Goal: Task Accomplishment & Management: Use online tool/utility

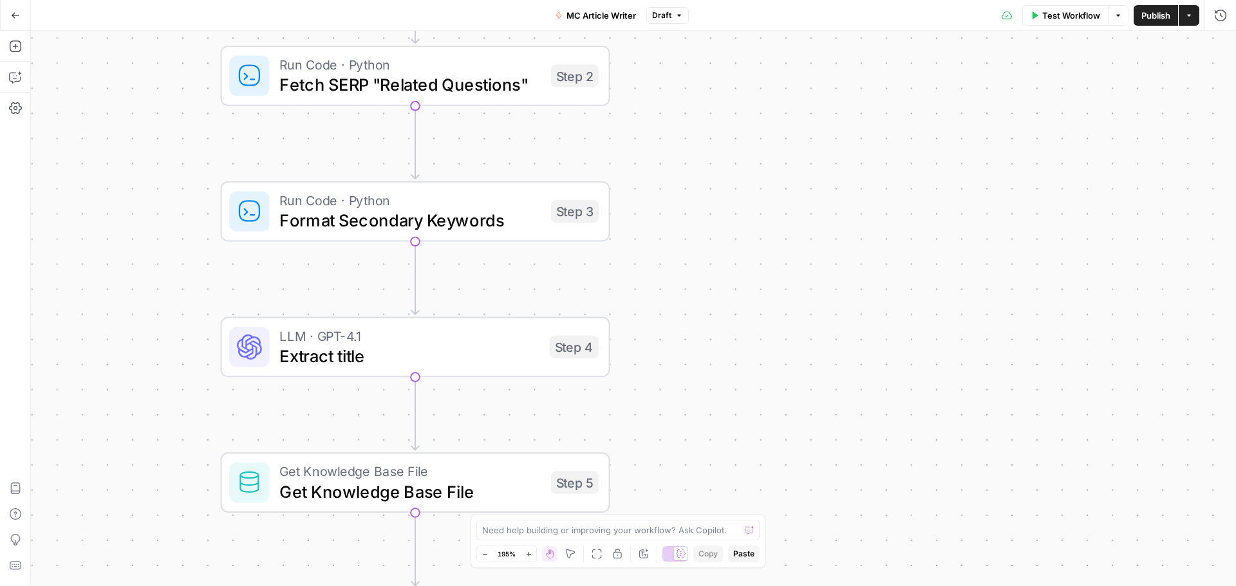
drag, startPoint x: 514, startPoint y: 351, endPoint x: 174, endPoint y: 295, distance: 345.0
click at [174, 295] on div "Workflow Set Inputs Inputs Google Search Google Search Step 1 Run Code · Python…" at bounding box center [633, 309] width 1205 height 556
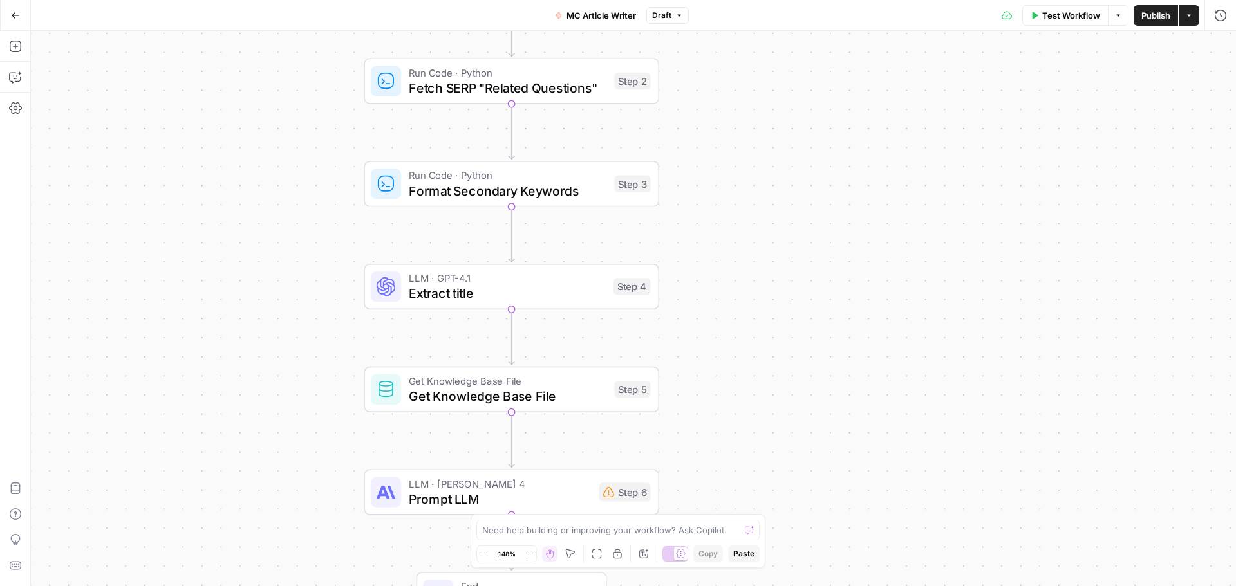
drag, startPoint x: 678, startPoint y: 343, endPoint x: 713, endPoint y: 322, distance: 40.7
click at [713, 322] on div "Workflow Set Inputs Inputs Google Search Google Search Step 1 Run Code · Python…" at bounding box center [633, 309] width 1205 height 556
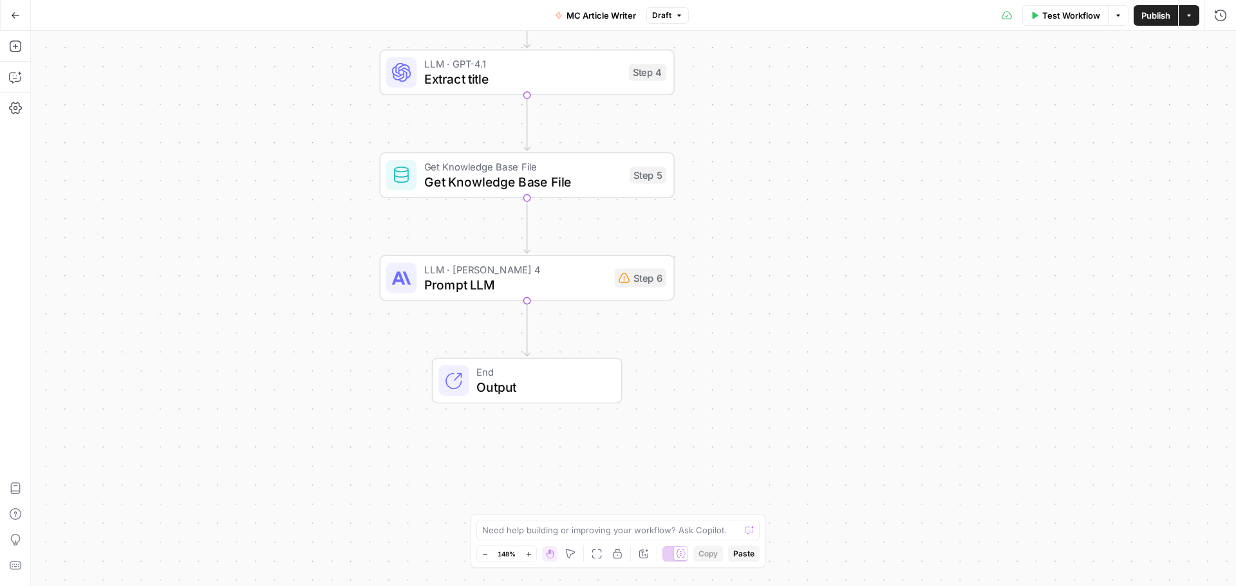
drag, startPoint x: 729, startPoint y: 436, endPoint x: 744, endPoint y: 225, distance: 212.3
click at [744, 225] on div "Workflow Set Inputs Inputs Google Search Google Search Step 1 Run Code · Python…" at bounding box center [633, 309] width 1205 height 556
click at [554, 289] on span "Prompt LLM" at bounding box center [515, 285] width 183 height 19
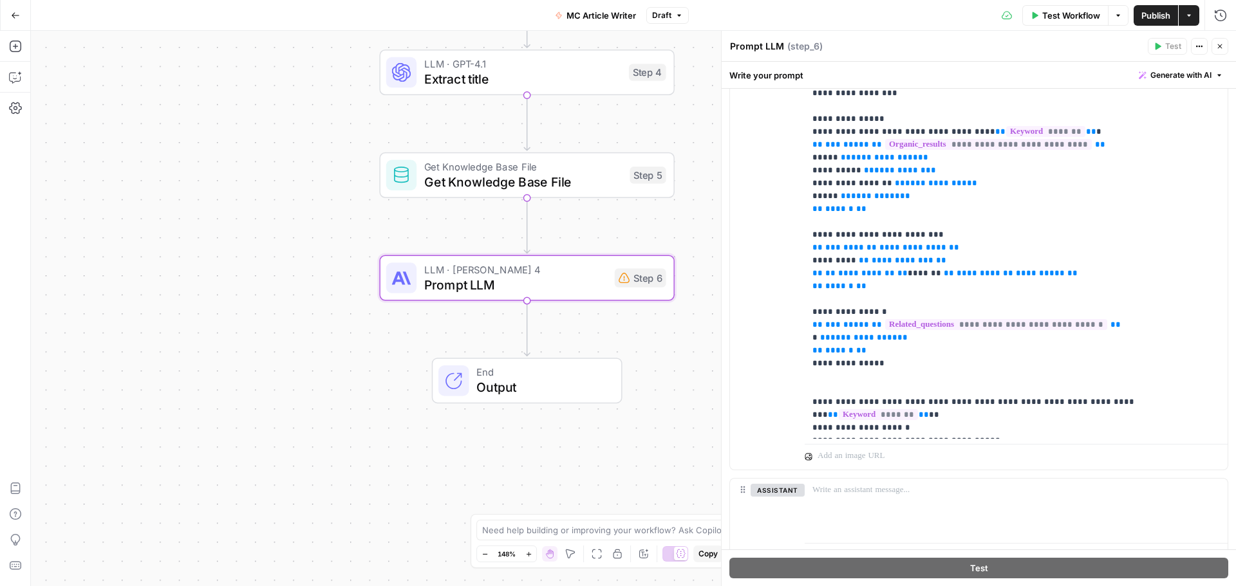
scroll to position [379, 0]
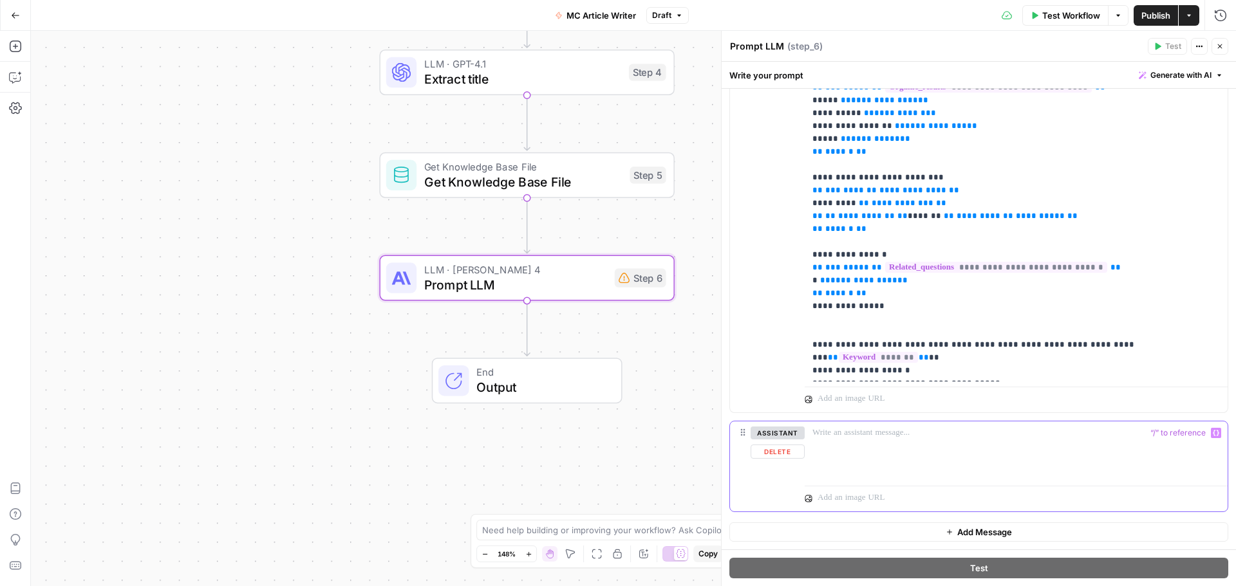
click at [890, 437] on p at bounding box center [1015, 433] width 407 height 13
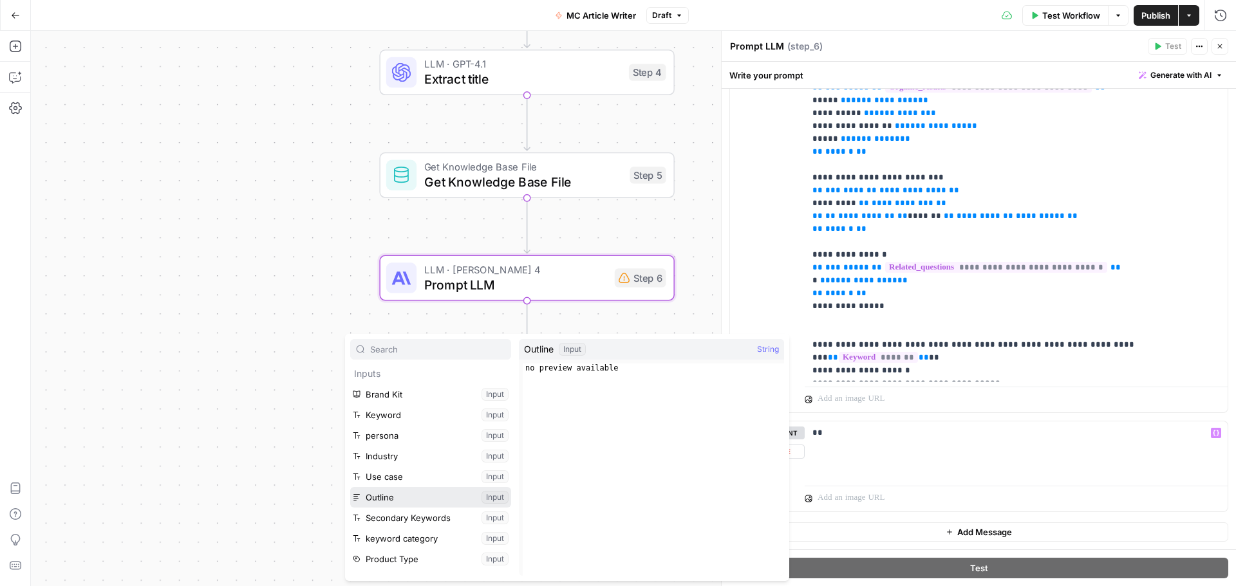
click at [416, 499] on button "Select variable Outline" at bounding box center [430, 497] width 161 height 21
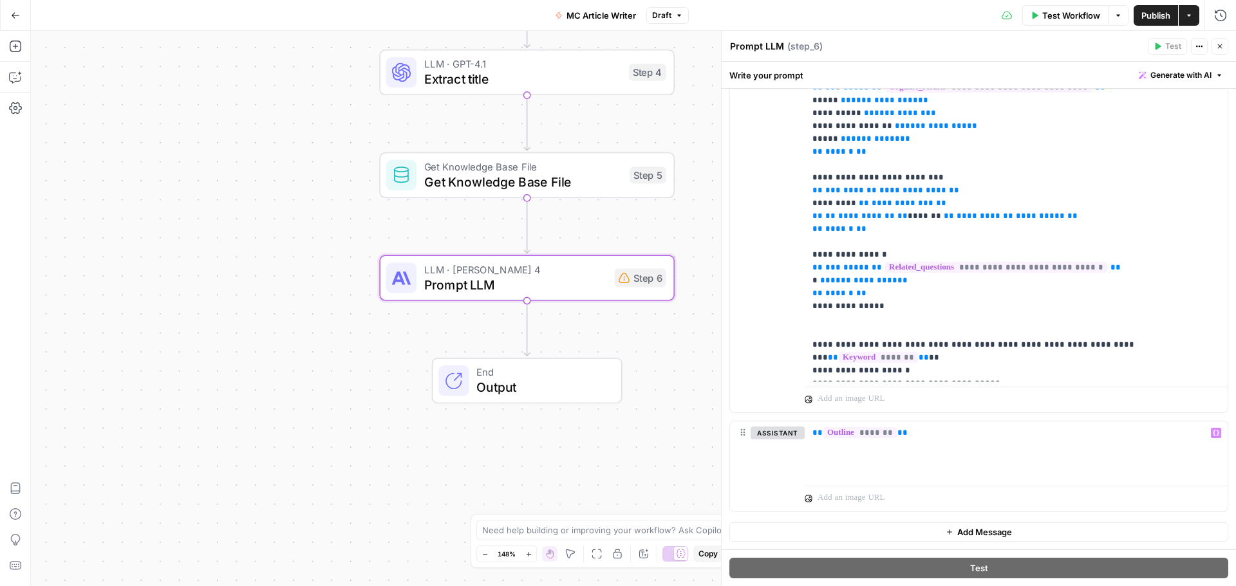
click at [920, 529] on button "Add Message" at bounding box center [978, 532] width 499 height 19
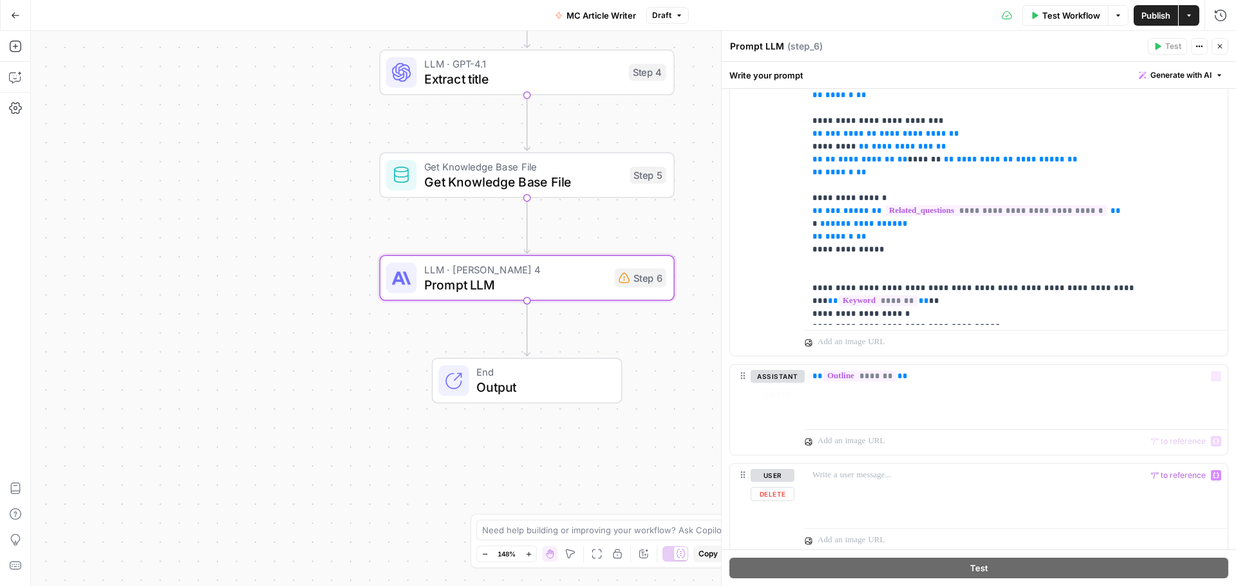
scroll to position [478, 0]
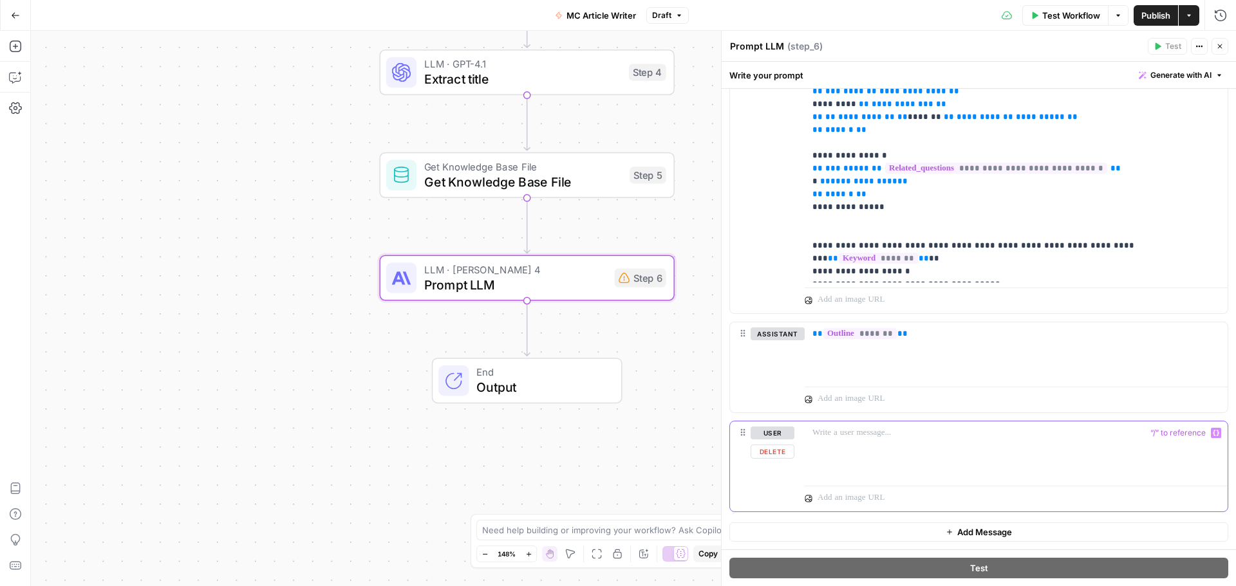
click at [847, 458] on div at bounding box center [1016, 451] width 423 height 59
click at [895, 460] on div at bounding box center [1016, 451] width 423 height 59
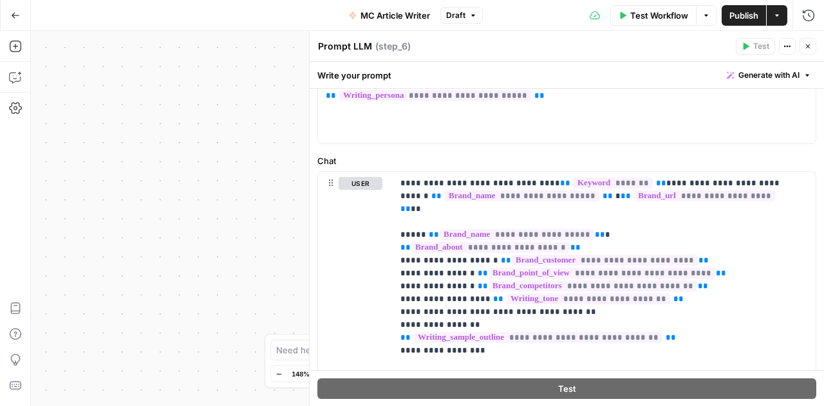
scroll to position [1012, 0]
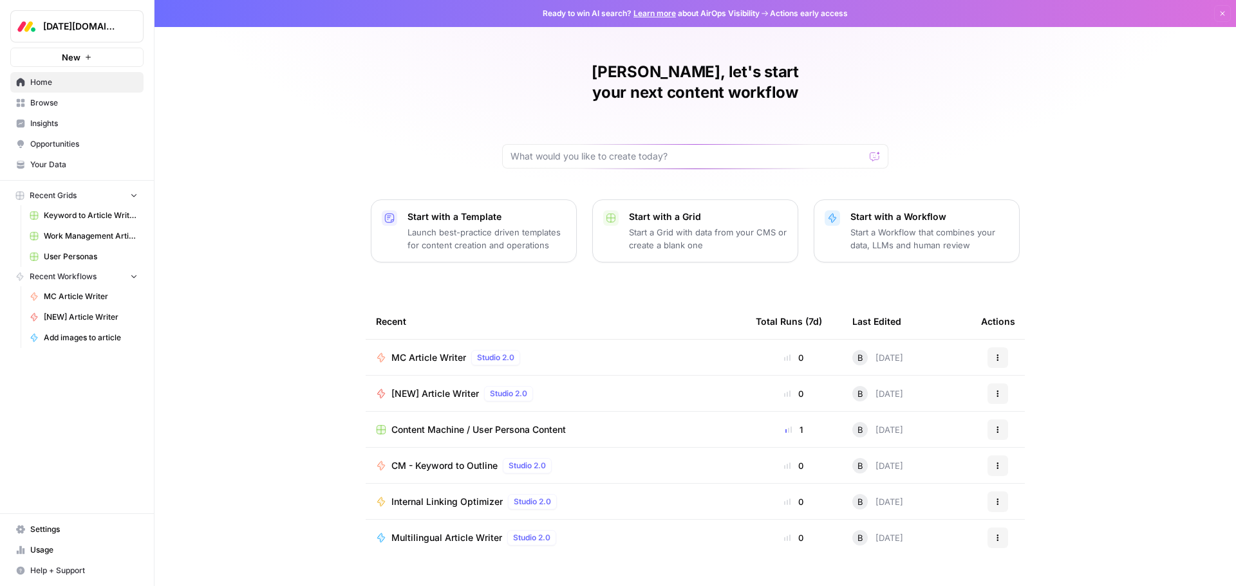
click at [1092, 205] on div "Ben, let's start your next content workflow Start with a Template Launch best-p…" at bounding box center [694, 306] width 1081 height 613
click at [403, 388] on span "[NEW] Article Writer" at bounding box center [435, 394] width 88 height 13
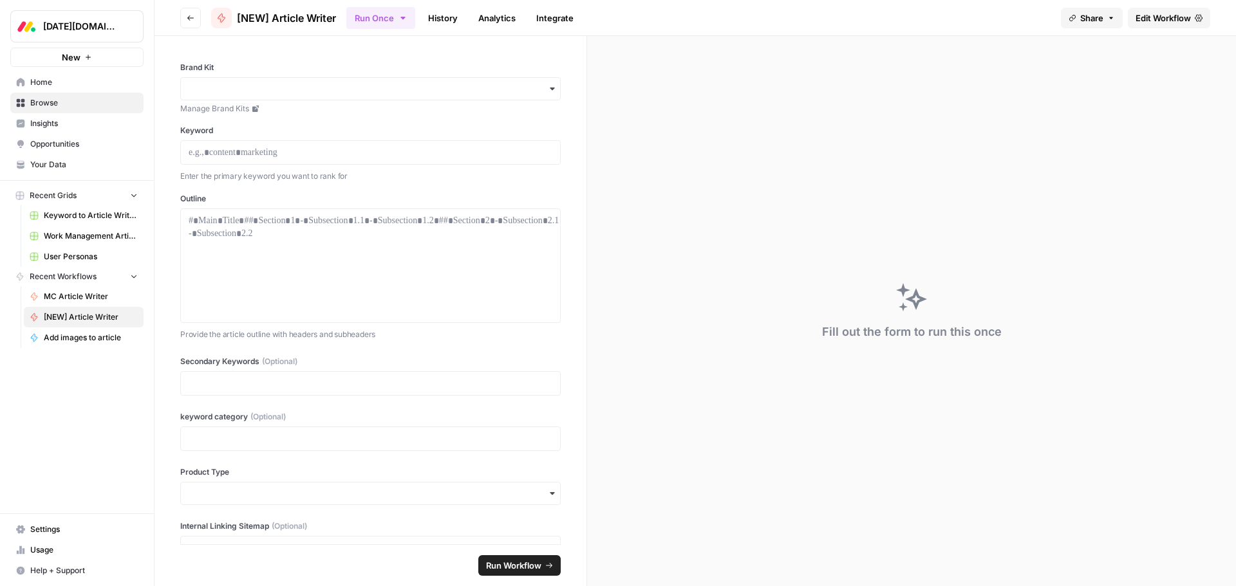
click at [1152, 23] on span "Edit Workflow" at bounding box center [1162, 18] width 55 height 13
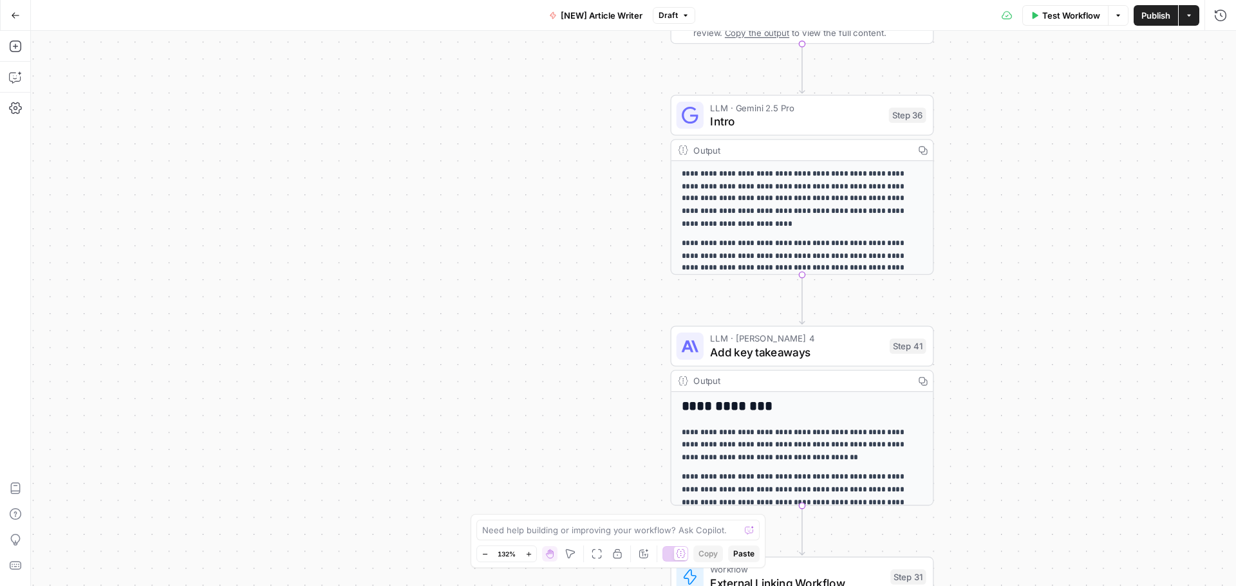
drag, startPoint x: 888, startPoint y: 259, endPoint x: 1002, endPoint y: 276, distance: 114.4
click at [1015, 261] on div "Workflow Set Inputs Inputs Google Search Google Search Step 2 Output Expand Out…" at bounding box center [633, 309] width 1205 height 556
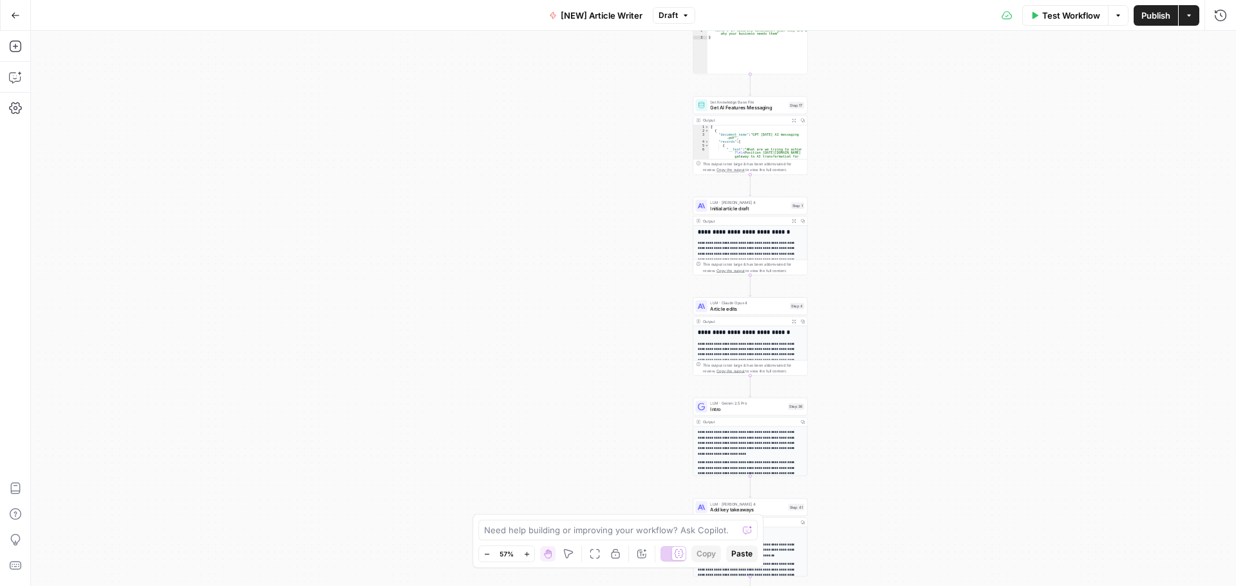
drag, startPoint x: 593, startPoint y: 179, endPoint x: 627, endPoint y: 451, distance: 273.8
click at [627, 452] on div "Workflow Set Inputs Inputs Google Search Google Search Step 2 Output Expand Out…" at bounding box center [633, 309] width 1205 height 556
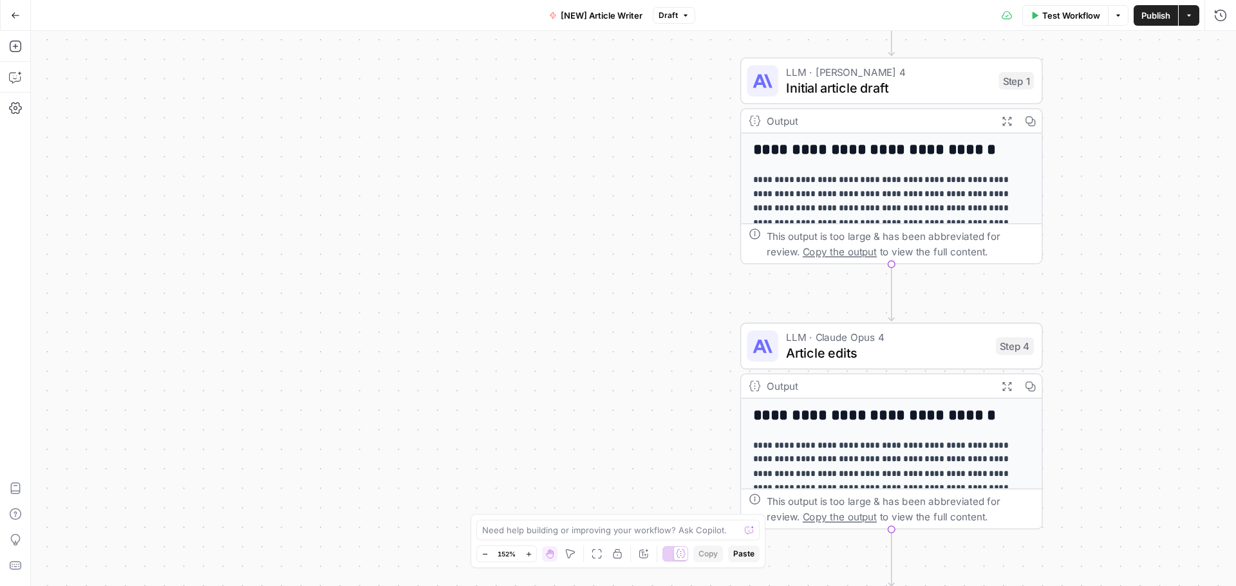
drag, startPoint x: 644, startPoint y: 259, endPoint x: 592, endPoint y: 318, distance: 78.9
click at [600, 311] on div "Workflow Set Inputs Inputs Google Search Google Search Step 2 Output Expand Out…" at bounding box center [633, 309] width 1205 height 556
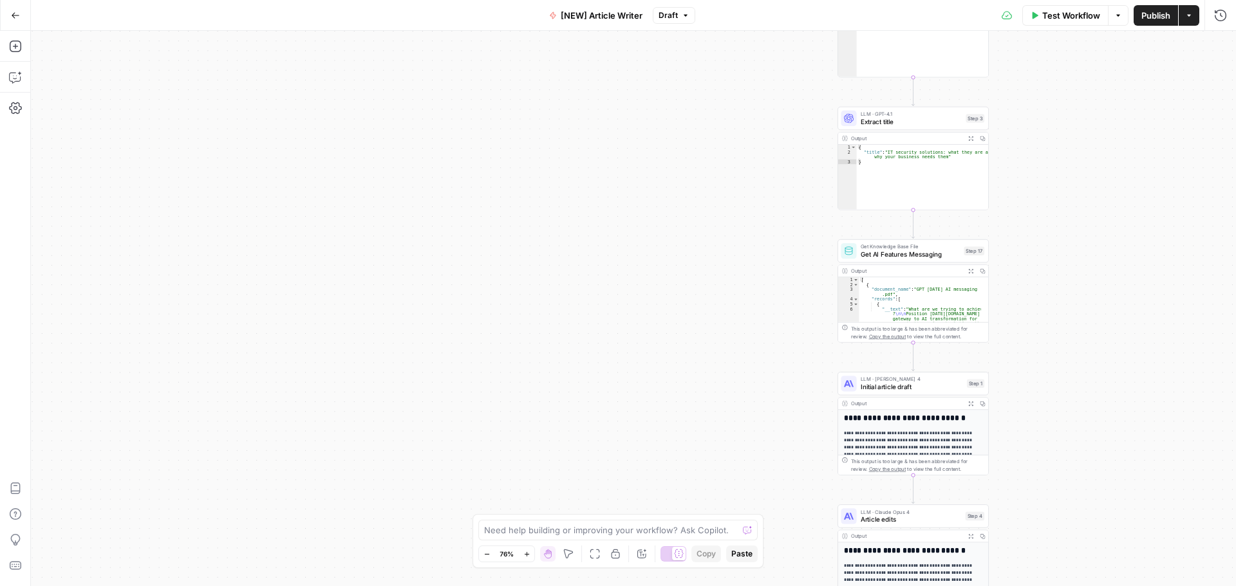
drag, startPoint x: 677, startPoint y: 336, endPoint x: 722, endPoint y: 429, distance: 102.8
click at [722, 429] on div "Workflow Set Inputs Inputs Google Search Google Search Step 2 Output Expand Out…" at bounding box center [633, 309] width 1205 height 556
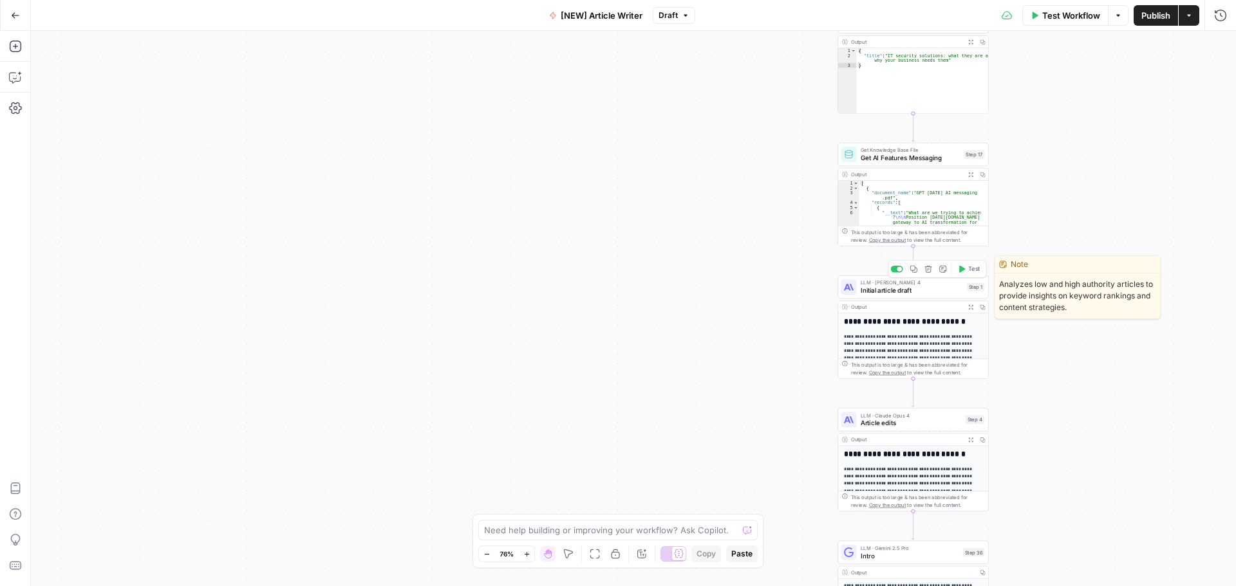
click at [929, 289] on span "Initial article draft" at bounding box center [912, 291] width 102 height 10
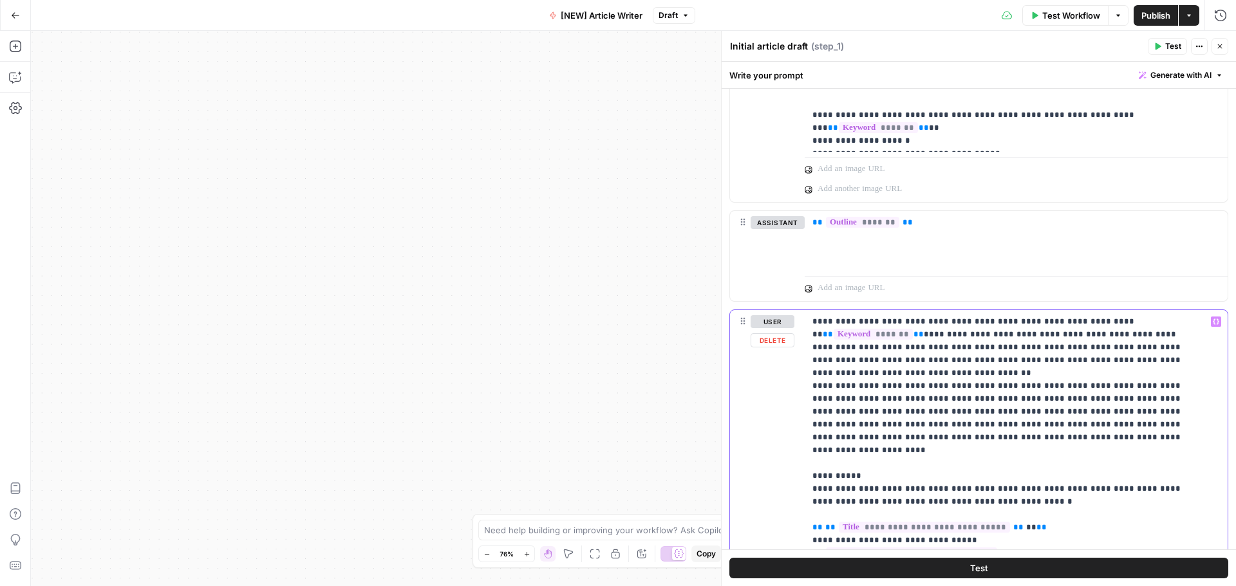
click at [794, 406] on div "**********" at bounding box center [979, 587] width 498 height 555
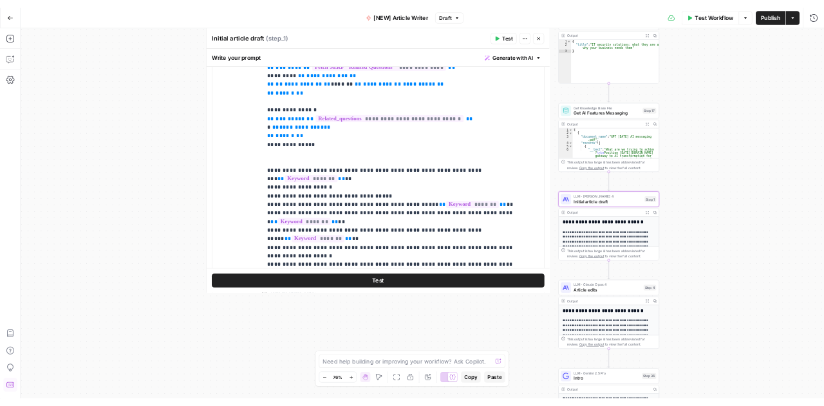
scroll to position [541, 0]
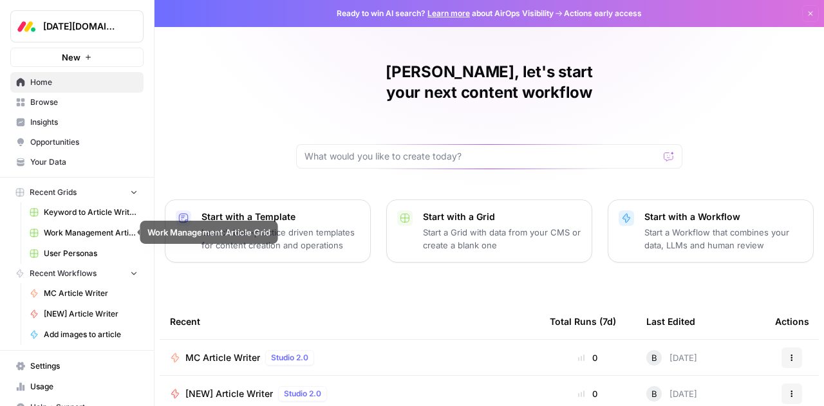
click at [77, 232] on span "Work Management Article Grid" at bounding box center [91, 233] width 94 height 12
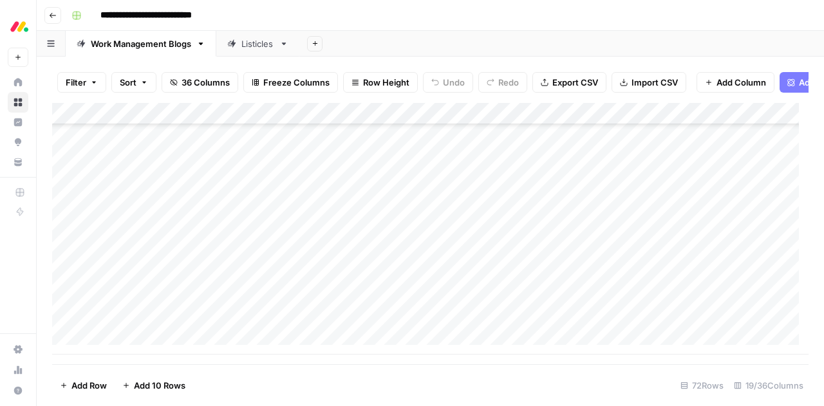
scroll to position [1376, 0]
click at [176, 326] on div "Add Column" at bounding box center [430, 229] width 756 height 252
click at [148, 323] on div "Add Column" at bounding box center [430, 229] width 756 height 252
click at [148, 389] on span "Add 10 Rows" at bounding box center [159, 385] width 51 height 13
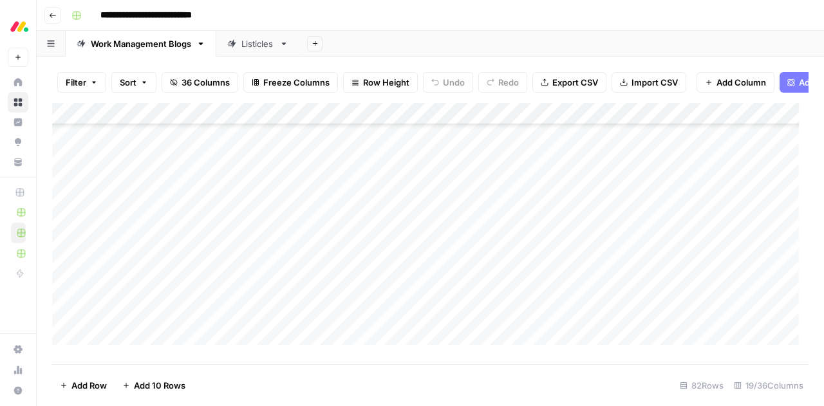
click at [637, 80] on span "Import CSV" at bounding box center [654, 82] width 46 height 13
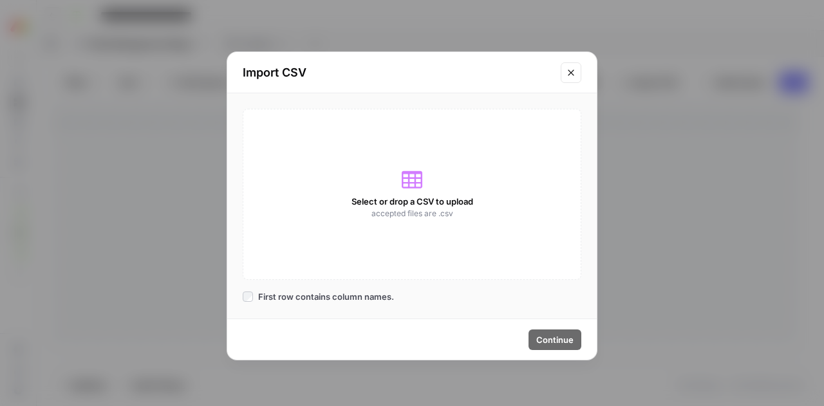
click at [570, 71] on icon "Close modal" at bounding box center [571, 73] width 10 height 10
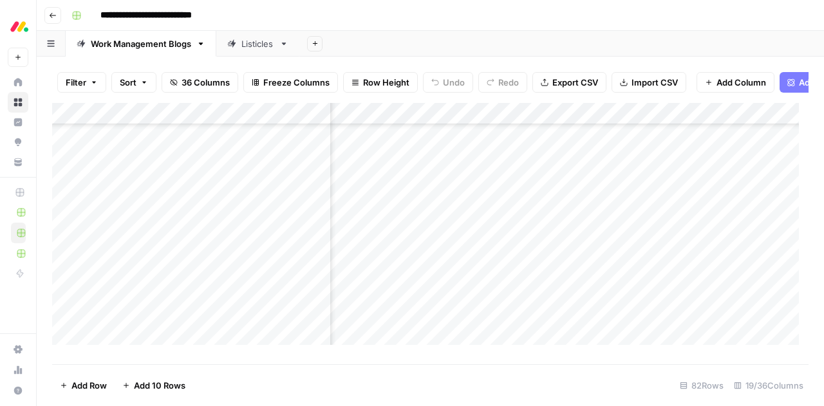
scroll to position [1525, 1027]
click at [315, 40] on icon "button" at bounding box center [315, 43] width 7 height 7
click at [285, 44] on icon at bounding box center [284, 43] width 5 height 3
click at [285, 44] on icon "button" at bounding box center [284, 43] width 5 height 3
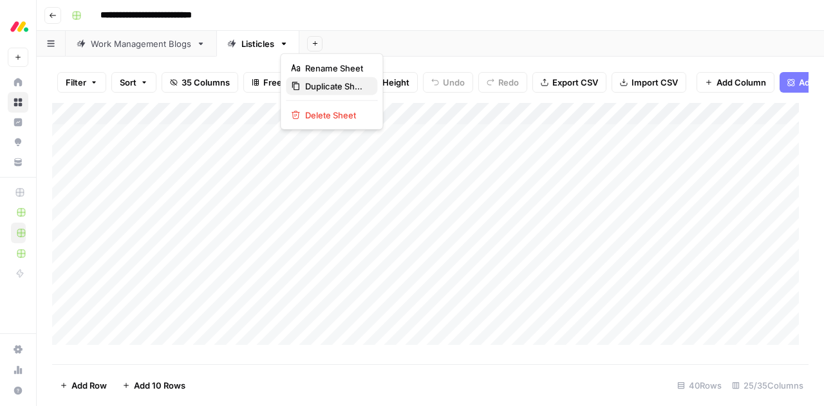
click at [314, 83] on span "Duplicate Sheet" at bounding box center [336, 86] width 62 height 13
click at [338, 46] on div "Listicles" at bounding box center [340, 43] width 33 height 13
click at [368, 46] on icon "button" at bounding box center [366, 43] width 9 height 9
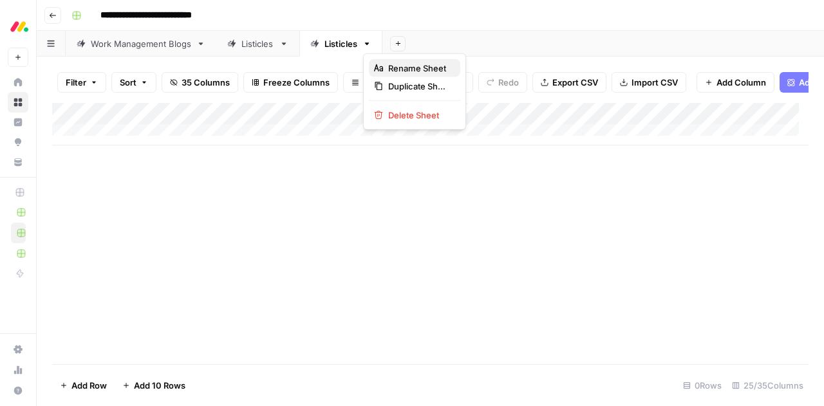
click at [399, 70] on span "Rename Sheet" at bounding box center [419, 68] width 62 height 13
type input "*"
type input "****"
click at [144, 141] on div "Add Column" at bounding box center [430, 124] width 756 height 42
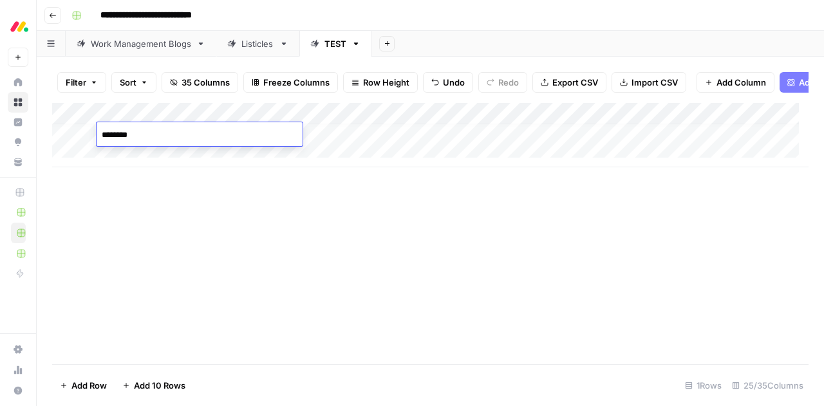
type textarea "********"
click at [149, 158] on div "Add Column" at bounding box center [430, 135] width 756 height 64
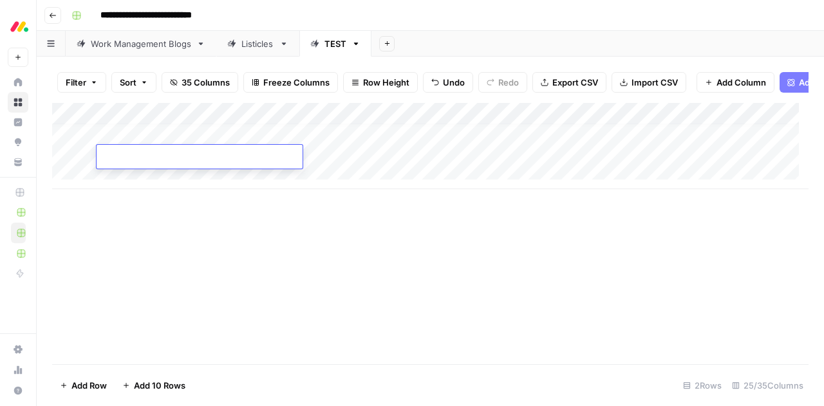
click at [149, 158] on textarea at bounding box center [200, 158] width 206 height 18
type textarea "**********"
click at [167, 178] on div "Add Column" at bounding box center [430, 146] width 756 height 86
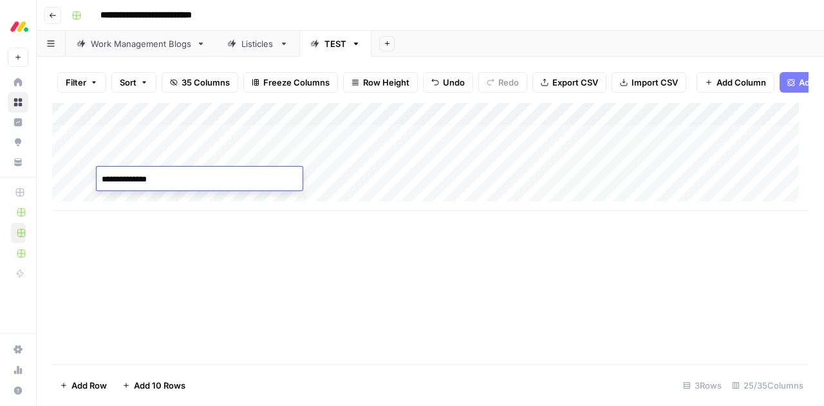
type textarea "**********"
click at [638, 84] on span "Import CSV" at bounding box center [654, 82] width 46 height 13
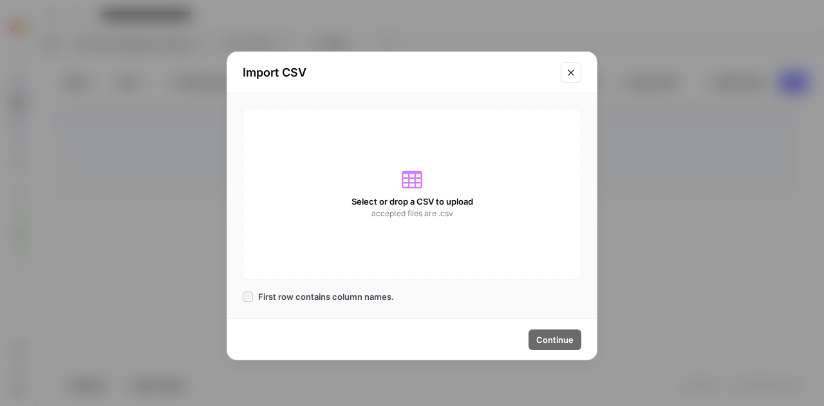
click at [380, 173] on div "Select or drop a CSV to upload accepted files are .csv" at bounding box center [412, 194] width 339 height 171
click at [333, 294] on span "First row contains column names." at bounding box center [326, 296] width 136 height 13
click at [399, 209] on span "accepted files are .csv" at bounding box center [412, 214] width 82 height 12
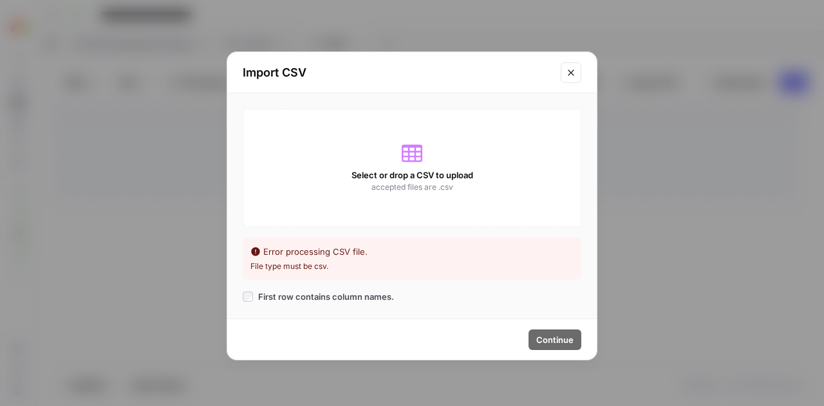
click at [418, 171] on span "Select or drop a CSV to upload" at bounding box center [412, 175] width 122 height 13
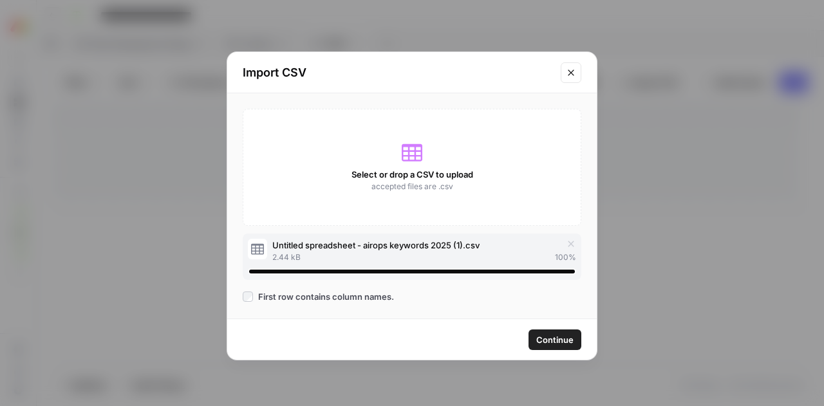
click at [561, 334] on span "Continue" at bounding box center [554, 339] width 37 height 13
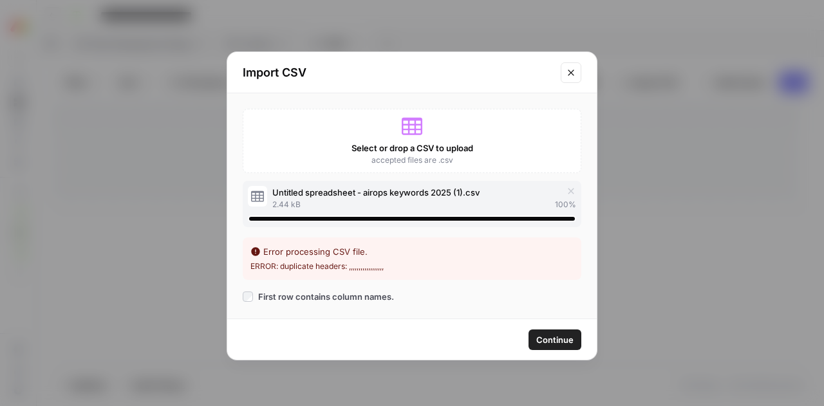
click at [557, 338] on span "Continue" at bounding box center [554, 339] width 37 height 13
click at [565, 71] on button "Close modal" at bounding box center [571, 72] width 21 height 21
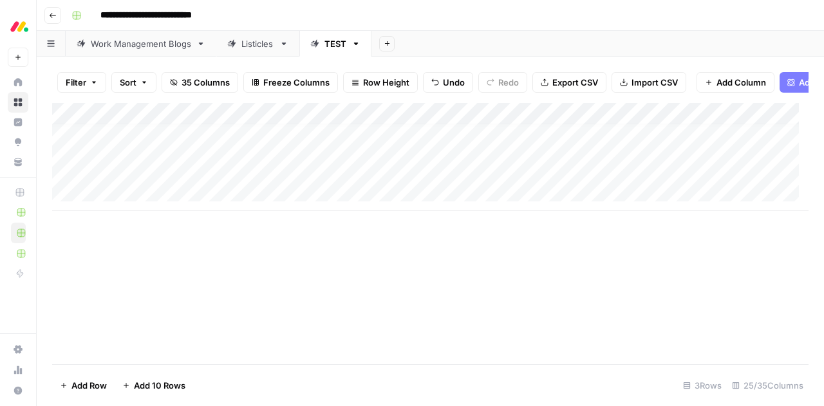
click at [635, 79] on span "Import CSV" at bounding box center [654, 82] width 46 height 13
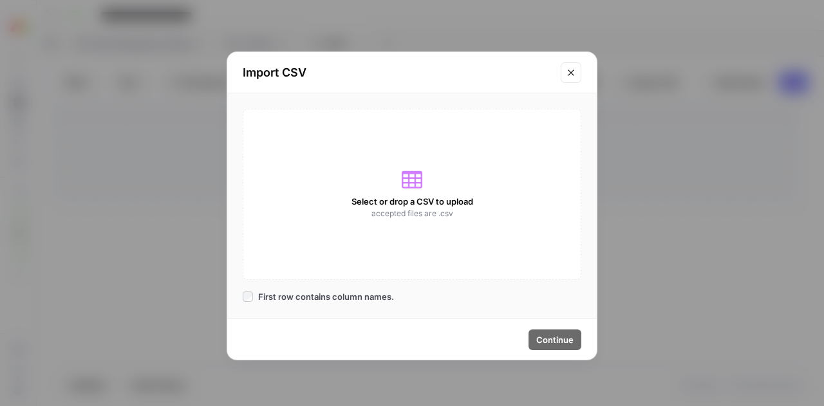
click at [402, 194] on div "Select or drop a CSV to upload accepted files are .csv" at bounding box center [412, 194] width 339 height 171
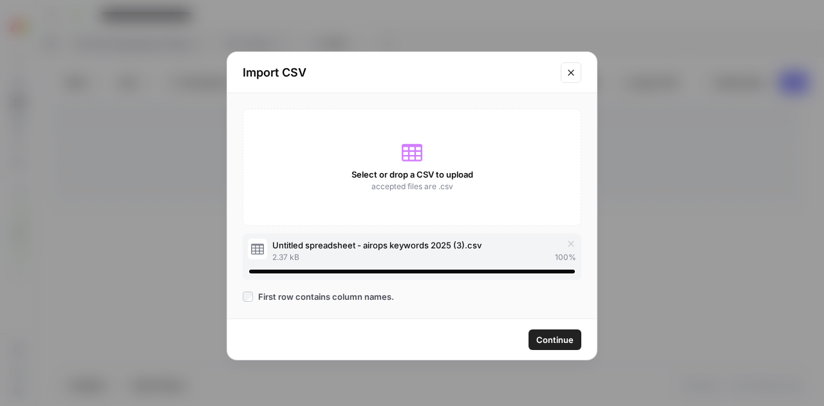
click at [556, 341] on span "Continue" at bounding box center [554, 339] width 37 height 13
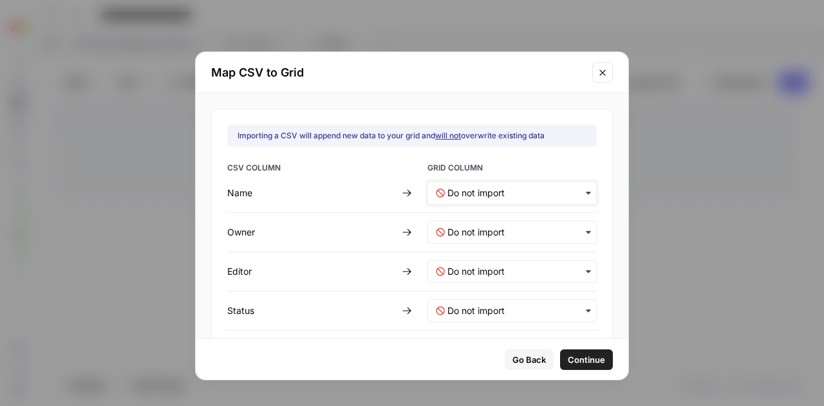
click at [475, 189] on input "text" at bounding box center [517, 193] width 141 height 13
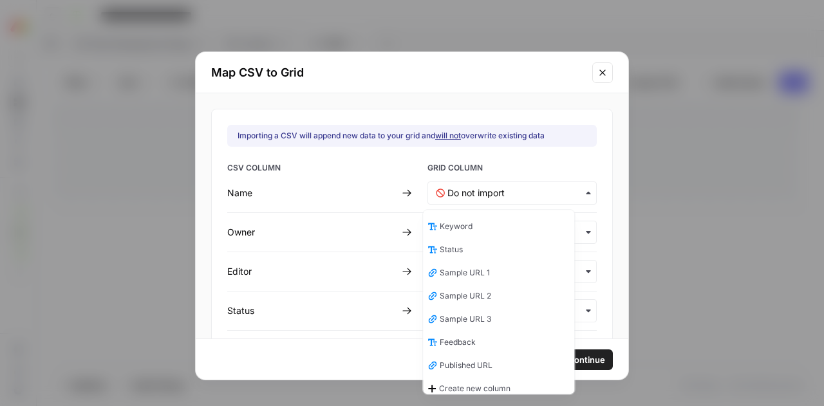
click at [477, 225] on div "Keyword" at bounding box center [499, 226] width 151 height 23
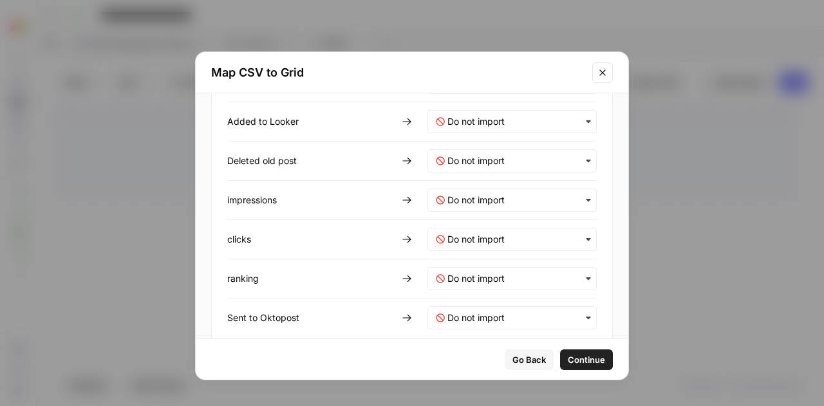
scroll to position [636, 0]
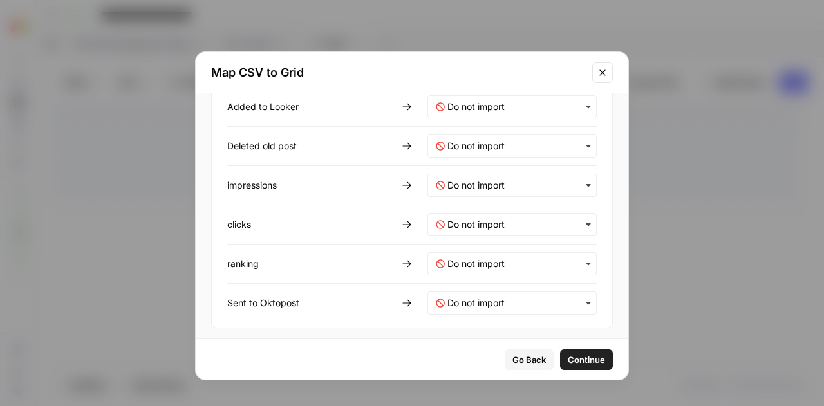
click at [586, 357] on span "Continue" at bounding box center [586, 359] width 37 height 13
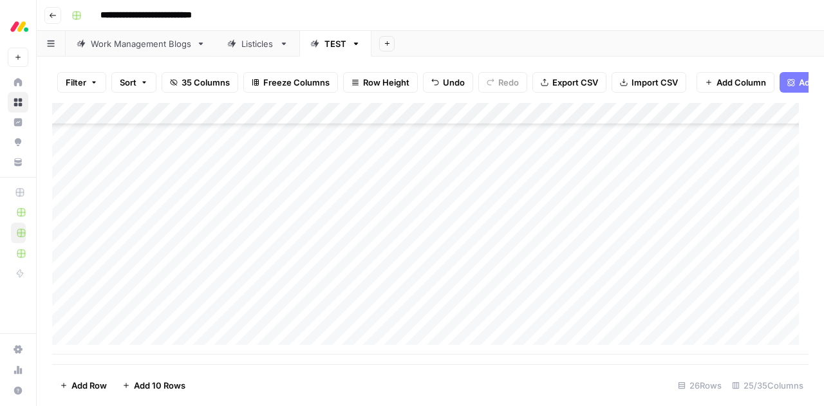
scroll to position [0, 0]
click at [67, 210] on div "Add Column" at bounding box center [430, 229] width 756 height 252
click at [71, 299] on div "Add Column" at bounding box center [430, 229] width 756 height 252
click at [93, 84] on icon "button" at bounding box center [94, 83] width 8 height 8
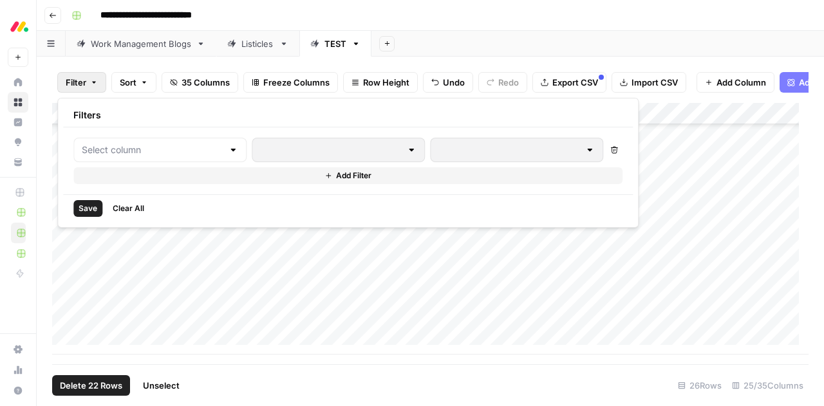
click at [93, 84] on icon "button" at bounding box center [94, 83] width 8 height 8
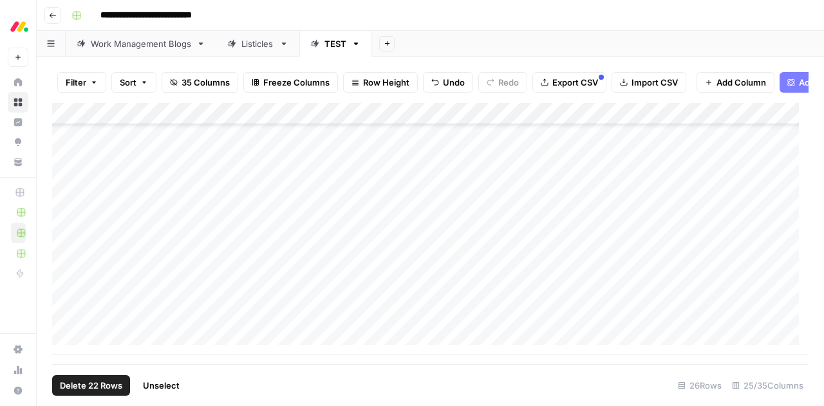
click at [129, 83] on span "Sort" at bounding box center [128, 82] width 17 height 13
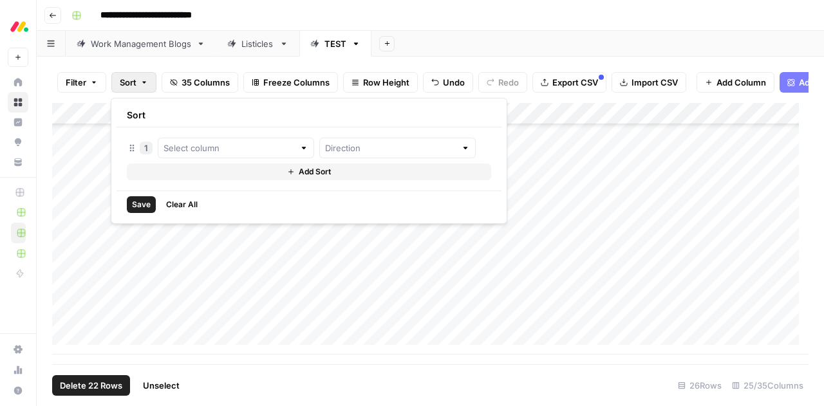
click at [129, 83] on span "Sort" at bounding box center [128, 82] width 17 height 13
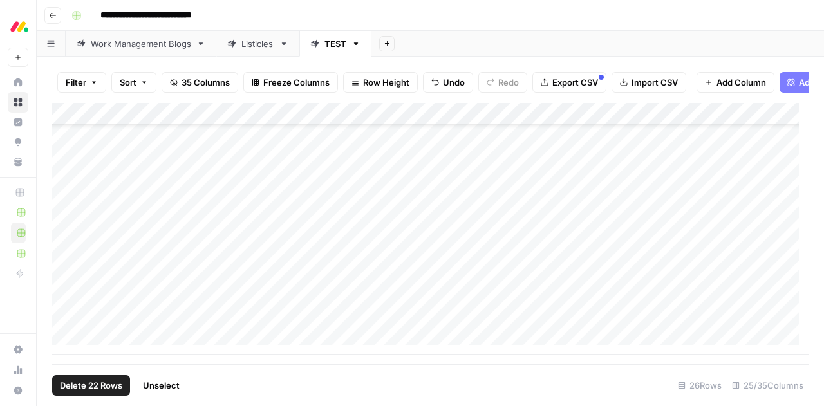
click at [354, 12] on div "**********" at bounding box center [438, 15] width 745 height 21
click at [355, 42] on icon "button" at bounding box center [355, 43] width 9 height 9
click at [126, 45] on div "Work Management Blogs" at bounding box center [141, 43] width 100 height 13
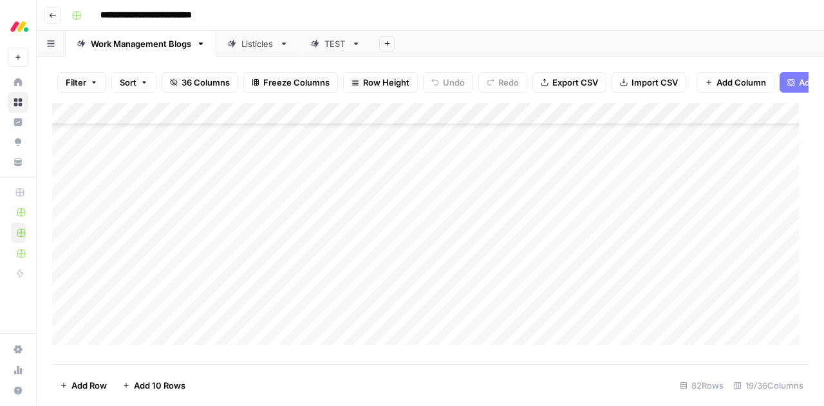
scroll to position [1509, 0]
click at [167, 192] on div "Add Column" at bounding box center [430, 229] width 756 height 252
click at [134, 189] on div "Add Column" at bounding box center [430, 229] width 756 height 252
type textarea "**********"
click at [651, 82] on span "Import CSV" at bounding box center [654, 82] width 46 height 13
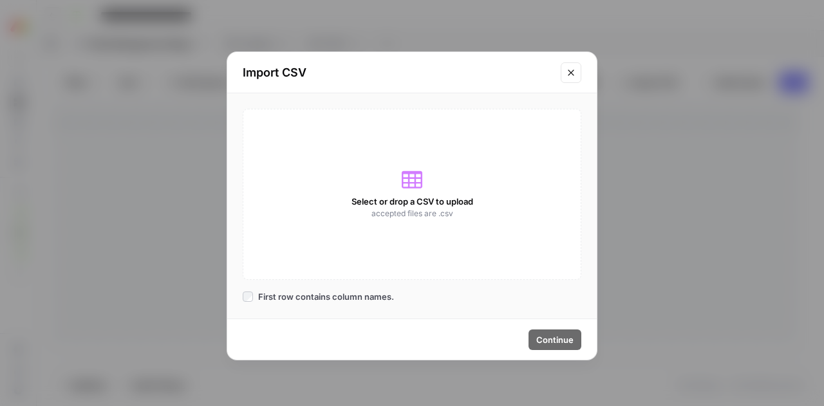
click at [397, 173] on div "Select or drop a CSV to upload accepted files are .csv" at bounding box center [412, 194] width 339 height 171
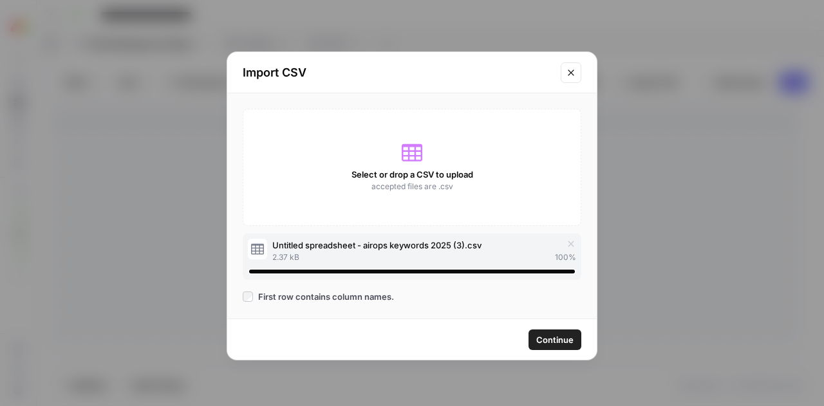
click at [550, 344] on span "Continue" at bounding box center [554, 339] width 37 height 13
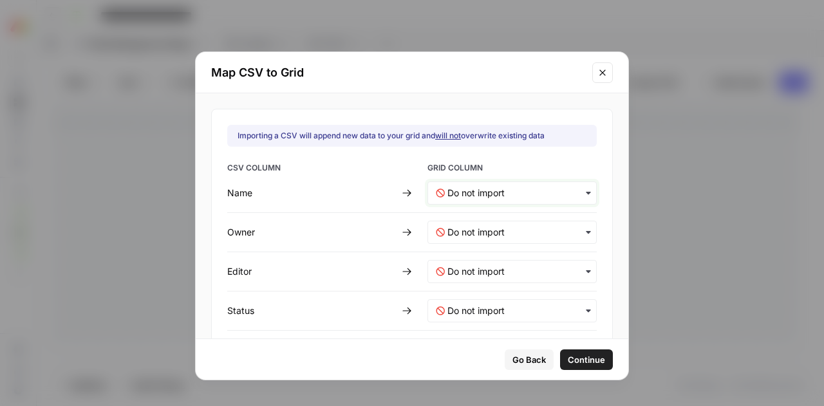
click at [490, 196] on input "text" at bounding box center [517, 193] width 141 height 13
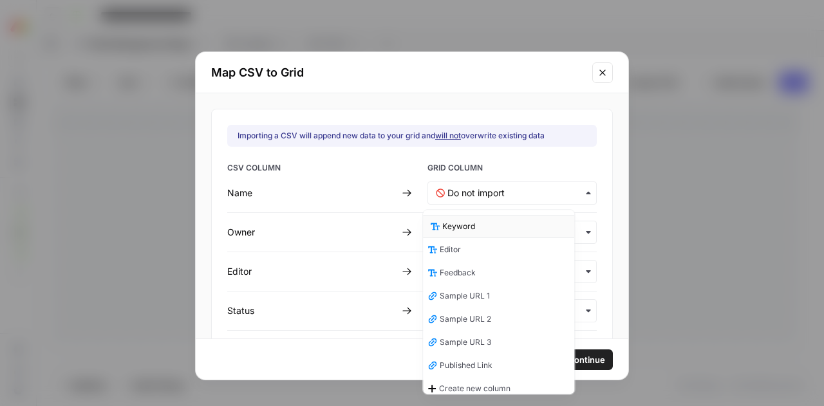
click at [465, 227] on span "Keyword" at bounding box center [459, 227] width 33 height 12
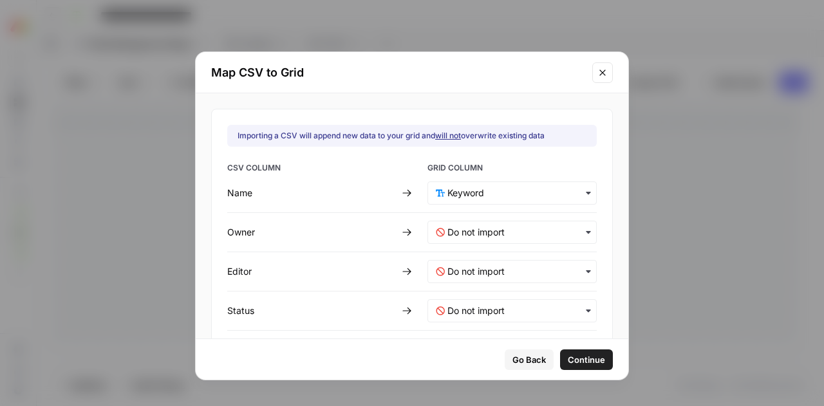
click at [568, 365] on span "Continue" at bounding box center [586, 359] width 37 height 13
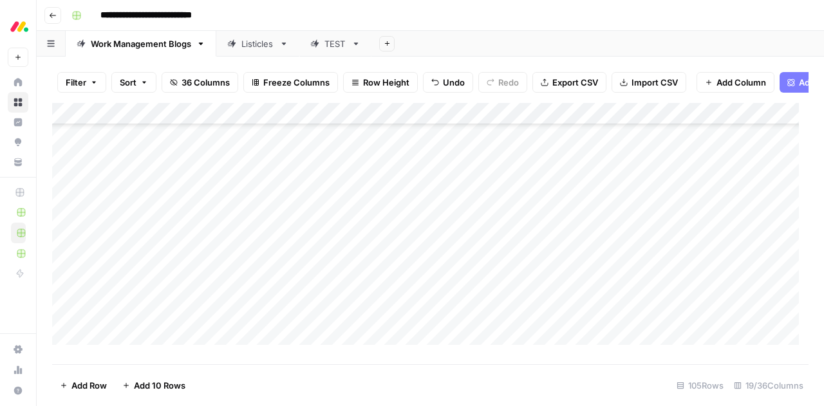
scroll to position [1737, 0]
click at [67, 205] on div "Add Column" at bounding box center [430, 229] width 756 height 252
click at [67, 225] on div "Add Column" at bounding box center [430, 229] width 756 height 252
click at [67, 249] on div "Add Column" at bounding box center [430, 229] width 756 height 252
click at [65, 269] on div "Add Column" at bounding box center [430, 229] width 756 height 252
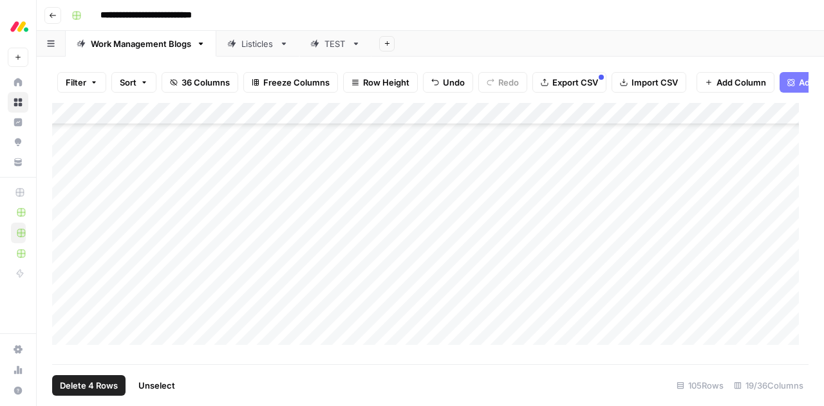
click at [63, 293] on div "Add Column" at bounding box center [430, 229] width 756 height 252
click at [467, 207] on div "Add Column" at bounding box center [430, 229] width 756 height 252
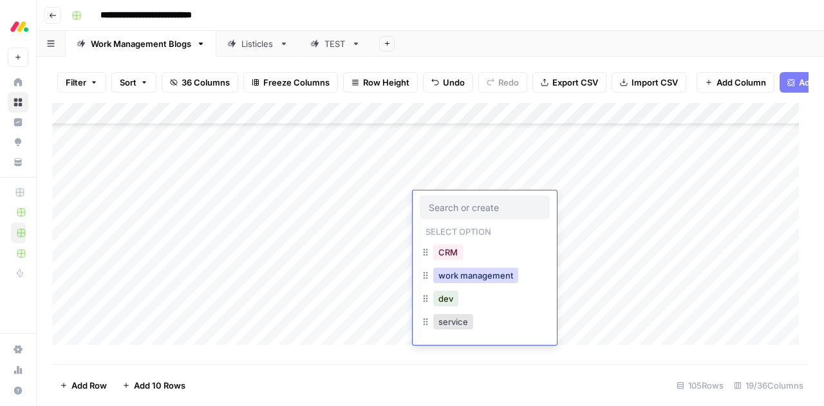
click at [487, 275] on button "work management" at bounding box center [475, 275] width 85 height 15
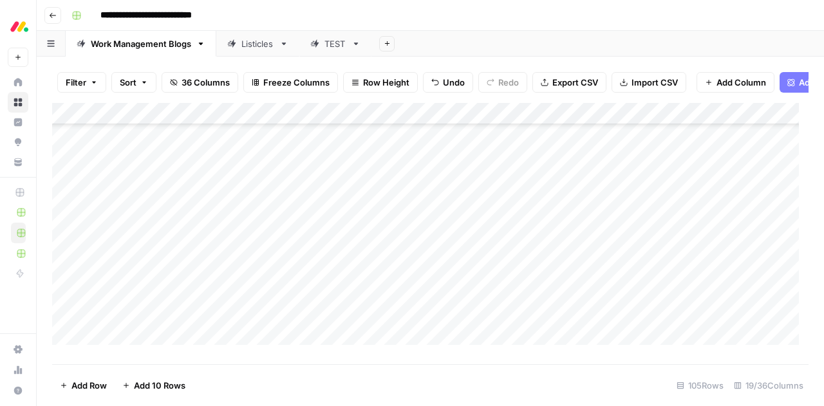
scroll to position [2098, 0]
drag, startPoint x: 508, startPoint y: 212, endPoint x: 487, endPoint y: 303, distance: 93.8
click at [487, 303] on div "Add Column" at bounding box center [430, 229] width 756 height 252
click at [580, 169] on div "Add Column" at bounding box center [430, 229] width 756 height 252
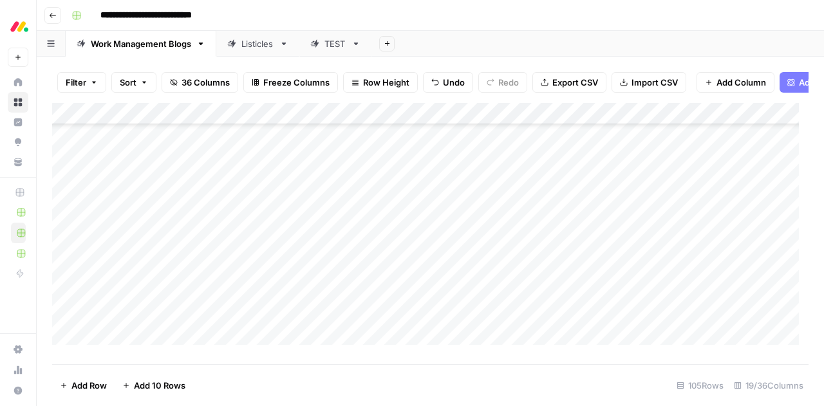
scroll to position [1992, 0]
click at [543, 211] on div "Add Column" at bounding box center [430, 229] width 756 height 252
click at [564, 276] on div "Add Column" at bounding box center [430, 229] width 756 height 252
click at [543, 258] on div "Add Column" at bounding box center [430, 229] width 756 height 252
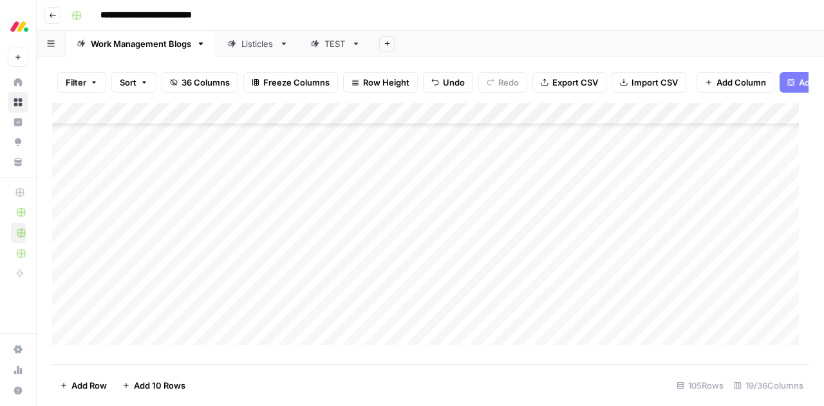
click at [543, 258] on div "Add Column" at bounding box center [430, 229] width 756 height 252
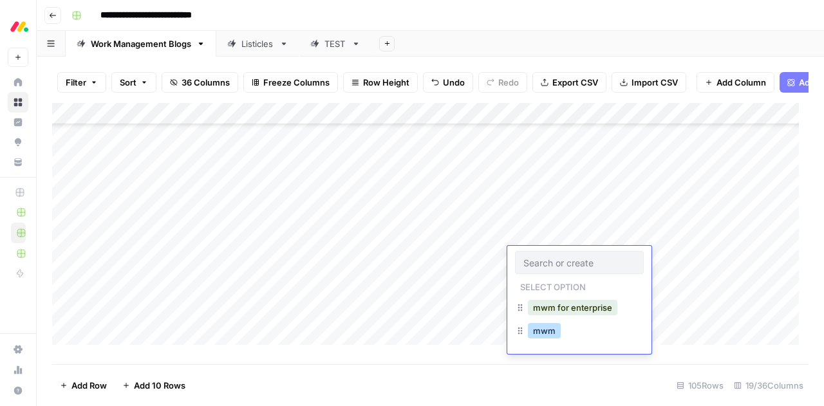
click at [559, 332] on button "mwm" at bounding box center [544, 330] width 33 height 15
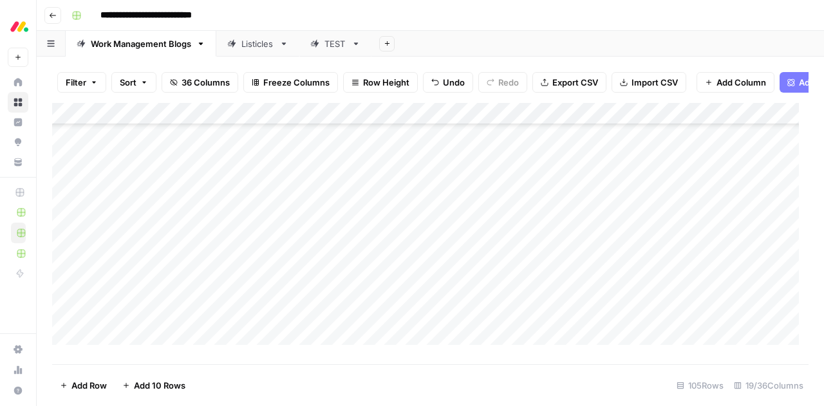
scroll to position [2082, 0]
click at [540, 207] on div "Add Column" at bounding box center [430, 229] width 756 height 252
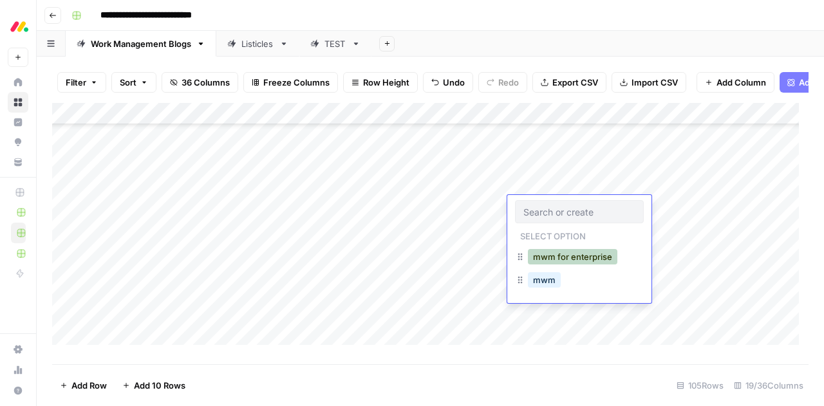
click at [558, 257] on button "mwm for enterprise" at bounding box center [572, 256] width 89 height 15
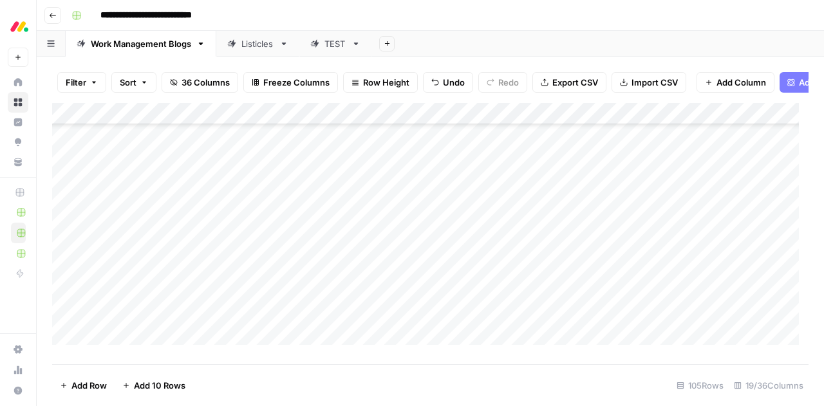
click at [569, 228] on div "Add Column" at bounding box center [430, 229] width 756 height 252
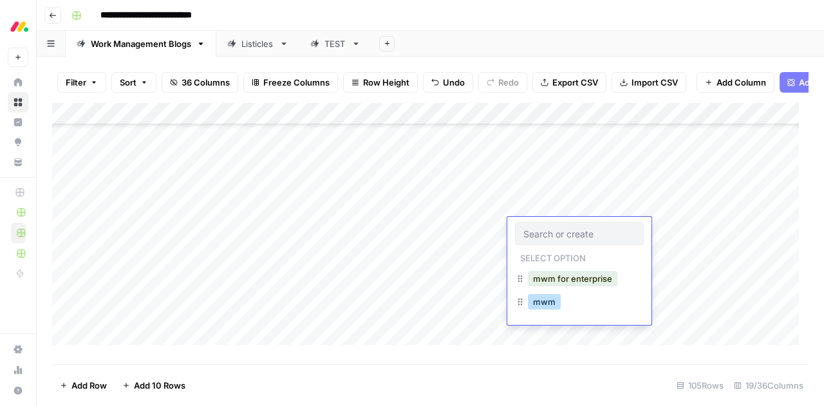
click at [541, 303] on button "mwm" at bounding box center [544, 301] width 33 height 15
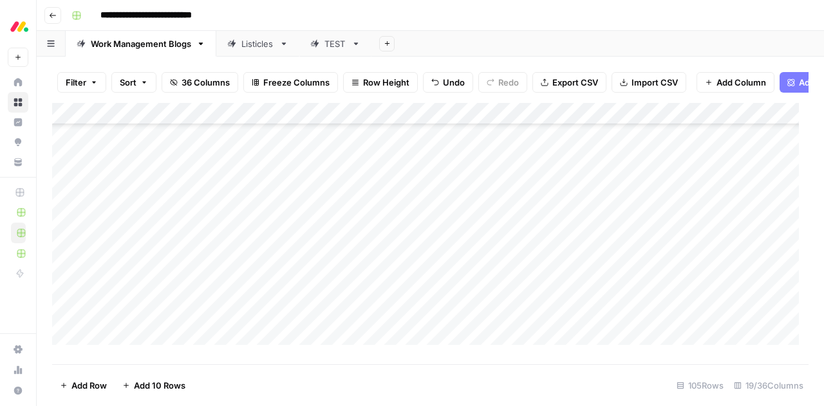
click at [537, 257] on div "Add Column" at bounding box center [430, 229] width 756 height 252
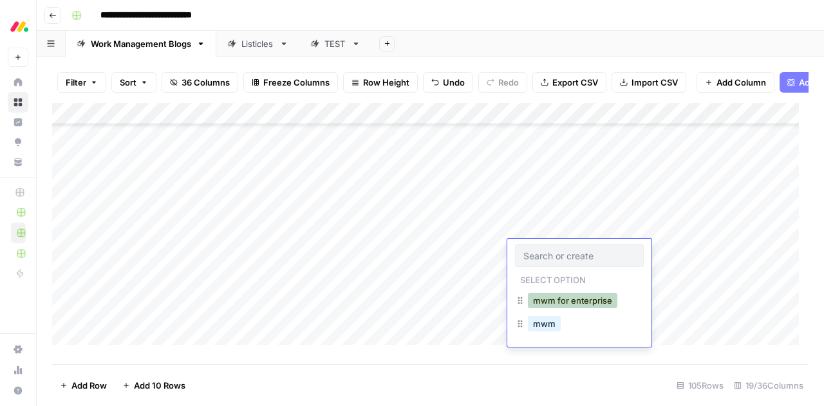
click at [552, 299] on button "mwm for enterprise" at bounding box center [572, 300] width 89 height 15
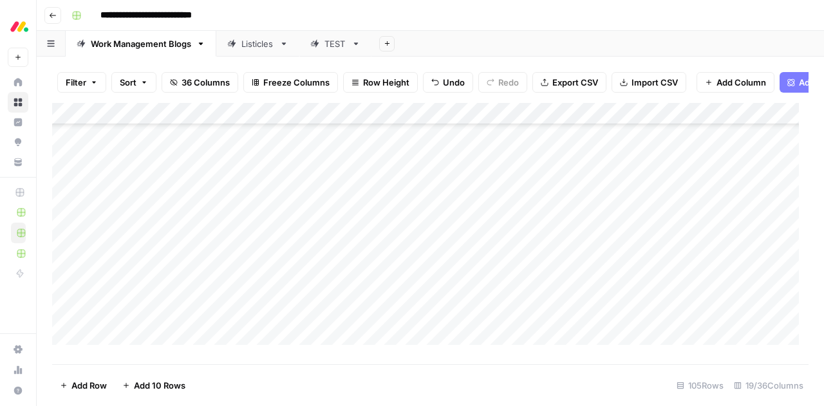
click at [537, 276] on div "Add Column" at bounding box center [430, 229] width 756 height 252
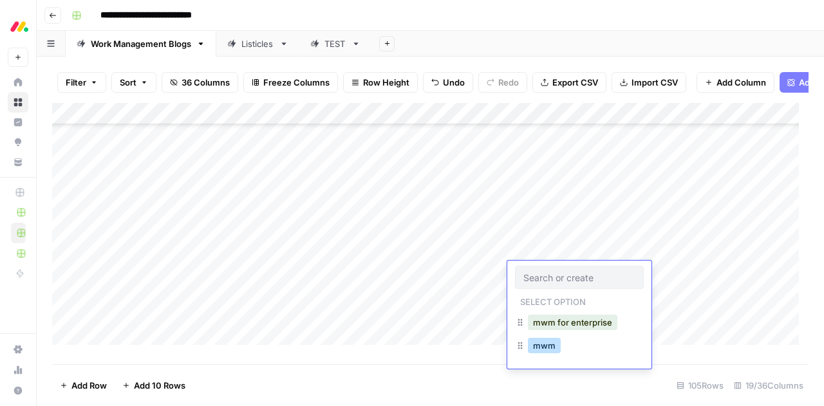
click at [535, 350] on button "mwm" at bounding box center [544, 345] width 33 height 15
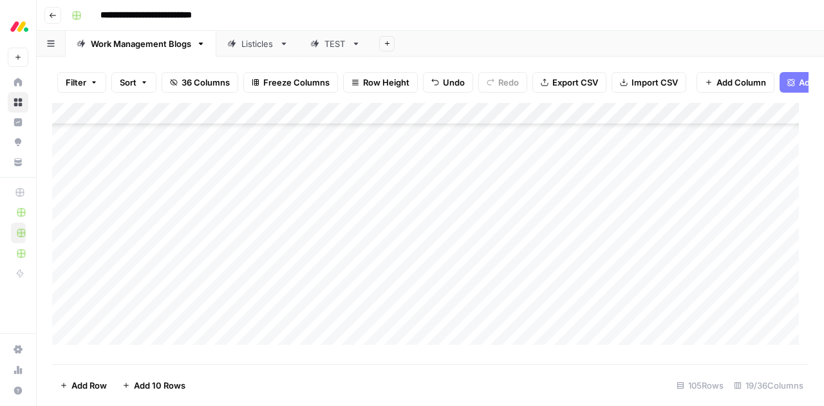
click at [530, 299] on div "Add Column" at bounding box center [430, 229] width 756 height 252
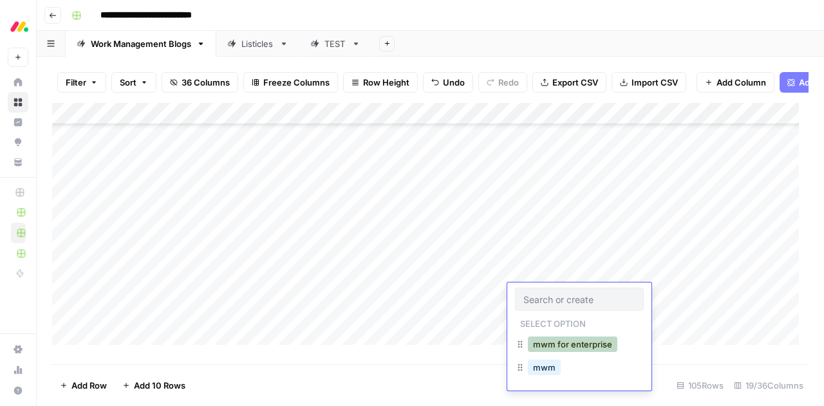
click at [548, 341] on button "mwm for enterprise" at bounding box center [572, 344] width 89 height 15
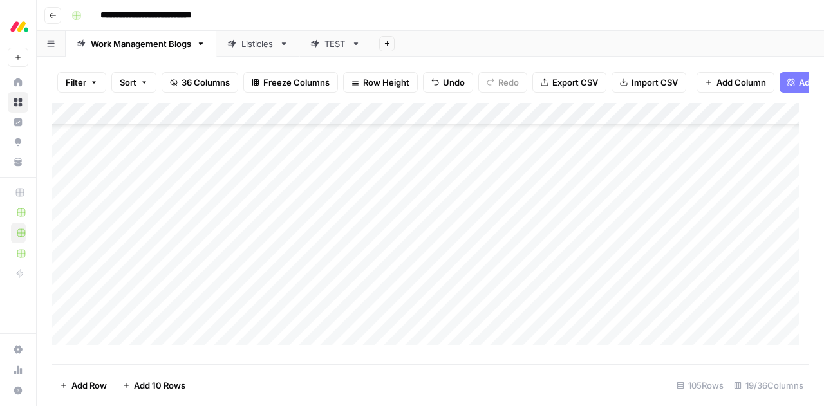
click at [539, 319] on div "Add Column" at bounding box center [430, 229] width 756 height 252
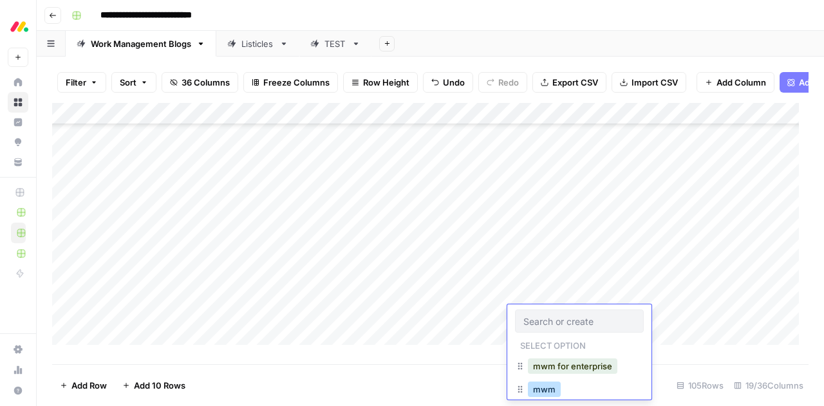
click at [538, 385] on button "mwm" at bounding box center [544, 389] width 33 height 15
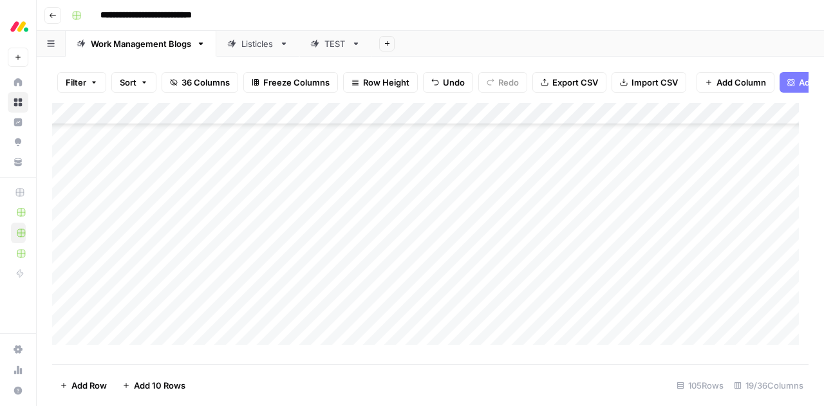
scroll to position [2098, 0]
click at [70, 322] on div "Add Column" at bounding box center [430, 229] width 756 height 252
click at [79, 383] on span "Delete 1 Row" at bounding box center [85, 385] width 51 height 13
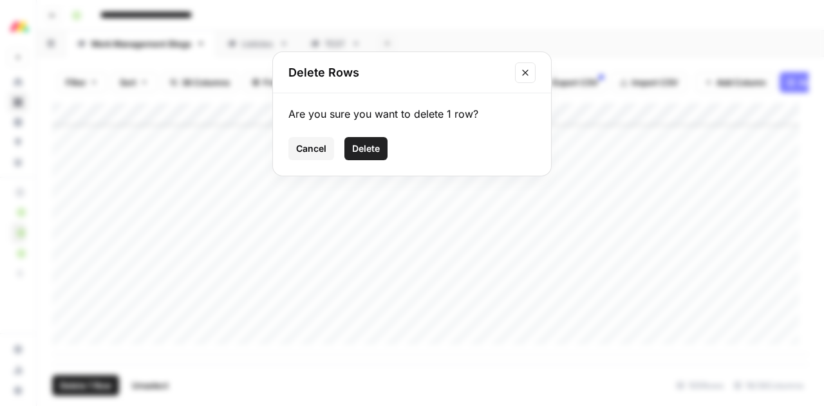
click at [373, 149] on span "Delete" at bounding box center [366, 148] width 28 height 13
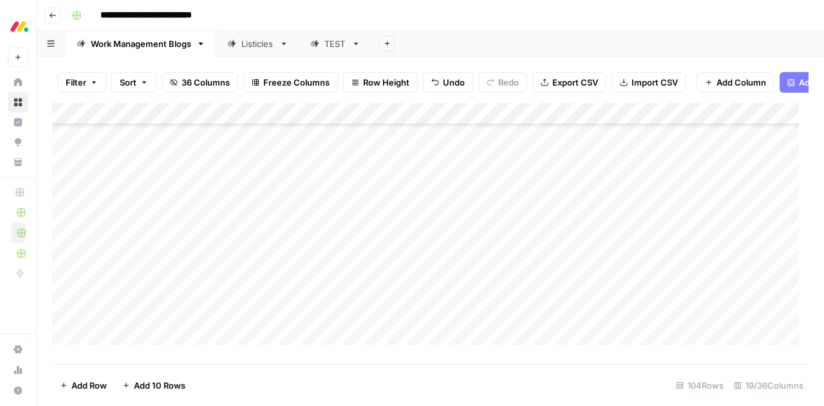
scroll to position [1525, 0]
click at [70, 218] on div "Add Column" at bounding box center [430, 229] width 756 height 252
click at [67, 242] on div "Add Column" at bounding box center [430, 229] width 756 height 252
click at [64, 266] on div "Add Column" at bounding box center [430, 229] width 756 height 252
click at [64, 288] on div "Add Column" at bounding box center [430, 229] width 756 height 252
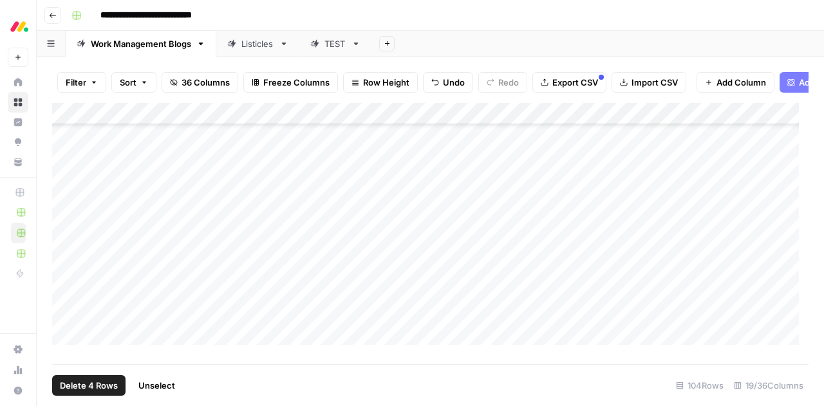
scroll to position [1571, 0]
click at [66, 261] on div "Add Column" at bounding box center [430, 229] width 756 height 252
click at [66, 284] on div "Add Column" at bounding box center [430, 229] width 756 height 252
click at [66, 303] on div "Add Column" at bounding box center [430, 229] width 756 height 252
click at [65, 324] on div "Add Column" at bounding box center [430, 229] width 756 height 252
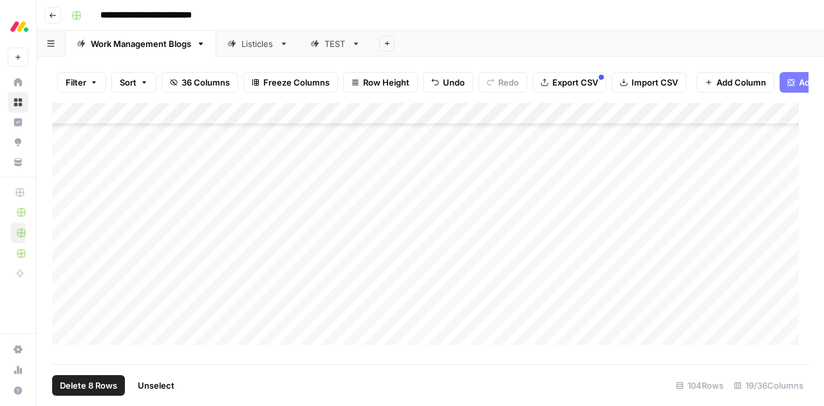
scroll to position [1697, 0]
click at [63, 219] on div "Add Column" at bounding box center [430, 229] width 756 height 252
click at [99, 383] on span "Delete 9 Rows" at bounding box center [88, 385] width 57 height 13
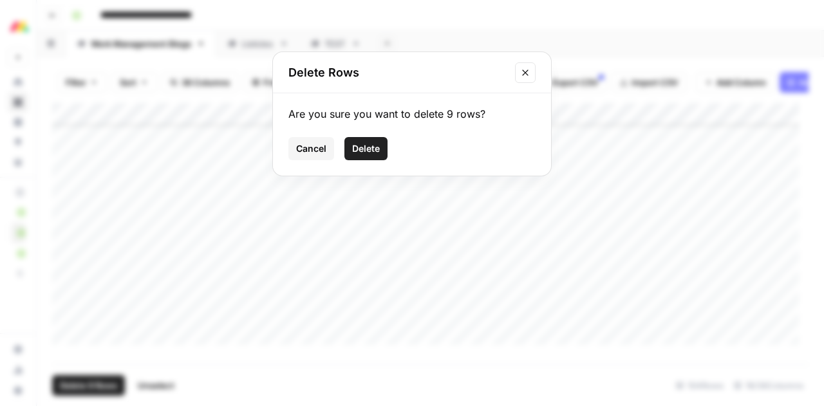
click at [378, 149] on span "Delete" at bounding box center [366, 148] width 28 height 13
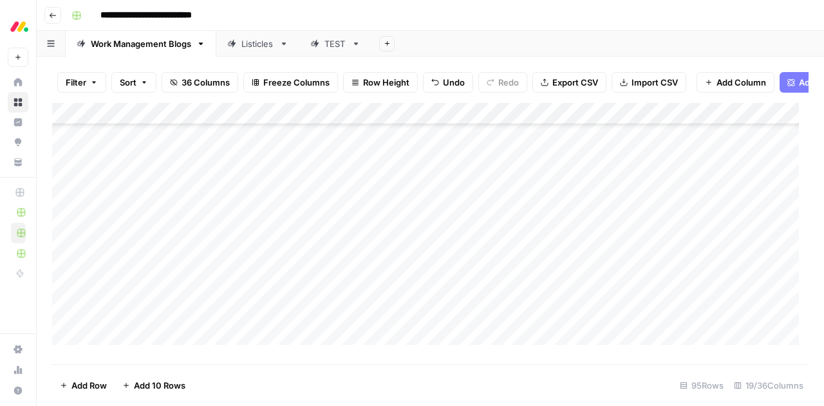
scroll to position [1470, 0]
click at [145, 227] on div "Add Column" at bounding box center [430, 229] width 756 height 252
click at [145, 227] on textarea "**********" at bounding box center [200, 230] width 206 height 18
click at [367, 225] on div "Add Column" at bounding box center [430, 229] width 756 height 252
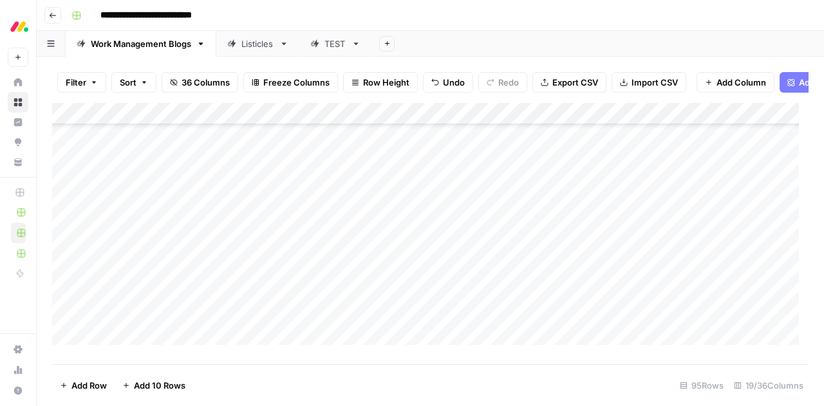
scroll to position [1555, 0]
click at [563, 189] on div "Add Column" at bounding box center [430, 229] width 756 height 252
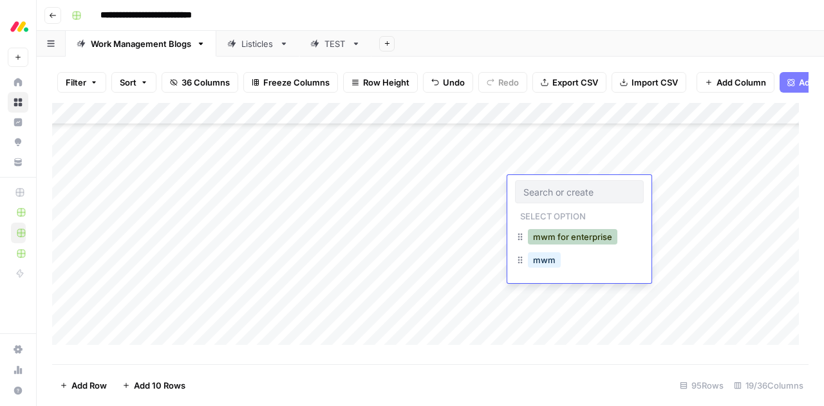
click at [569, 245] on div "mwm for enterprise" at bounding box center [572, 237] width 95 height 18
click at [565, 236] on button "mwm for enterprise" at bounding box center [572, 236] width 89 height 15
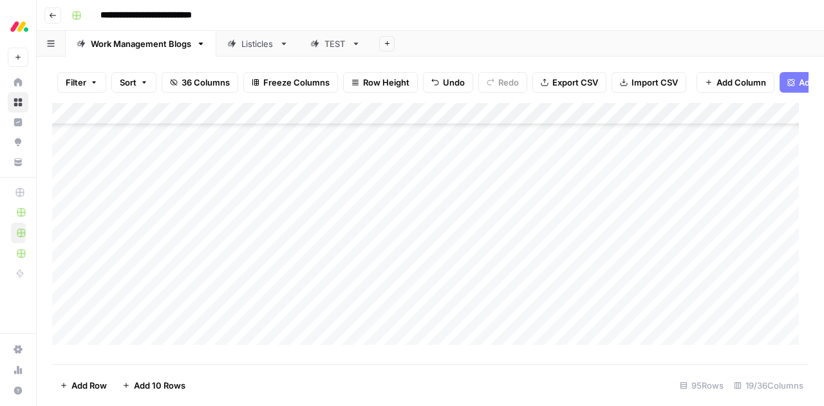
scroll to position [1591, 0]
drag, startPoint x: 622, startPoint y: 160, endPoint x: 608, endPoint y: 324, distance: 164.8
click at [608, 324] on div "Add Column" at bounding box center [430, 229] width 756 height 252
drag, startPoint x: 623, startPoint y: 204, endPoint x: 621, endPoint y: 256, distance: 51.5
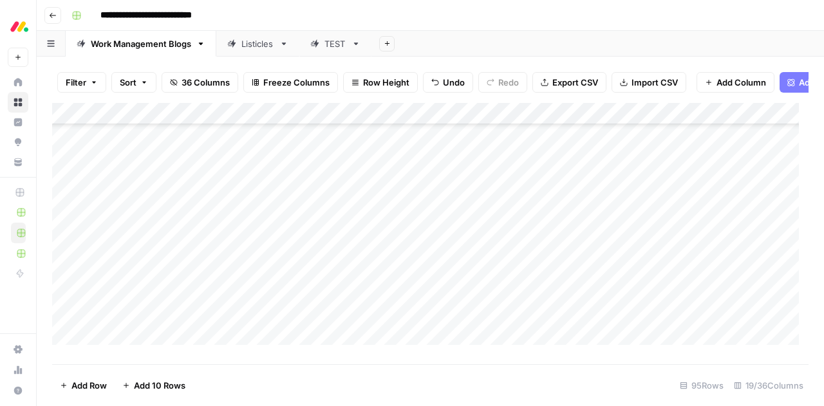
click at [621, 256] on div "Add Column" at bounding box center [430, 229] width 756 height 252
click at [582, 196] on div "Add Column" at bounding box center [430, 229] width 756 height 252
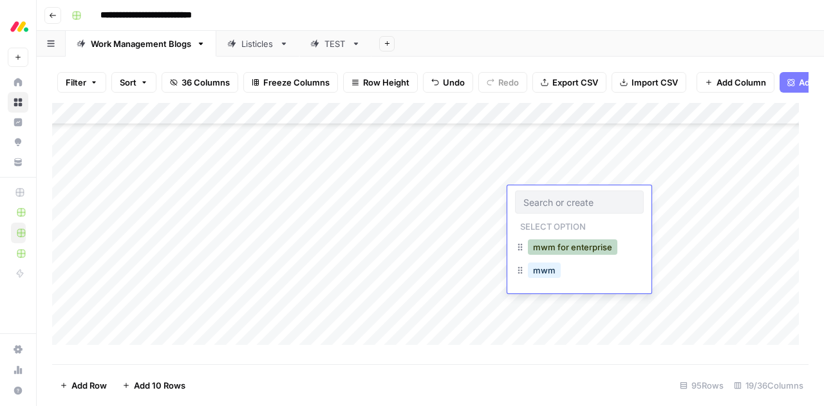
click at [570, 250] on button "mwm for enterprise" at bounding box center [572, 246] width 89 height 15
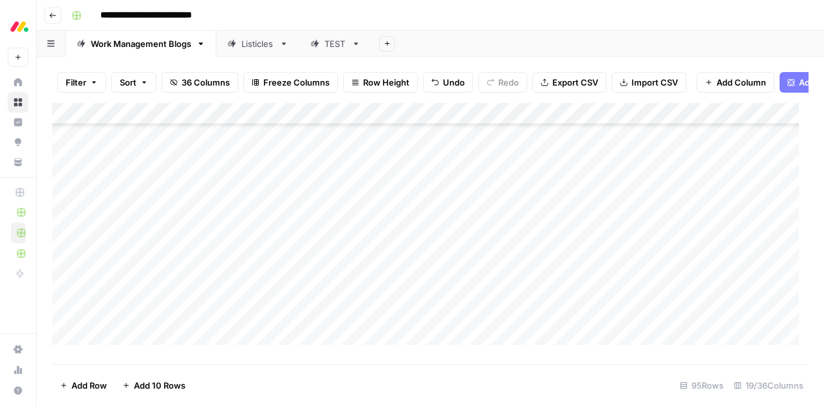
scroll to position [1493, 0]
click at [67, 207] on div "Add Column" at bounding box center [430, 229] width 756 height 252
click at [292, 283] on div "Add Column" at bounding box center [430, 229] width 756 height 252
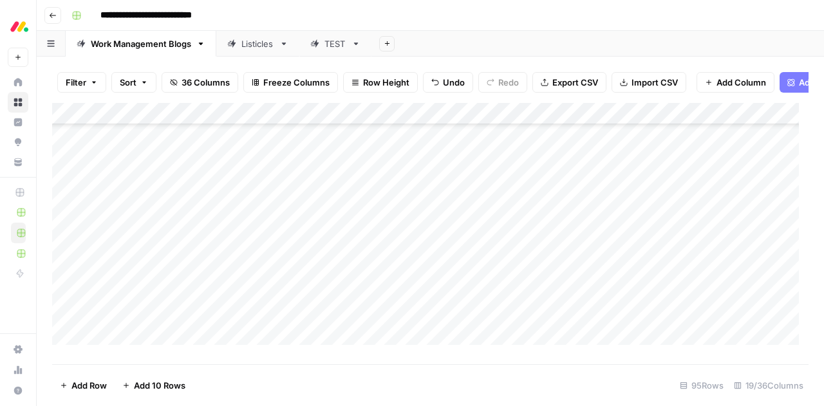
click at [684, 164] on div "Add Column" at bounding box center [430, 229] width 756 height 252
click at [686, 185] on div "Add Column" at bounding box center [430, 229] width 756 height 252
click at [685, 210] on div "Add Column" at bounding box center [430, 229] width 756 height 252
click at [684, 231] on div "Add Column" at bounding box center [430, 229] width 756 height 252
click at [684, 250] on div "Add Column" at bounding box center [430, 229] width 756 height 252
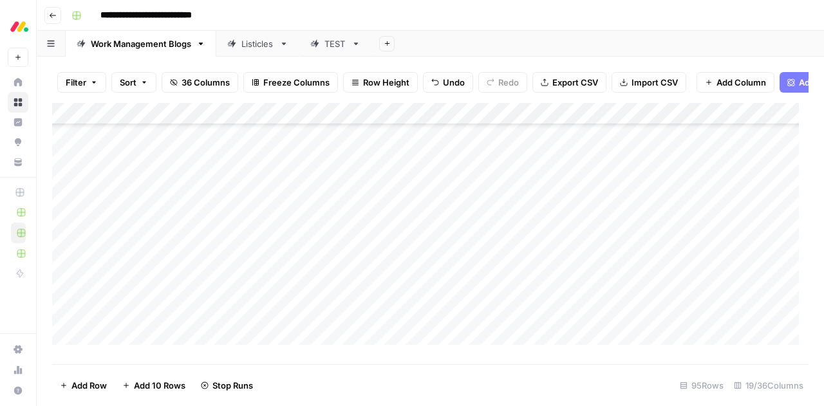
click at [685, 274] on div "Add Column" at bounding box center [430, 229] width 756 height 252
click at [685, 293] on div "Add Column" at bounding box center [430, 229] width 756 height 252
click at [686, 230] on div "Add Column" at bounding box center [430, 229] width 756 height 252
click at [684, 250] on div "Add Column" at bounding box center [430, 229] width 756 height 252
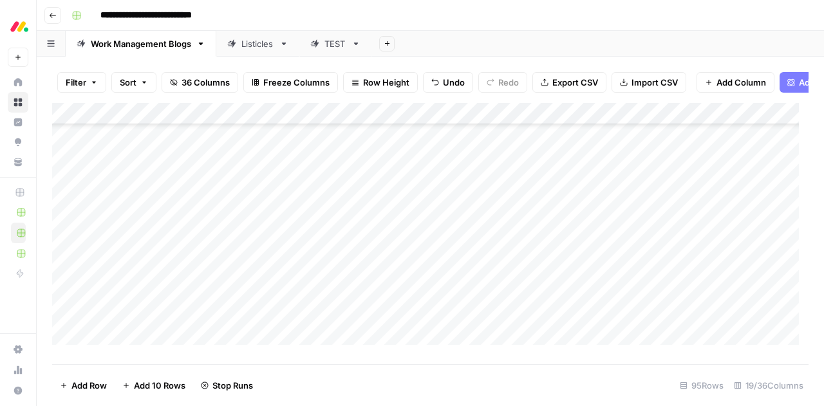
click at [684, 250] on div "Add Column" at bounding box center [430, 229] width 756 height 252
click at [682, 272] on div "Add Column" at bounding box center [430, 229] width 756 height 252
click at [681, 294] on div "Add Column" at bounding box center [430, 229] width 756 height 252
click at [684, 315] on div "Add Column" at bounding box center [430, 229] width 756 height 252
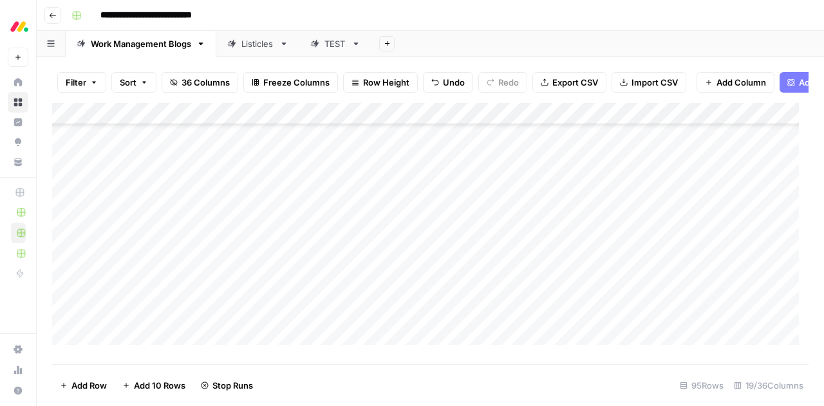
click at [686, 197] on div "Add Column" at bounding box center [430, 229] width 756 height 252
click at [686, 218] on div "Add Column" at bounding box center [430, 229] width 756 height 252
click at [684, 241] on div "Add Column" at bounding box center [430, 229] width 756 height 252
click at [684, 261] on div "Add Column" at bounding box center [430, 229] width 756 height 252
click at [682, 288] on div "Add Column" at bounding box center [430, 229] width 756 height 252
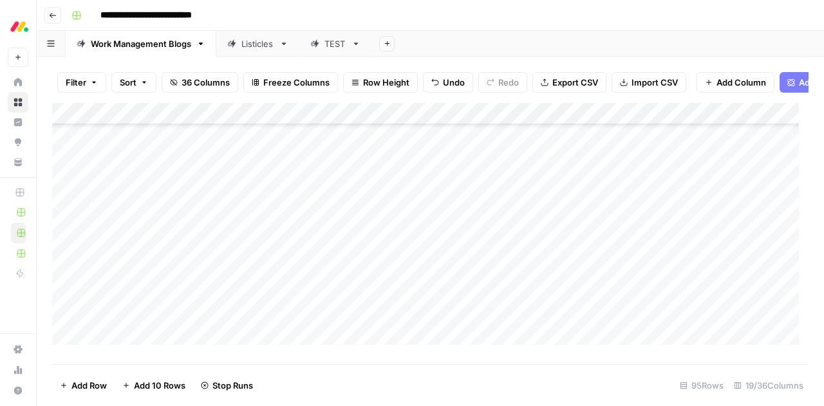
click at [682, 310] on div "Add Column" at bounding box center [430, 229] width 756 height 252
click at [682, 256] on div "Add Column" at bounding box center [430, 229] width 756 height 252
click at [682, 275] on div "Add Column" at bounding box center [430, 229] width 756 height 252
click at [682, 300] on div "Add Column" at bounding box center [430, 229] width 756 height 252
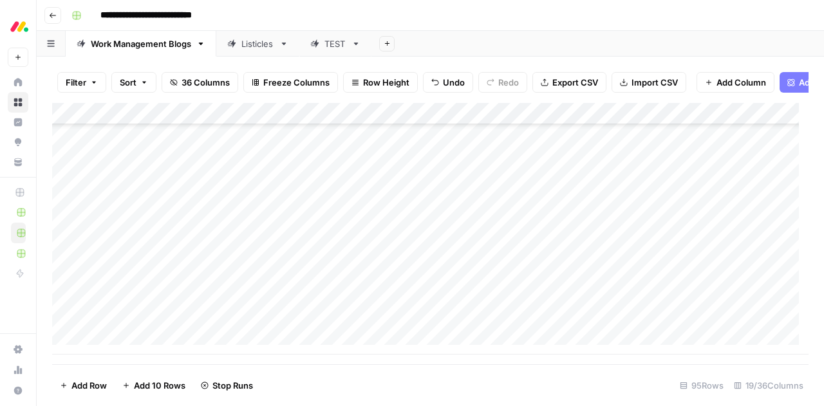
click at [682, 323] on div "Add Column" at bounding box center [430, 229] width 756 height 252
click at [702, 169] on div "Add Column" at bounding box center [430, 229] width 756 height 252
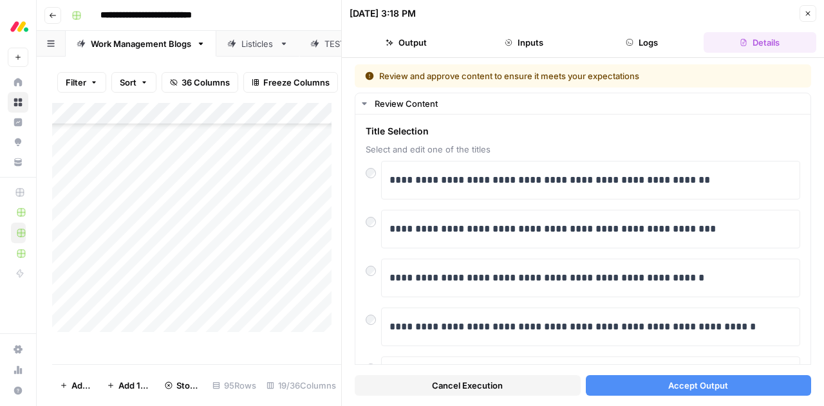
click at [686, 391] on span "Accept Output" at bounding box center [698, 385] width 60 height 13
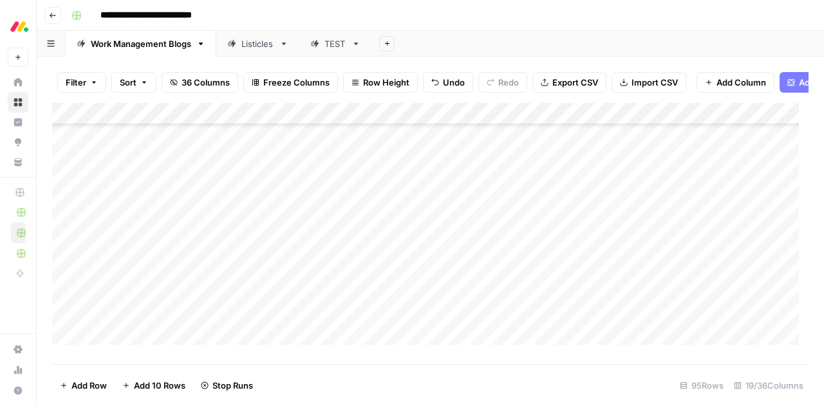
click at [691, 191] on div "Add Column" at bounding box center [430, 229] width 756 height 252
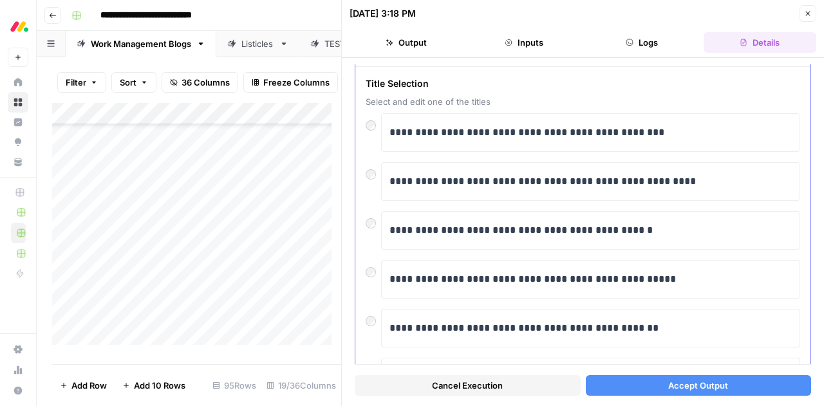
scroll to position [42, 0]
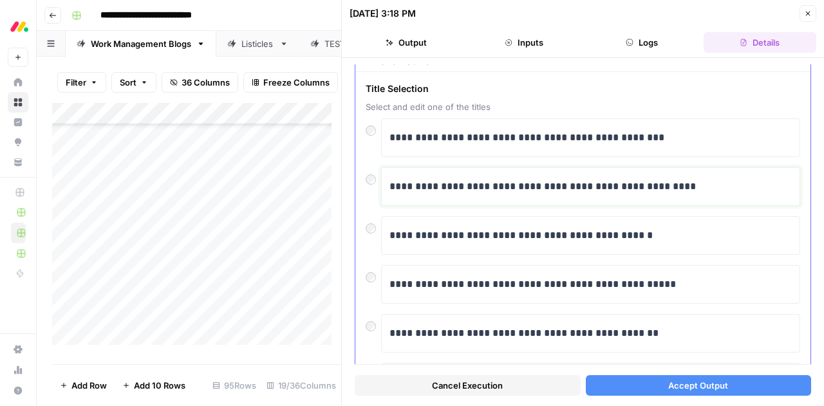
drag, startPoint x: 545, startPoint y: 185, endPoint x: 678, endPoint y: 194, distance: 133.5
click at [678, 194] on div "**********" at bounding box center [590, 186] width 402 height 27
click at [684, 385] on span "Accept Output" at bounding box center [698, 385] width 60 height 13
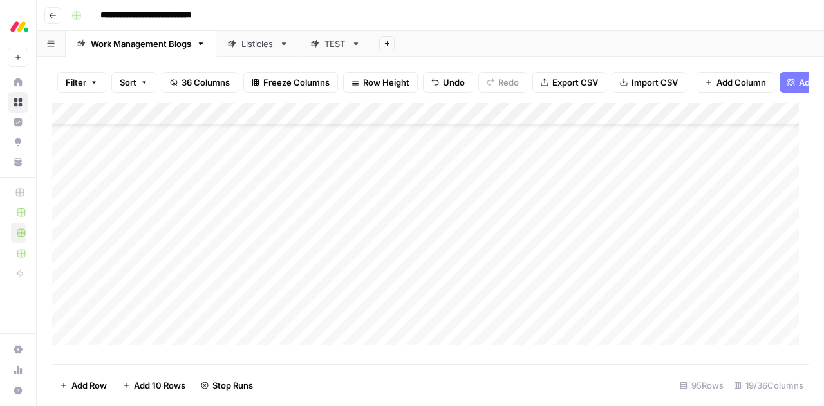
click at [680, 209] on div "Add Column" at bounding box center [430, 229] width 756 height 252
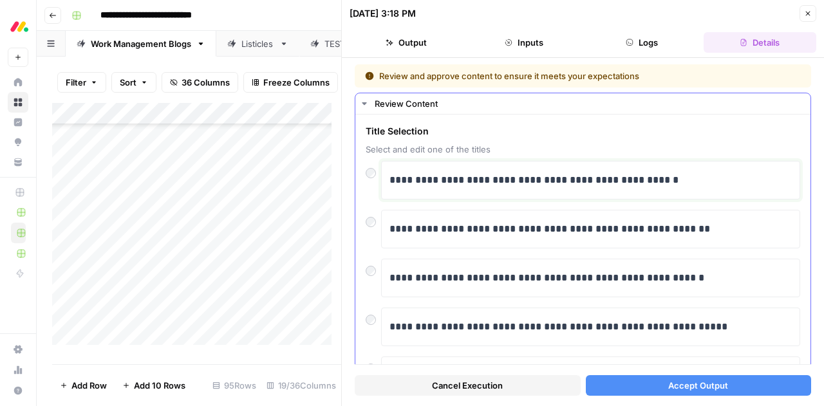
drag, startPoint x: 449, startPoint y: 181, endPoint x: 702, endPoint y: 175, distance: 253.0
click at [702, 175] on p "**********" at bounding box center [585, 180] width 393 height 17
click at [619, 391] on button "Accept Output" at bounding box center [699, 385] width 226 height 21
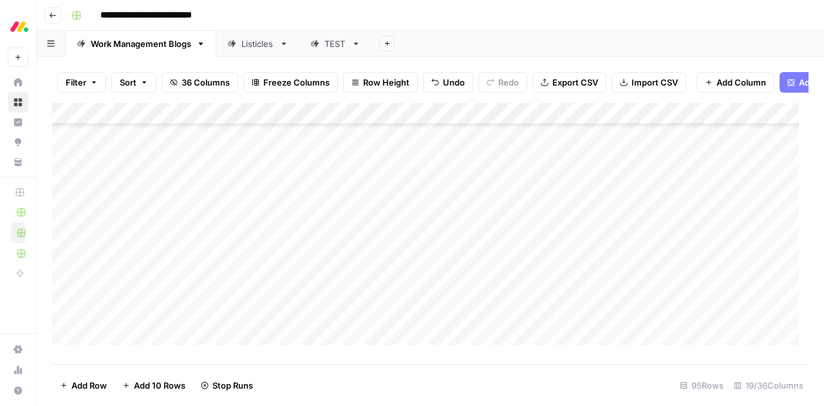
click at [713, 236] on div "Add Column" at bounding box center [430, 229] width 756 height 252
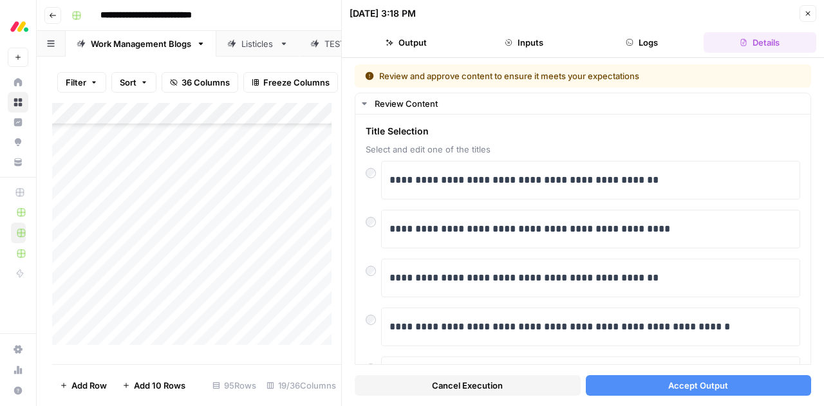
click at [713, 236] on div at bounding box center [683, 235] width 121 height 24
click at [668, 380] on span "Accept Output" at bounding box center [698, 385] width 60 height 13
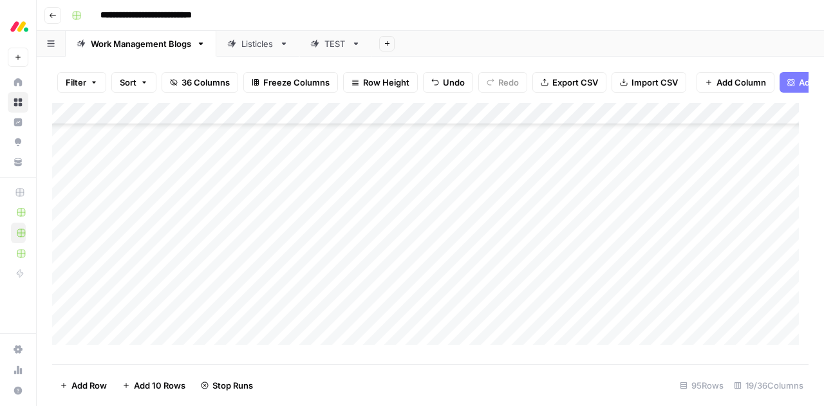
click at [689, 256] on div "Add Column" at bounding box center [430, 229] width 756 height 252
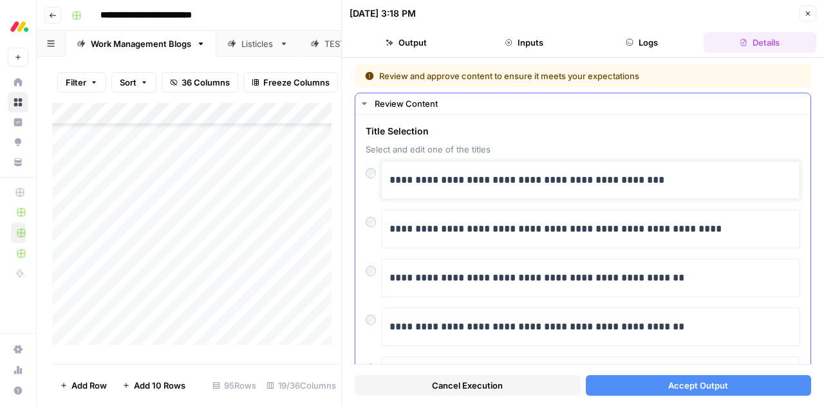
click at [463, 177] on p "**********" at bounding box center [585, 180] width 393 height 17
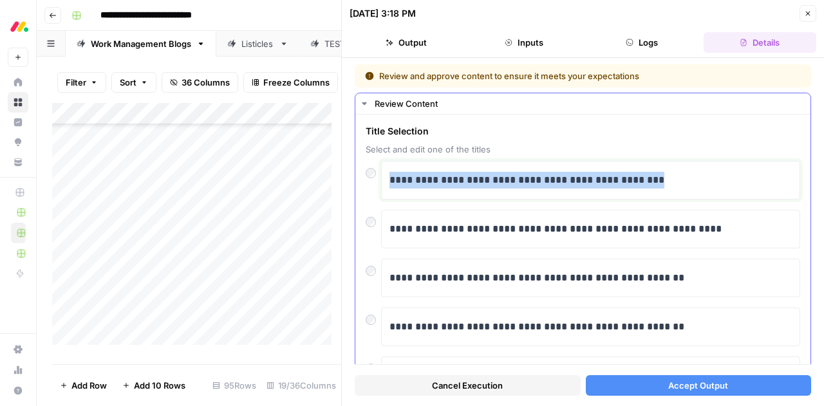
click at [463, 177] on p "**********" at bounding box center [585, 180] width 393 height 17
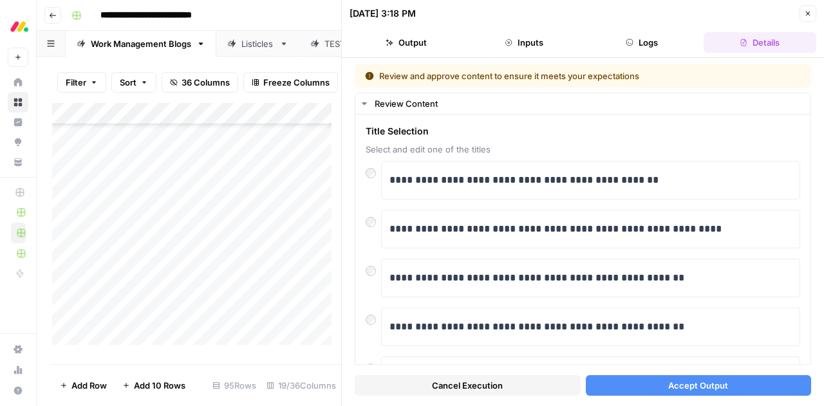
click at [642, 388] on button "Accept Output" at bounding box center [699, 385] width 226 height 21
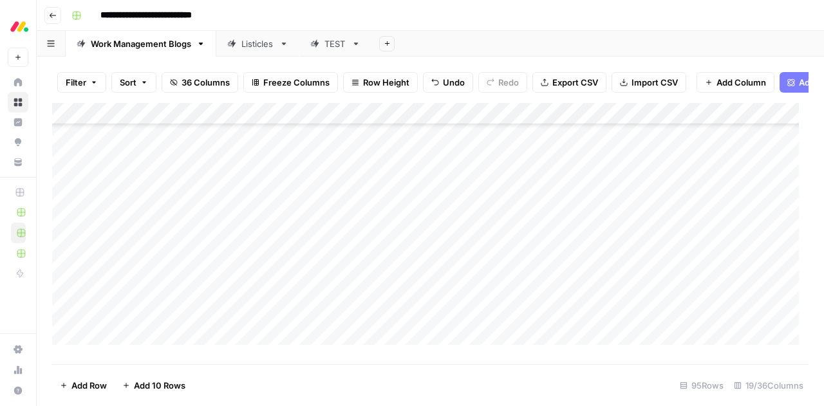
click at [690, 277] on div "Add Column" at bounding box center [430, 229] width 756 height 252
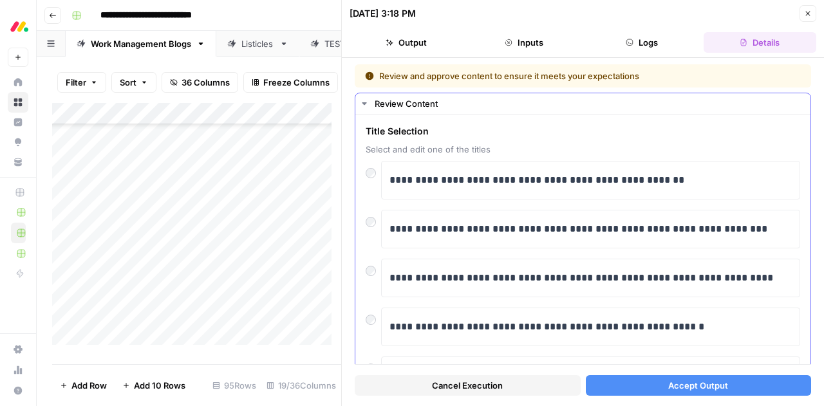
click at [388, 179] on div "**********" at bounding box center [590, 180] width 419 height 39
click at [390, 179] on p "**********" at bounding box center [585, 180] width 393 height 17
drag, startPoint x: 588, startPoint y: 181, endPoint x: 745, endPoint y: 175, distance: 157.8
click at [745, 175] on p "**********" at bounding box center [585, 180] width 393 height 17
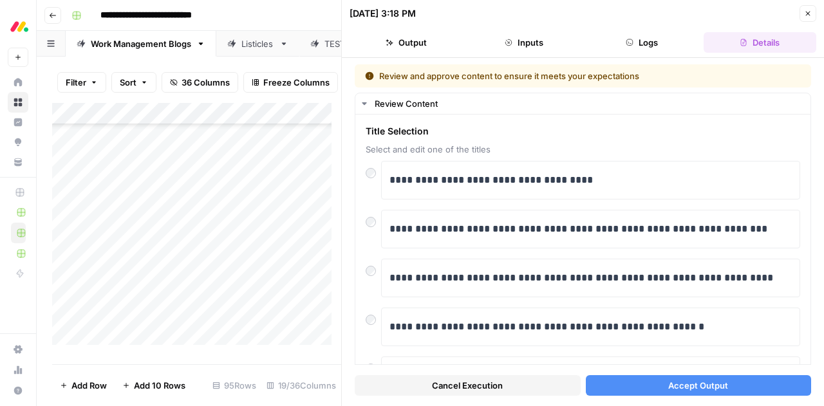
click at [682, 386] on span "Accept Output" at bounding box center [698, 385] width 60 height 13
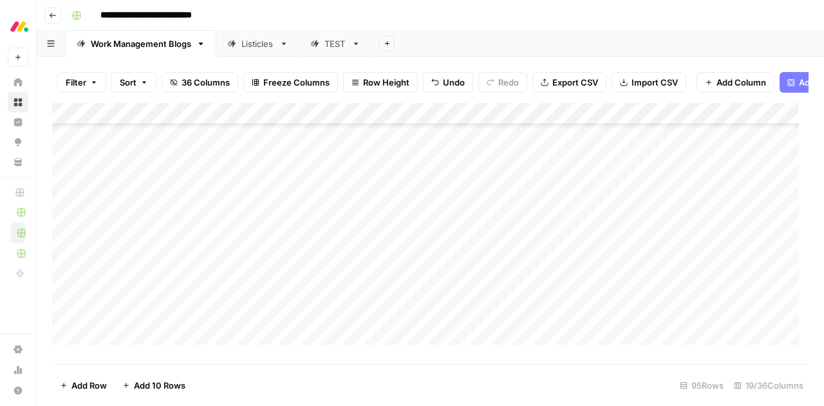
scroll to position [1667, 0]
click at [699, 208] on div "Add Column" at bounding box center [430, 229] width 756 height 252
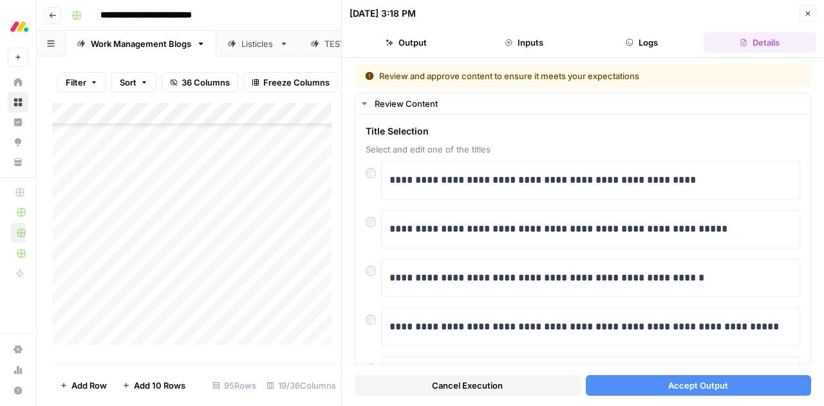
click at [615, 384] on button "Accept Output" at bounding box center [699, 385] width 226 height 21
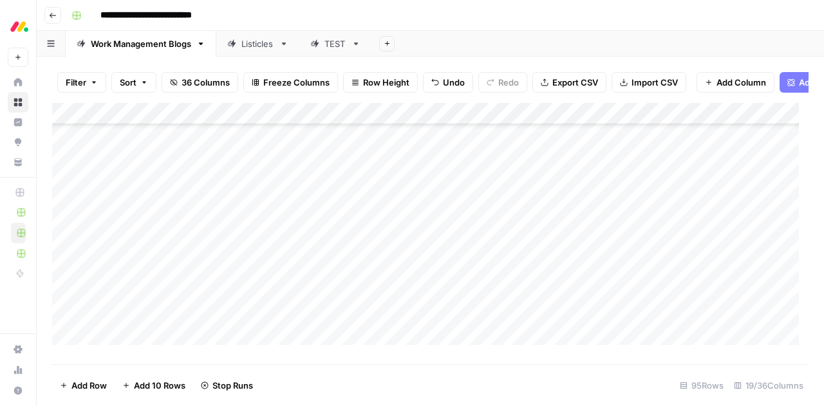
click at [661, 230] on div "Add Column" at bounding box center [430, 229] width 756 height 252
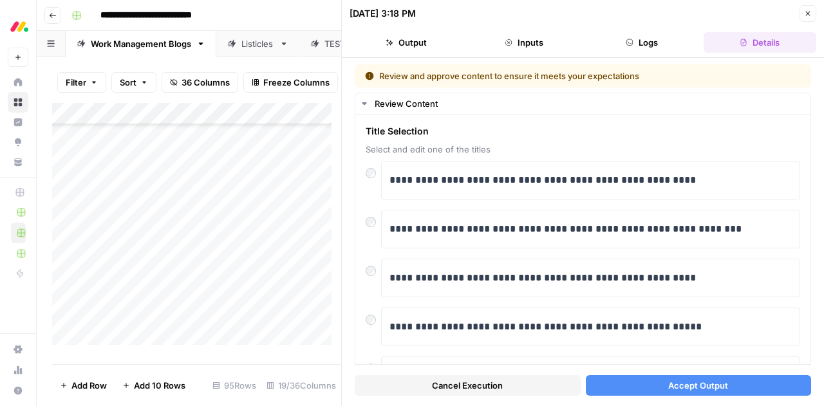
click at [610, 388] on button "Accept Output" at bounding box center [699, 385] width 226 height 21
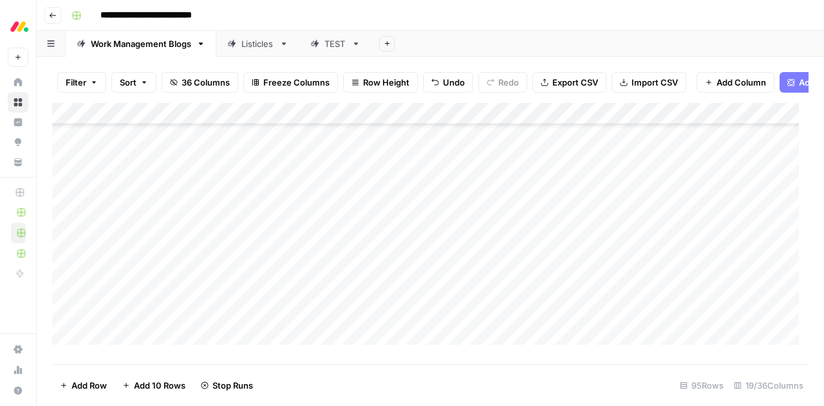
click at [711, 253] on div "Add Column" at bounding box center [430, 229] width 756 height 252
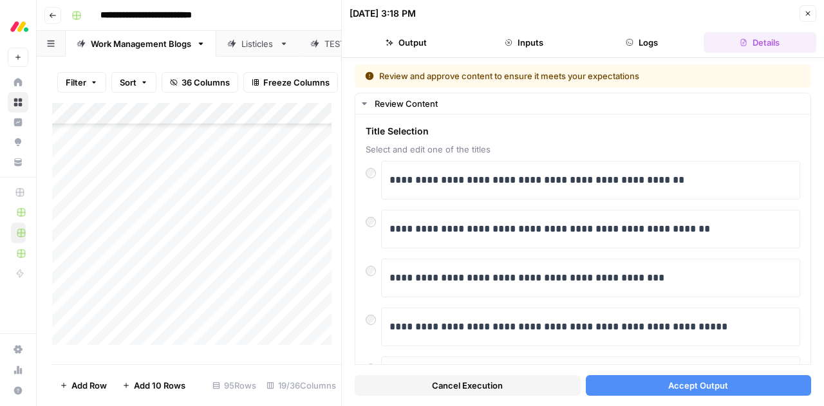
click at [614, 383] on button "Accept Output" at bounding box center [699, 385] width 226 height 21
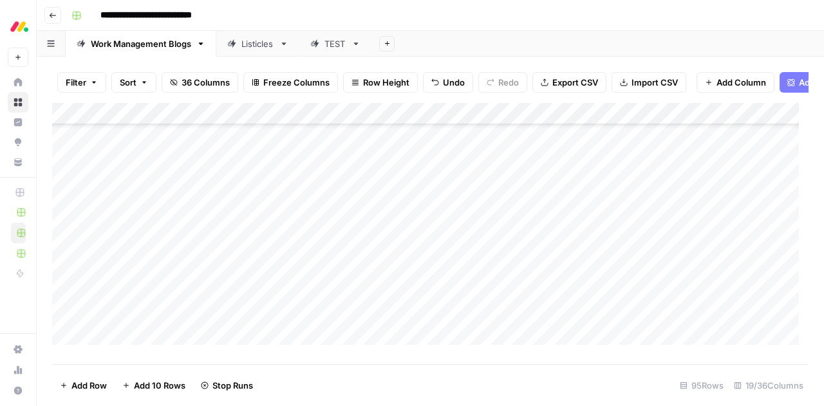
click at [668, 274] on div "Add Column" at bounding box center [430, 229] width 756 height 252
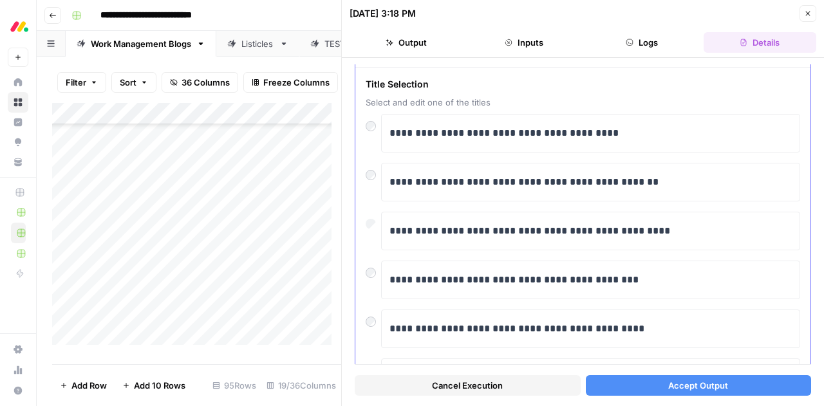
scroll to position [58, 0]
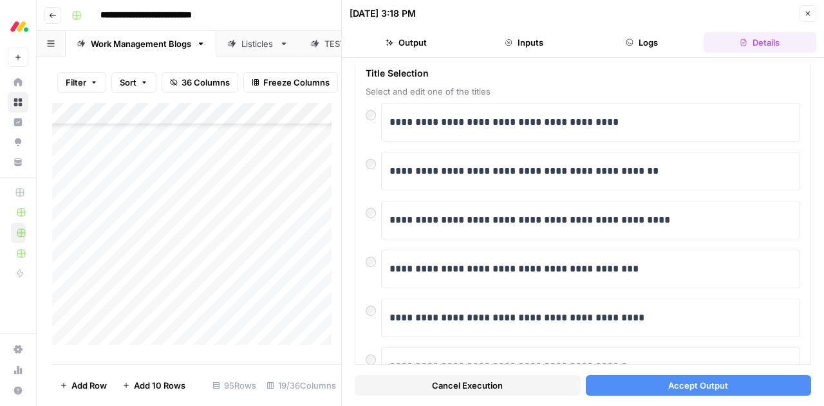
click at [612, 386] on button "Accept Output" at bounding box center [699, 385] width 226 height 21
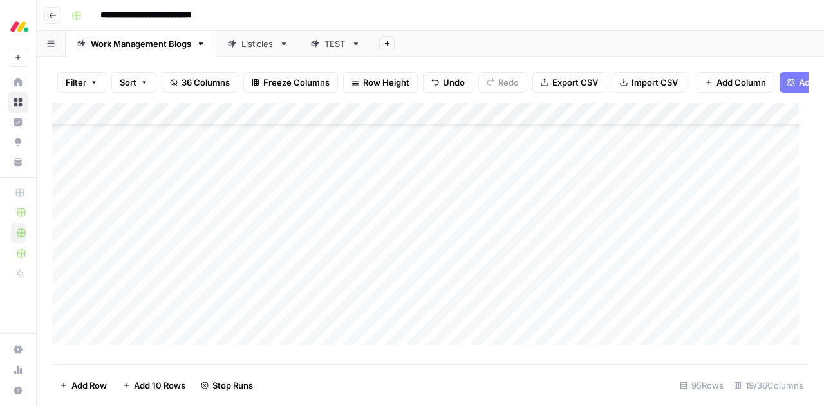
click at [680, 297] on div "Add Column" at bounding box center [430, 229] width 756 height 252
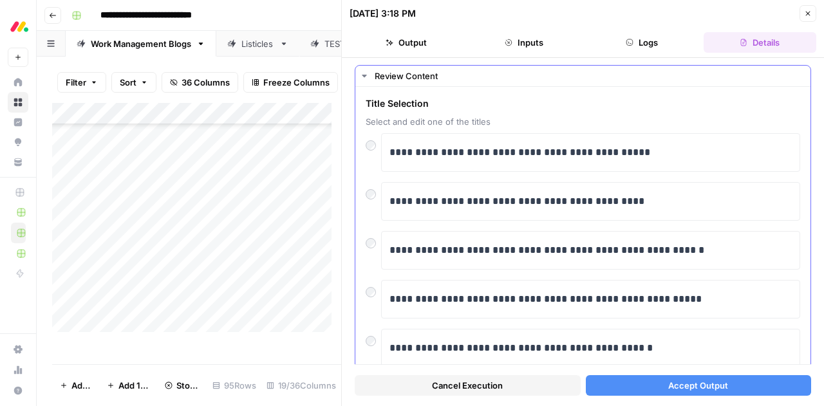
scroll to position [27, 0]
click at [699, 386] on span "Accept Output" at bounding box center [698, 385] width 60 height 13
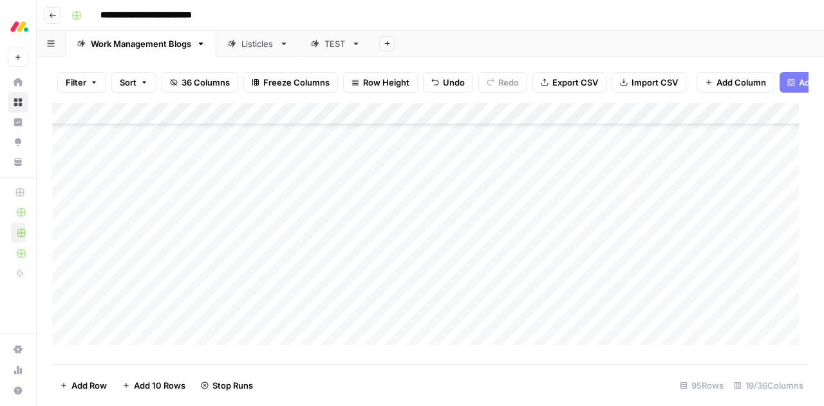
scroll to position [1743, 0]
click at [681, 243] on div "Add Column" at bounding box center [430, 229] width 756 height 252
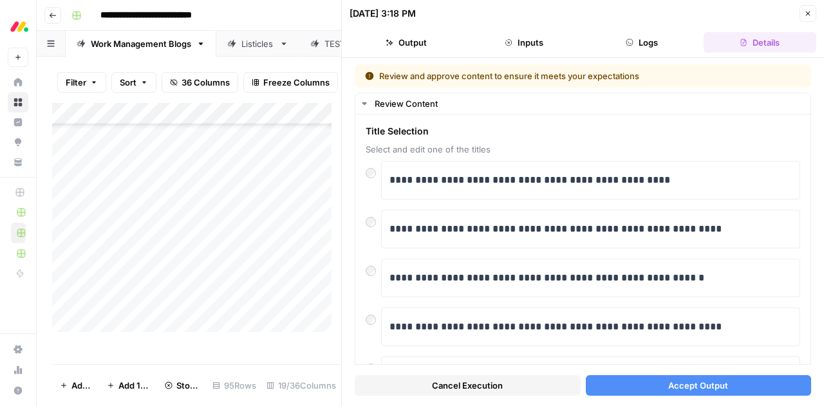
click at [630, 229] on div at bounding box center [683, 240] width 121 height 24
click at [632, 384] on button "Accept Output" at bounding box center [699, 385] width 226 height 21
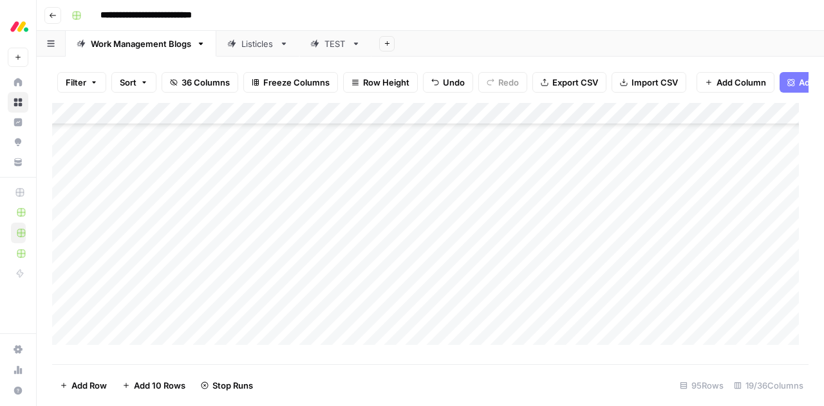
click at [676, 263] on div "Add Column" at bounding box center [430, 229] width 756 height 252
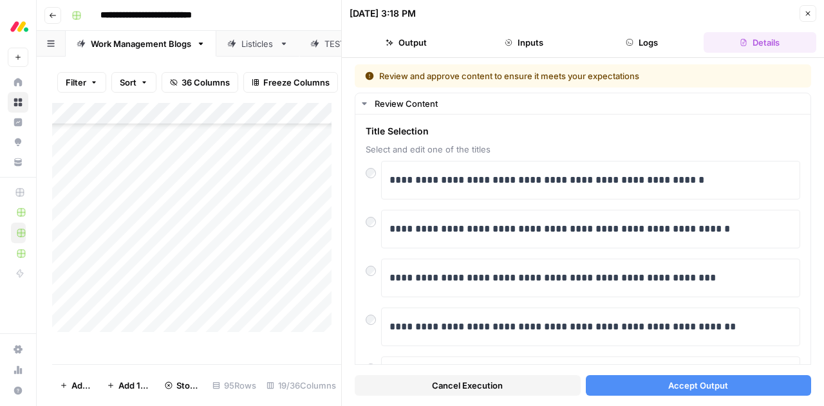
scroll to position [1743, 0]
click at [619, 379] on button "Accept Output" at bounding box center [699, 385] width 226 height 21
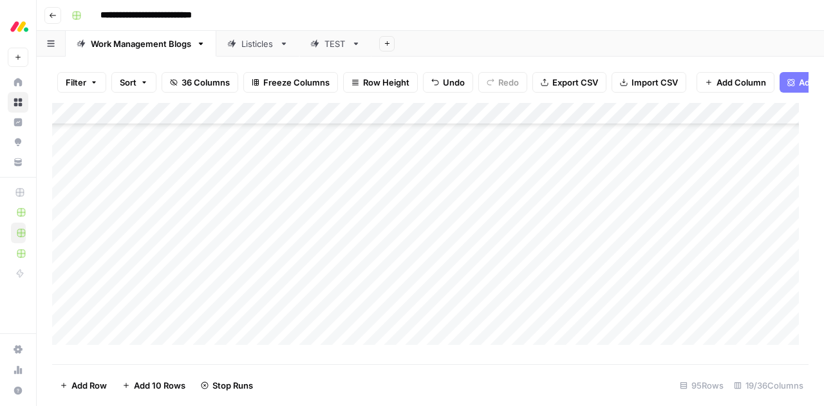
click at [677, 285] on div "Add Column" at bounding box center [430, 229] width 756 height 252
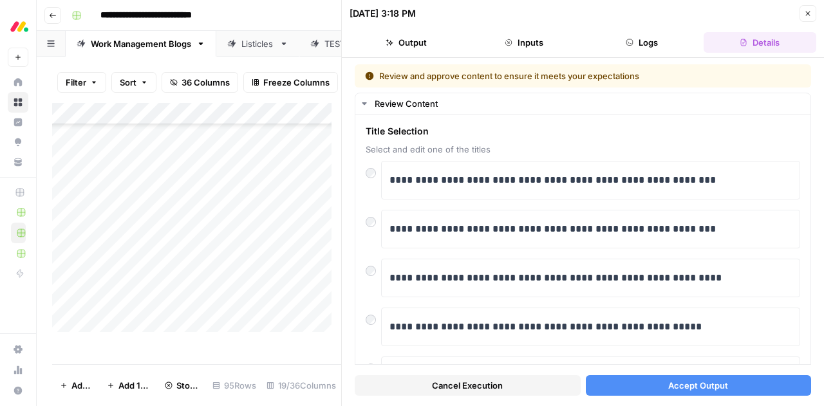
click at [644, 386] on button "Accept Output" at bounding box center [699, 385] width 226 height 21
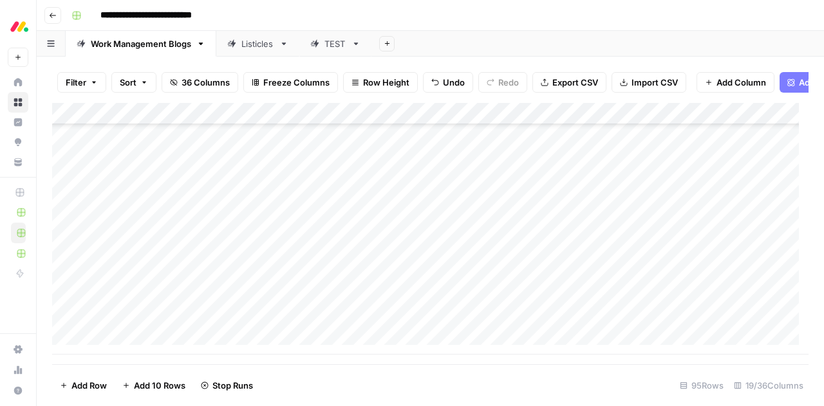
scroll to position [1874, 0]
click at [680, 177] on div "Add Column" at bounding box center [430, 229] width 756 height 252
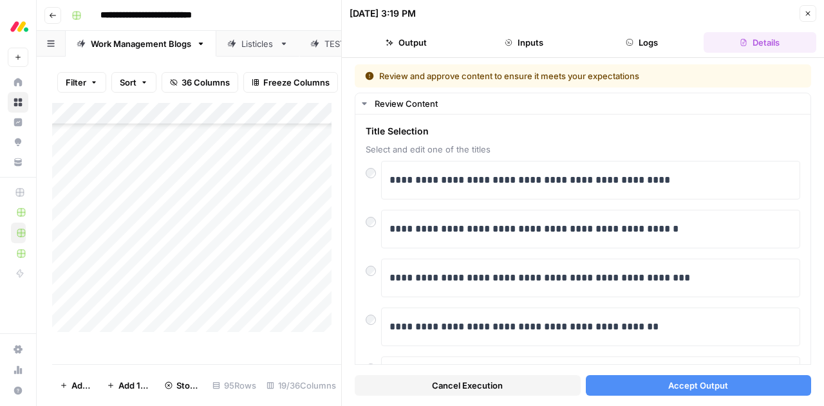
click at [606, 381] on button "Accept Output" at bounding box center [699, 385] width 226 height 21
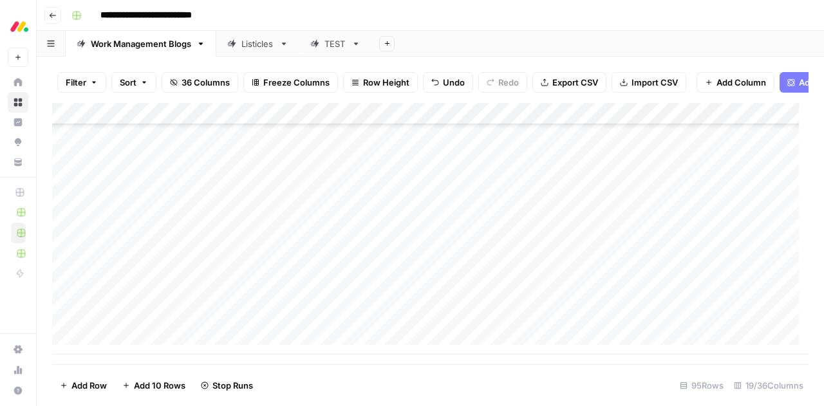
click at [690, 198] on div "Add Column" at bounding box center [430, 229] width 756 height 252
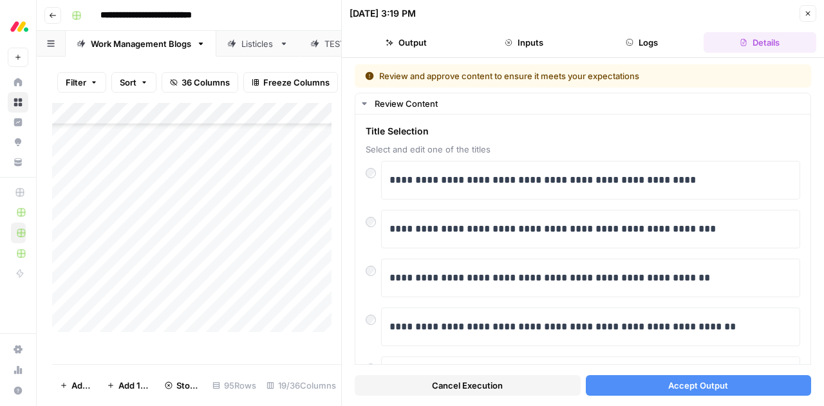
click at [611, 383] on button "Accept Output" at bounding box center [699, 385] width 226 height 21
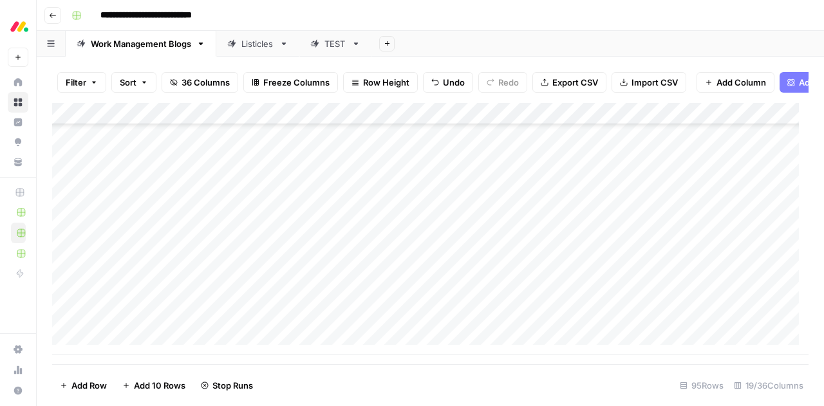
click at [707, 216] on div "Add Column" at bounding box center [430, 229] width 756 height 252
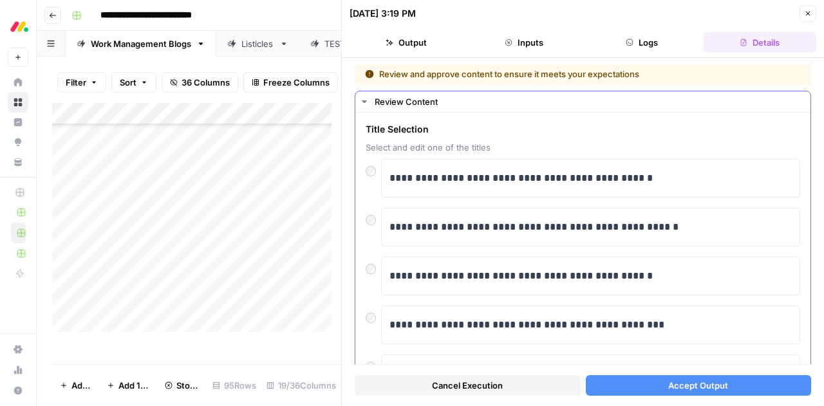
scroll to position [1, 0]
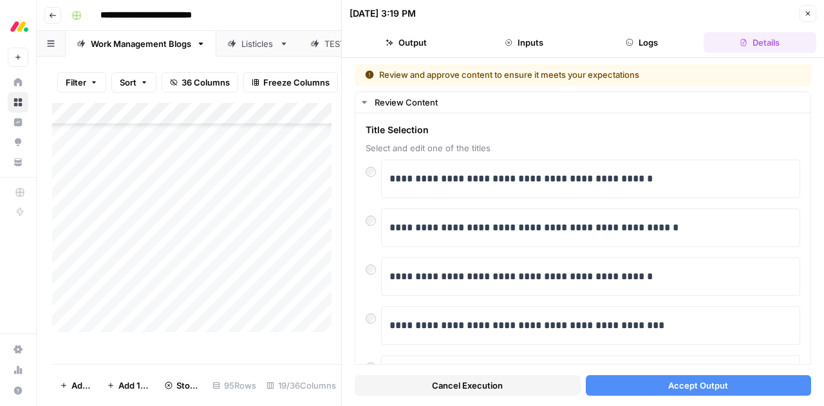
click at [671, 377] on button "Accept Output" at bounding box center [699, 385] width 226 height 21
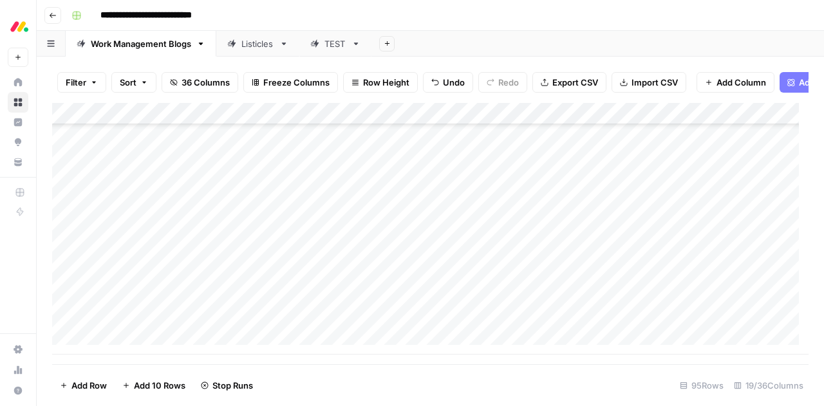
click at [687, 239] on div "Add Column" at bounding box center [430, 229] width 756 height 252
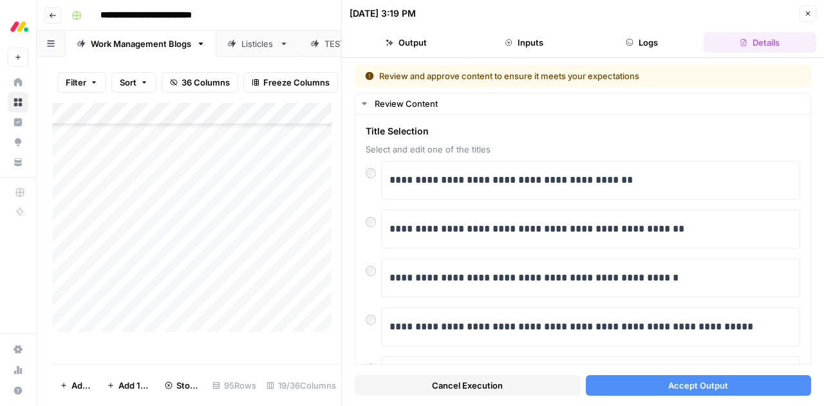
click at [649, 388] on button "Accept Output" at bounding box center [699, 385] width 226 height 21
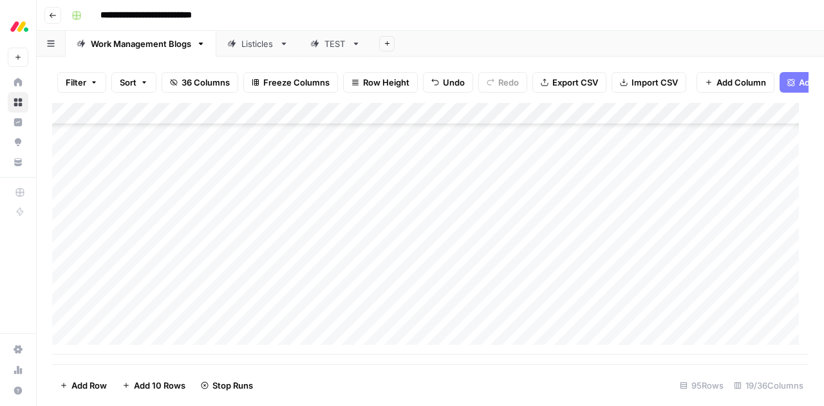
scroll to position [1880, 0]
click at [677, 260] on div "Add Column" at bounding box center [430, 229] width 756 height 252
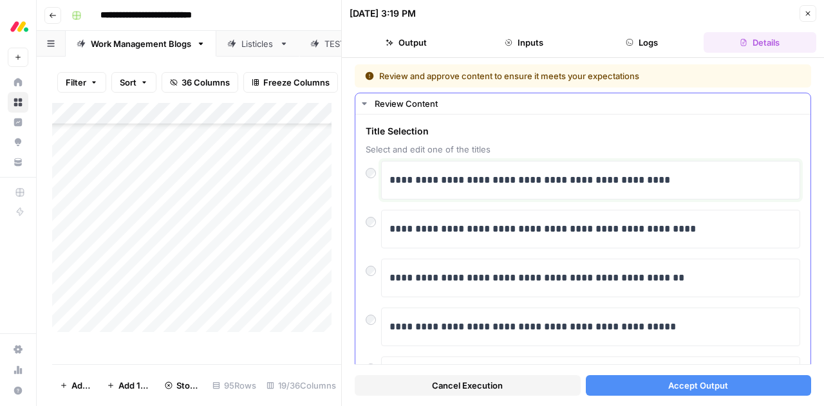
click at [453, 181] on p "**********" at bounding box center [585, 180] width 393 height 17
drag, startPoint x: 506, startPoint y: 176, endPoint x: 702, endPoint y: 164, distance: 196.0
click at [702, 164] on div "**********" at bounding box center [590, 180] width 419 height 39
click at [469, 181] on p "**********" at bounding box center [585, 180] width 393 height 17
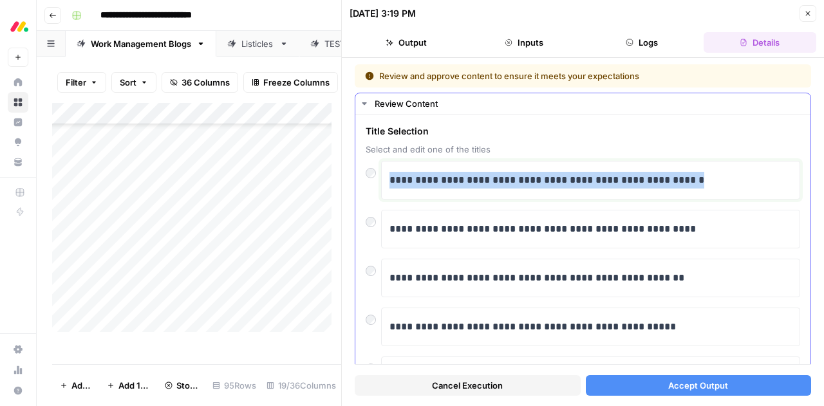
click at [469, 181] on p "**********" at bounding box center [585, 180] width 393 height 17
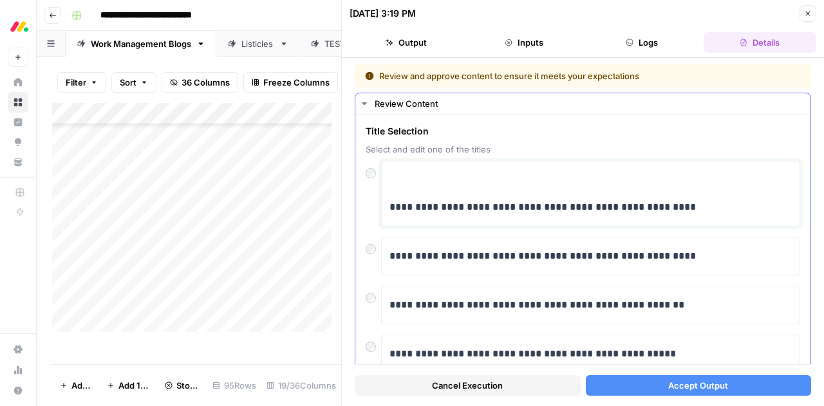
click at [390, 206] on p "**********" at bounding box center [585, 207] width 393 height 17
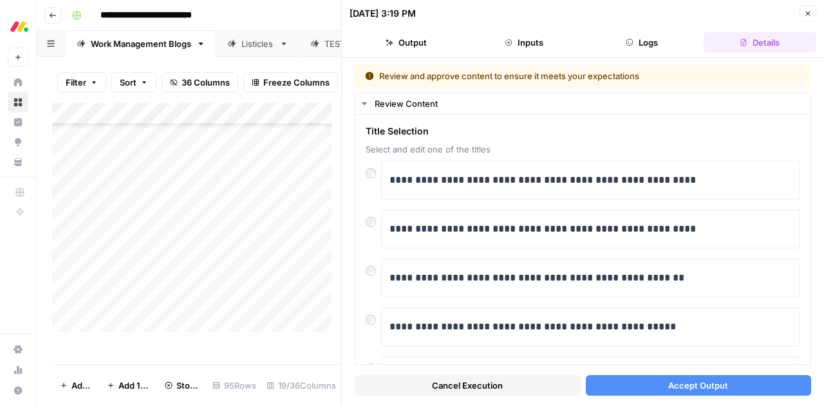
click at [676, 389] on span "Accept Output" at bounding box center [698, 385] width 60 height 13
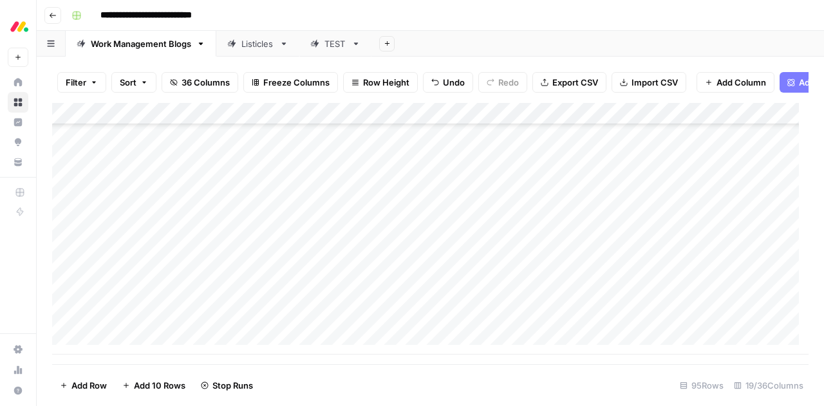
click at [689, 281] on div "Add Column" at bounding box center [430, 229] width 756 height 252
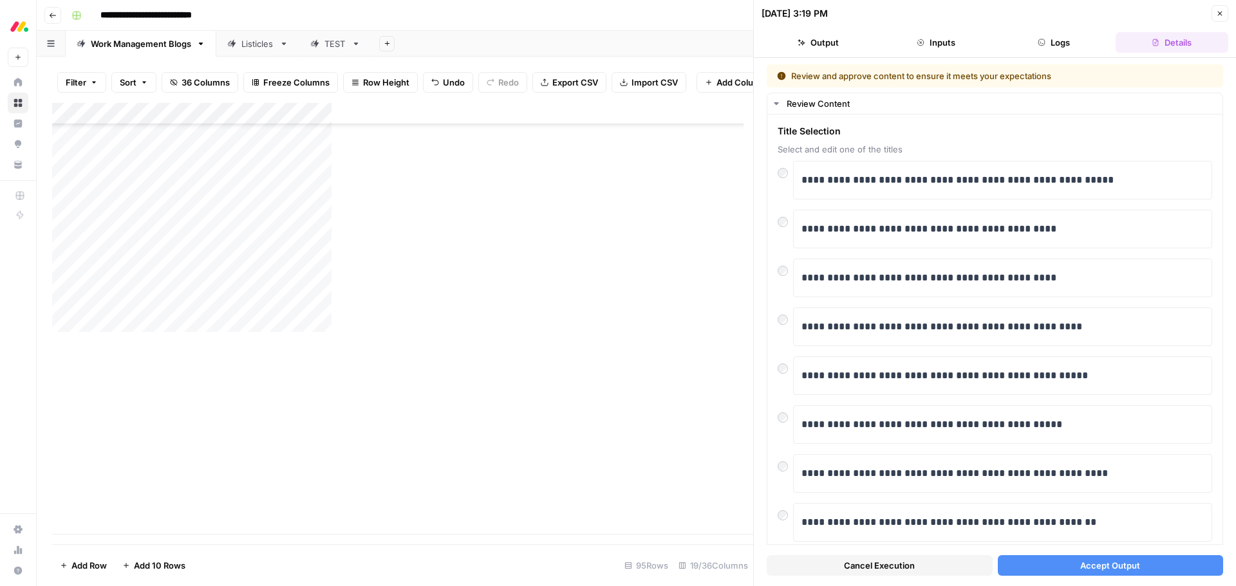
scroll to position [1699, 0]
click at [823, 185] on p "**********" at bounding box center [997, 180] width 393 height 17
click at [823, 176] on p "**********" at bounding box center [997, 180] width 393 height 17
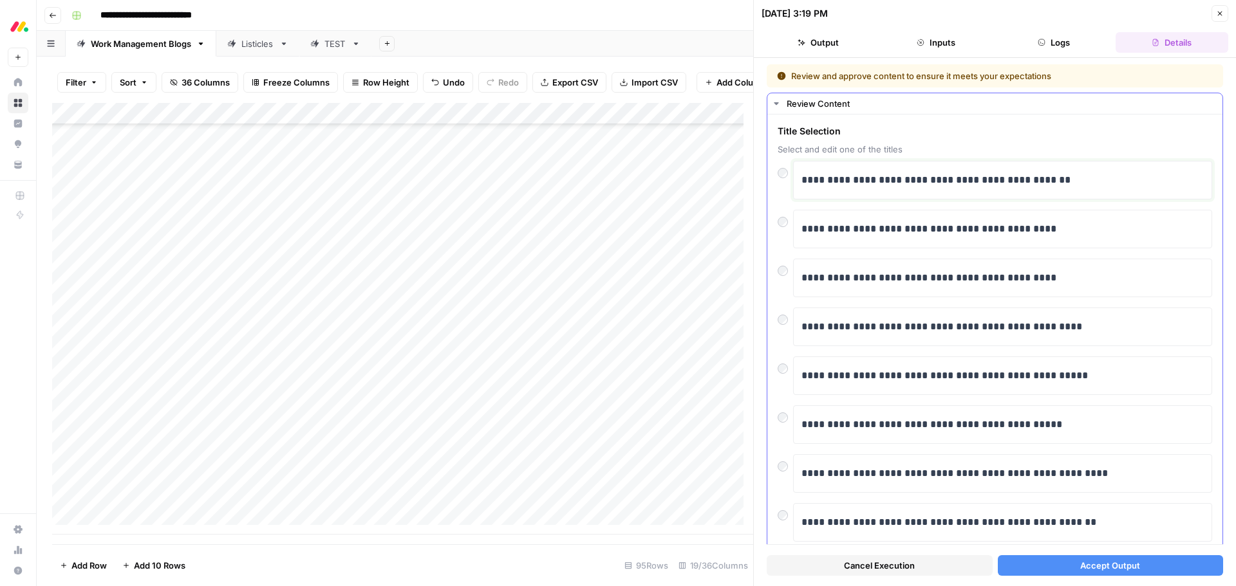
click at [823, 176] on p "**********" at bounding box center [997, 180] width 393 height 17
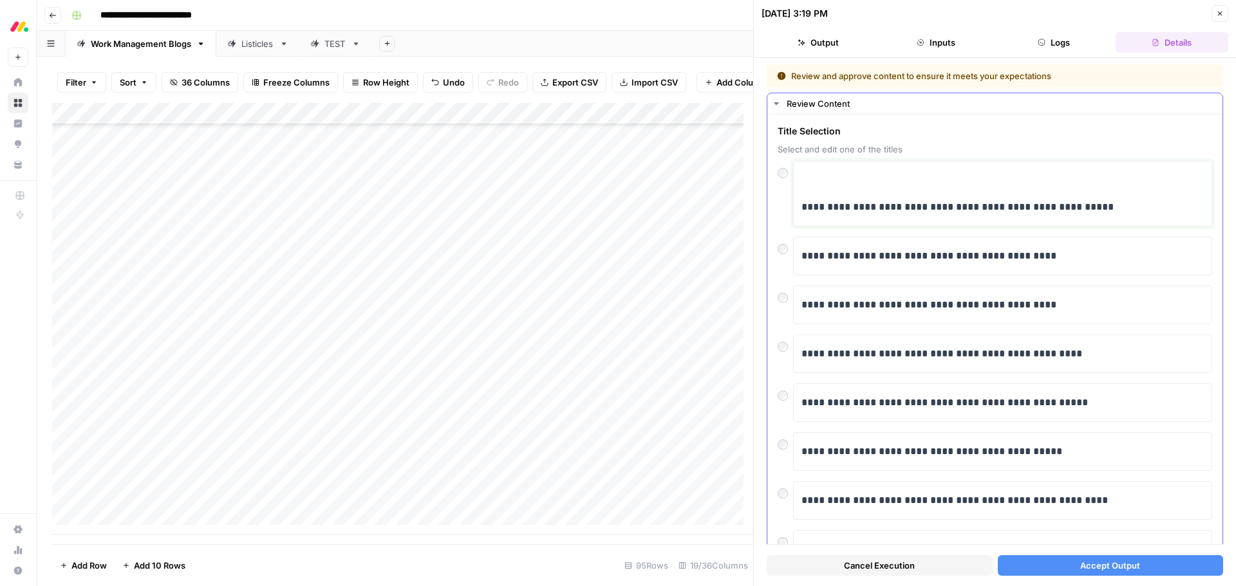
click at [802, 209] on p "**********" at bounding box center [997, 207] width 393 height 17
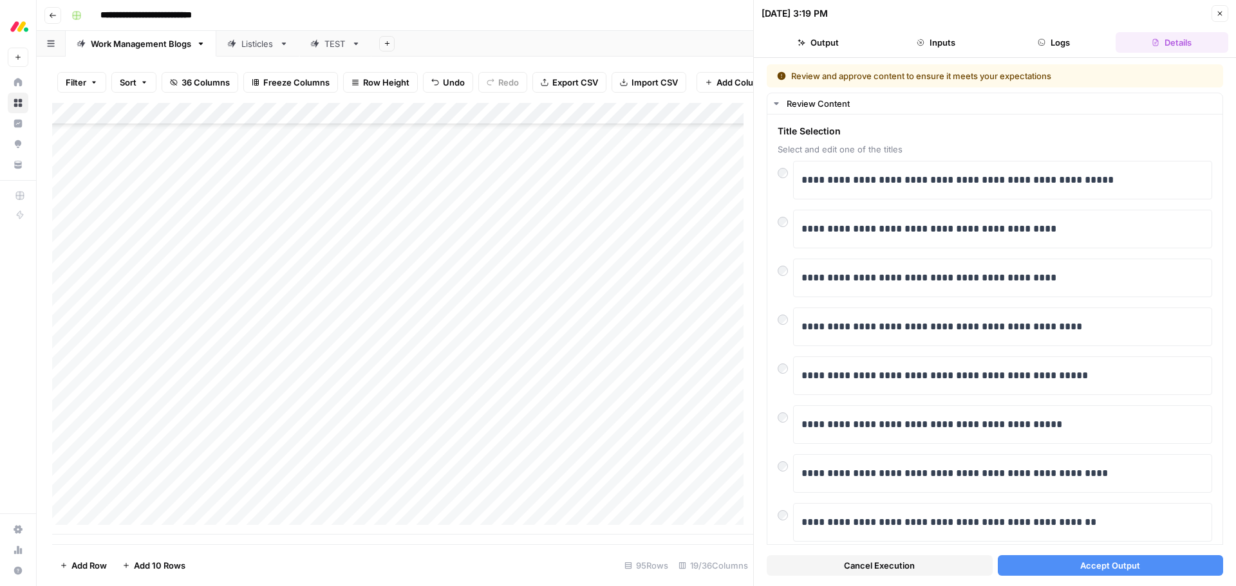
click at [823, 406] on button "Accept Output" at bounding box center [1111, 566] width 226 height 21
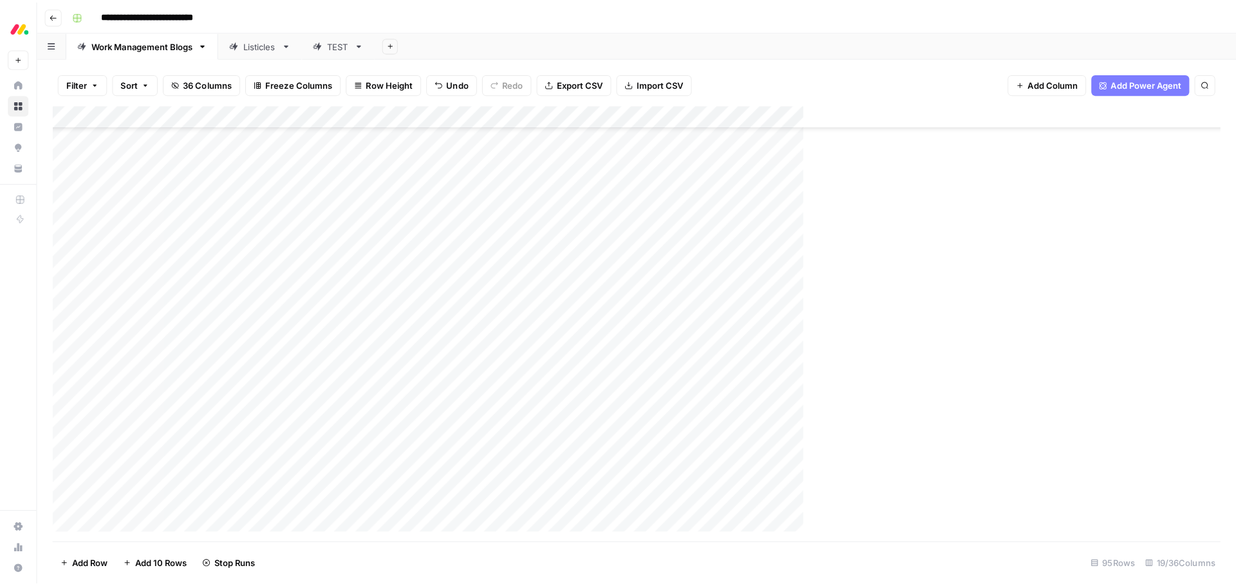
scroll to position [1690, 0]
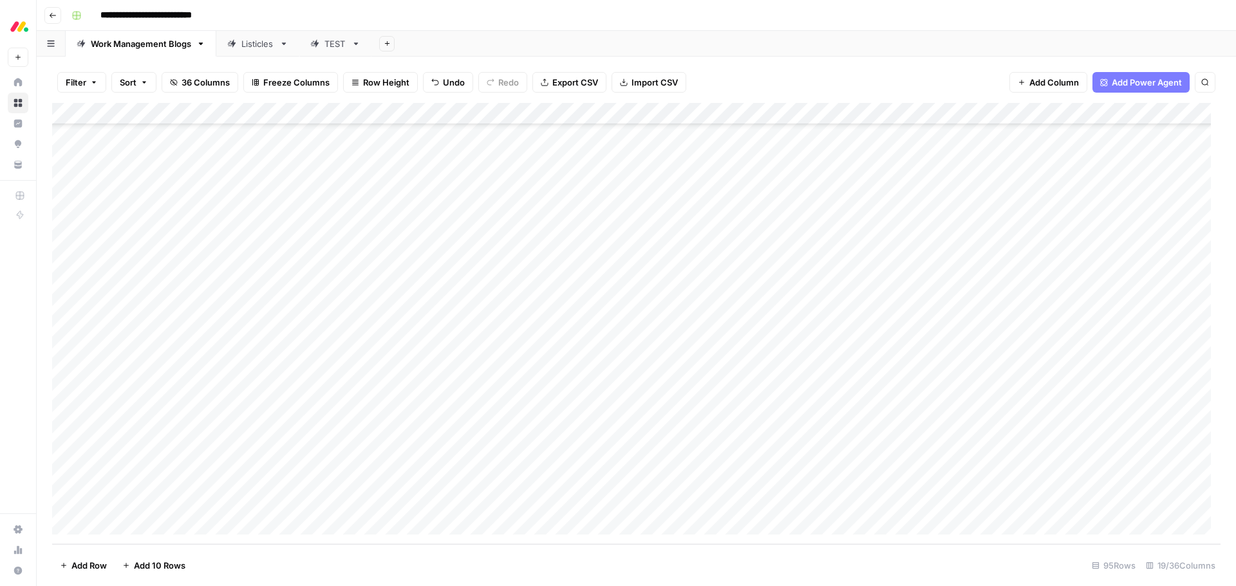
click at [67, 406] on div "Add Column" at bounding box center [636, 324] width 1168 height 442
click at [78, 406] on span "Delete 1 Row" at bounding box center [85, 565] width 51 height 13
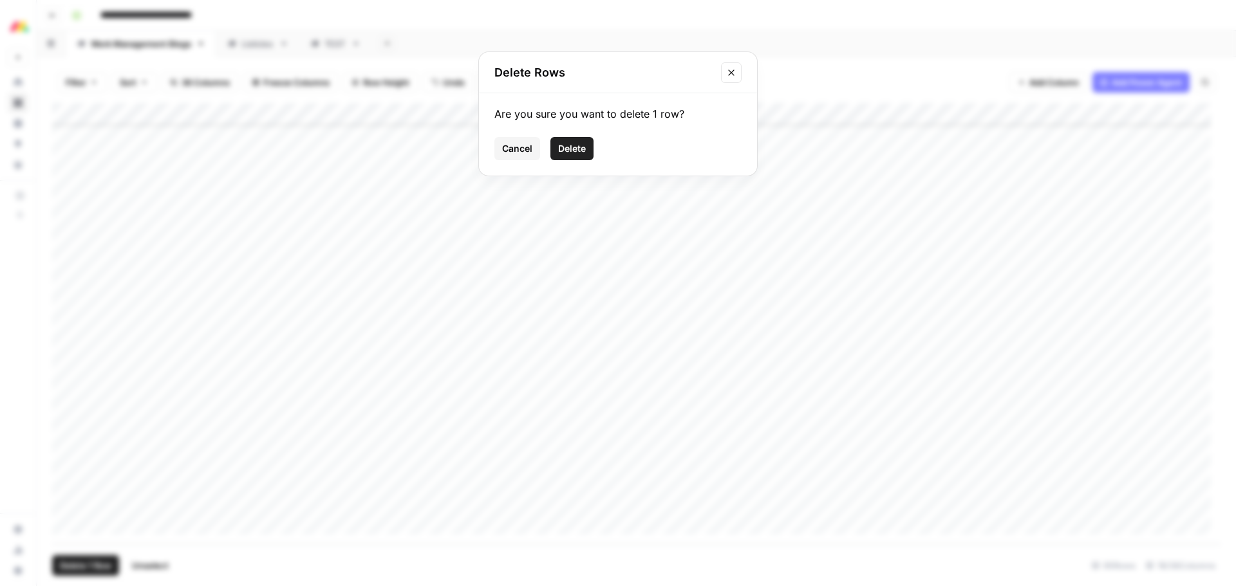
click at [583, 151] on span "Delete" at bounding box center [572, 148] width 28 height 13
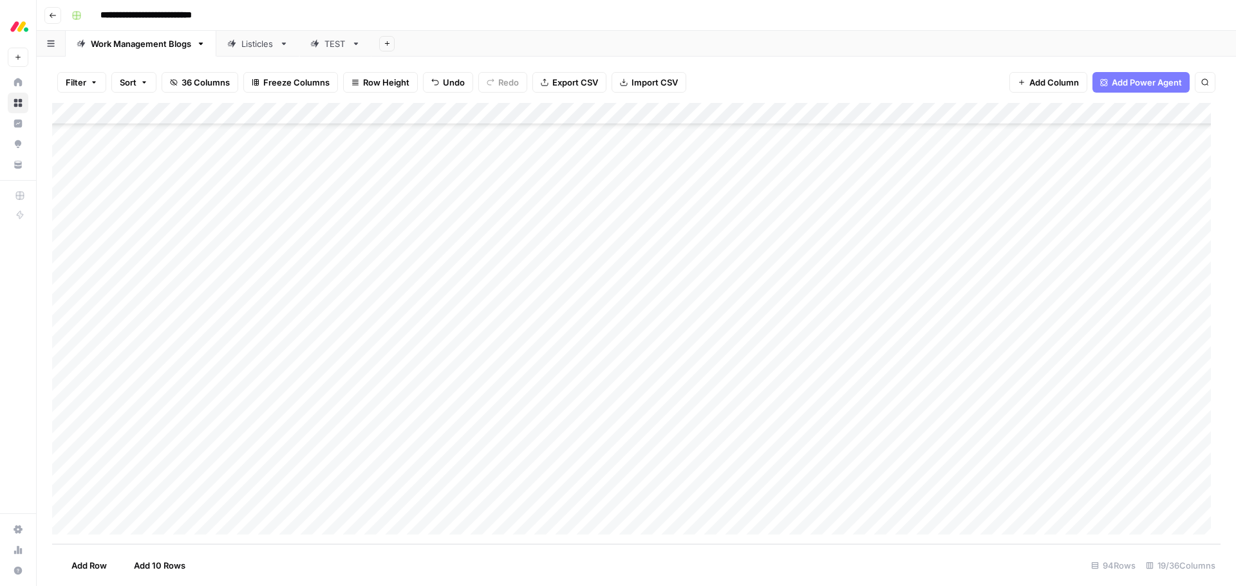
scroll to position [1668, 0]
click at [691, 406] on div "Add Column" at bounding box center [636, 324] width 1168 height 442
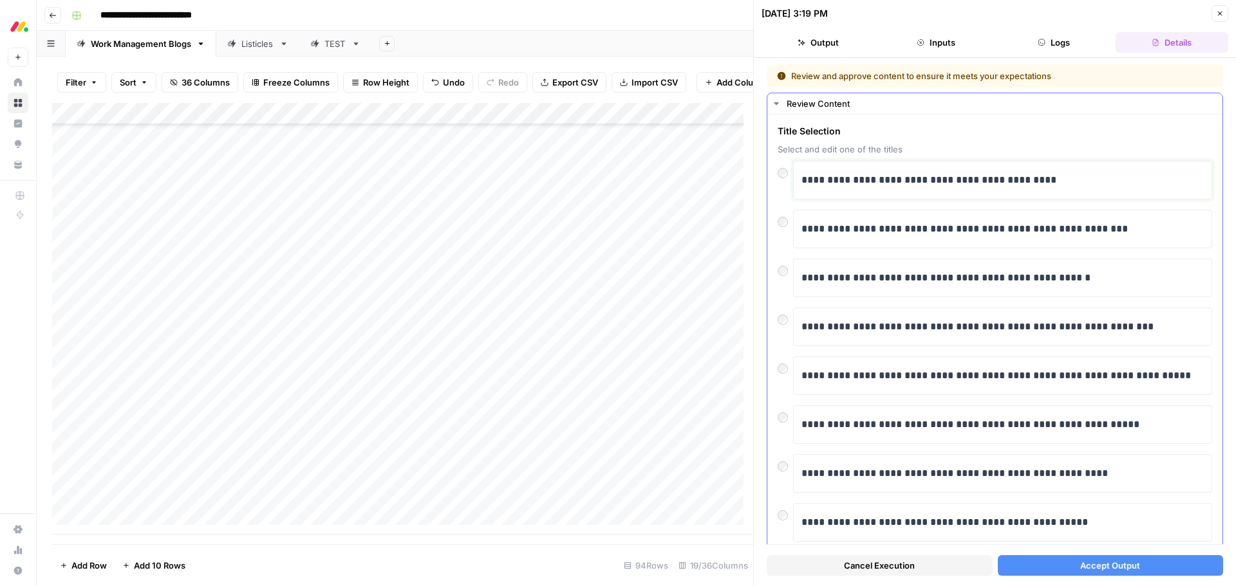
click at [823, 178] on p "**********" at bounding box center [997, 180] width 393 height 17
click at [823, 406] on button "Accept Output" at bounding box center [1111, 566] width 226 height 21
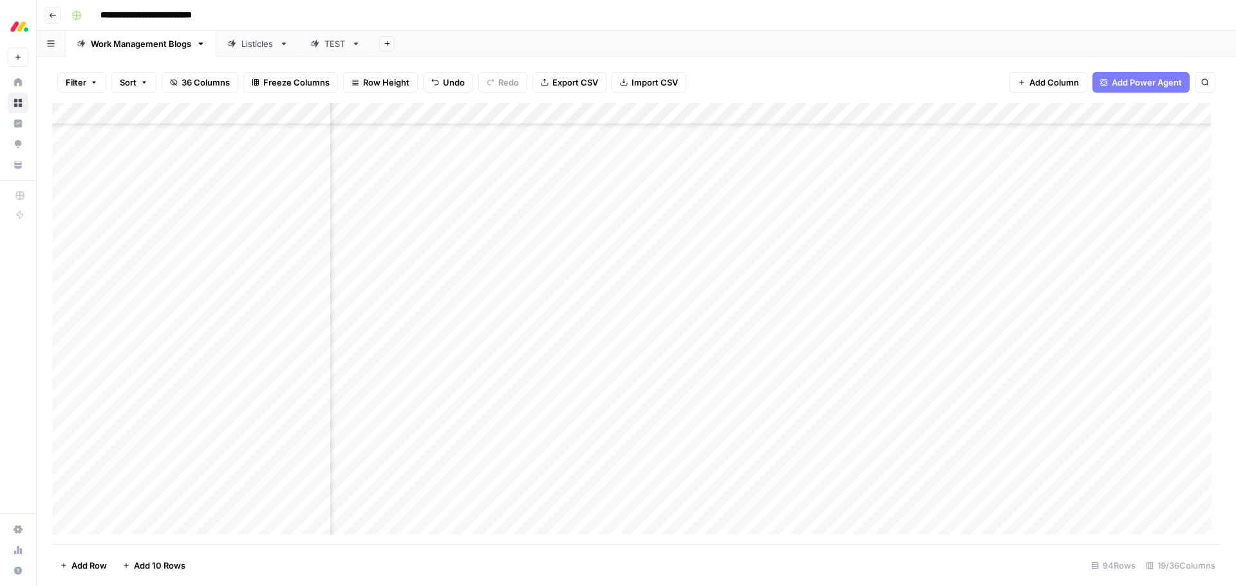
scroll to position [1526, 533]
click at [733, 209] on div "Add Column" at bounding box center [636, 324] width 1168 height 442
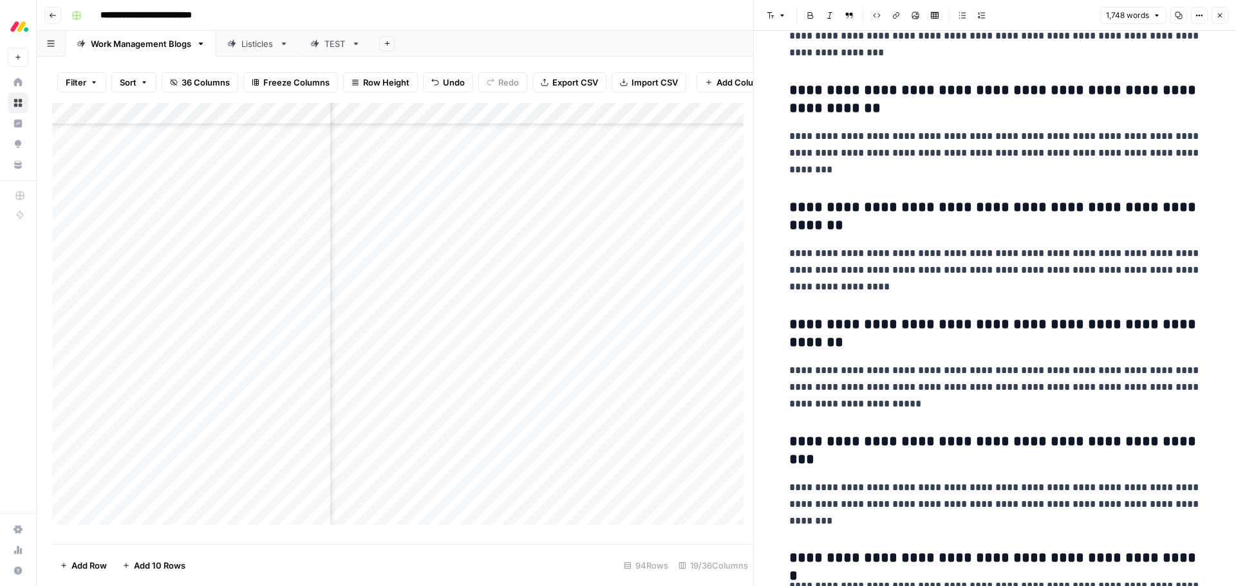
scroll to position [5095, 0]
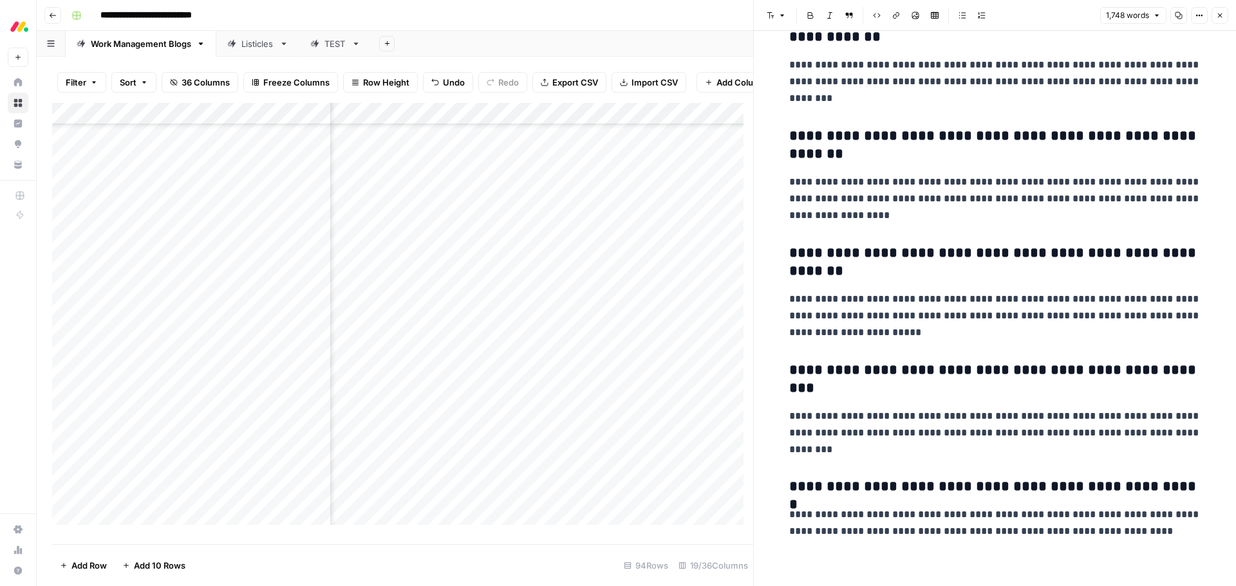
click at [823, 312] on p "**********" at bounding box center [995, 316] width 412 height 50
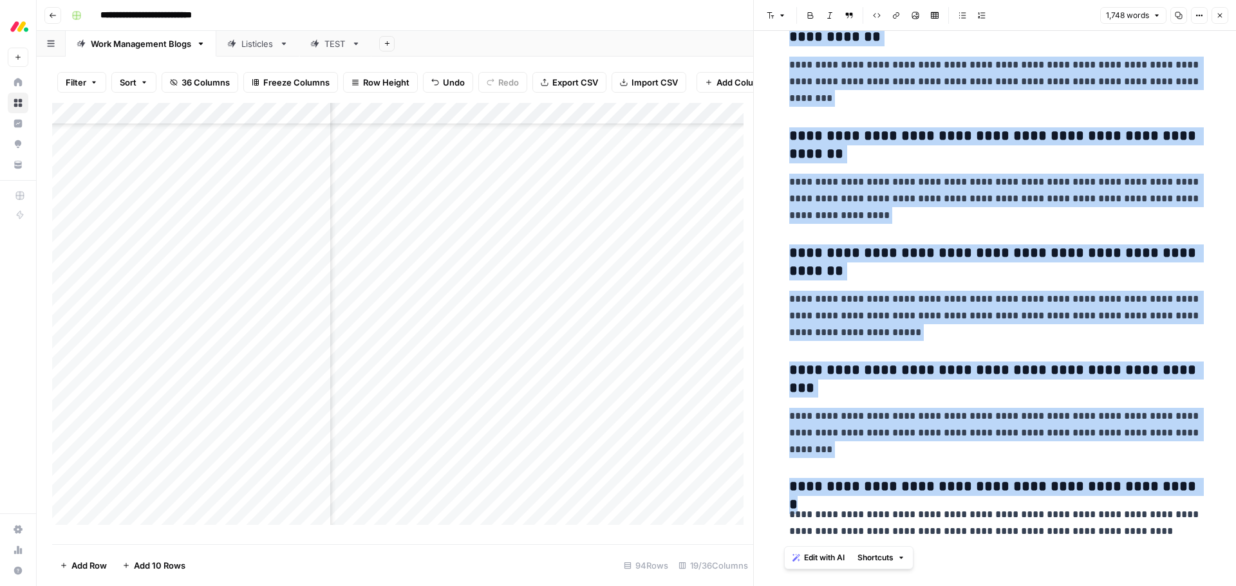
copy div "**********"
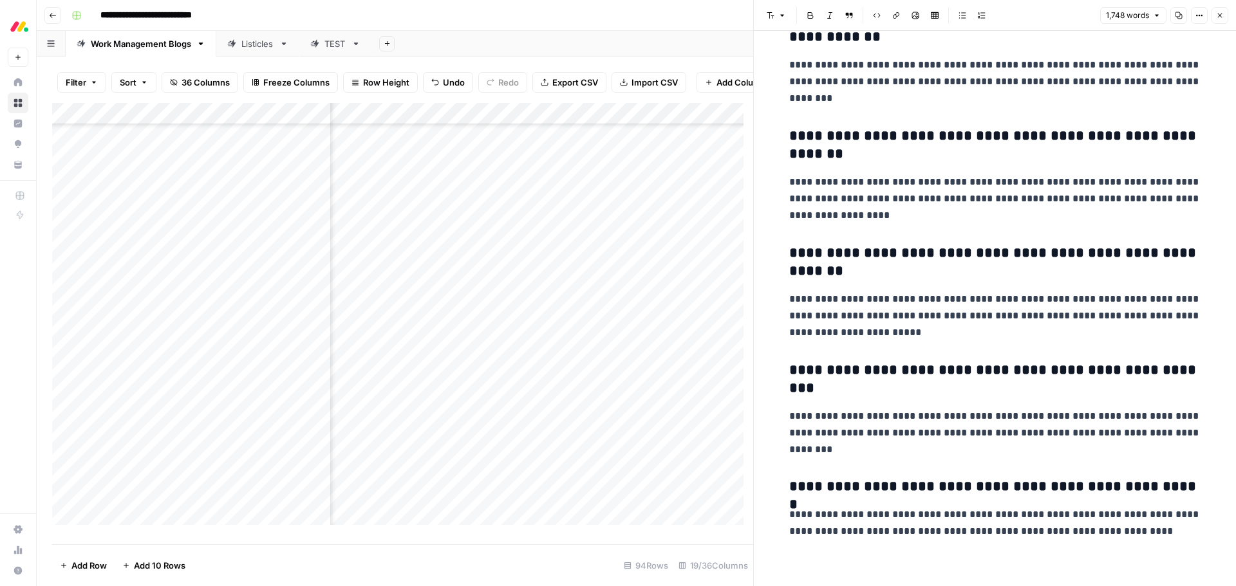
click at [823, 20] on button "Close" at bounding box center [1219, 15] width 17 height 17
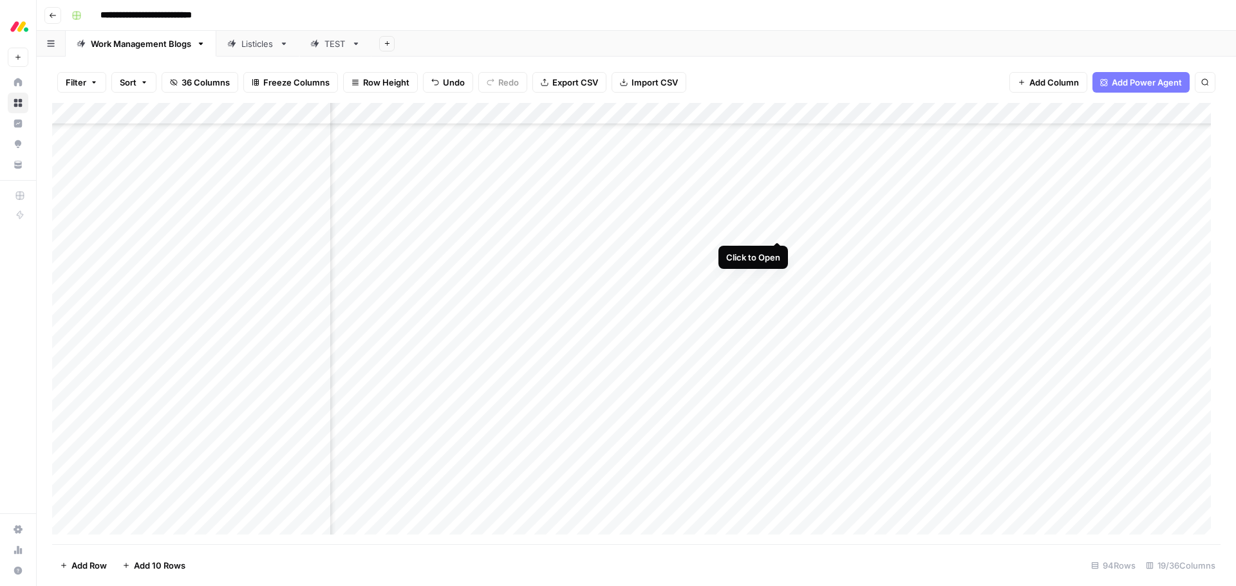
click at [776, 227] on div "Add Column" at bounding box center [636, 324] width 1168 height 442
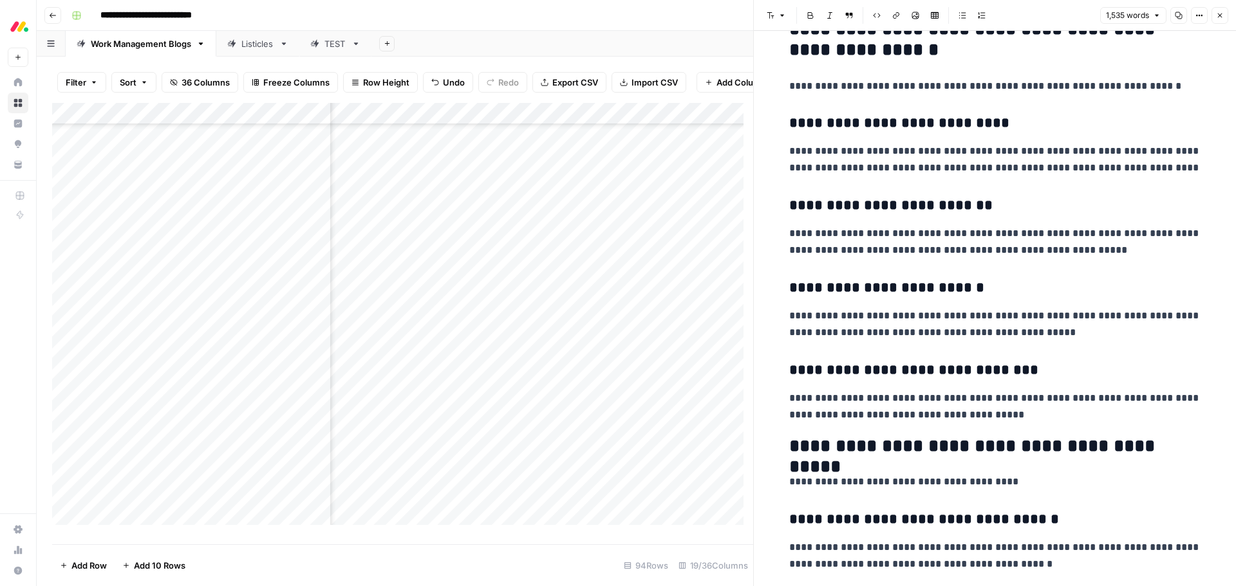
scroll to position [3412, 0]
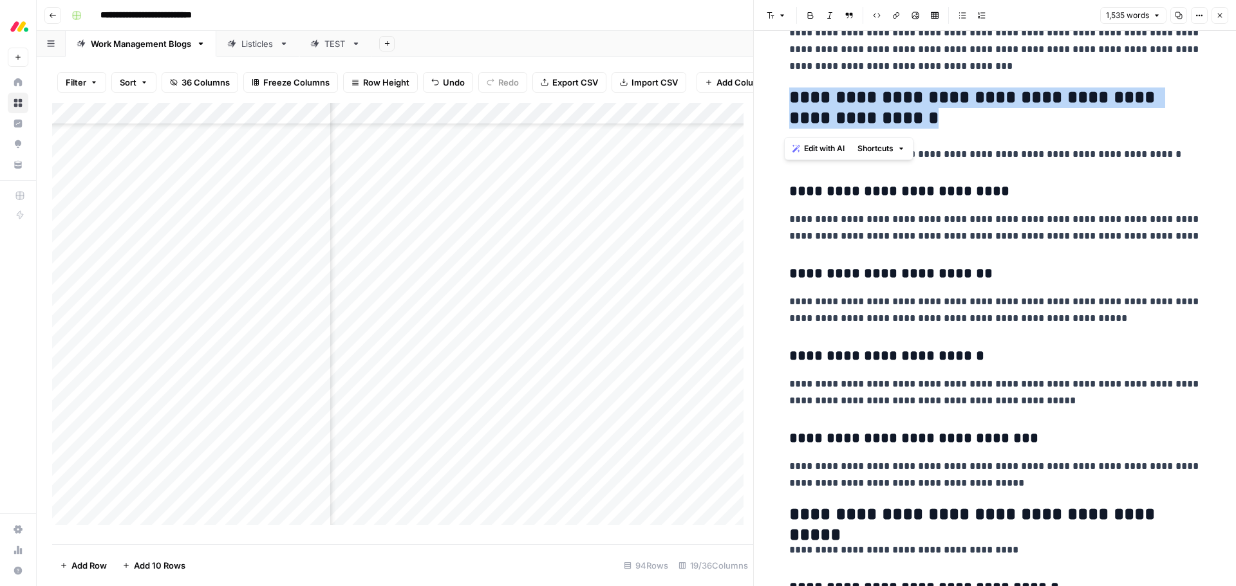
drag, startPoint x: 788, startPoint y: 100, endPoint x: 860, endPoint y: 114, distance: 73.3
click at [823, 114] on h2 "**********" at bounding box center [995, 108] width 412 height 41
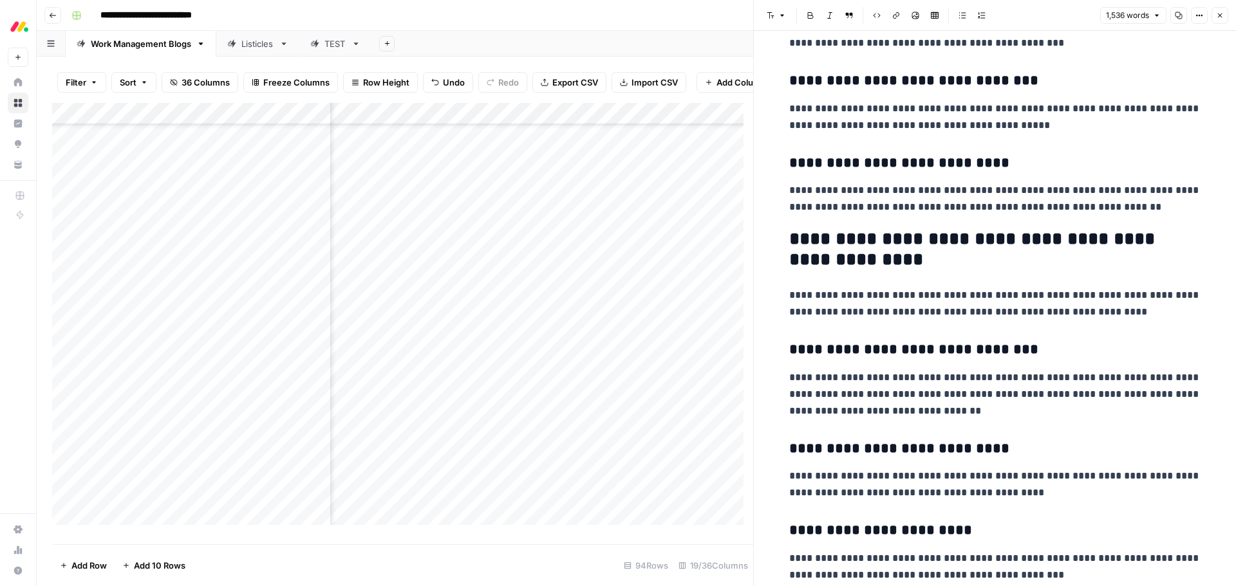
scroll to position [4313, 0]
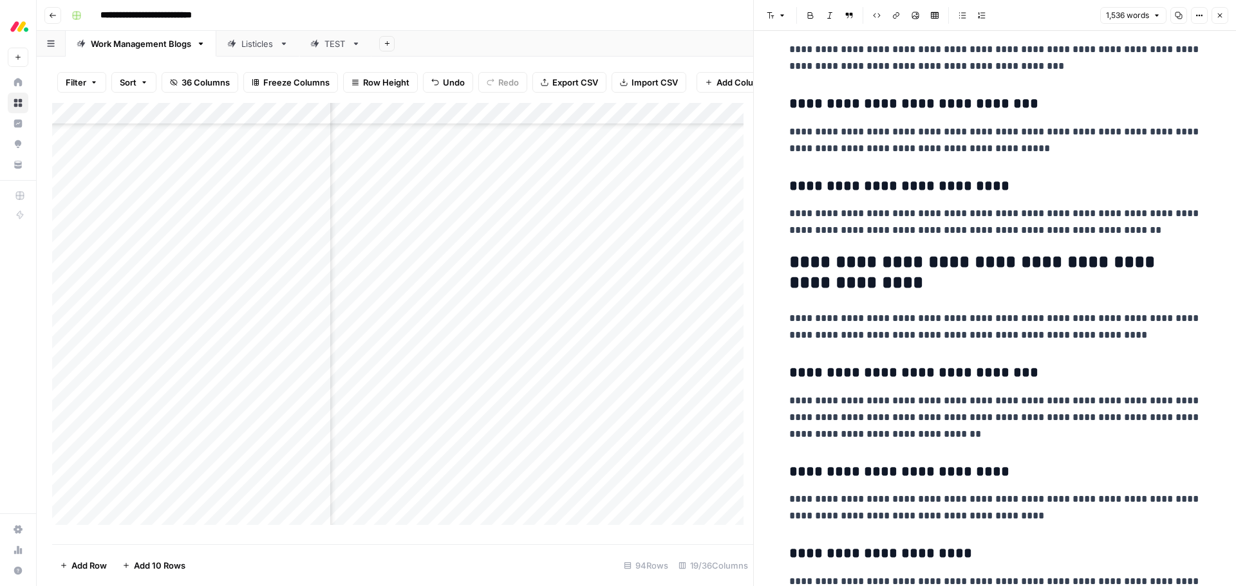
click at [804, 264] on h2 "**********" at bounding box center [995, 272] width 412 height 41
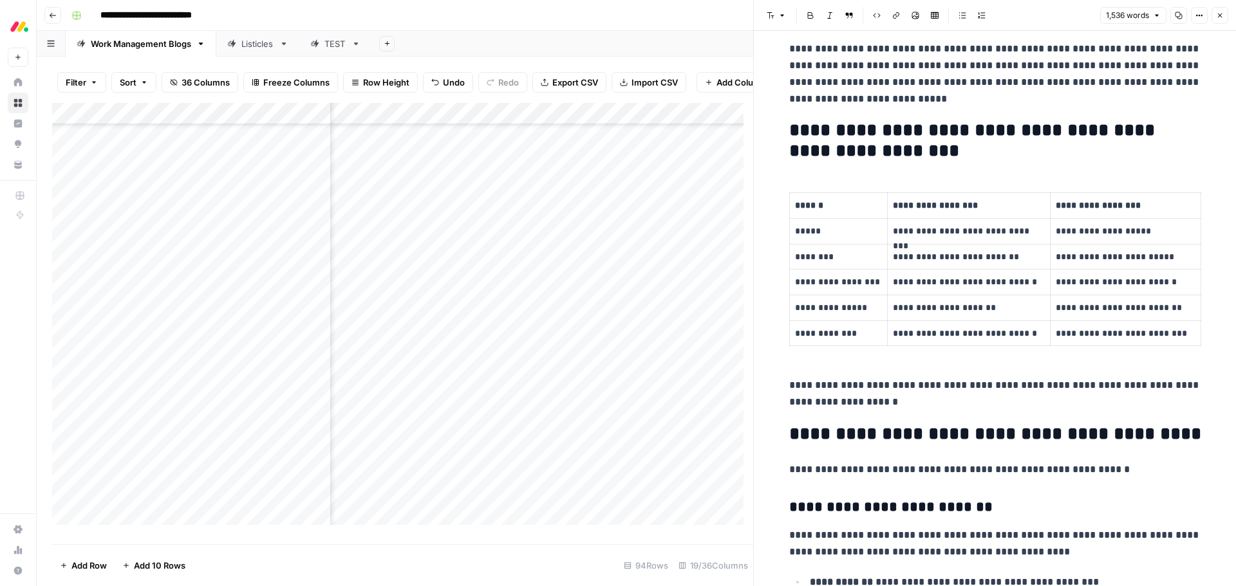
scroll to position [1325, 0]
drag, startPoint x: 786, startPoint y: 173, endPoint x: 1018, endPoint y: 354, distance: 294.0
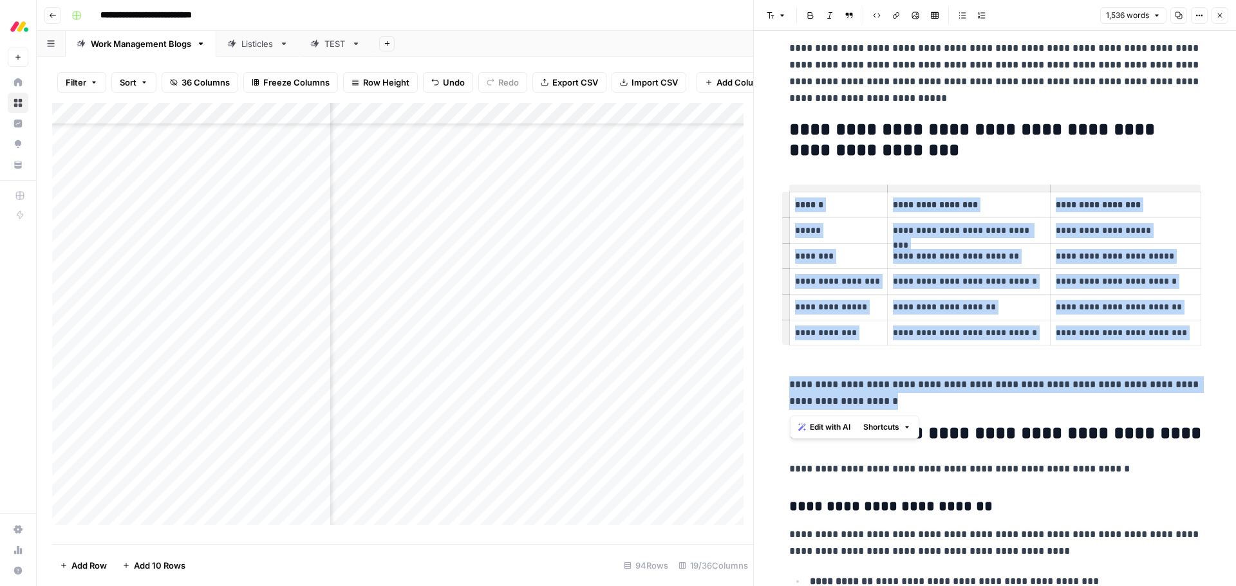
drag, startPoint x: 903, startPoint y: 406, endPoint x: 785, endPoint y: 209, distance: 229.8
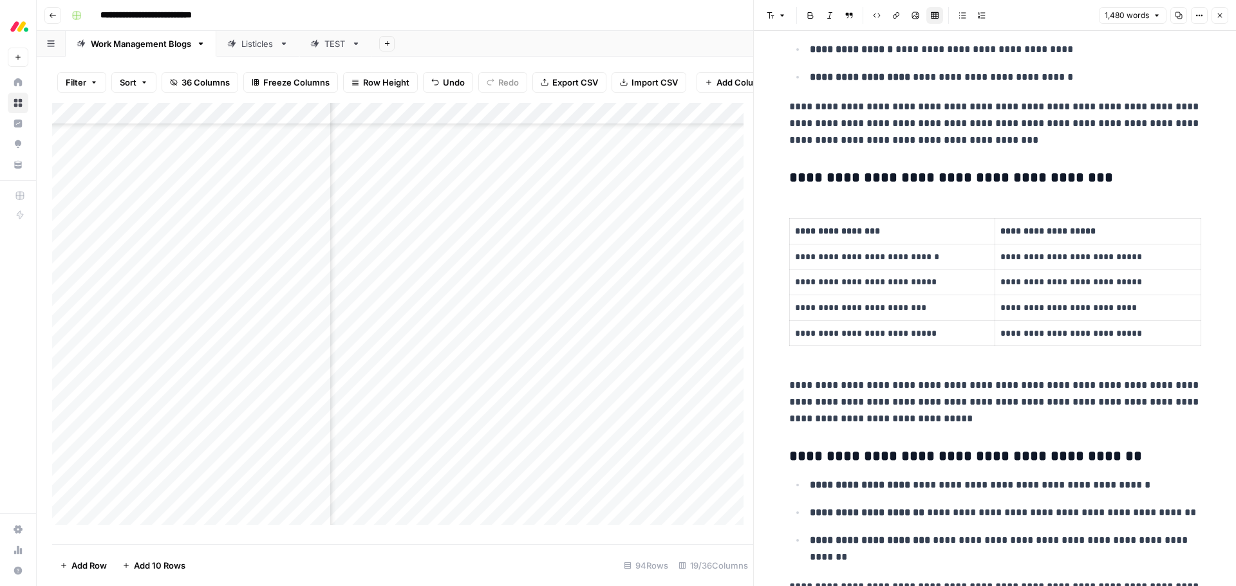
scroll to position [295, 0]
click at [823, 406] on p "**********" at bounding box center [995, 403] width 412 height 50
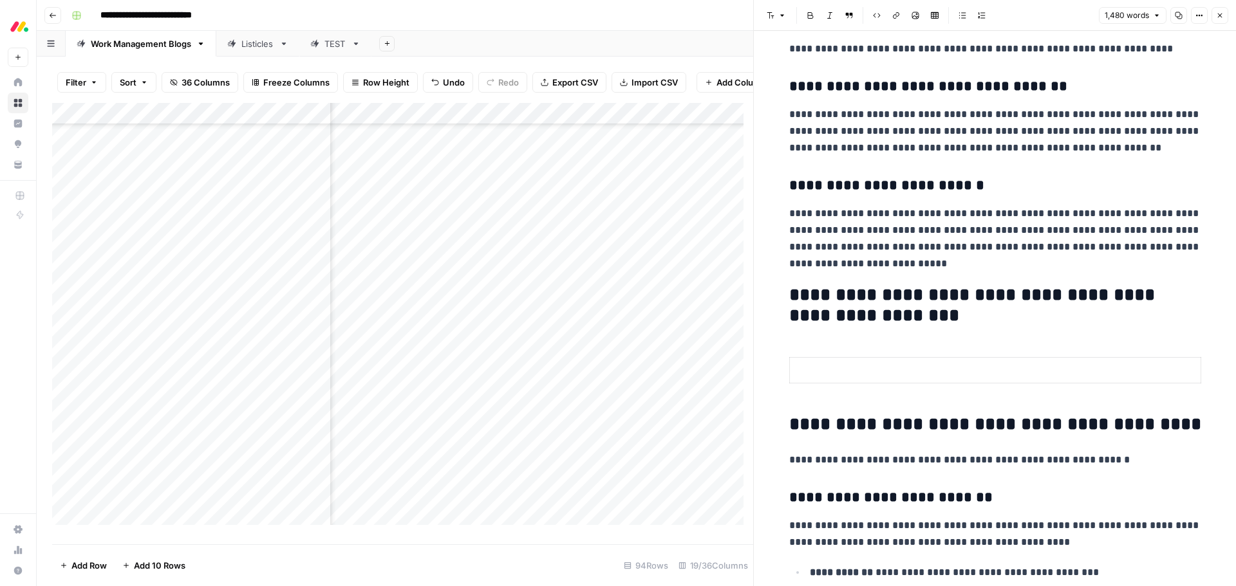
scroll to position [1196, 0]
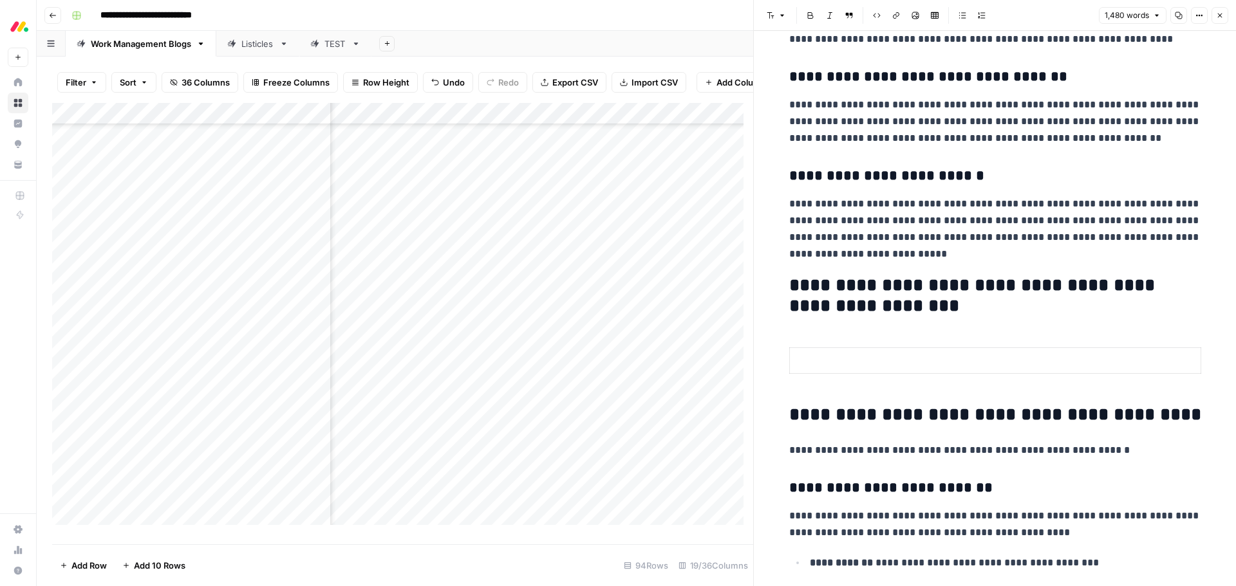
click at [823, 371] on th at bounding box center [994, 361] width 411 height 26
click at [823, 356] on p at bounding box center [995, 360] width 400 height 15
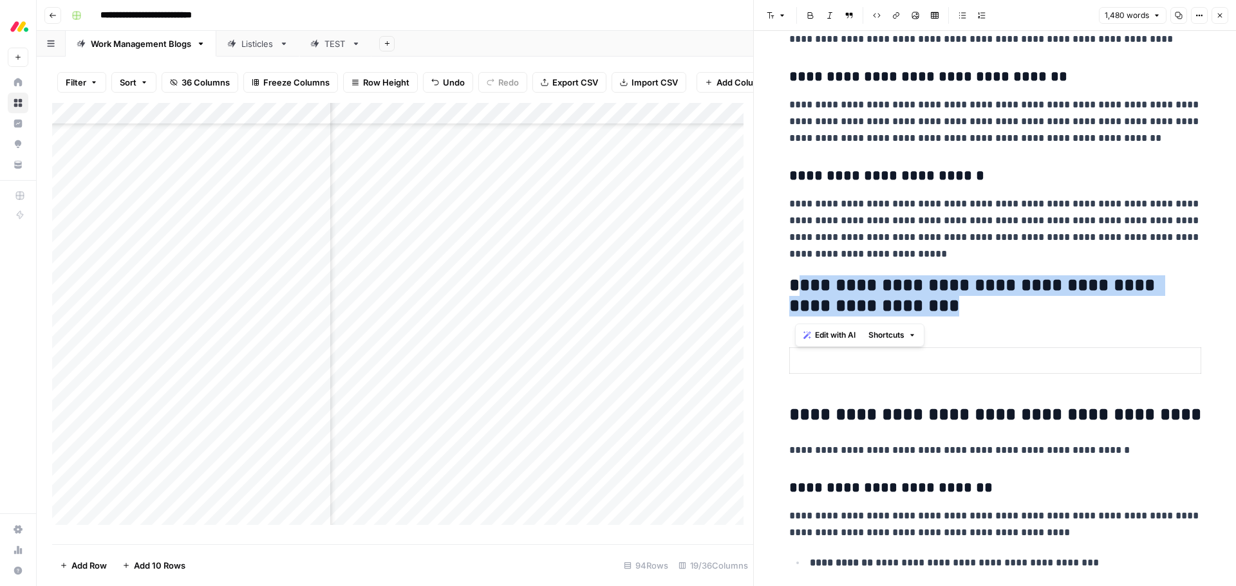
drag, startPoint x: 864, startPoint y: 304, endPoint x: 792, endPoint y: 294, distance: 72.3
click at [792, 294] on h2 "**********" at bounding box center [995, 296] width 412 height 41
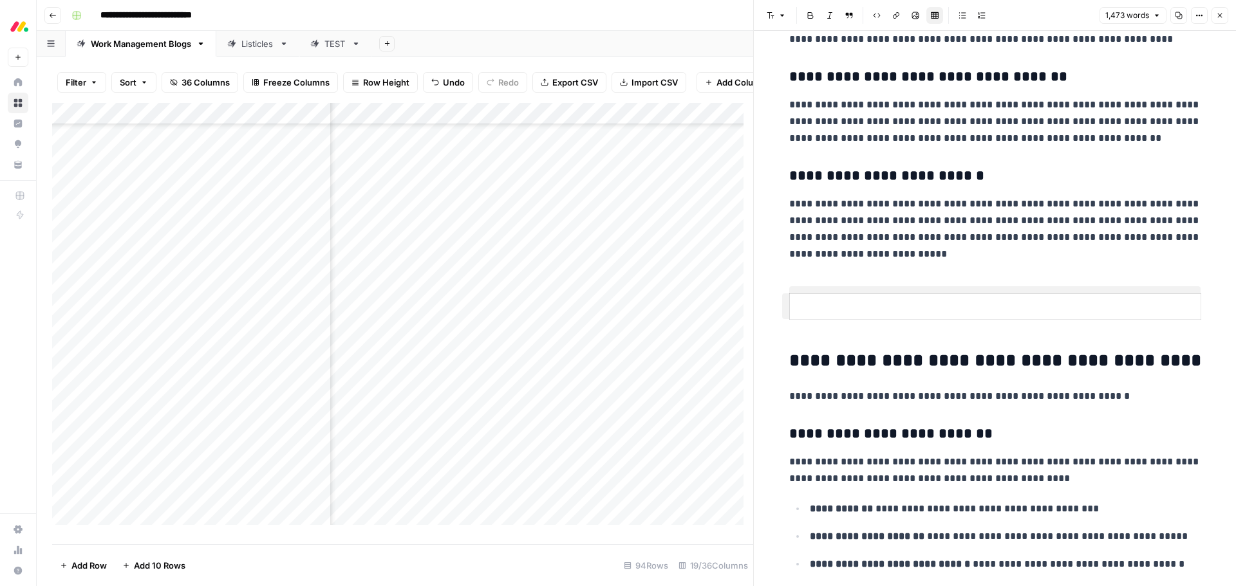
click at [823, 315] on th at bounding box center [994, 307] width 411 height 26
drag, startPoint x: 1136, startPoint y: 308, endPoint x: 1151, endPoint y: 309, distance: 14.9
click at [823, 309] on p at bounding box center [995, 306] width 400 height 15
click at [823, 357] on h2 "**********" at bounding box center [995, 361] width 412 height 21
click at [823, 15] on button "Close" at bounding box center [1219, 15] width 17 height 17
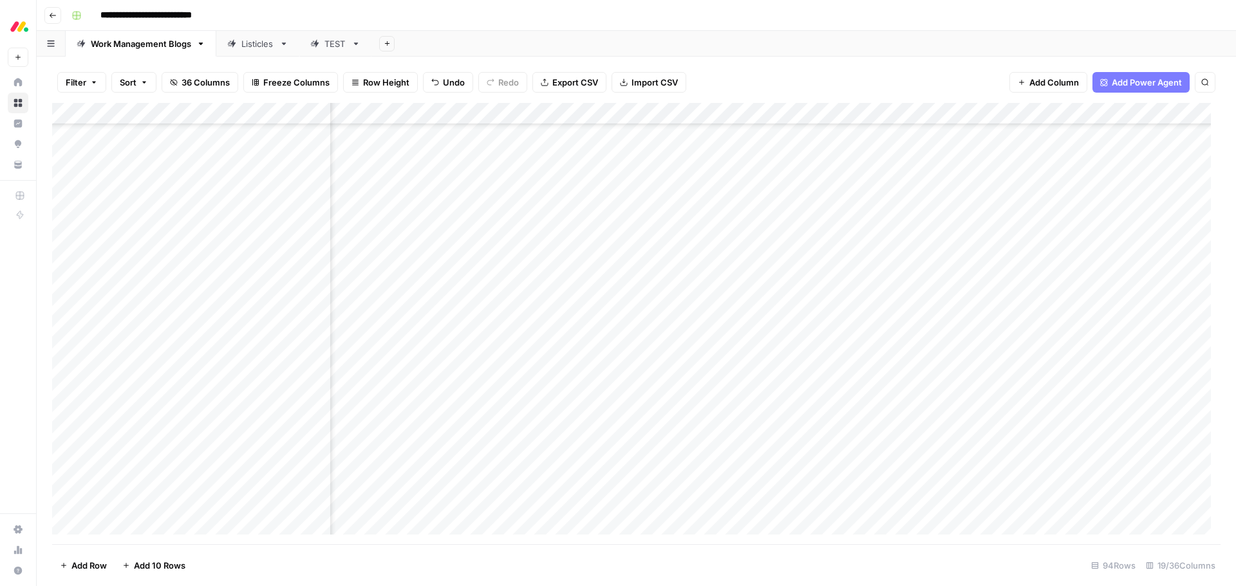
click at [823, 227] on div "Add Column" at bounding box center [636, 324] width 1168 height 442
click at [729, 252] on div "Add Column" at bounding box center [636, 324] width 1168 height 442
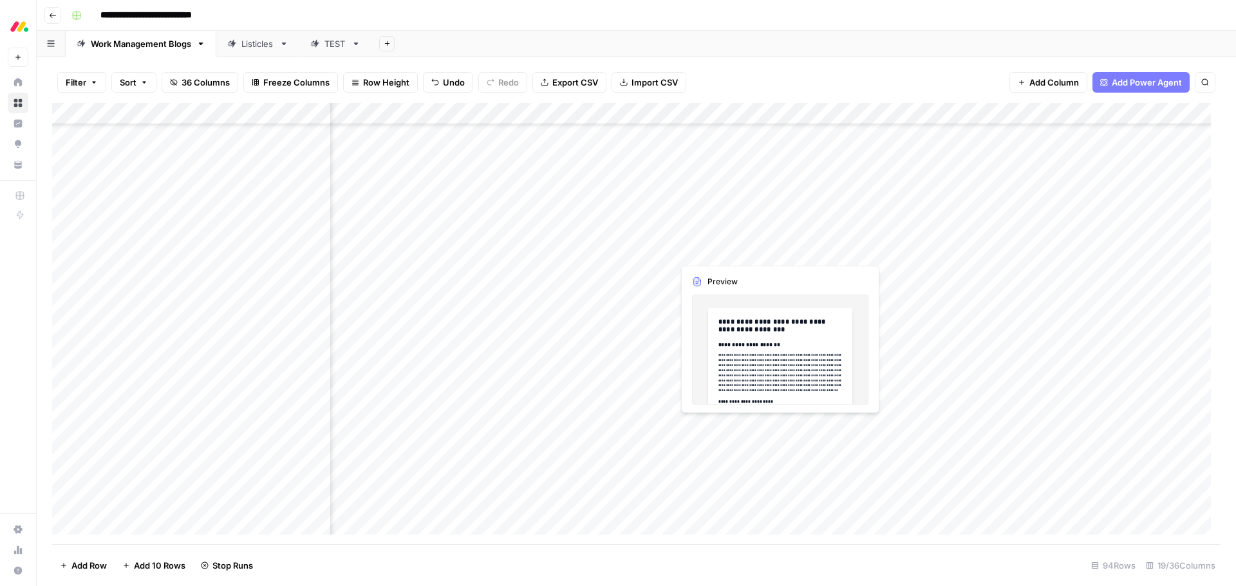
click at [729, 252] on div "Add Column" at bounding box center [636, 324] width 1168 height 442
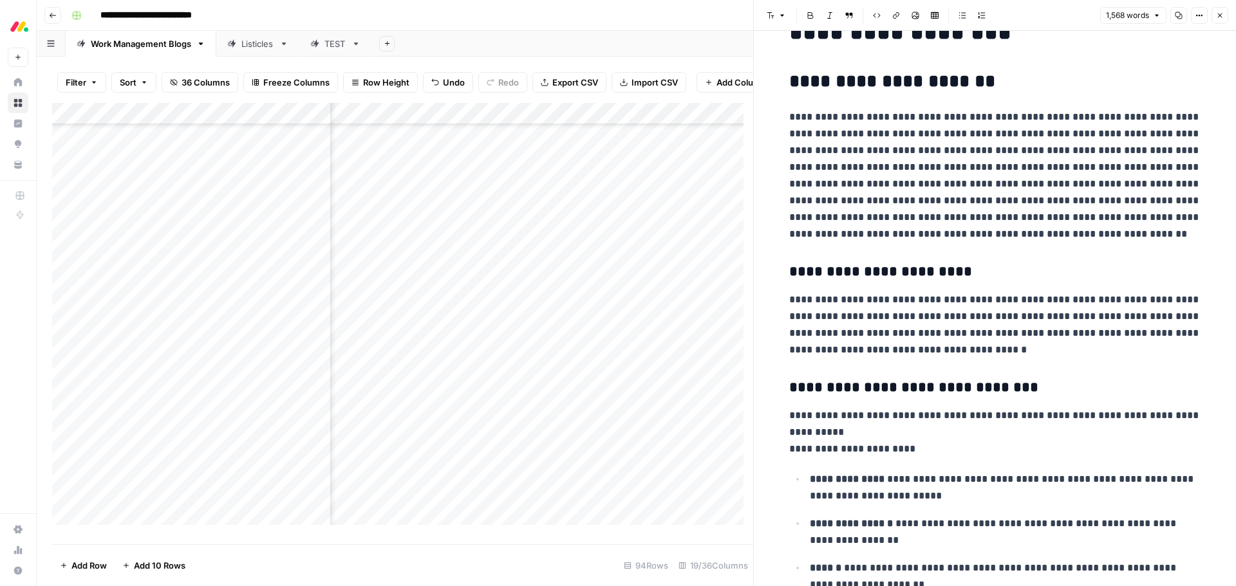
scroll to position [64, 0]
drag, startPoint x: 899, startPoint y: 354, endPoint x: 785, endPoint y: 278, distance: 137.5
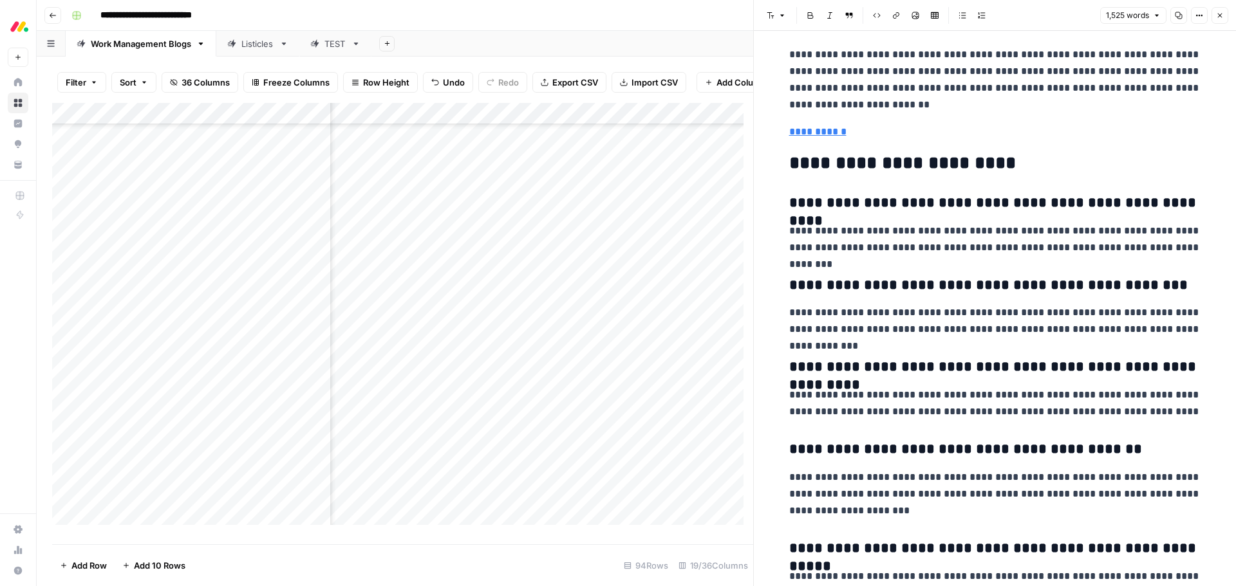
scroll to position [4671, 0]
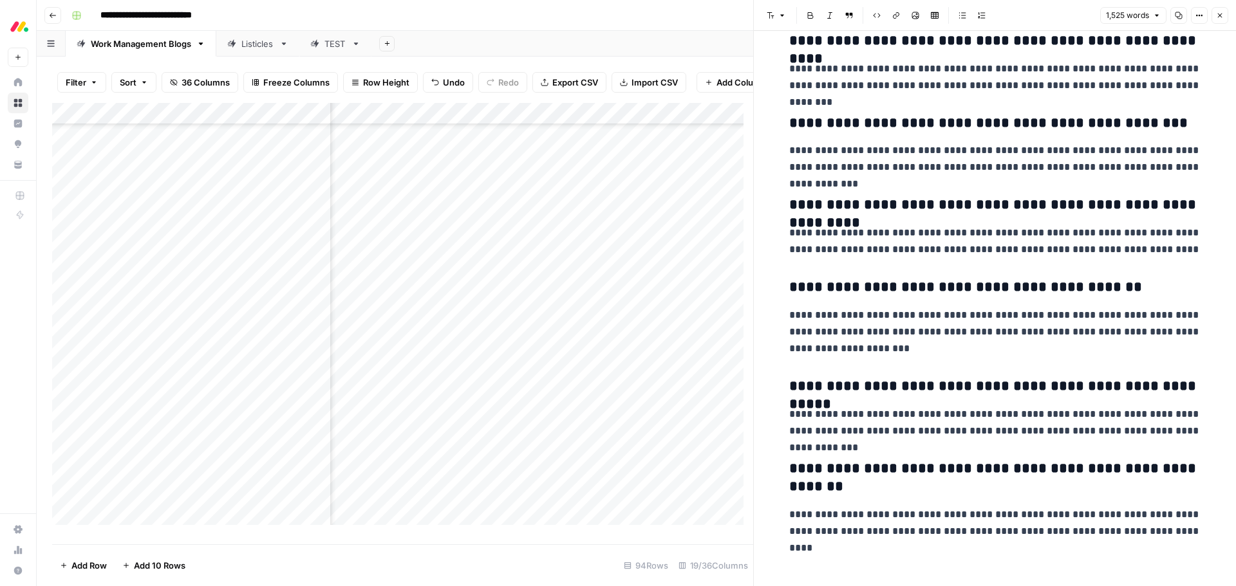
click at [823, 15] on icon "button" at bounding box center [1220, 16] width 8 height 8
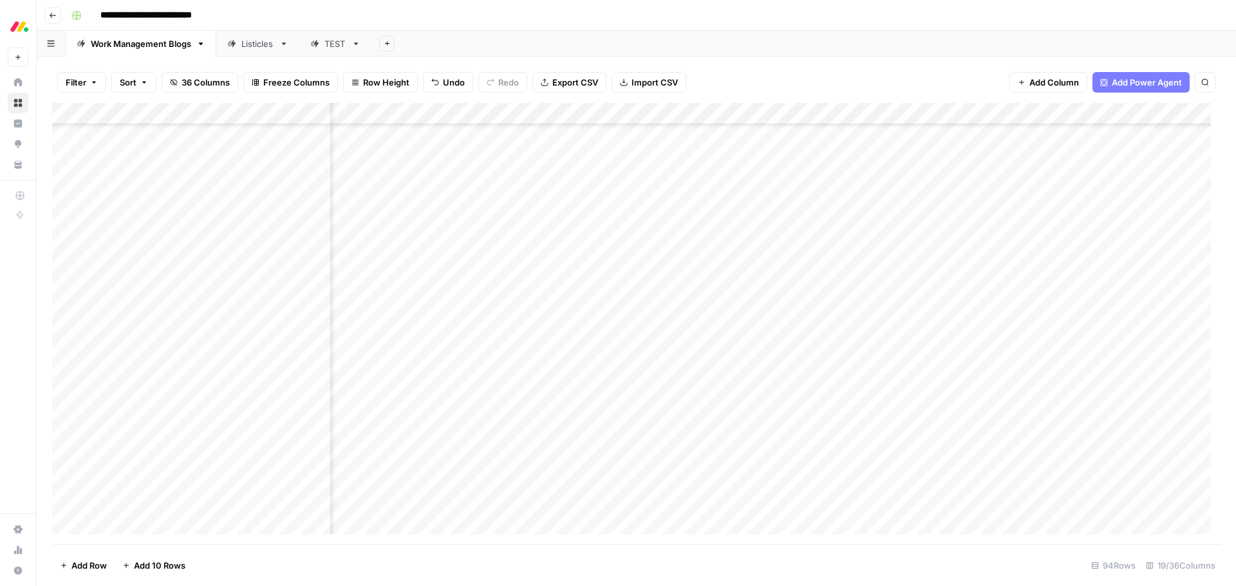
click at [823, 250] on div "Add Column" at bounding box center [636, 324] width 1168 height 442
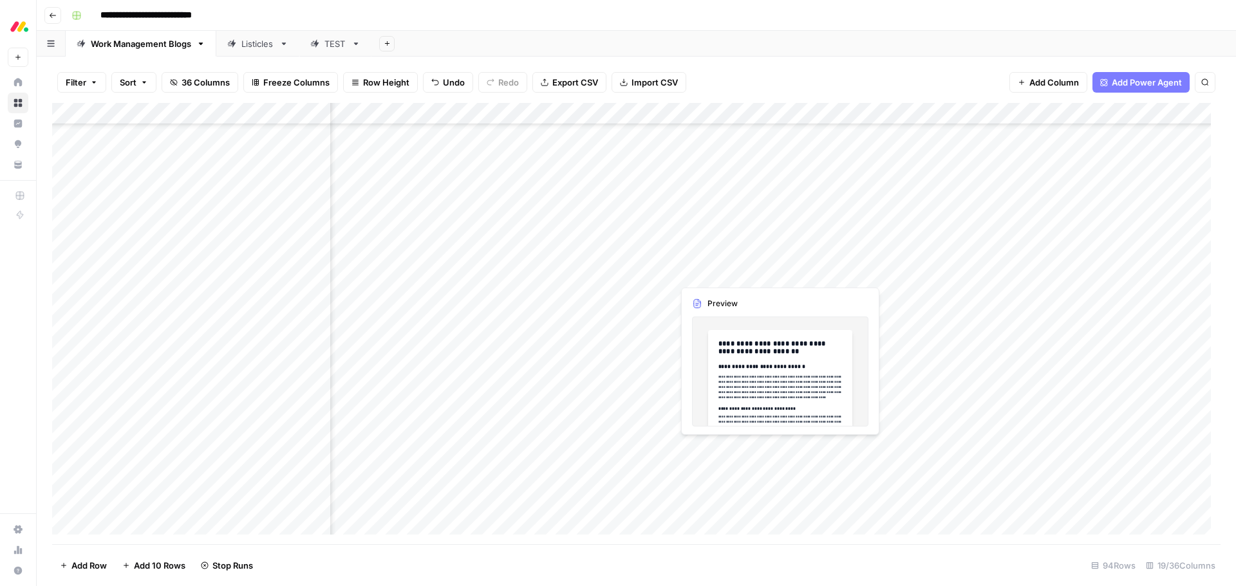
click at [733, 274] on div "Add Column" at bounding box center [636, 324] width 1168 height 442
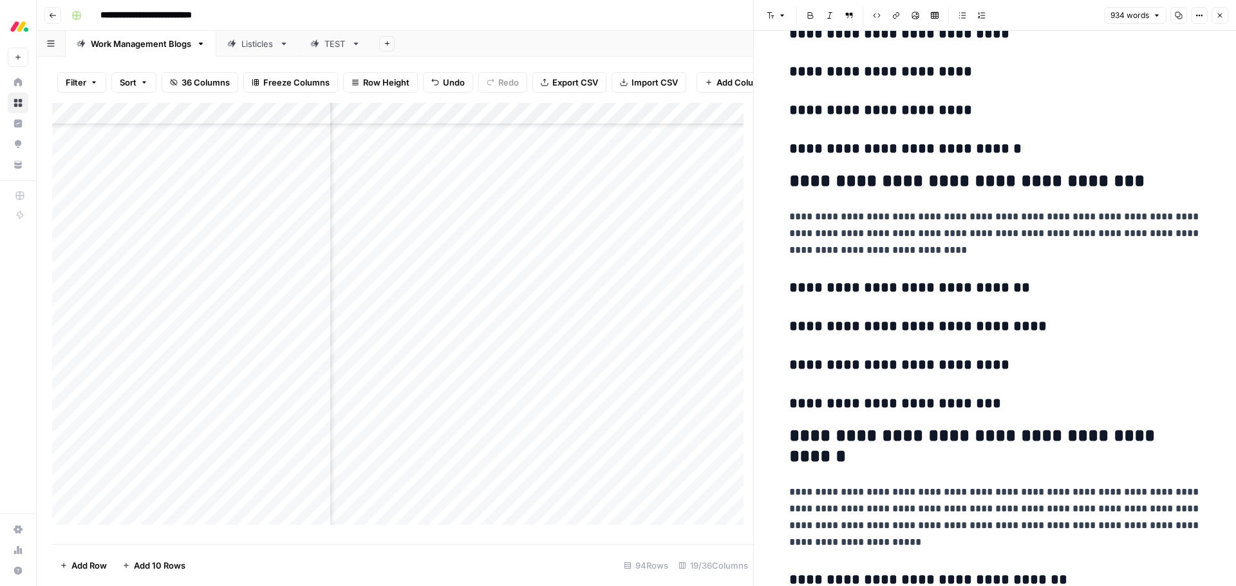
scroll to position [1638, 0]
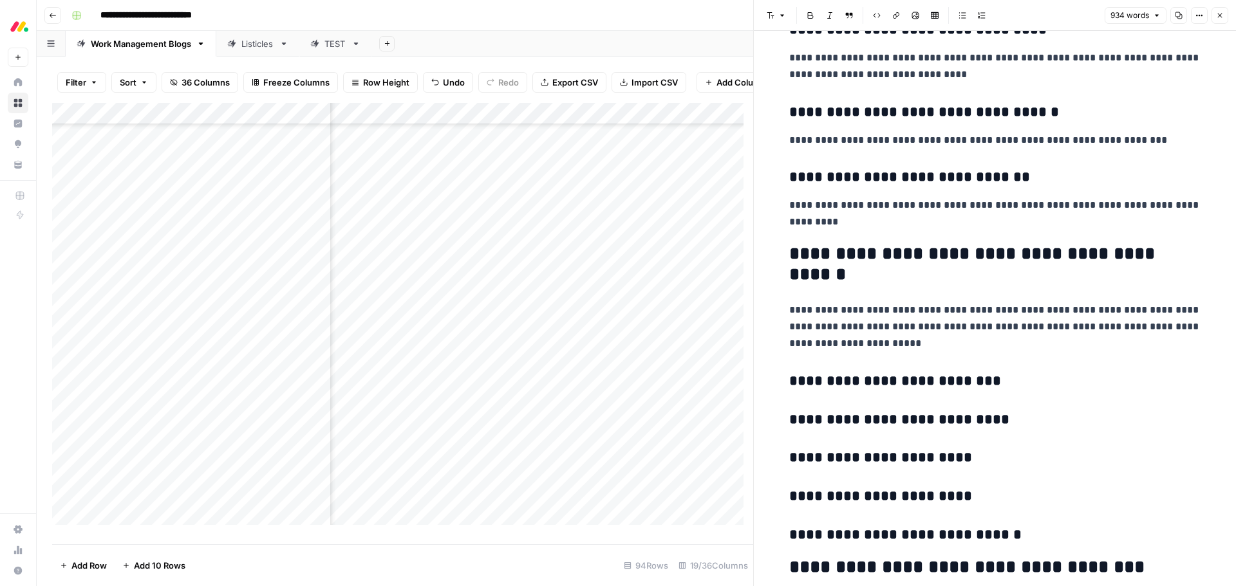
click at [823, 19] on button "Close" at bounding box center [1219, 15] width 17 height 17
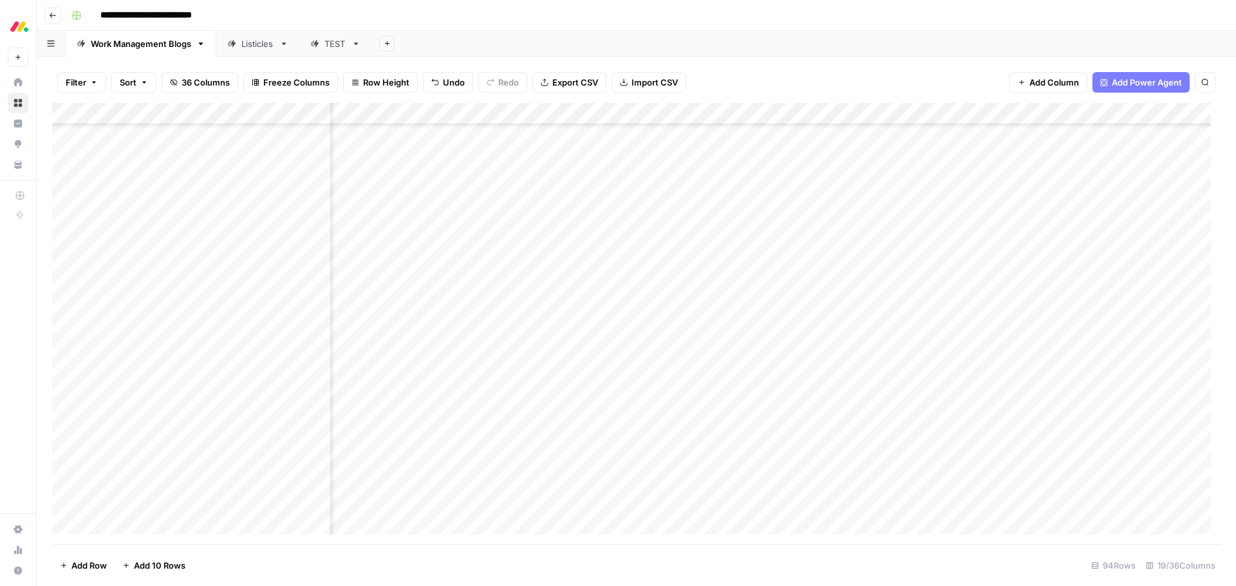
click at [823, 274] on div "Add Column" at bounding box center [636, 324] width 1168 height 442
click at [823, 61] on div "Filter Sort 36 Columns Freeze Columns Row Height Undo Redo Export CSV Import CS…" at bounding box center [636, 322] width 1199 height 530
click at [727, 295] on div "Add Column" at bounding box center [636, 324] width 1168 height 442
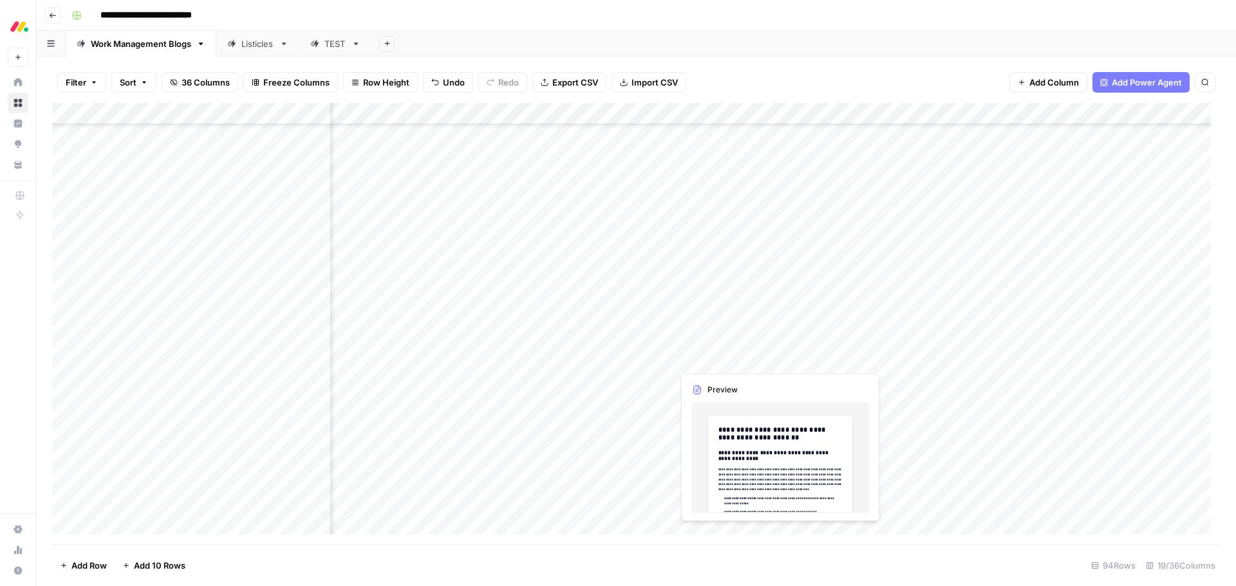
click at [717, 355] on div "Add Column" at bounding box center [636, 324] width 1168 height 442
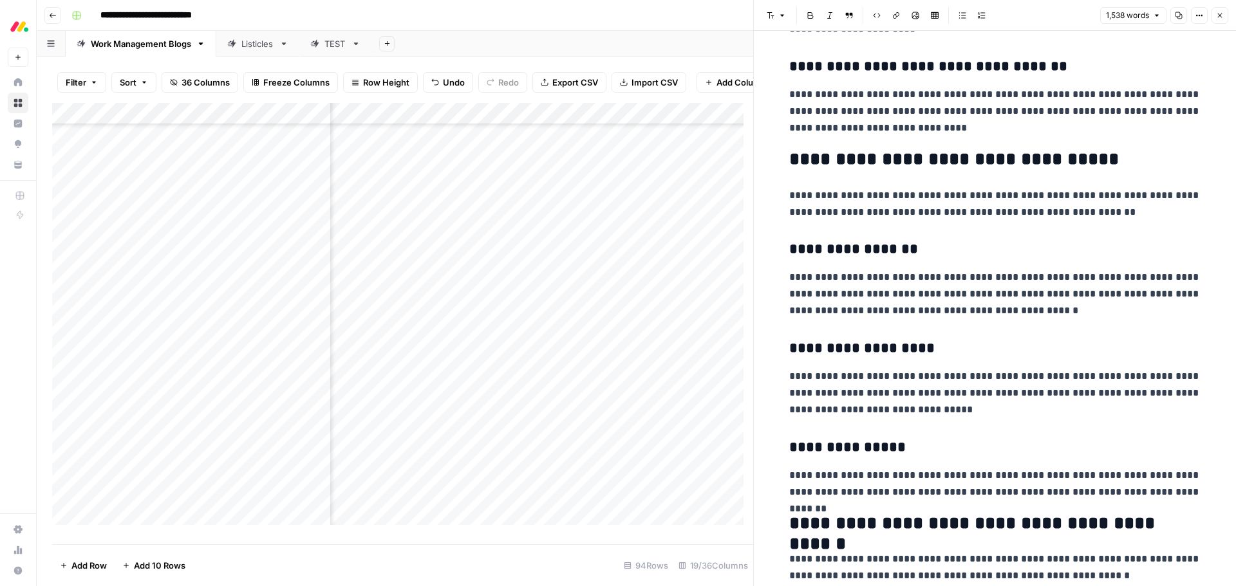
scroll to position [2189, 0]
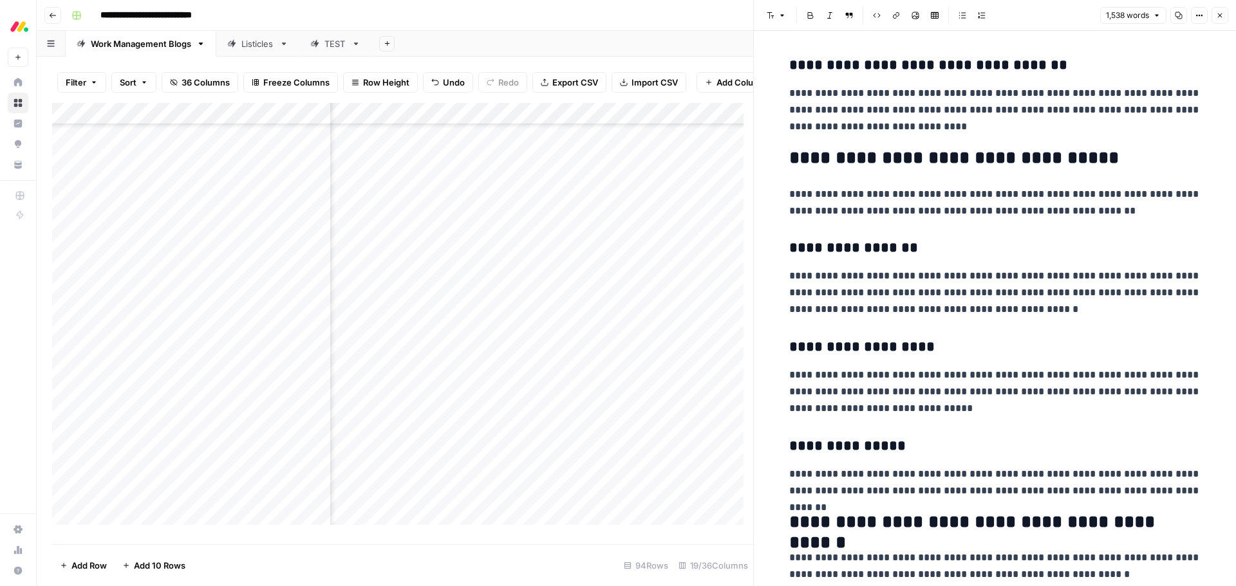
click at [1108, 161] on h2 "**********" at bounding box center [995, 158] width 412 height 21
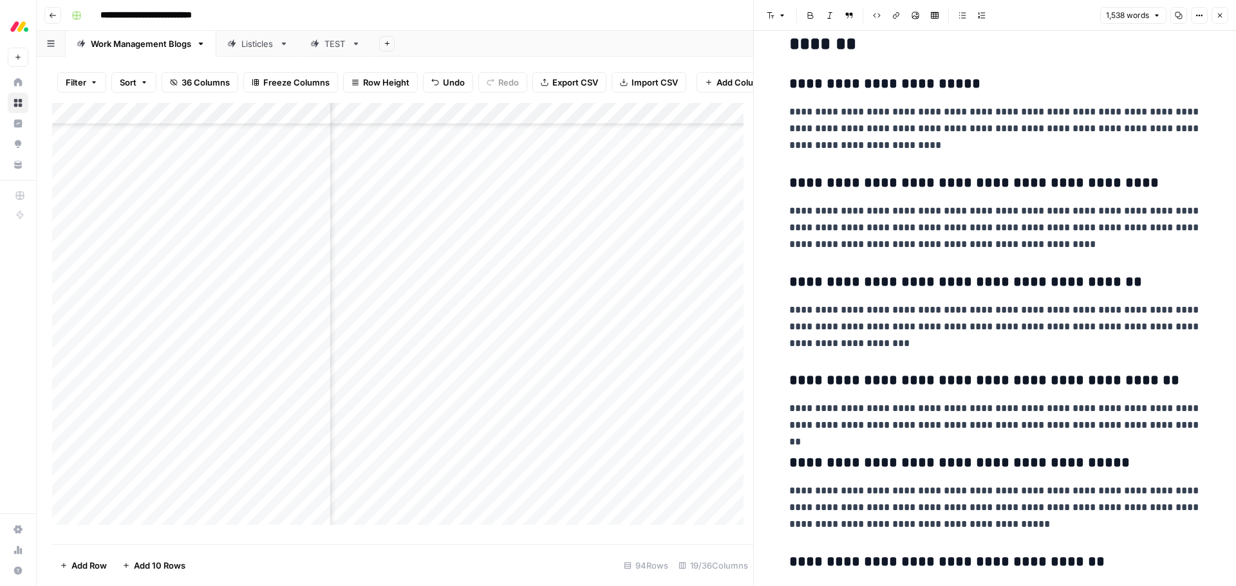
scroll to position [5051, 0]
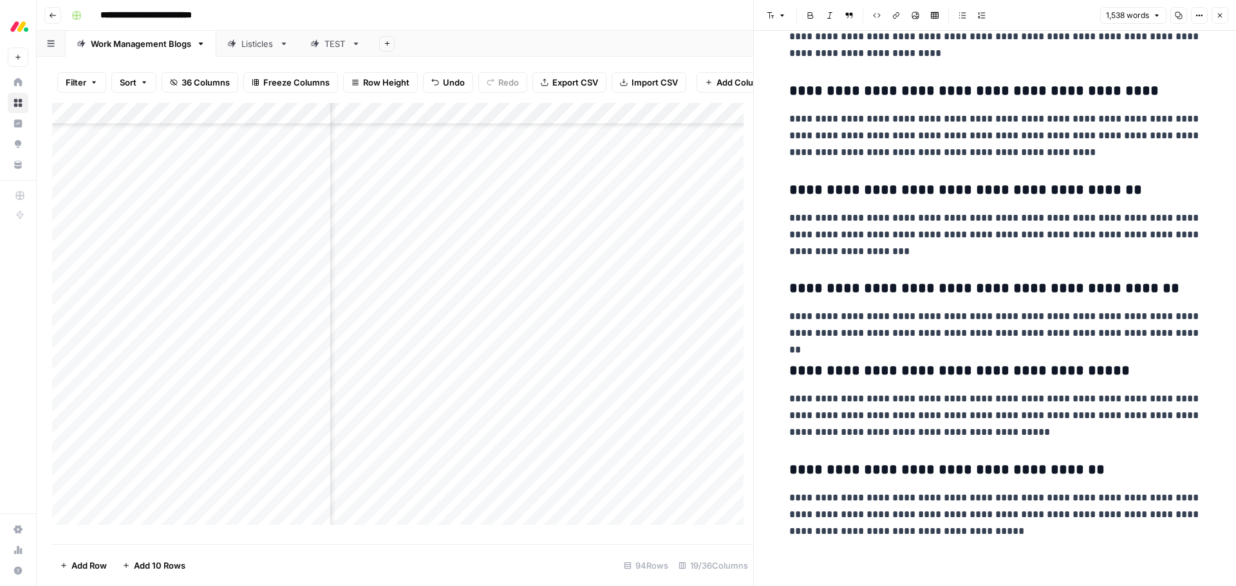
click at [1222, 21] on button "Close" at bounding box center [1219, 15] width 17 height 17
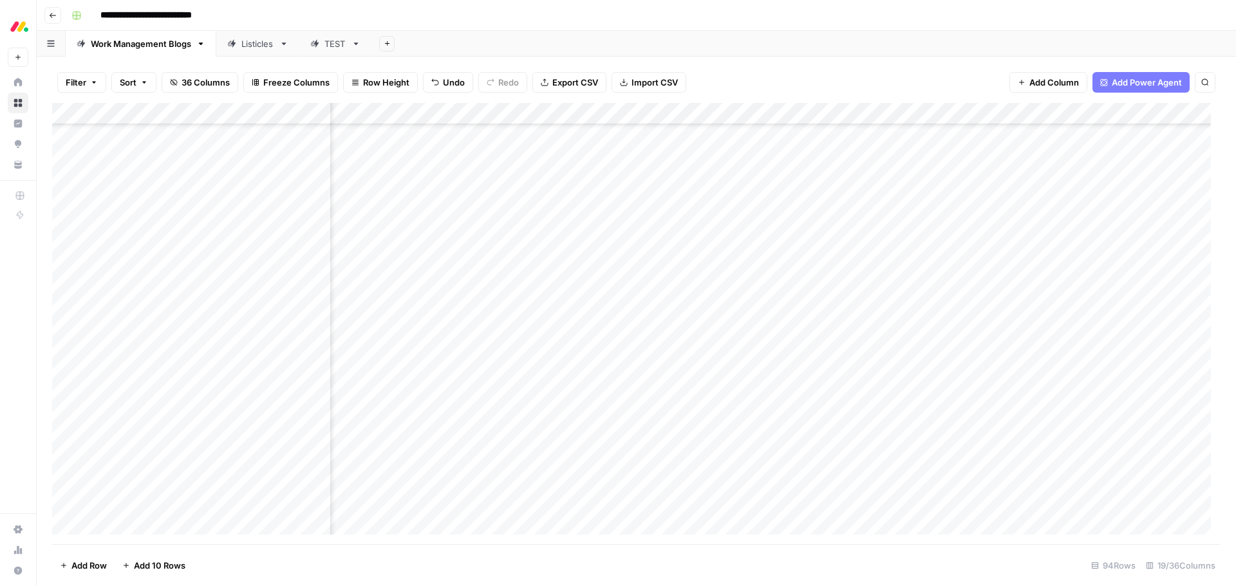
click at [855, 360] on div "Add Column" at bounding box center [636, 324] width 1168 height 442
click at [743, 379] on div "Add Column" at bounding box center [636, 324] width 1168 height 442
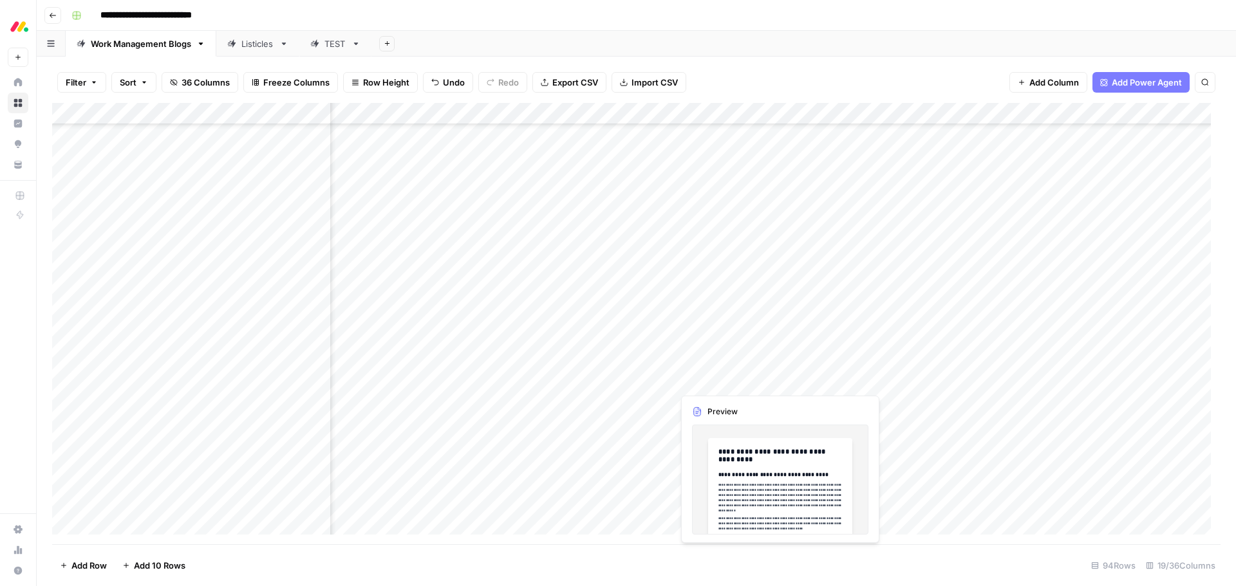
click at [743, 379] on div "Add Column" at bounding box center [636, 324] width 1168 height 442
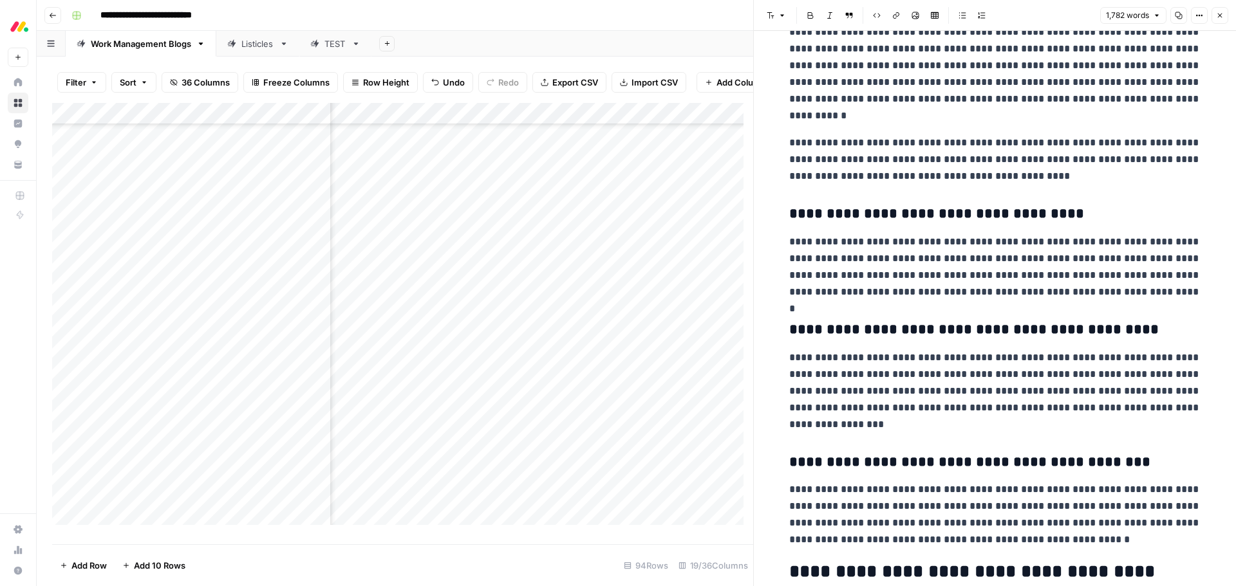
scroll to position [129, 0]
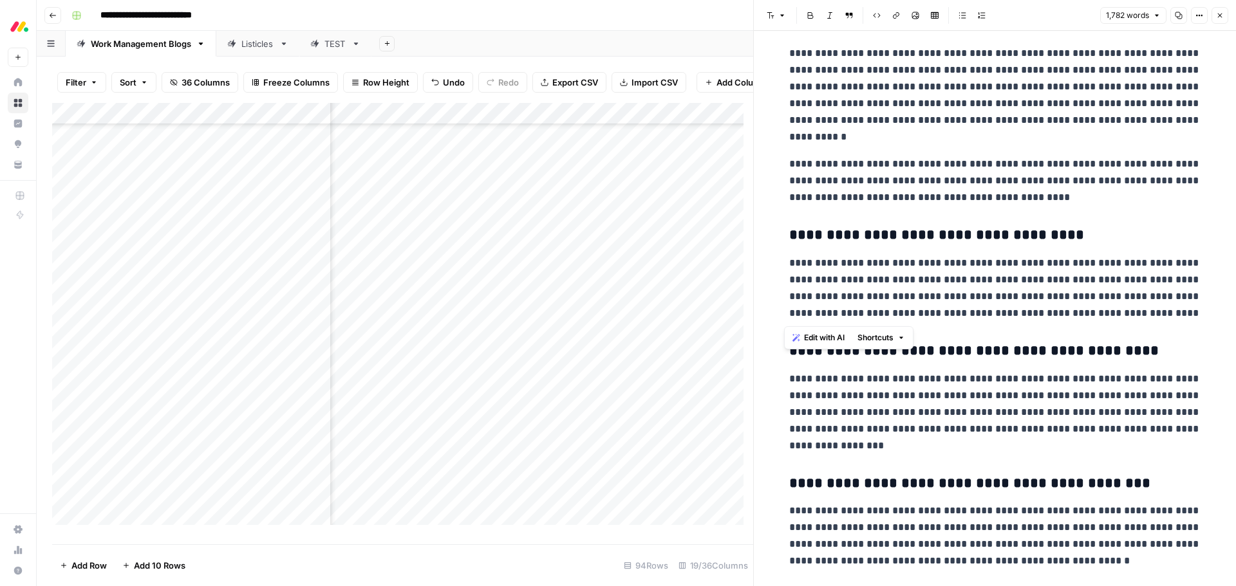
drag, startPoint x: 1145, startPoint y: 315, endPoint x: 787, endPoint y: 240, distance: 365.6
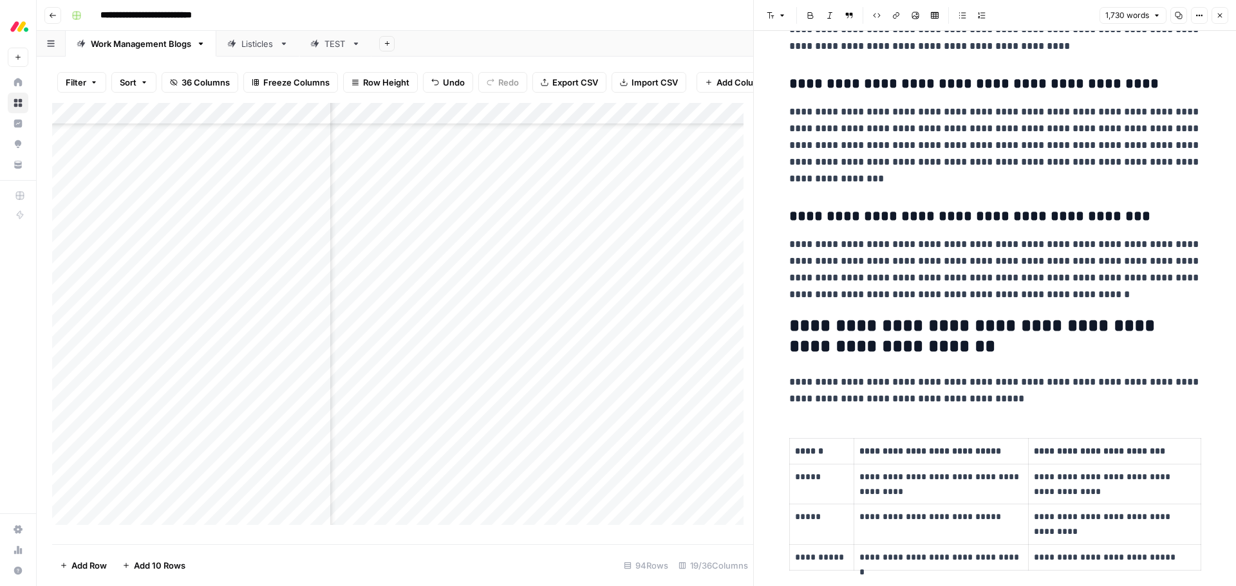
scroll to position [257, 0]
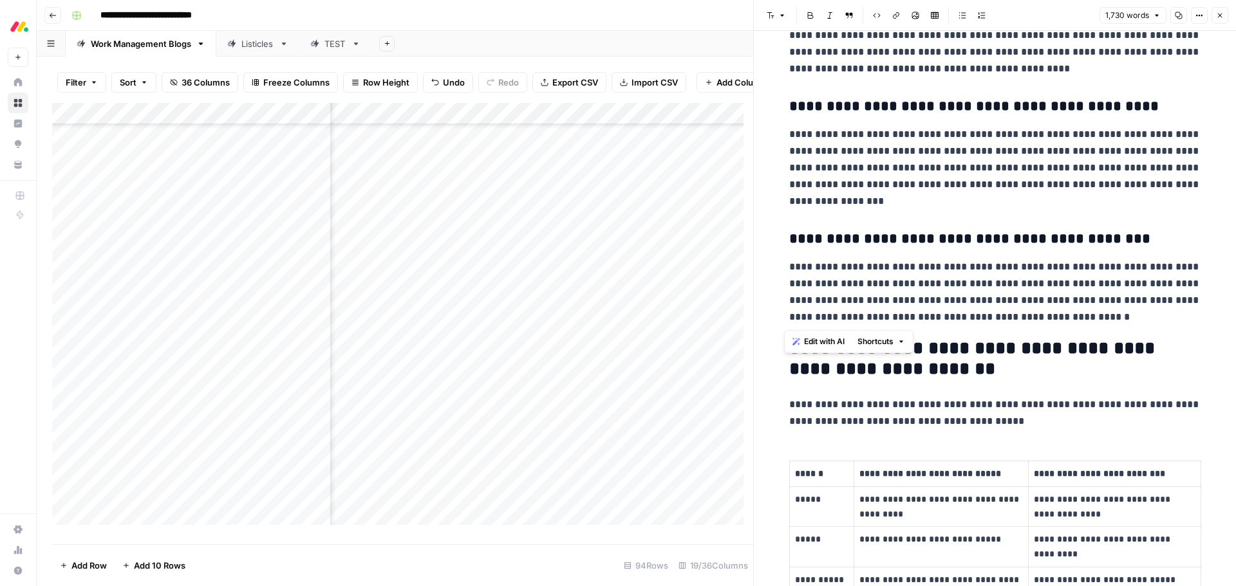
drag, startPoint x: 1034, startPoint y: 317, endPoint x: 770, endPoint y: 232, distance: 278.1
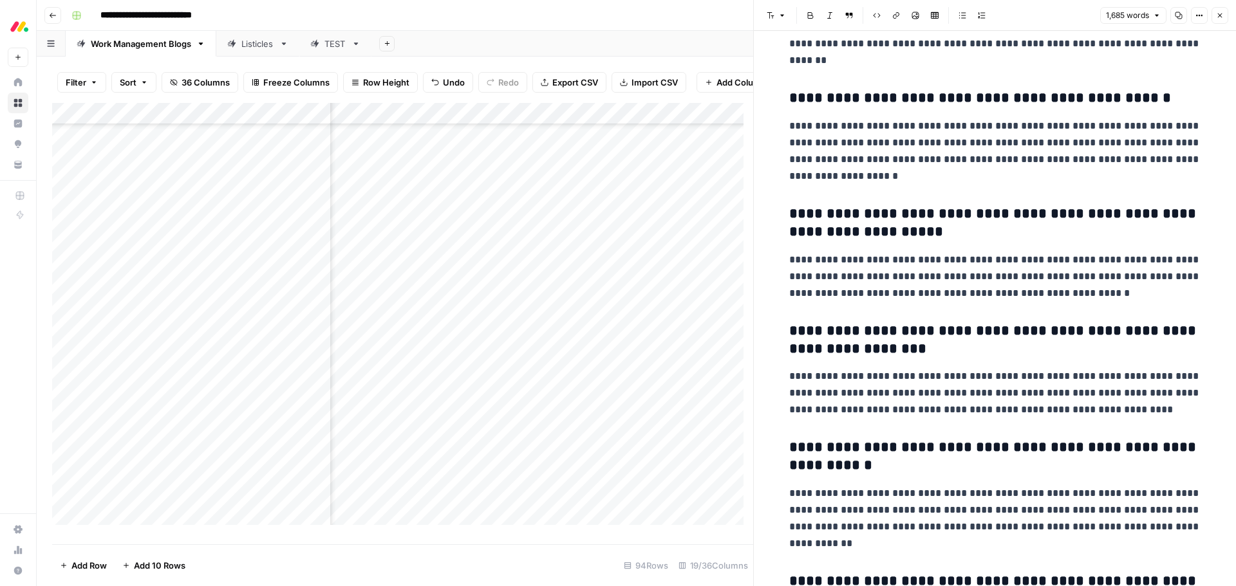
scroll to position [4754, 0]
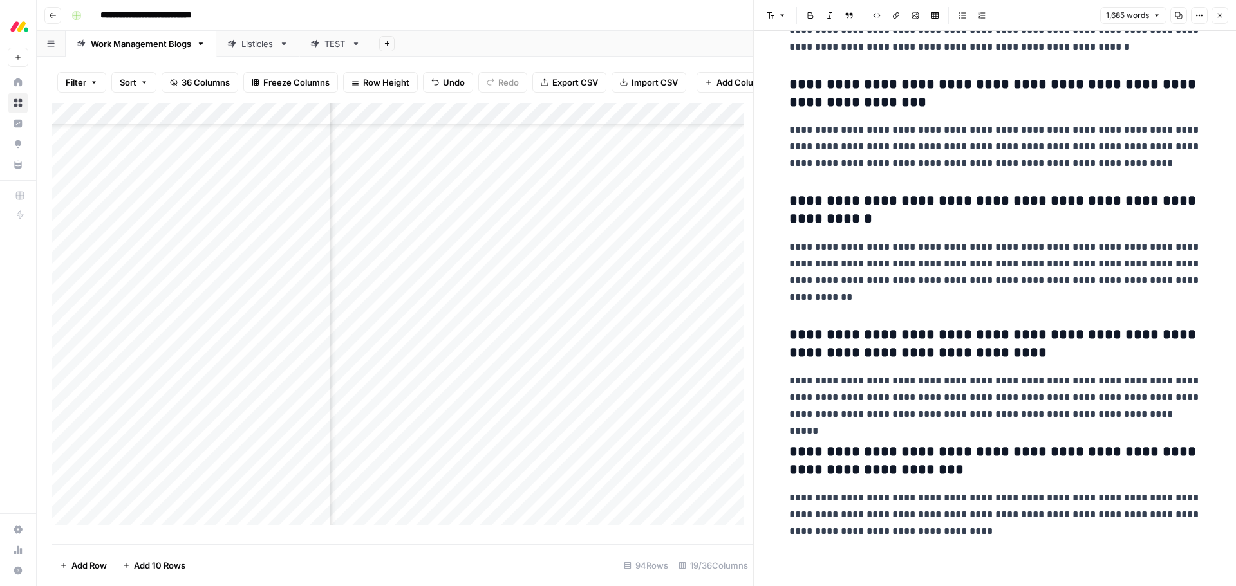
click at [1227, 16] on button "Close" at bounding box center [1219, 15] width 17 height 17
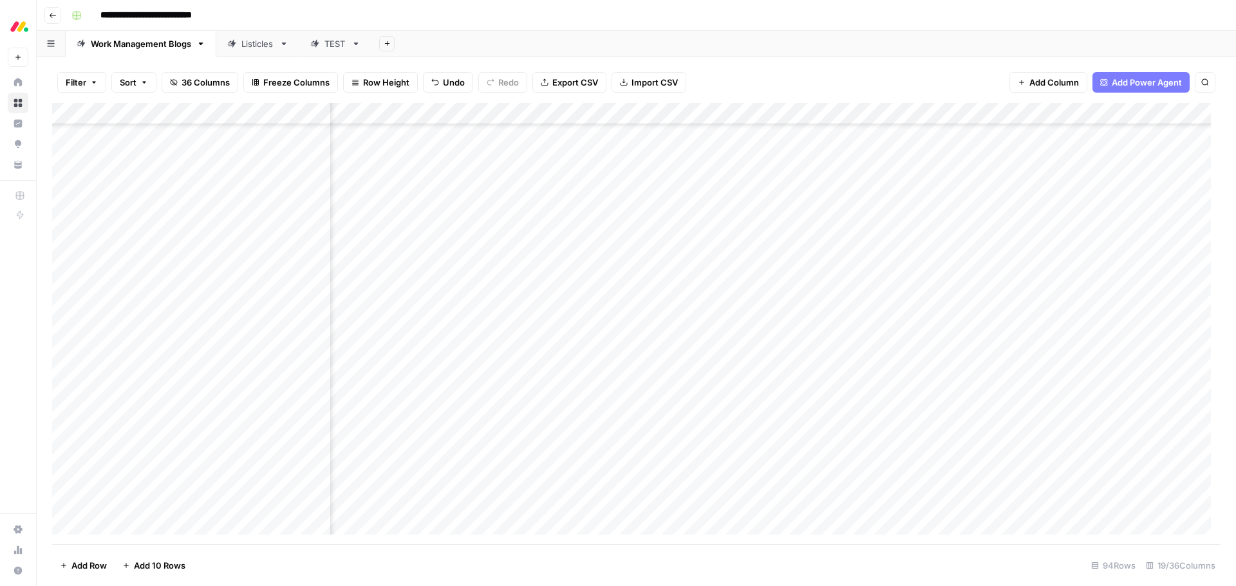
click at [859, 379] on div "Add Column" at bounding box center [636, 324] width 1168 height 442
click at [745, 401] on div "Add Column" at bounding box center [636, 324] width 1168 height 442
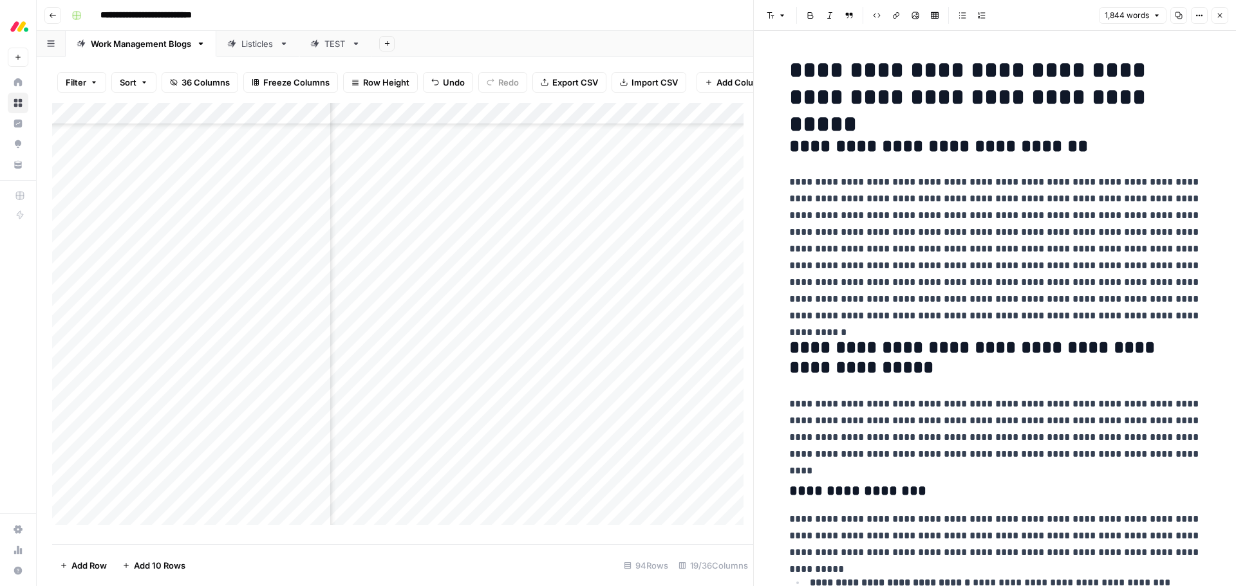
click at [917, 247] on p "**********" at bounding box center [995, 249] width 412 height 151
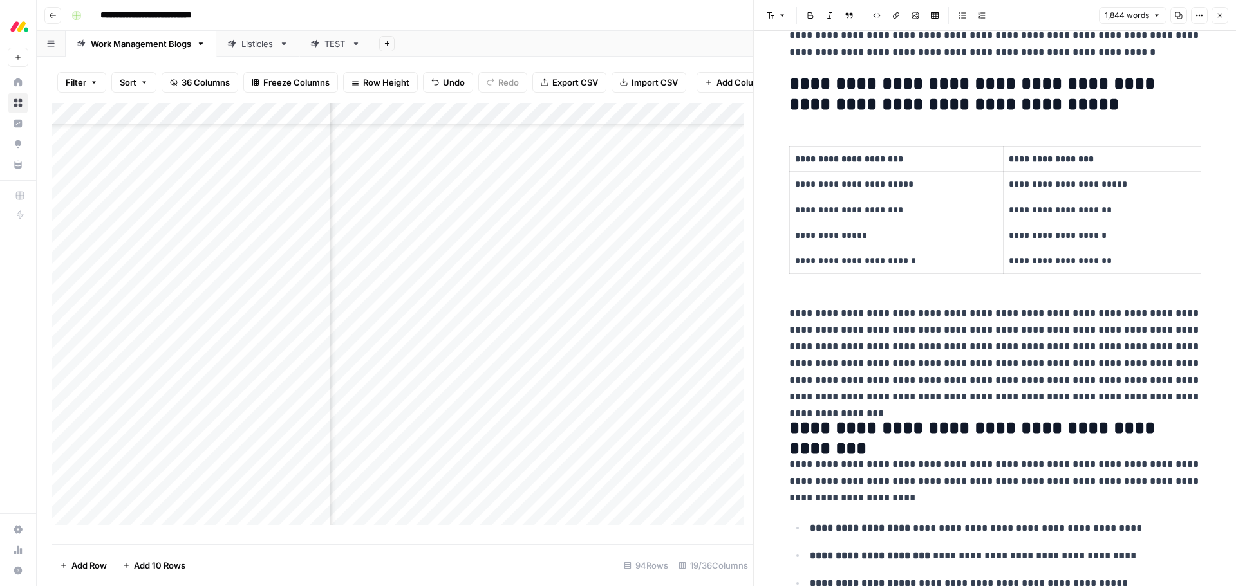
scroll to position [4055, 0]
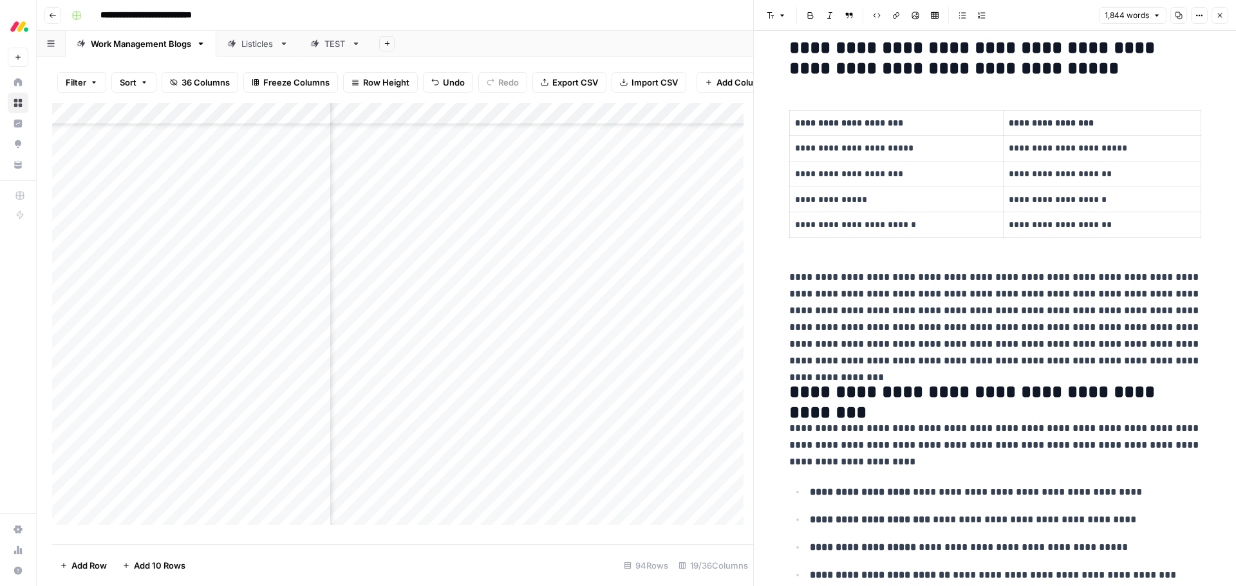
click at [931, 310] on p "**********" at bounding box center [995, 319] width 412 height 100
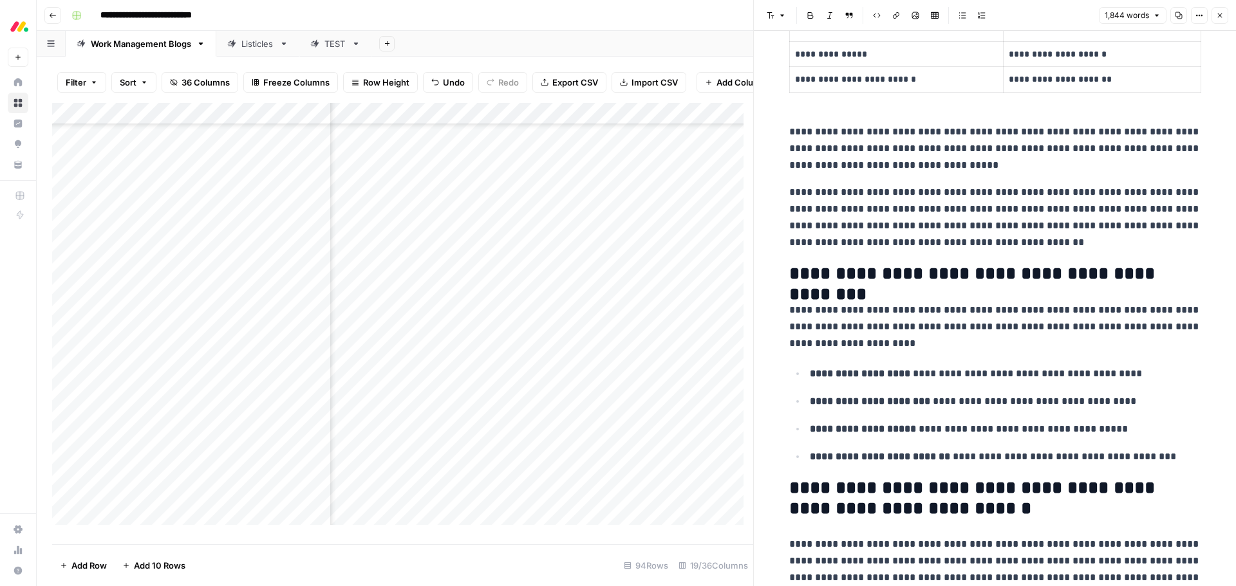
scroll to position [4248, 0]
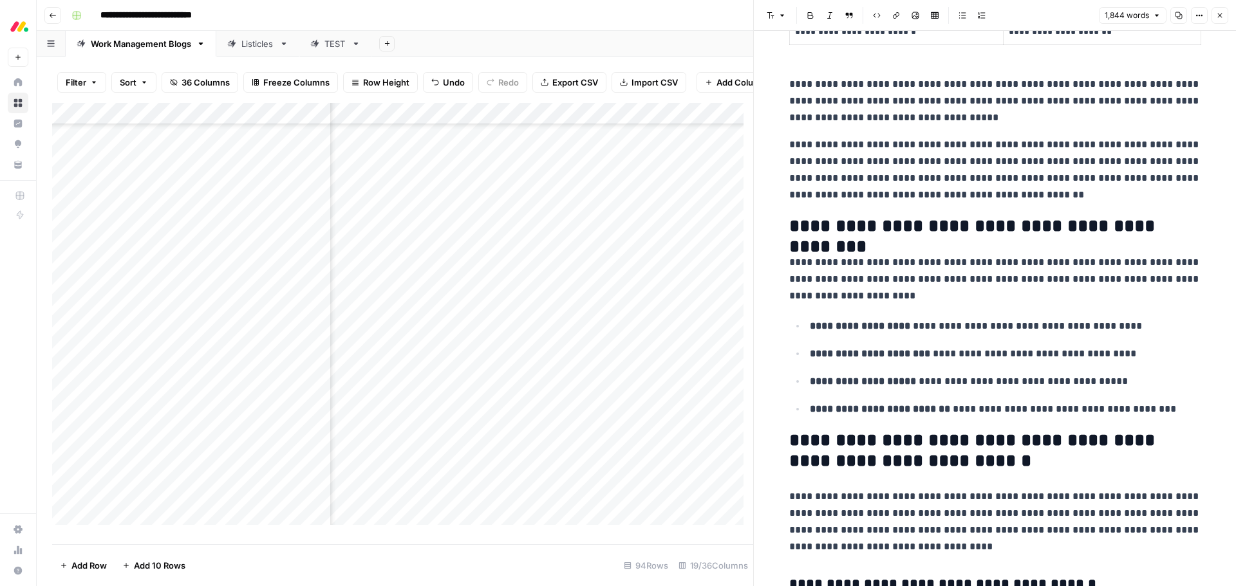
click at [1051, 227] on h2 "**********" at bounding box center [995, 226] width 412 height 21
click at [918, 259] on p "**********" at bounding box center [995, 279] width 412 height 50
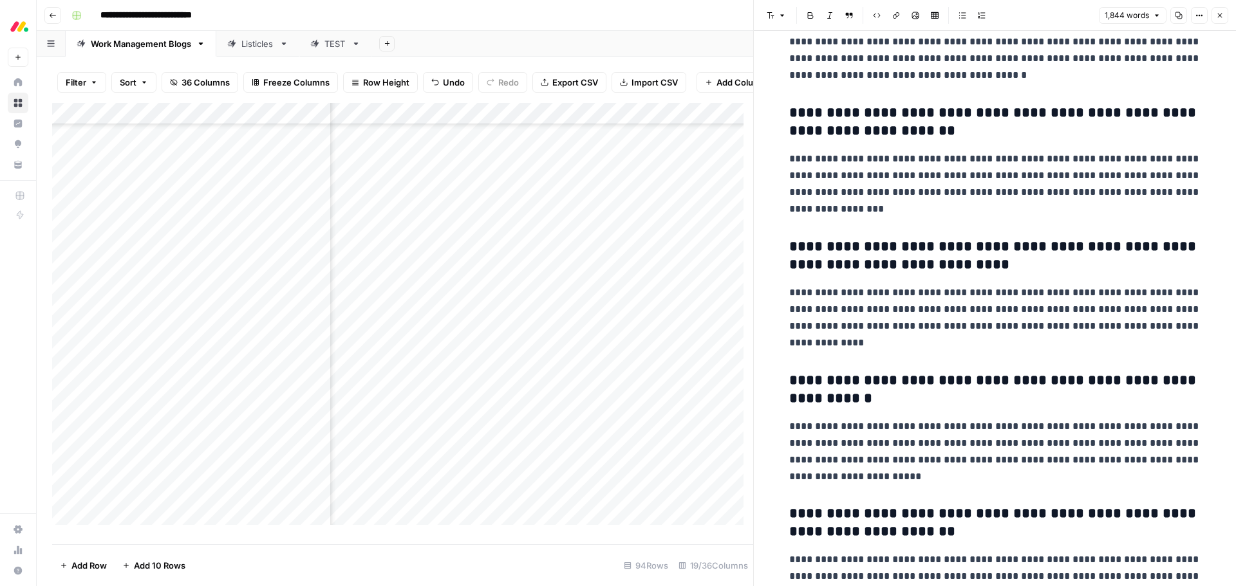
scroll to position [5464, 0]
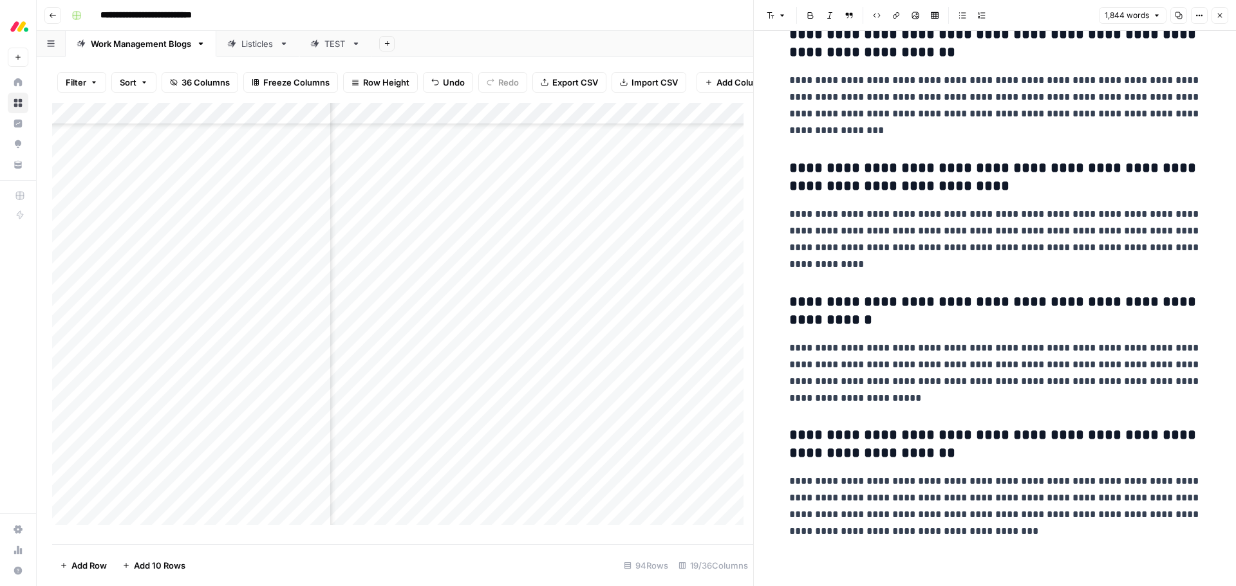
click at [1218, 21] on button "Close" at bounding box center [1219, 15] width 17 height 17
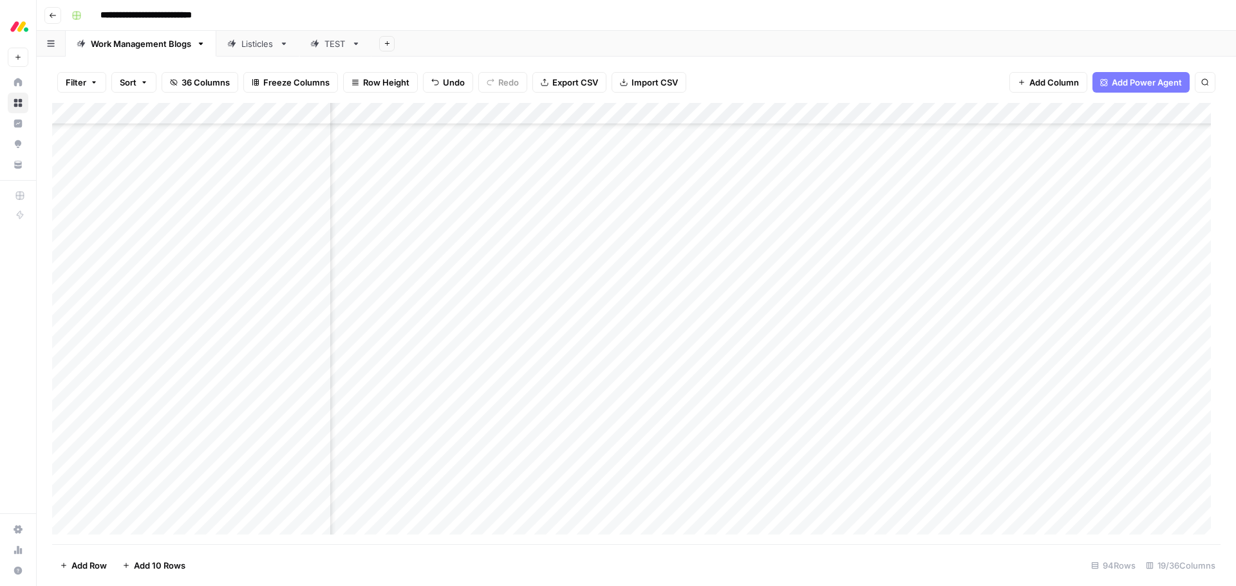
click at [859, 402] on div "Add Column" at bounding box center [636, 324] width 1168 height 442
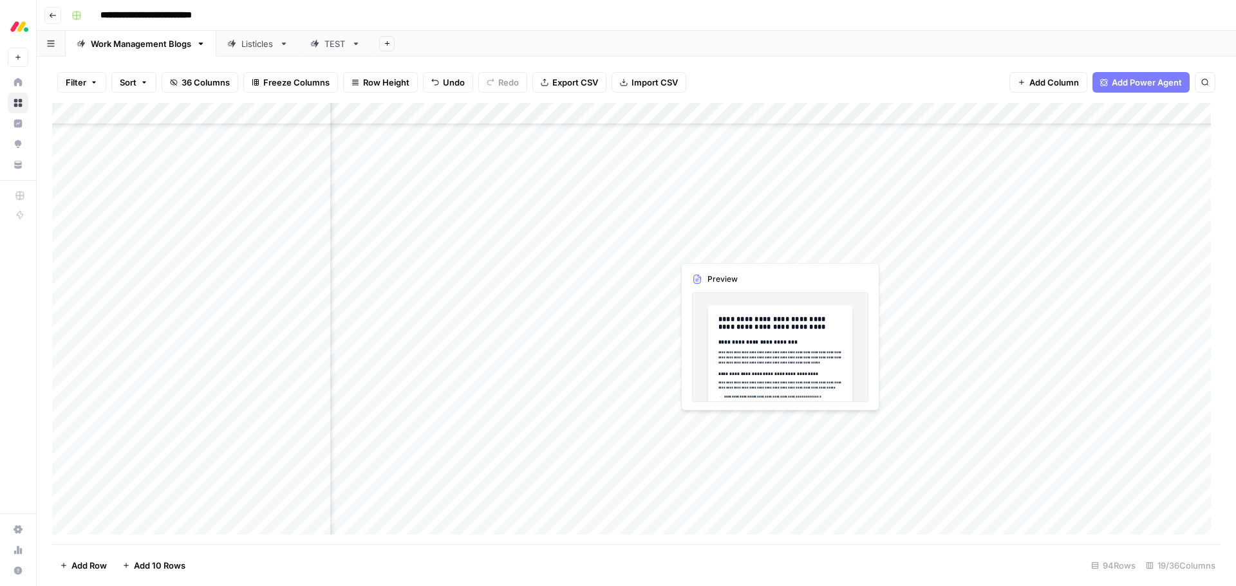
click at [730, 427] on div "Add Column" at bounding box center [636, 324] width 1168 height 442
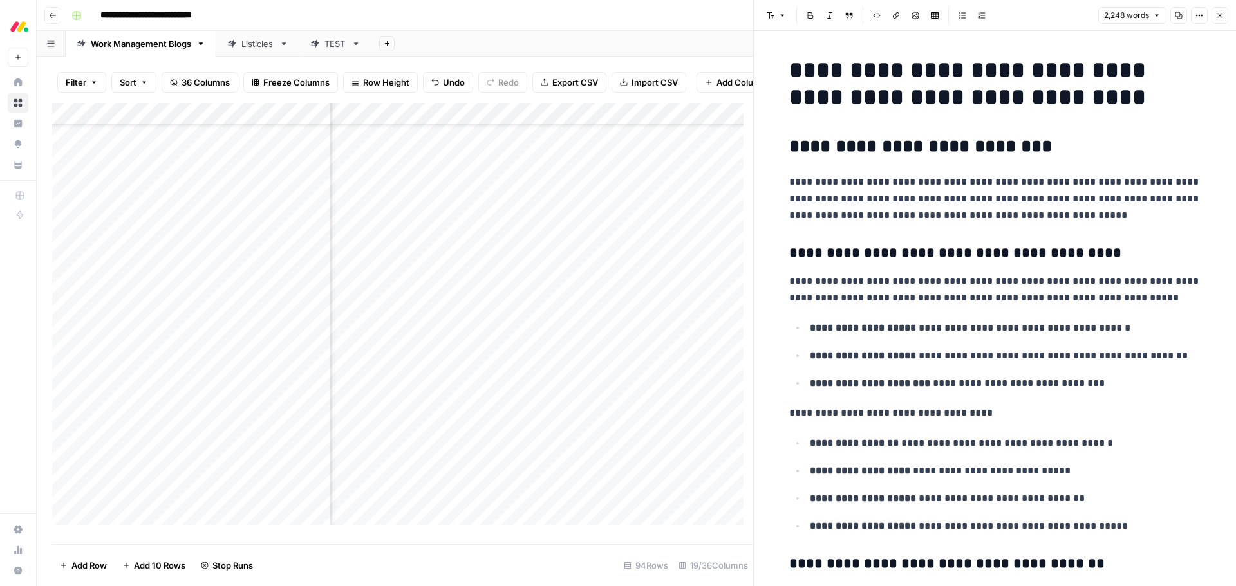
click at [1219, 20] on button "Close" at bounding box center [1219, 15] width 17 height 17
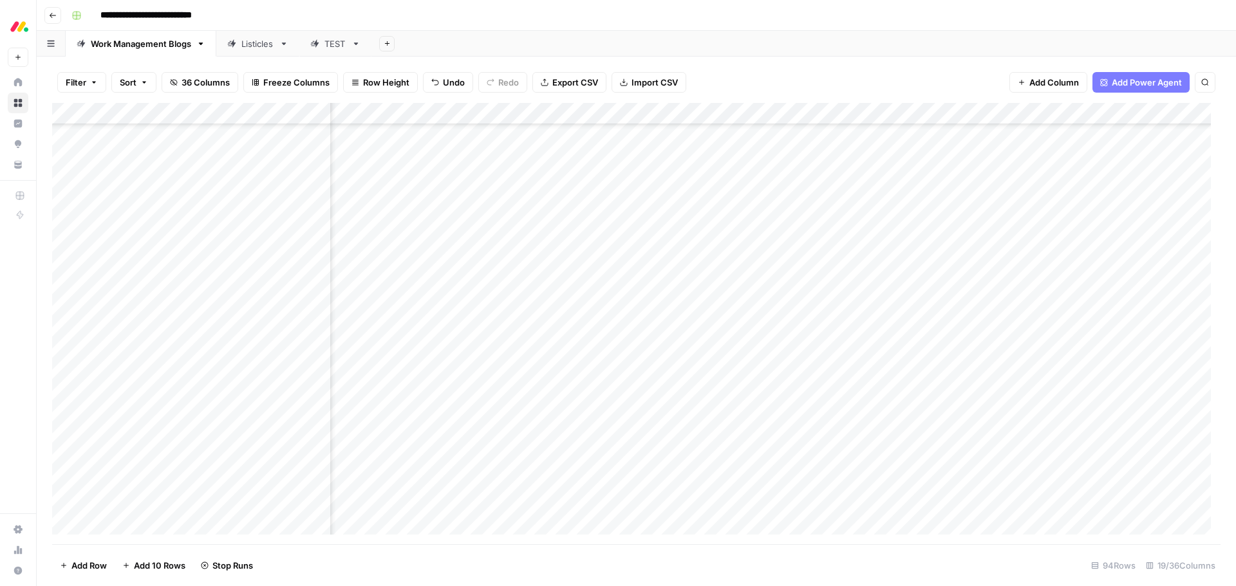
click at [856, 424] on div "Add Column" at bounding box center [636, 324] width 1168 height 442
click at [722, 322] on div "Add Column" at bounding box center [636, 324] width 1168 height 442
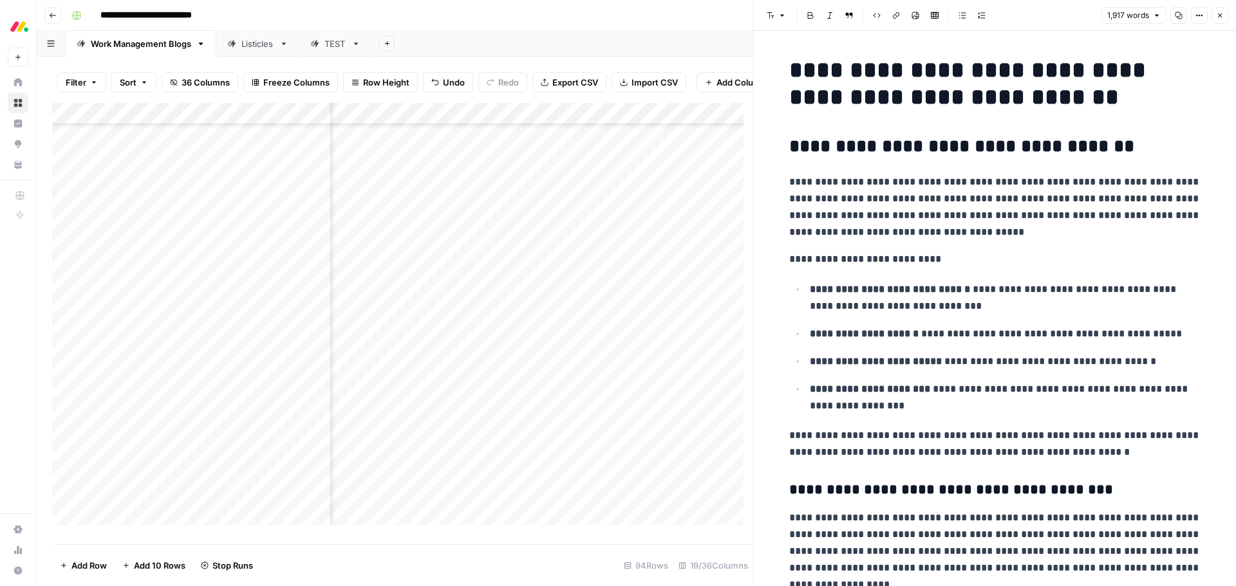
click at [1121, 141] on h2 "**********" at bounding box center [995, 146] width 412 height 21
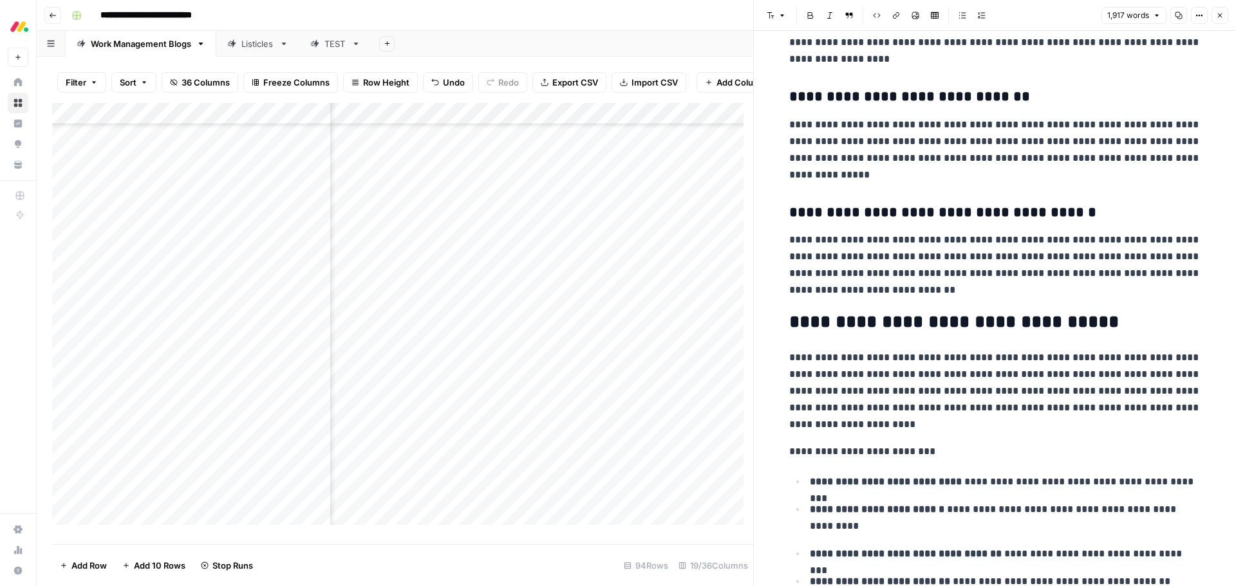
scroll to position [579, 0]
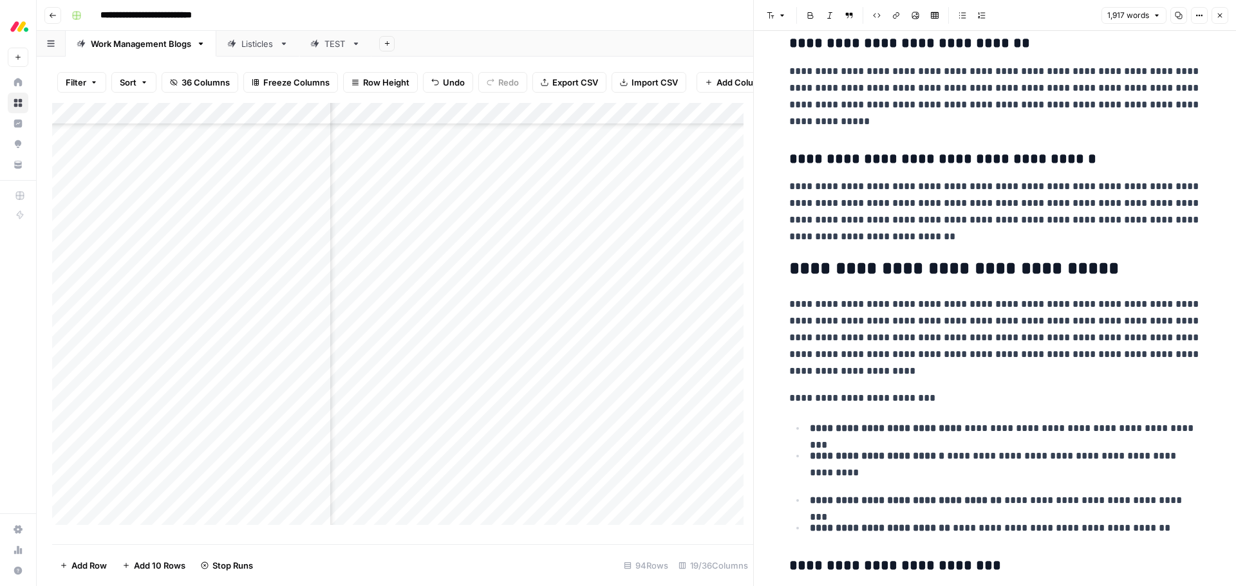
click at [1117, 274] on h2 "**********" at bounding box center [995, 269] width 412 height 21
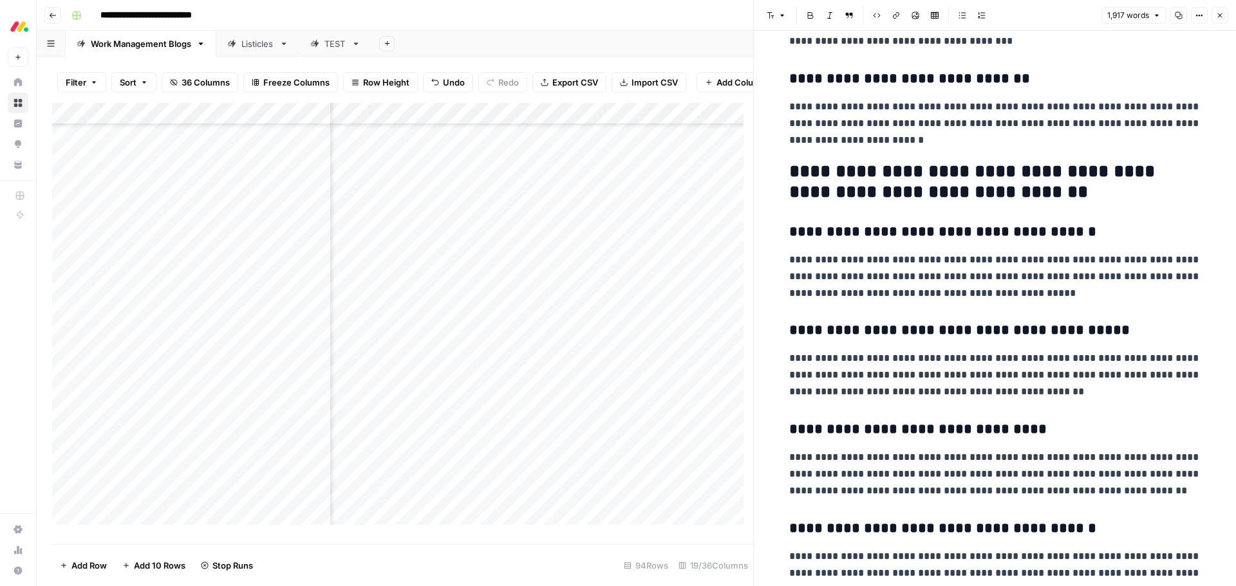
scroll to position [4892, 0]
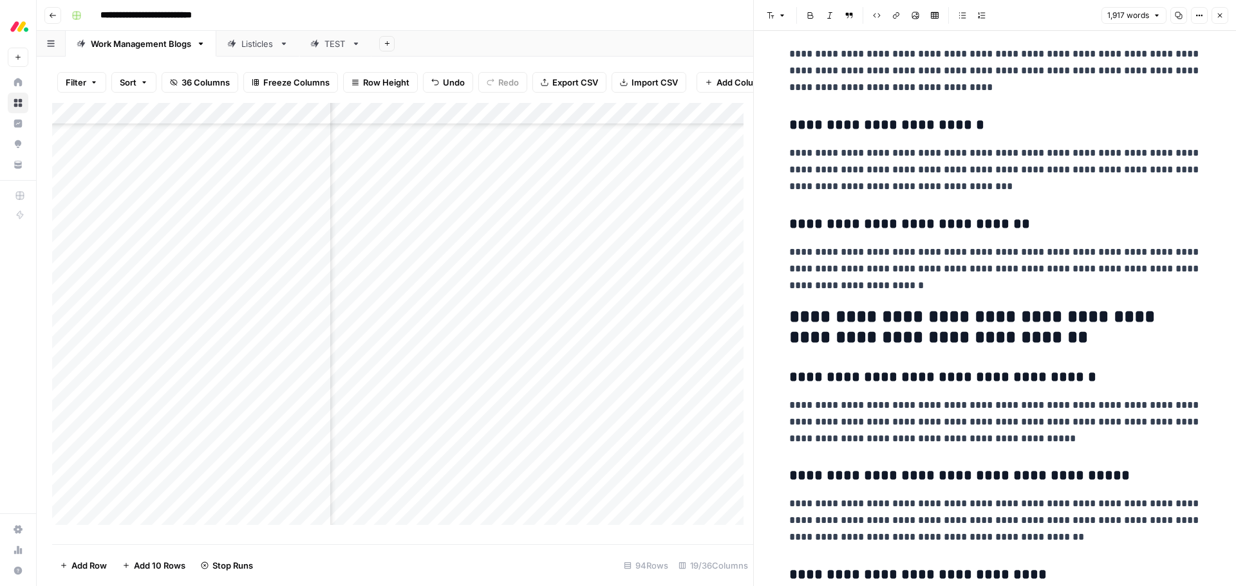
click at [1222, 17] on icon "button" at bounding box center [1220, 16] width 8 height 8
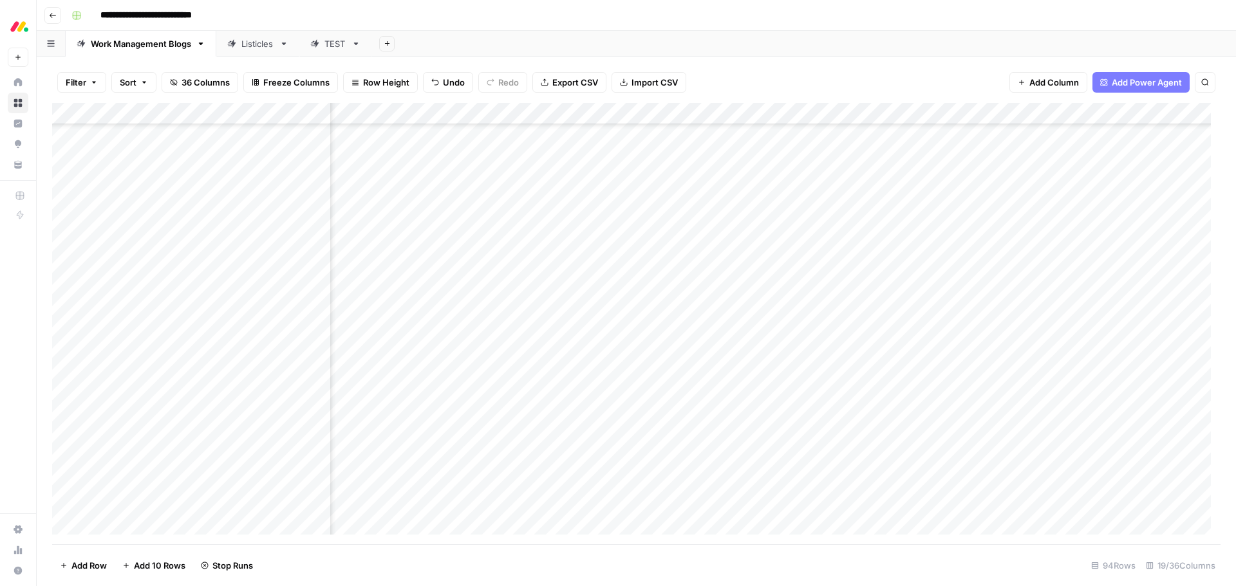
click at [855, 317] on div "Add Column" at bounding box center [636, 324] width 1168 height 442
click at [735, 341] on div "Add Column" at bounding box center [636, 324] width 1168 height 442
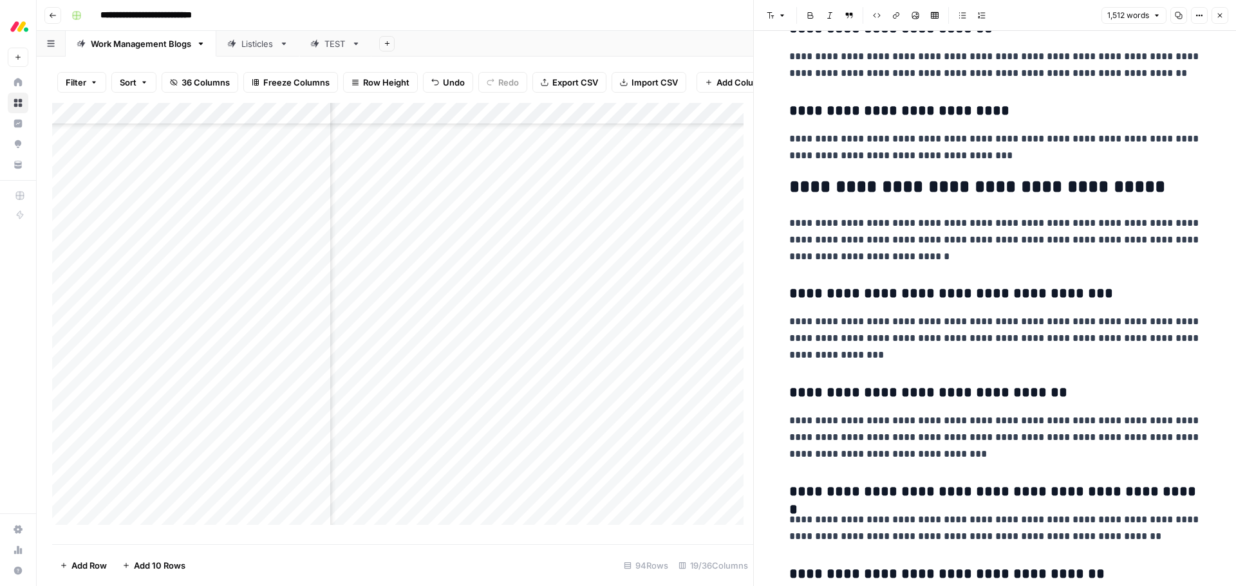
scroll to position [1867, 0]
drag, startPoint x: 1051, startPoint y: 188, endPoint x: 787, endPoint y: 194, distance: 263.3
click at [789, 194] on h2 "**********" at bounding box center [995, 188] width 412 height 21
click at [1141, 416] on p "**********" at bounding box center [995, 438] width 412 height 50
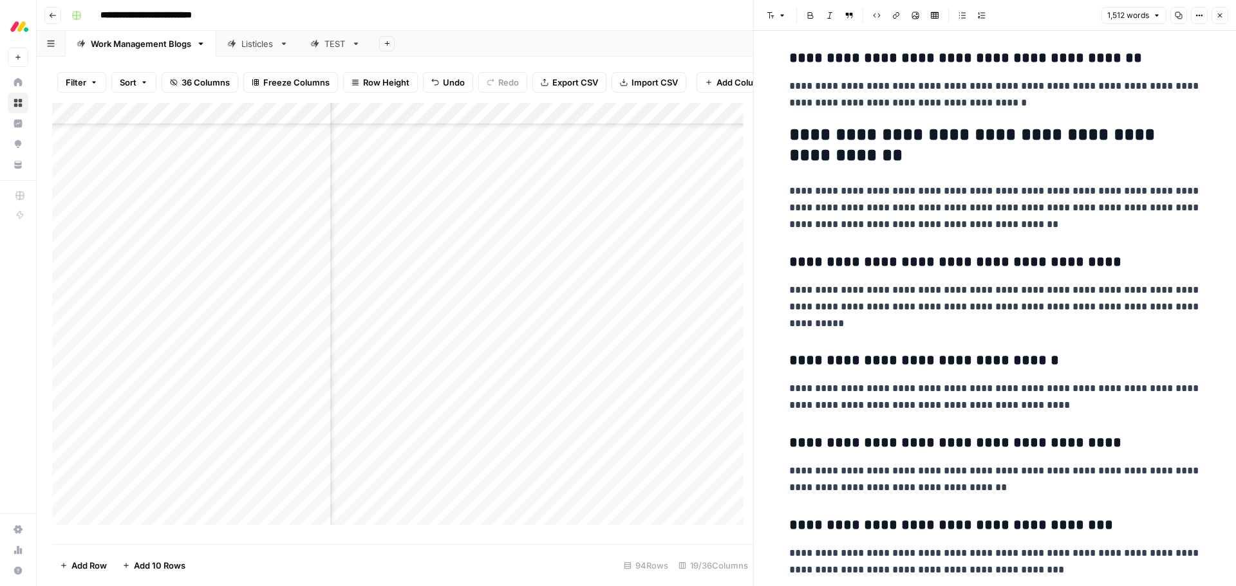
scroll to position [3540, 0]
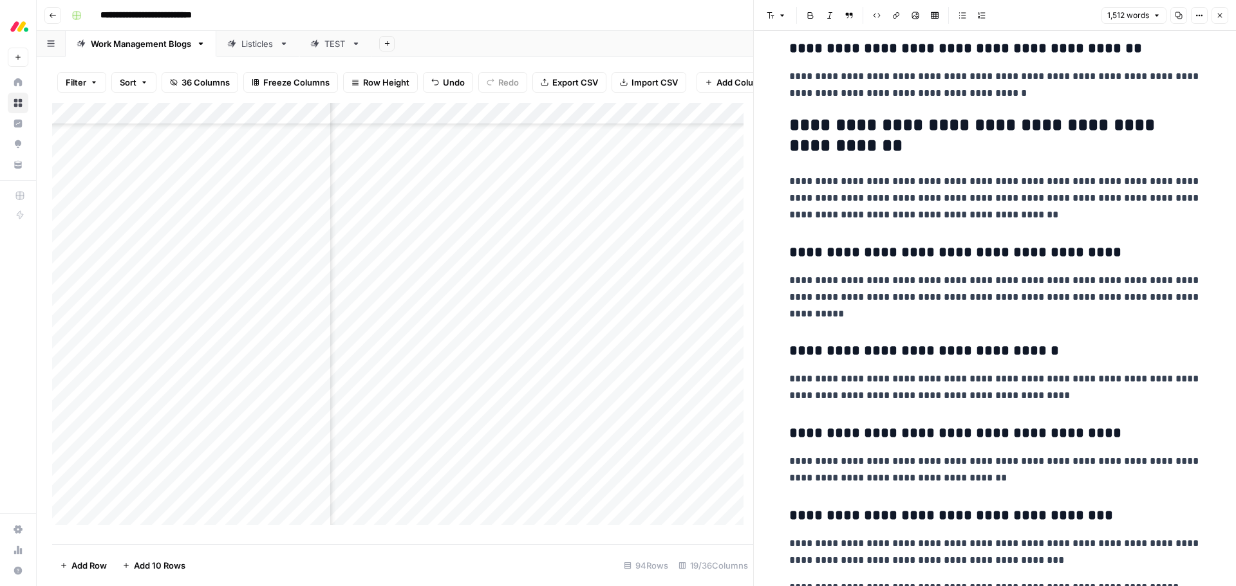
click at [822, 117] on h2 "**********" at bounding box center [995, 135] width 412 height 41
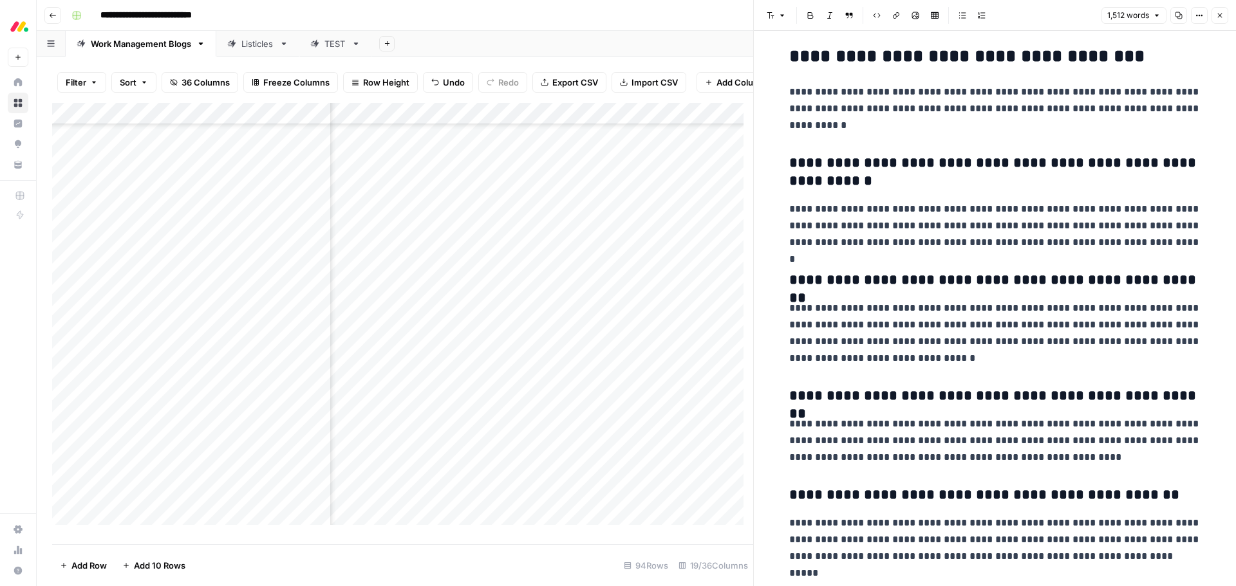
scroll to position [4380, 0]
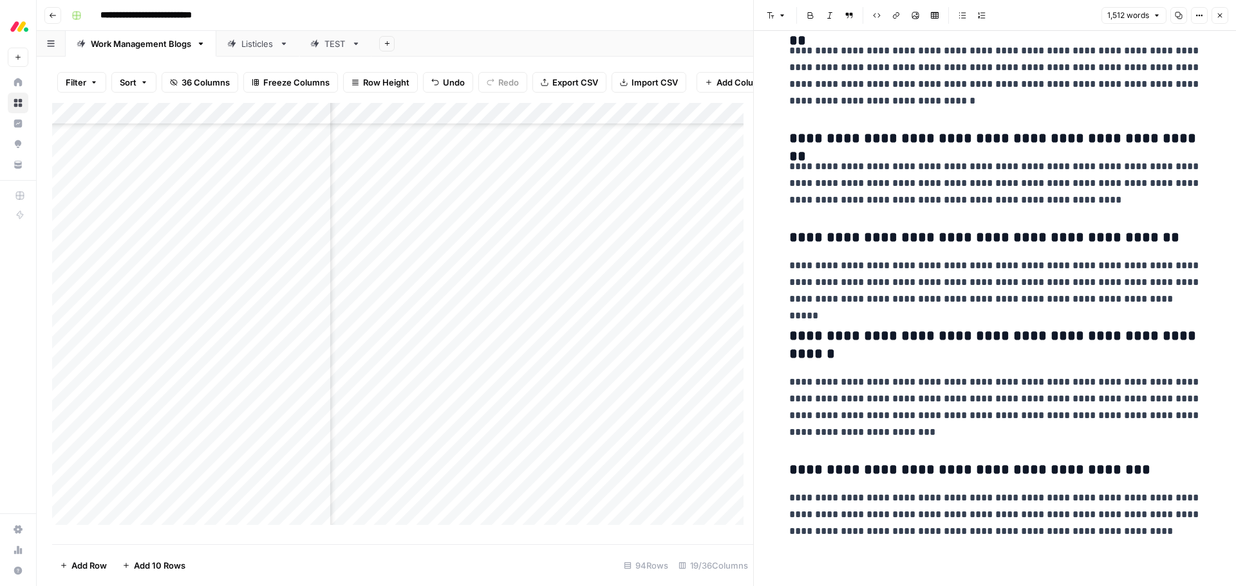
click at [1220, 15] on icon "button" at bounding box center [1220, 16] width 5 height 5
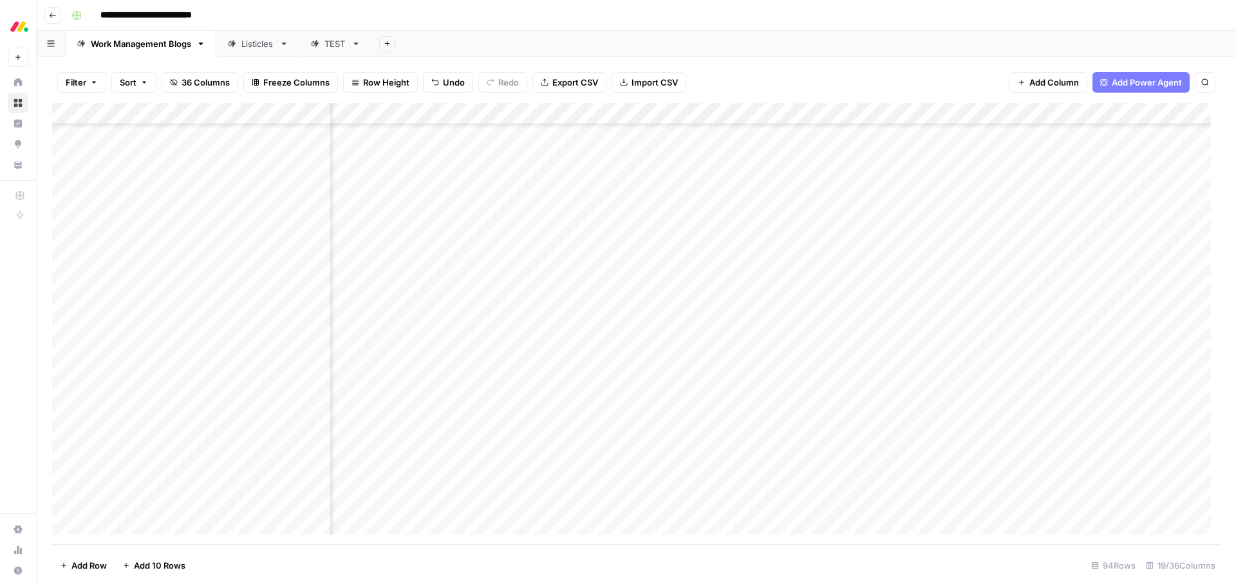
click at [857, 337] on div "Add Column" at bounding box center [636, 324] width 1168 height 442
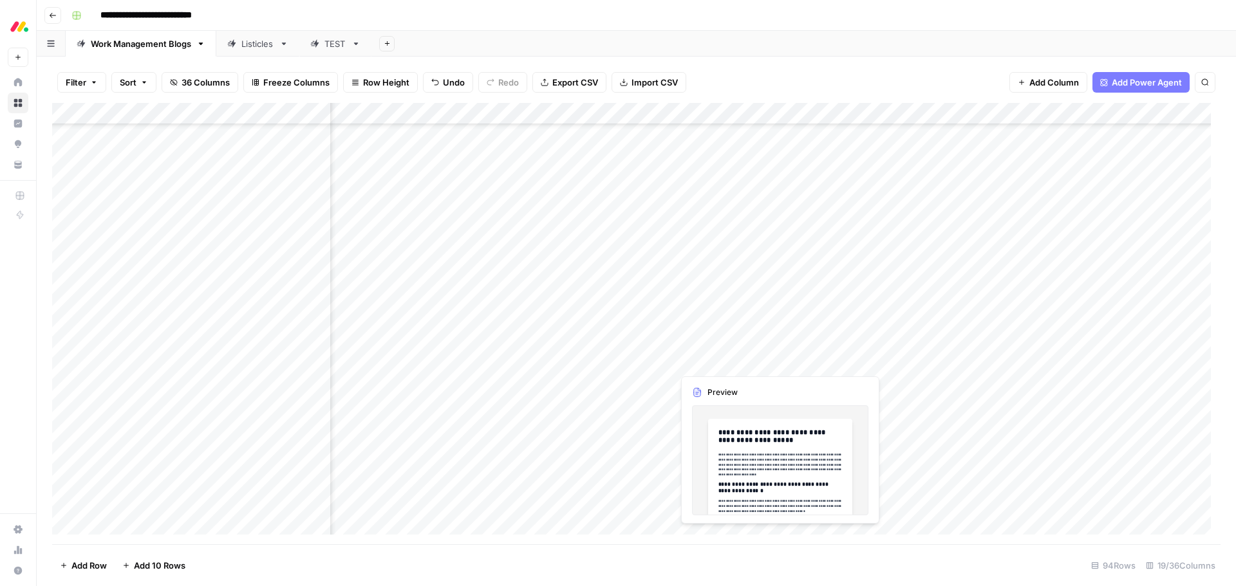
click at [730, 366] on div "Add Column" at bounding box center [636, 324] width 1168 height 442
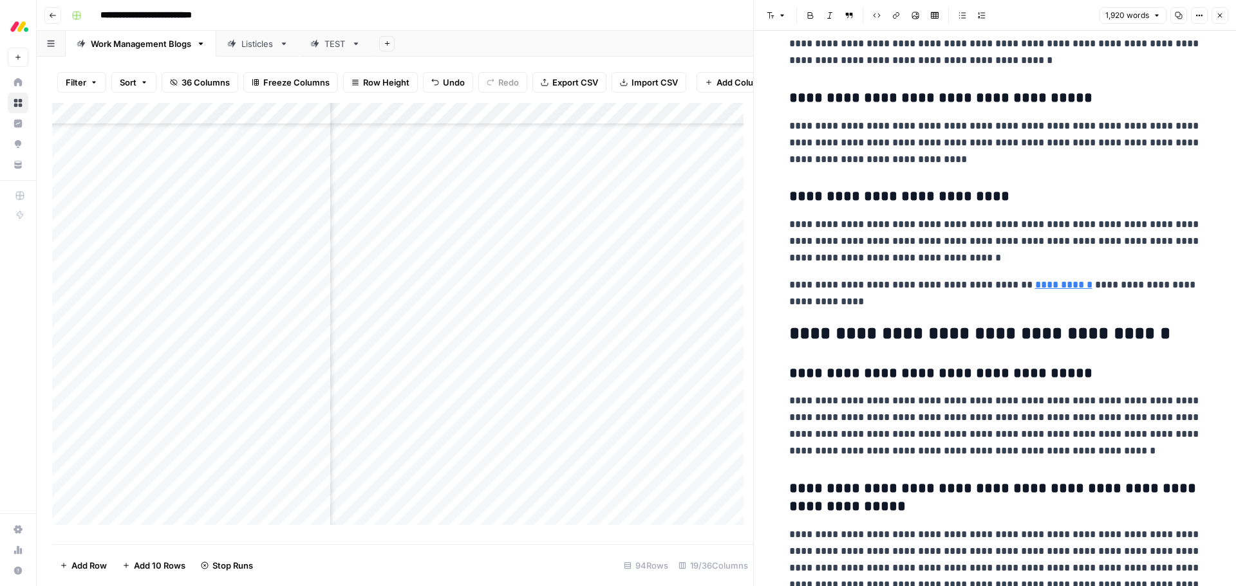
scroll to position [4699, 0]
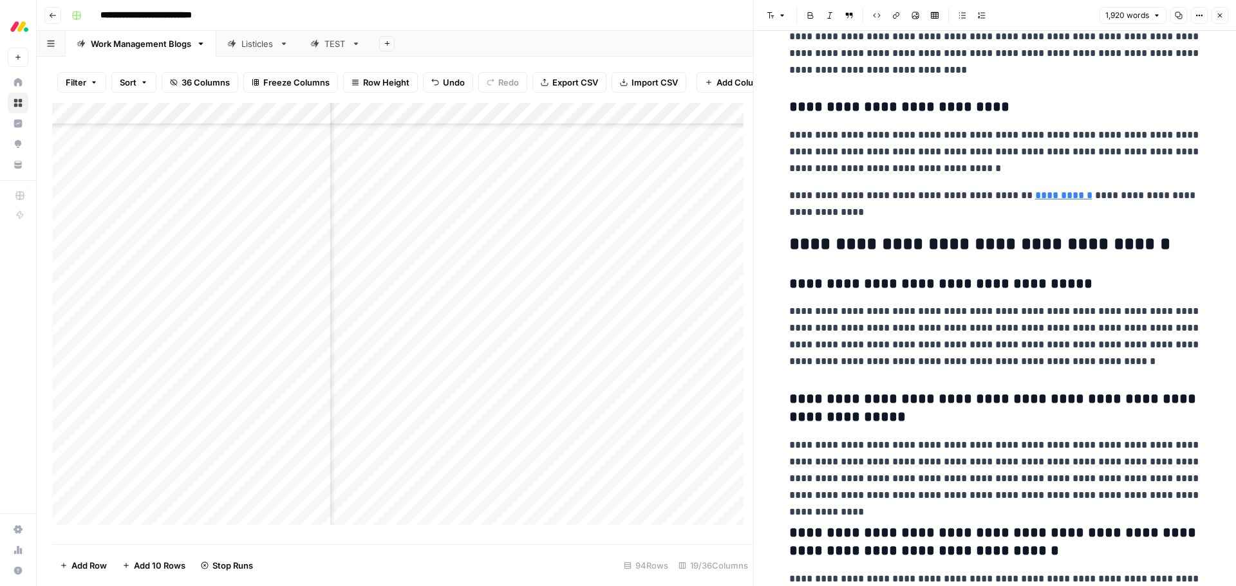
click at [1222, 18] on icon "button" at bounding box center [1220, 16] width 8 height 8
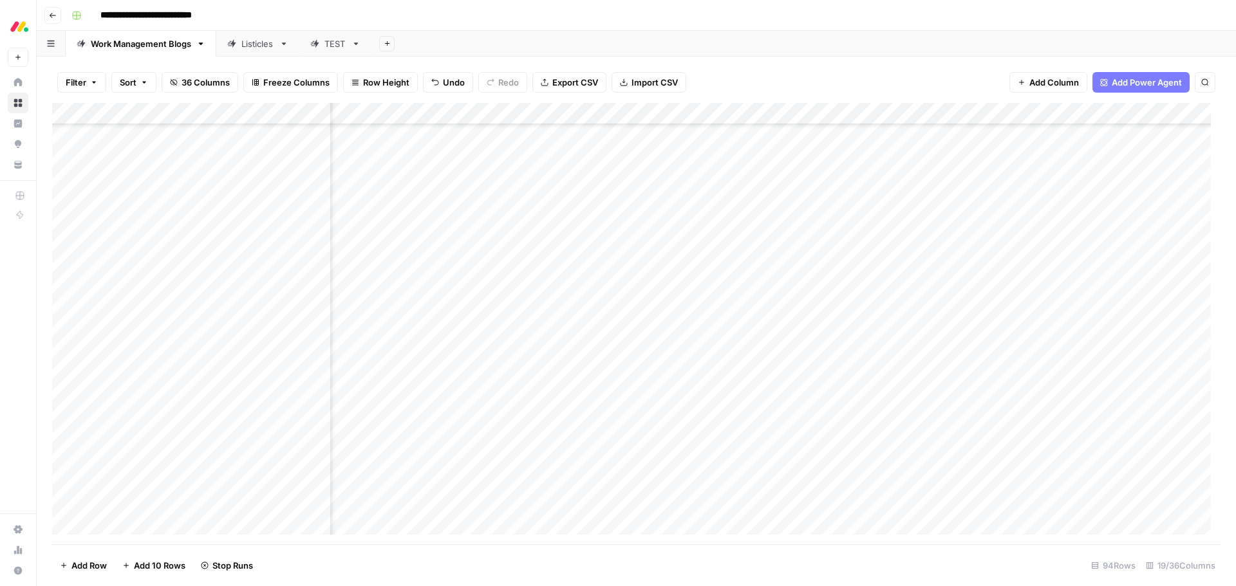
click at [857, 362] on div "Add Column" at bounding box center [636, 324] width 1168 height 442
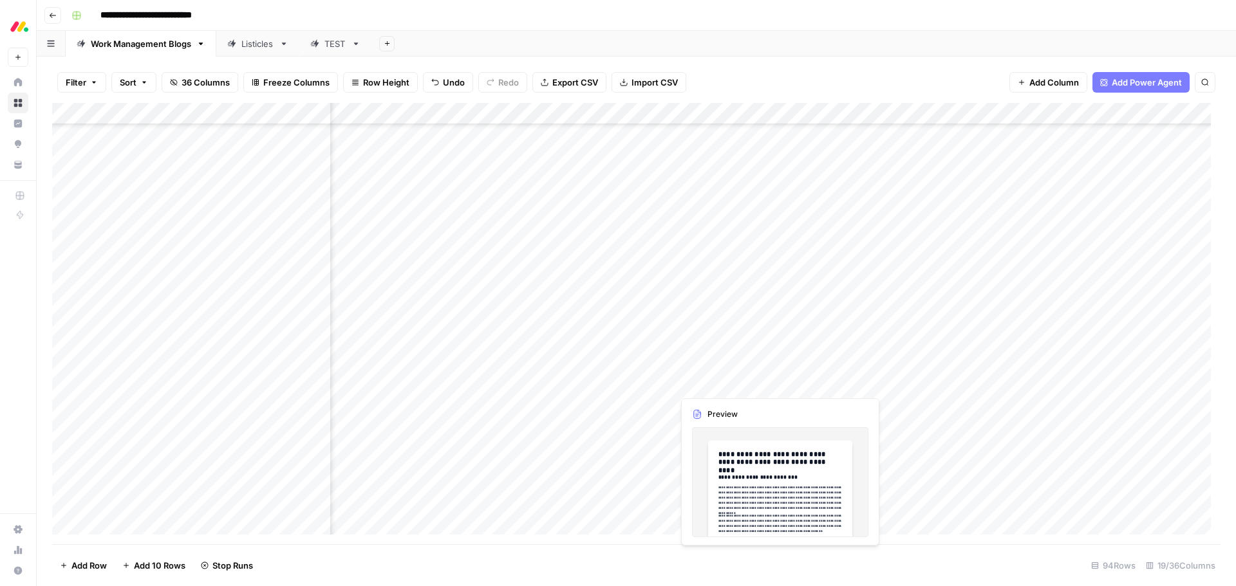
click at [736, 384] on div "Add Column" at bounding box center [636, 324] width 1168 height 442
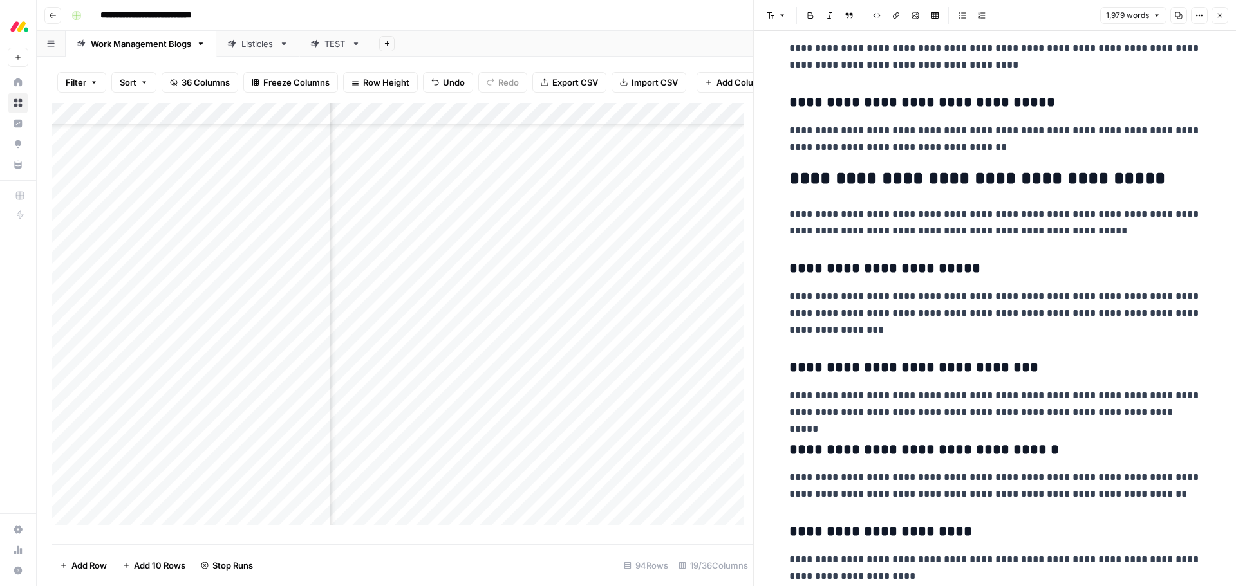
scroll to position [4055, 0]
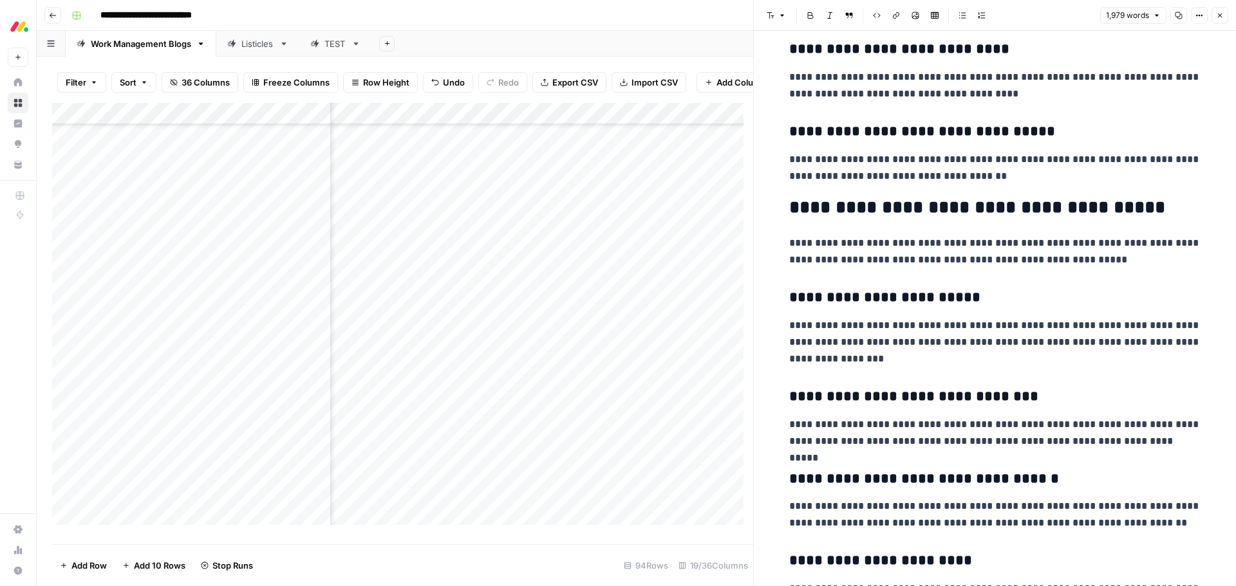
click at [827, 208] on h2 "**********" at bounding box center [995, 208] width 412 height 21
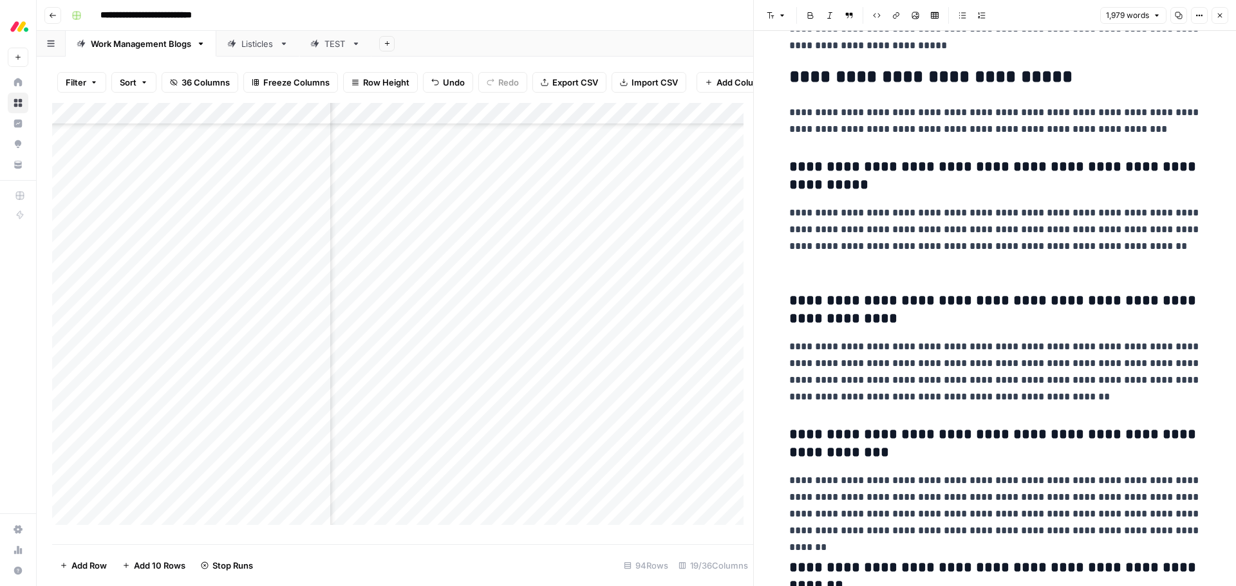
scroll to position [5729, 0]
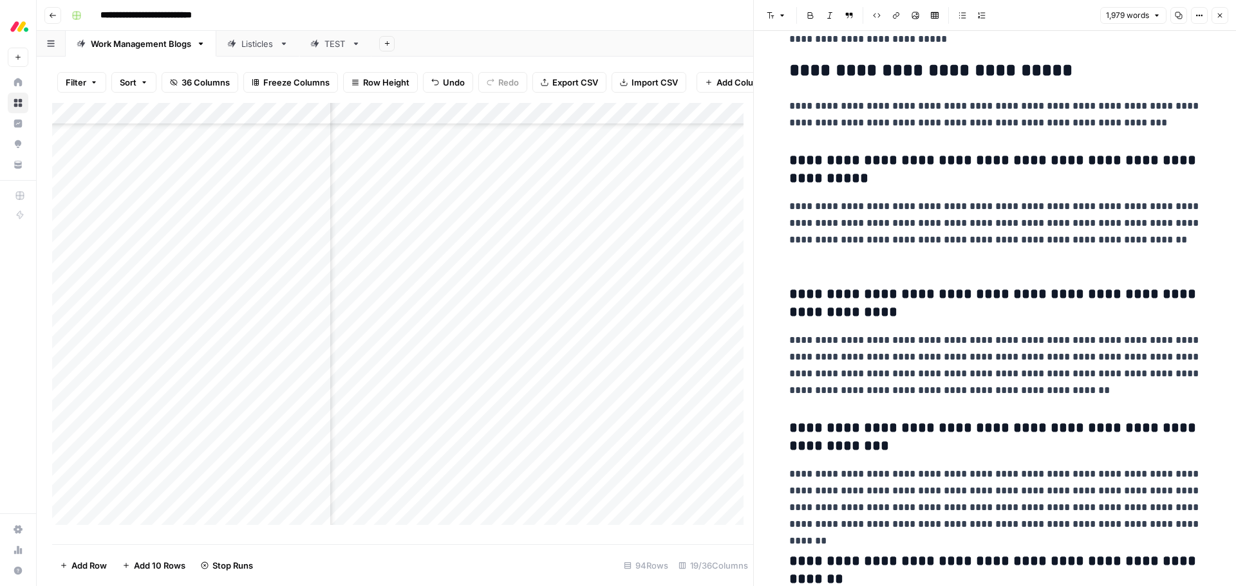
click at [1220, 15] on icon "button" at bounding box center [1220, 16] width 8 height 8
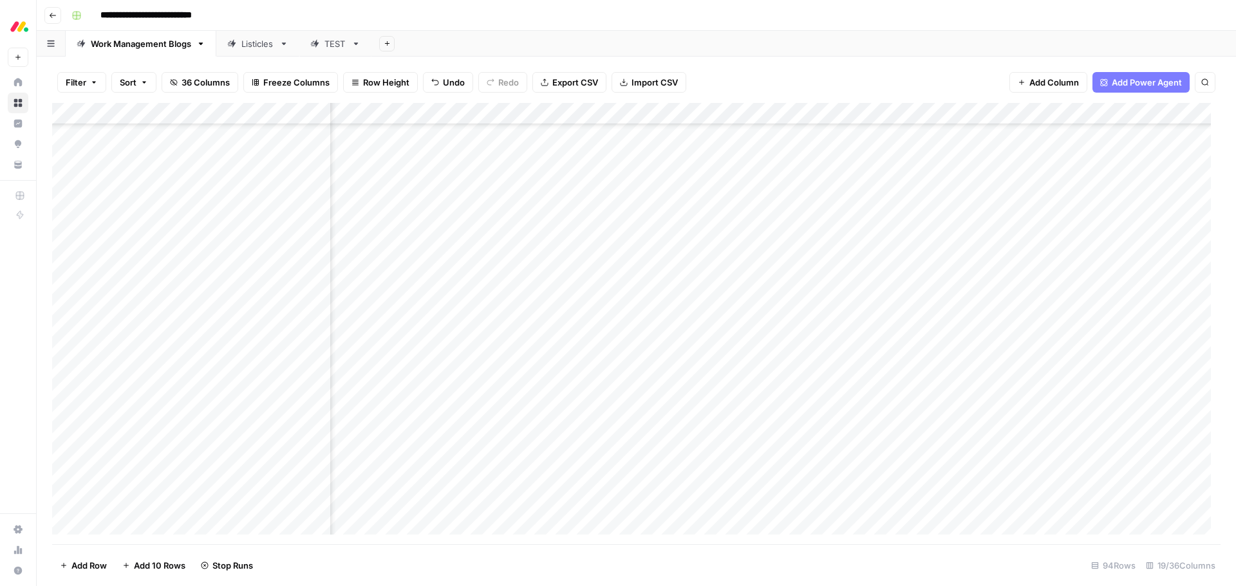
click at [856, 384] on div "Add Column" at bounding box center [636, 324] width 1168 height 442
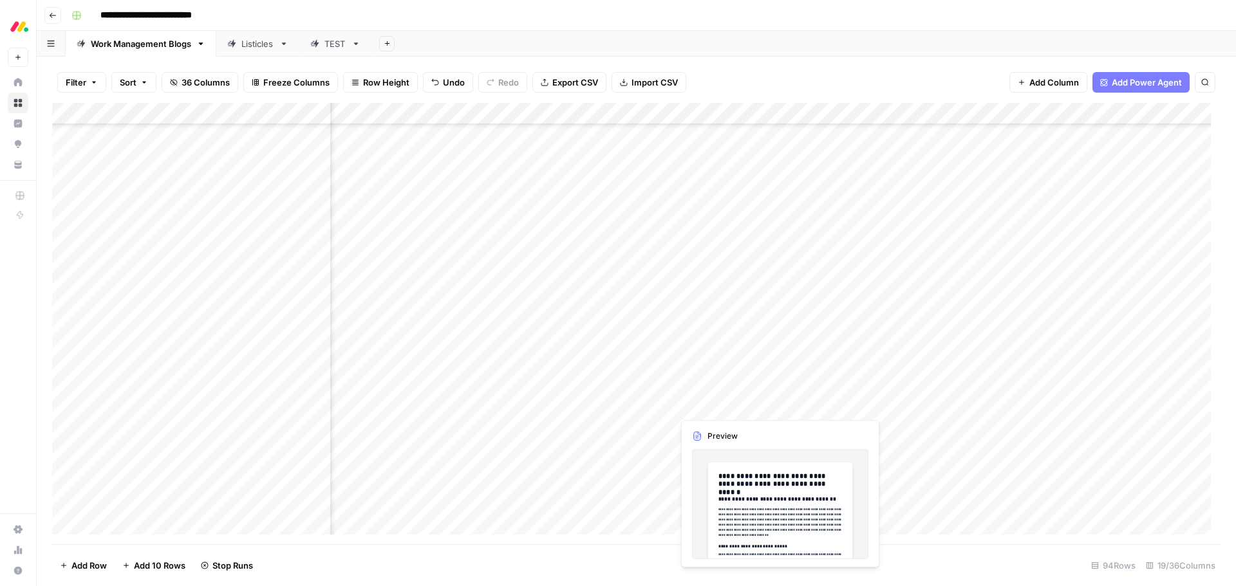
click at [734, 405] on div "Add Column" at bounding box center [636, 324] width 1168 height 442
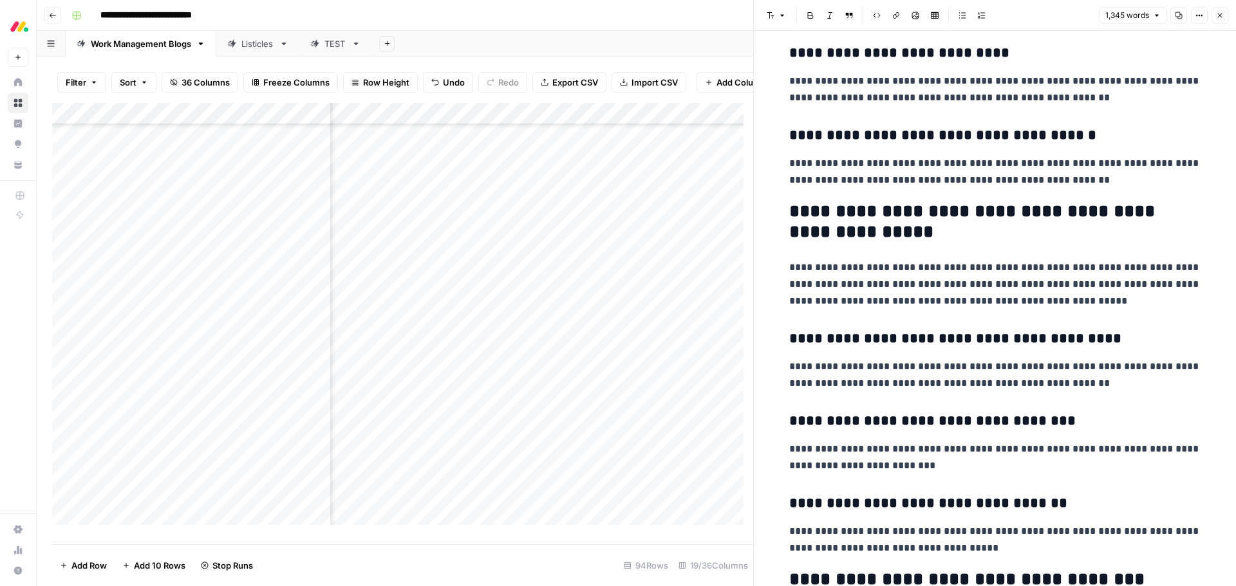
scroll to position [3090, 0]
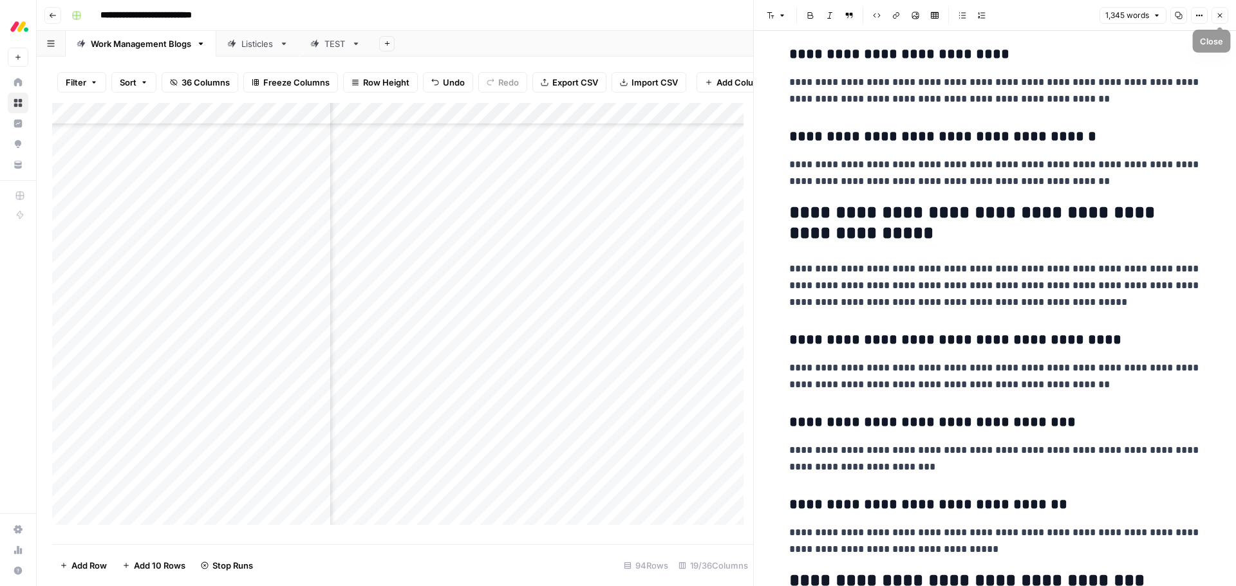
click at [1218, 18] on icon "button" at bounding box center [1220, 16] width 8 height 8
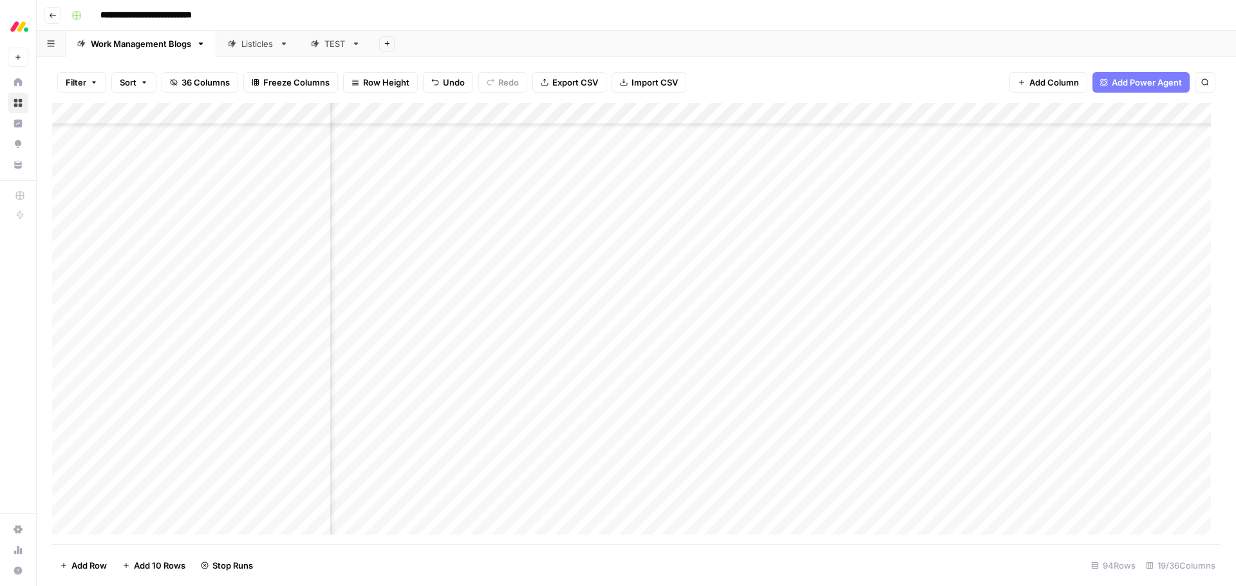
click at [760, 406] on div "Add Column" at bounding box center [636, 324] width 1168 height 442
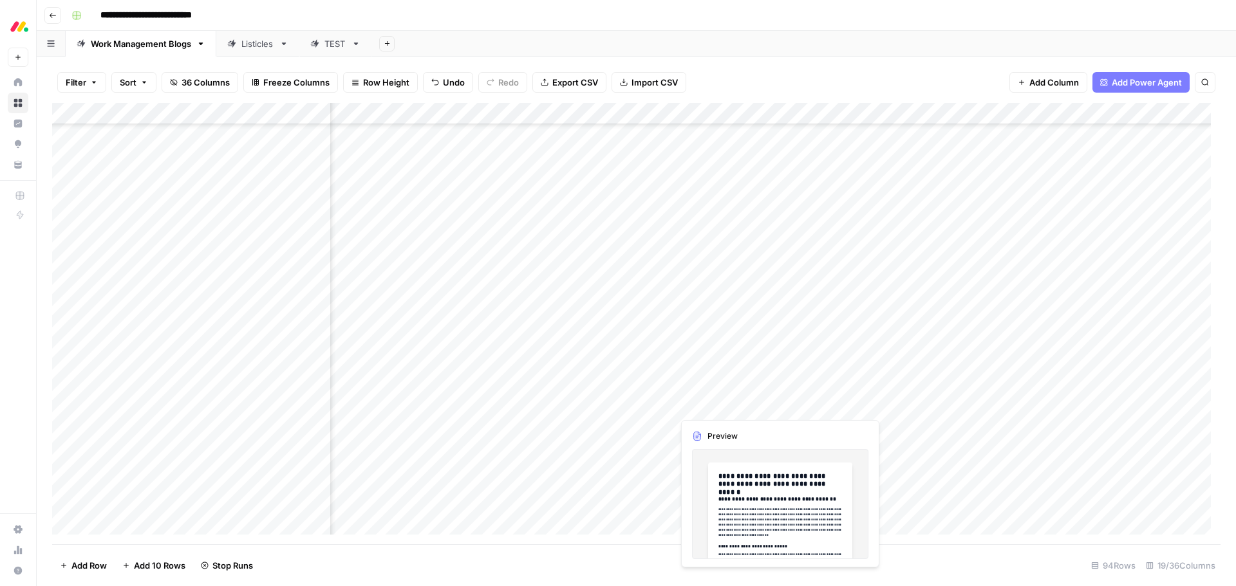
click at [760, 406] on div at bounding box center [732, 405] width 118 height 24
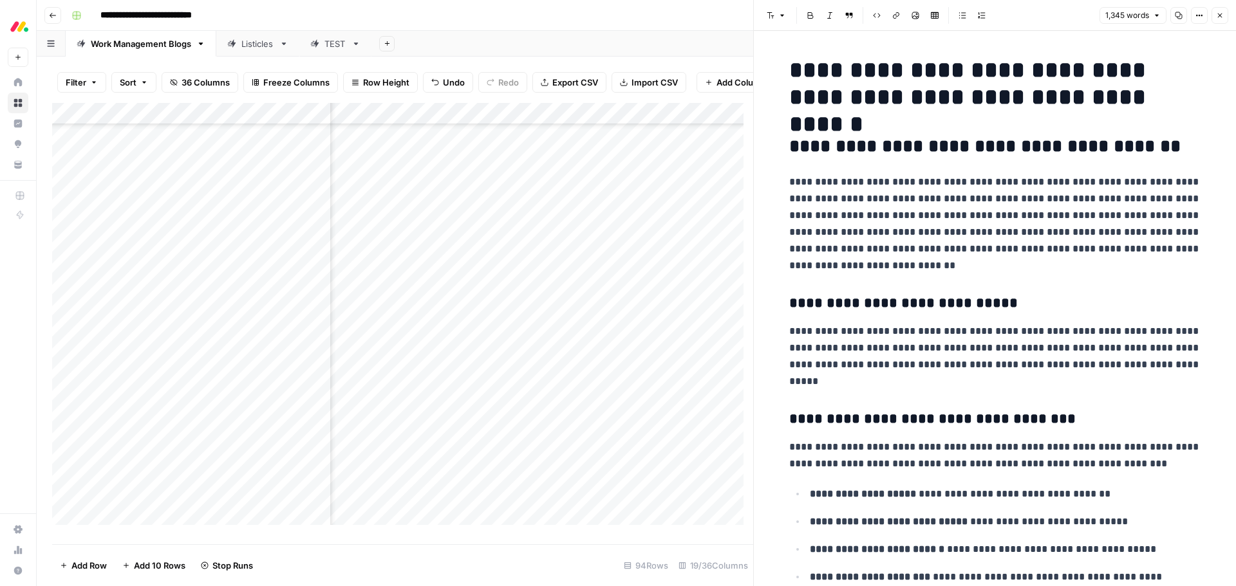
click at [1020, 300] on h3 "**********" at bounding box center [995, 304] width 412 height 18
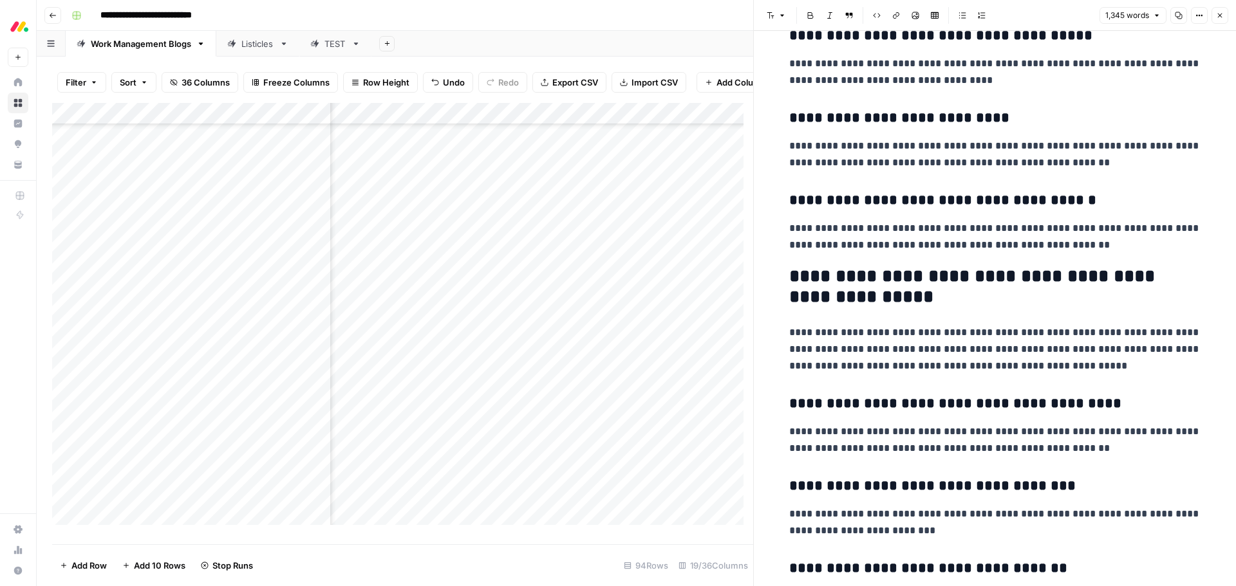
scroll to position [3025, 0]
click at [1027, 279] on h2 "**********" at bounding box center [995, 287] width 412 height 41
click at [1220, 13] on icon "button" at bounding box center [1220, 16] width 8 height 8
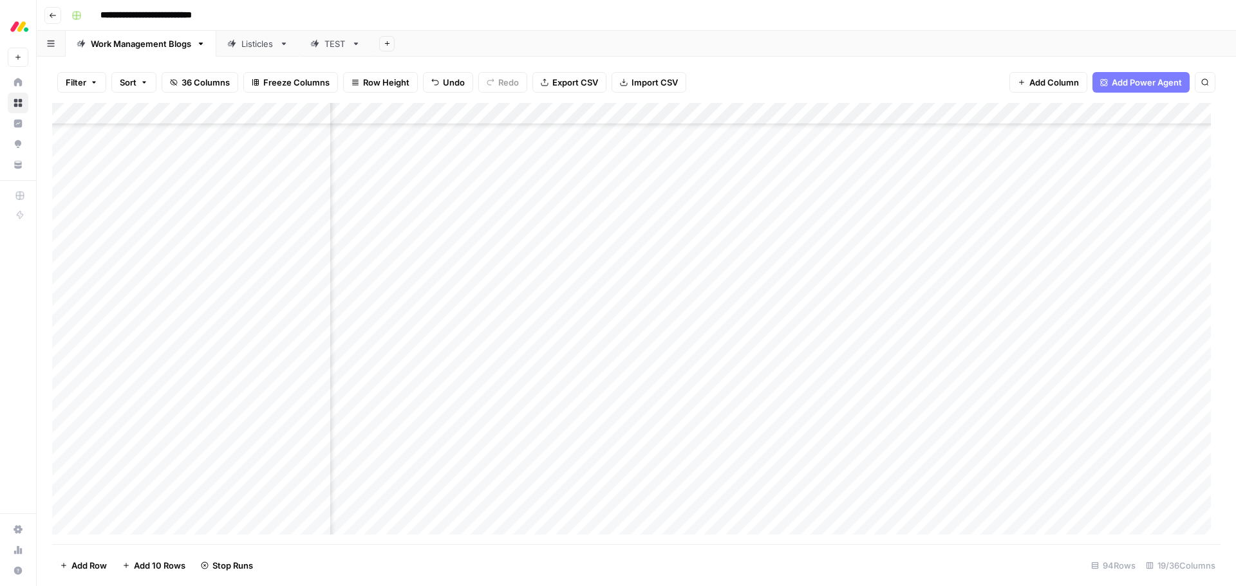
click at [856, 406] on div "Add Column" at bounding box center [636, 324] width 1168 height 442
click at [736, 350] on div "Add Column" at bounding box center [636, 324] width 1168 height 442
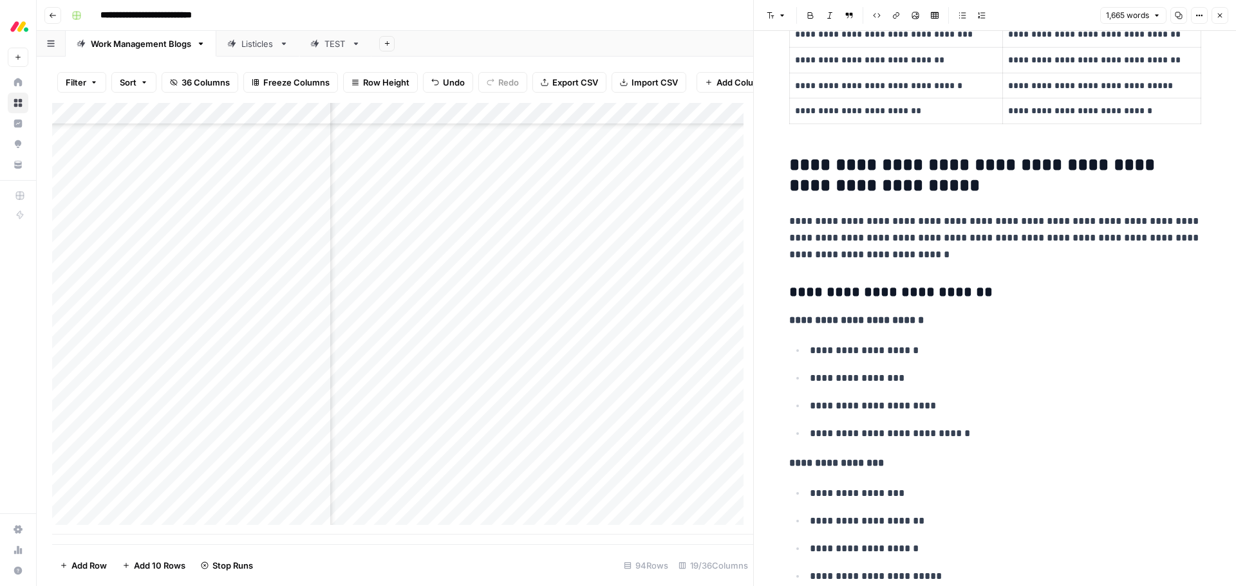
scroll to position [901, 0]
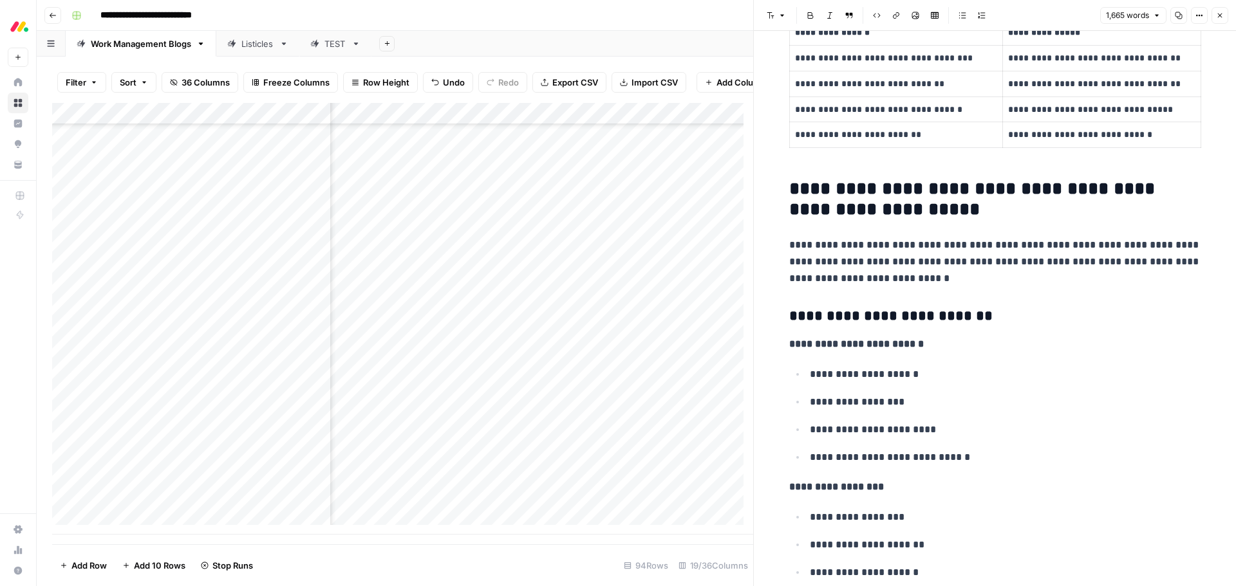
click at [1149, 184] on h2 "**********" at bounding box center [995, 199] width 412 height 41
click at [821, 209] on h2 "**********" at bounding box center [995, 199] width 412 height 41
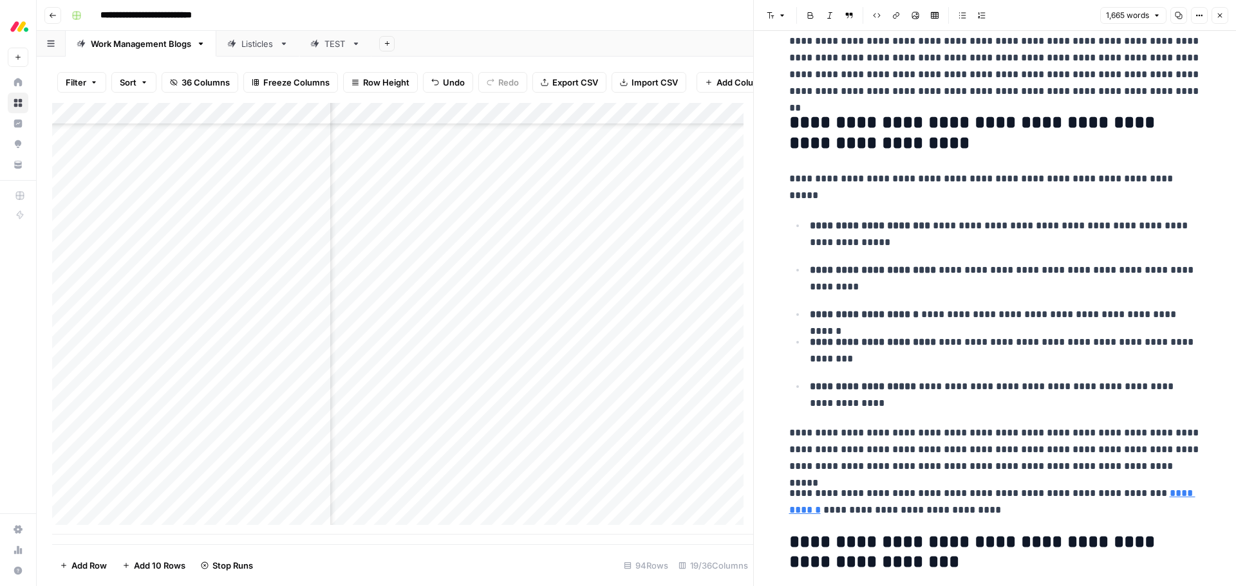
scroll to position [4441, 0]
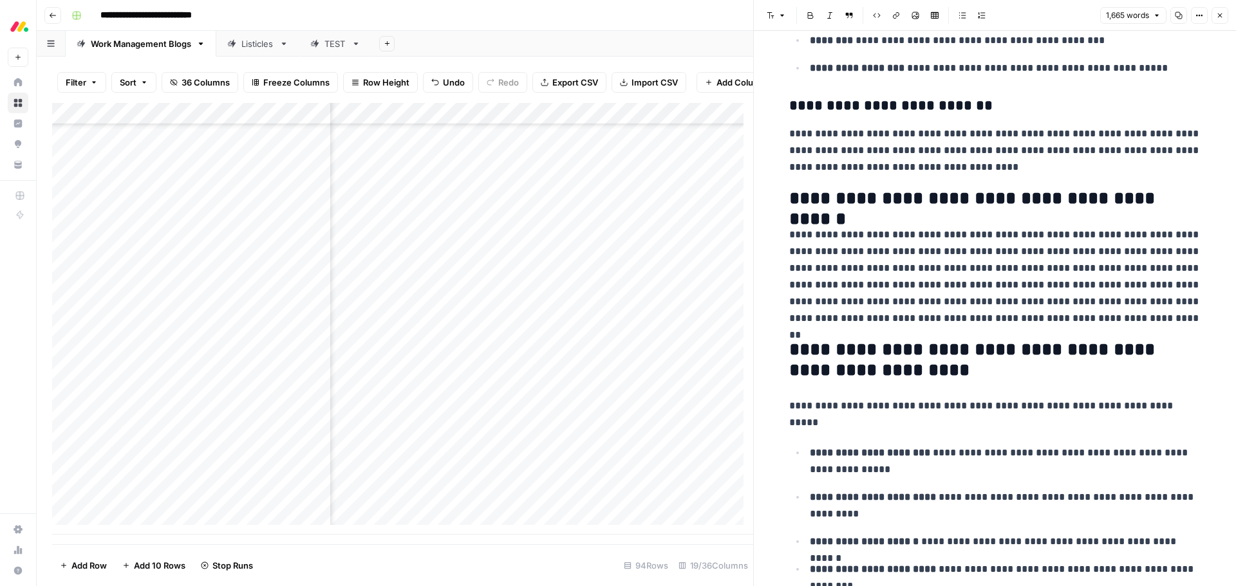
click at [1217, 17] on icon "button" at bounding box center [1220, 16] width 8 height 8
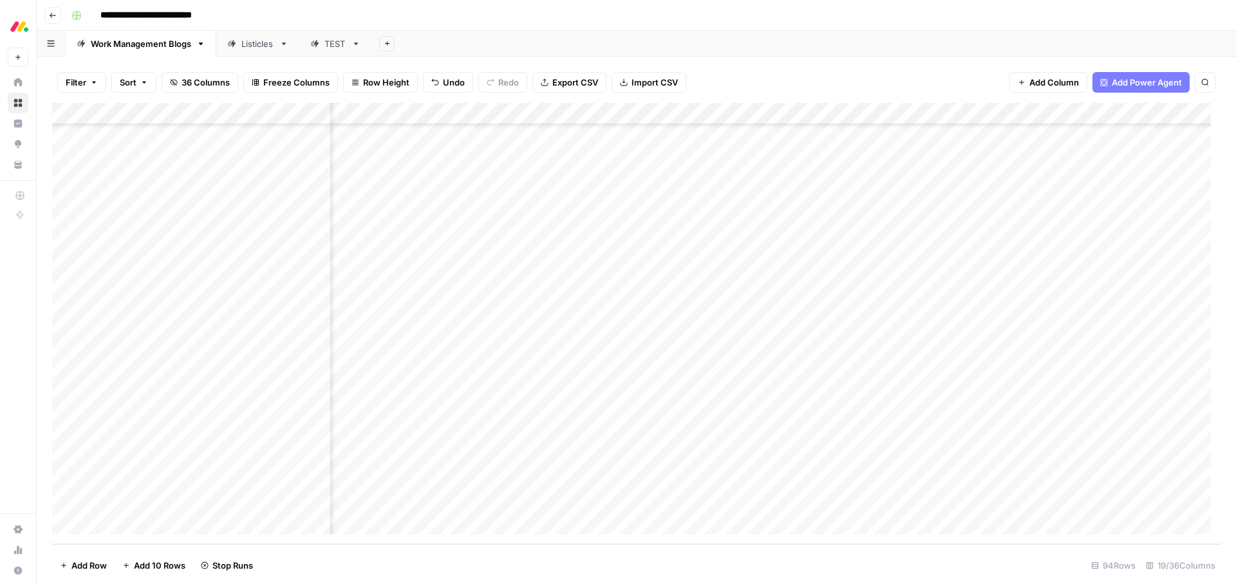
click at [857, 350] on div "Add Column" at bounding box center [636, 324] width 1168 height 442
click at [728, 369] on div "Add Column" at bounding box center [636, 324] width 1168 height 442
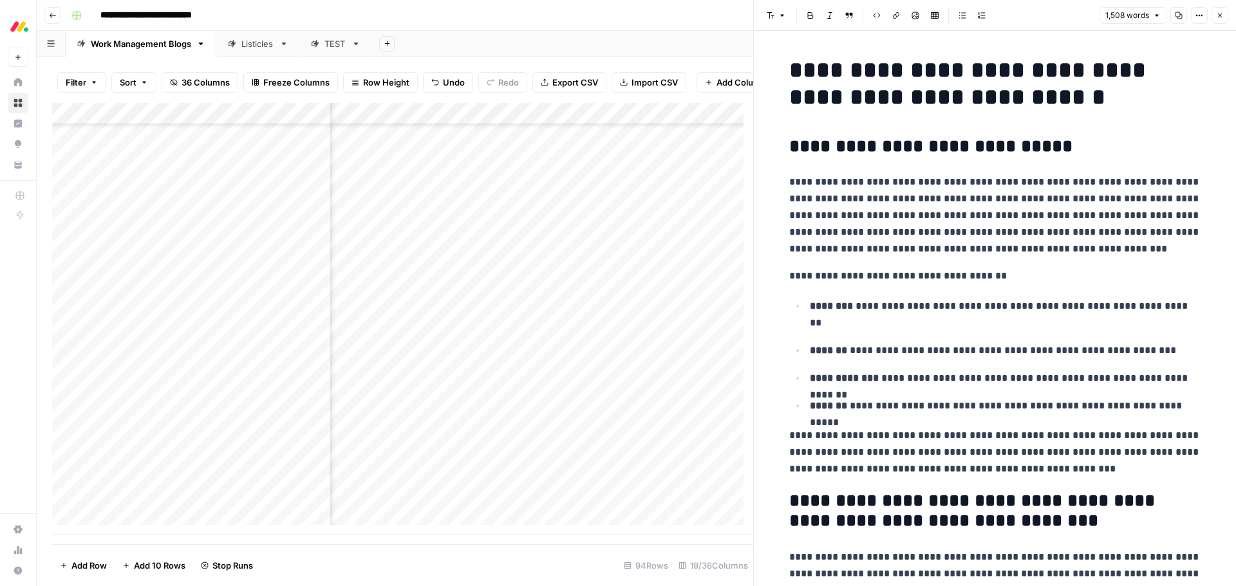
click at [1053, 137] on h2 "**********" at bounding box center [995, 146] width 412 height 21
click at [1022, 139] on h2 "**********" at bounding box center [995, 146] width 412 height 21
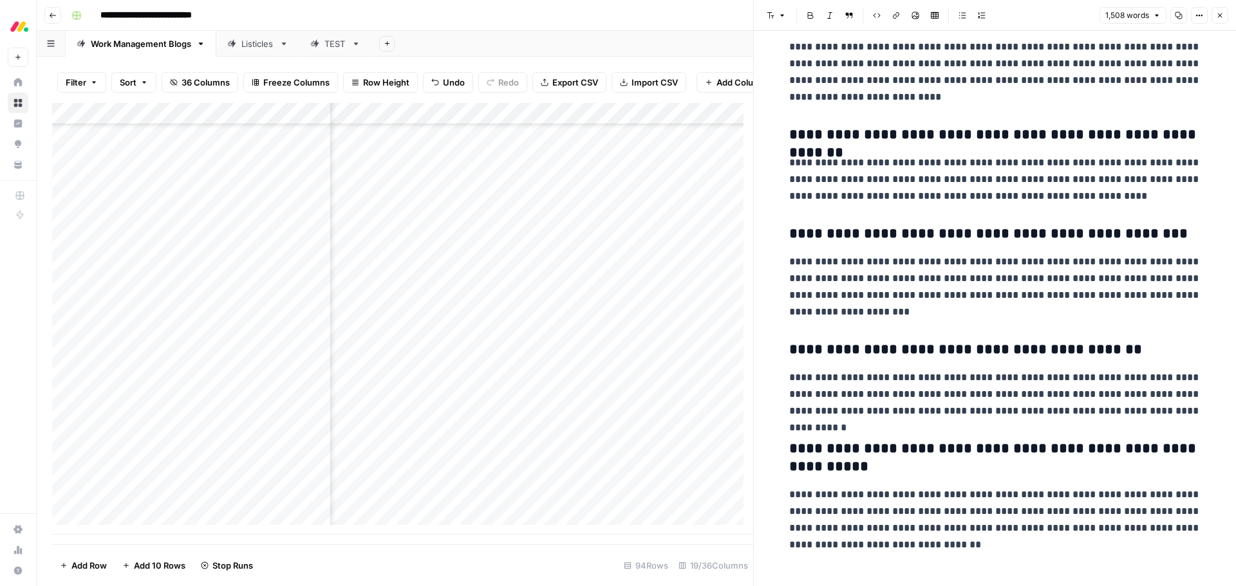
scroll to position [4871, 0]
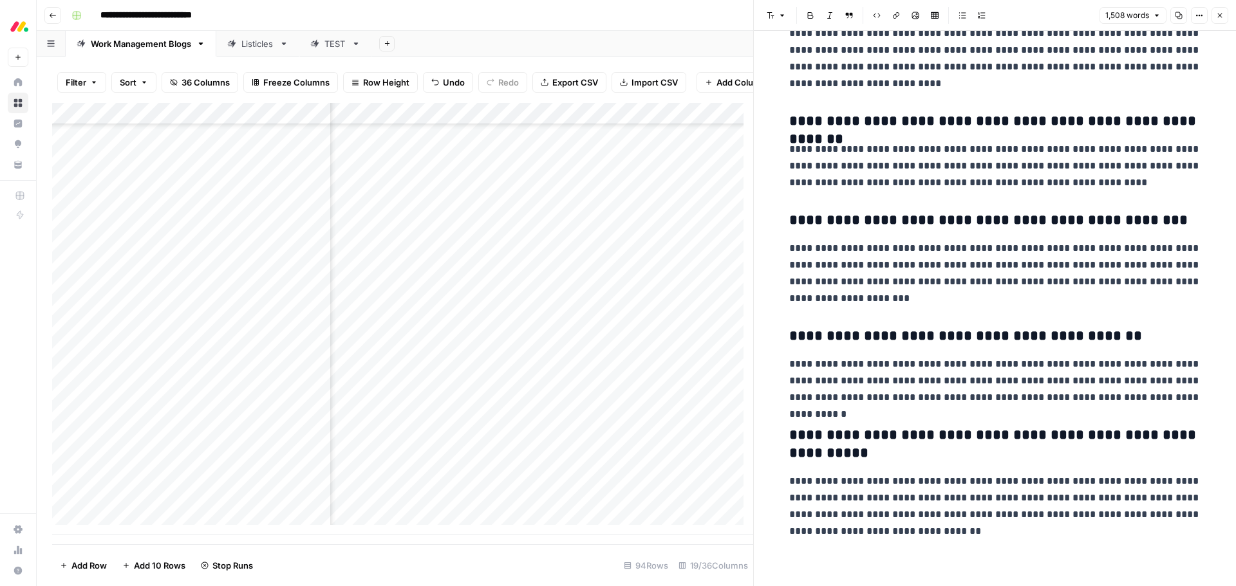
click at [1220, 20] on button "Close" at bounding box center [1219, 15] width 17 height 17
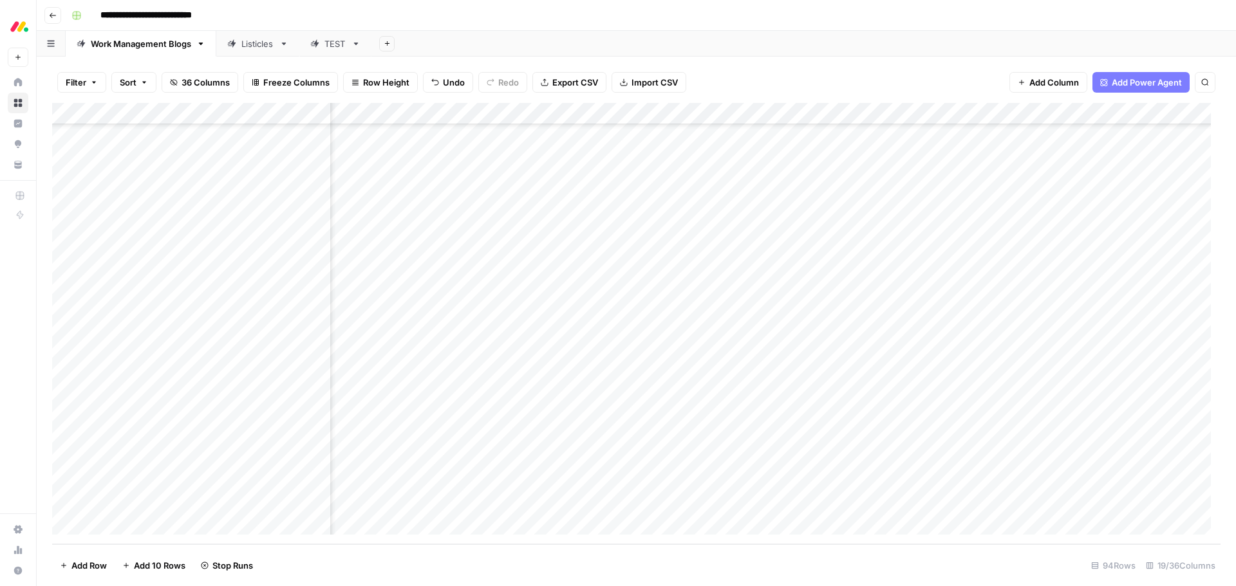
click at [857, 370] on div "Add Column" at bounding box center [636, 324] width 1168 height 442
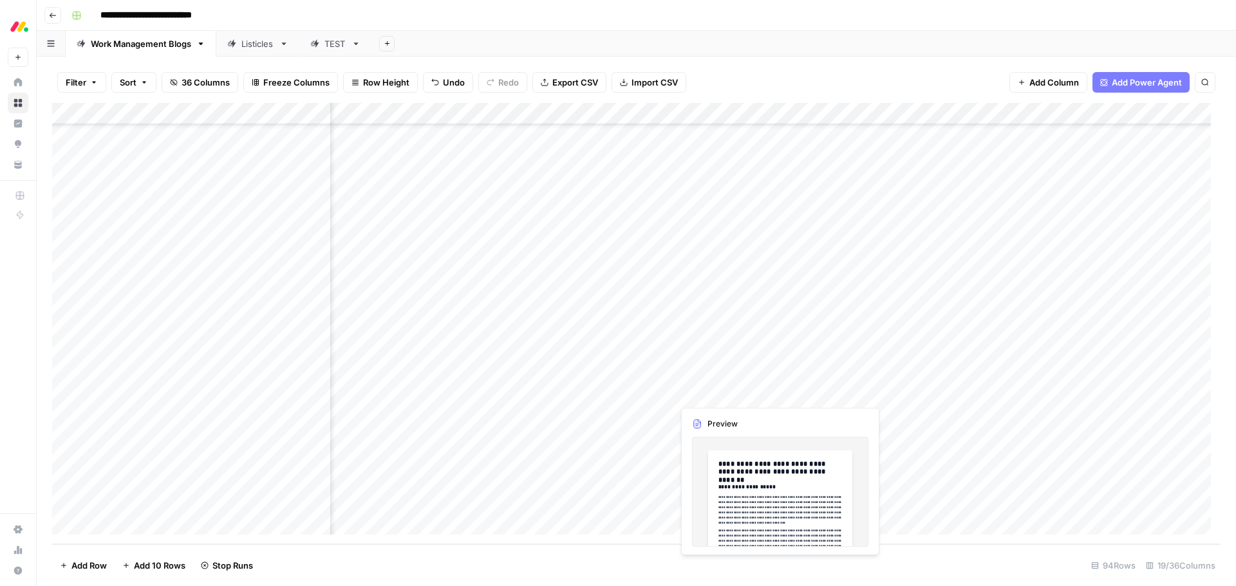
click at [728, 397] on div "Add Column" at bounding box center [636, 324] width 1168 height 442
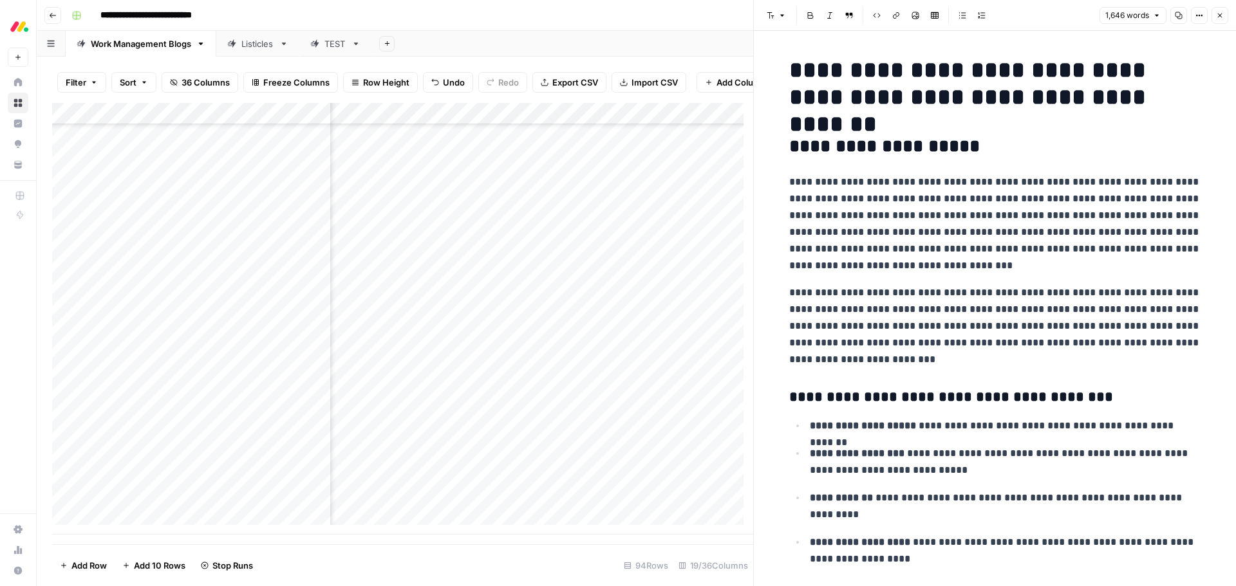
click at [1026, 144] on h2 "**********" at bounding box center [995, 146] width 412 height 21
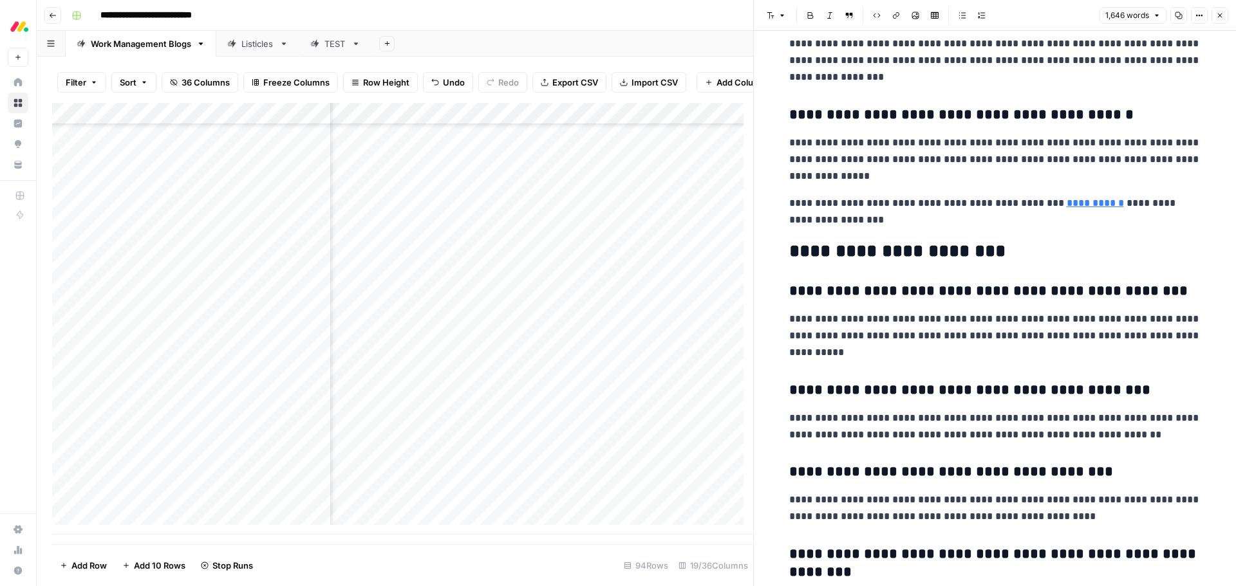
scroll to position [4506, 0]
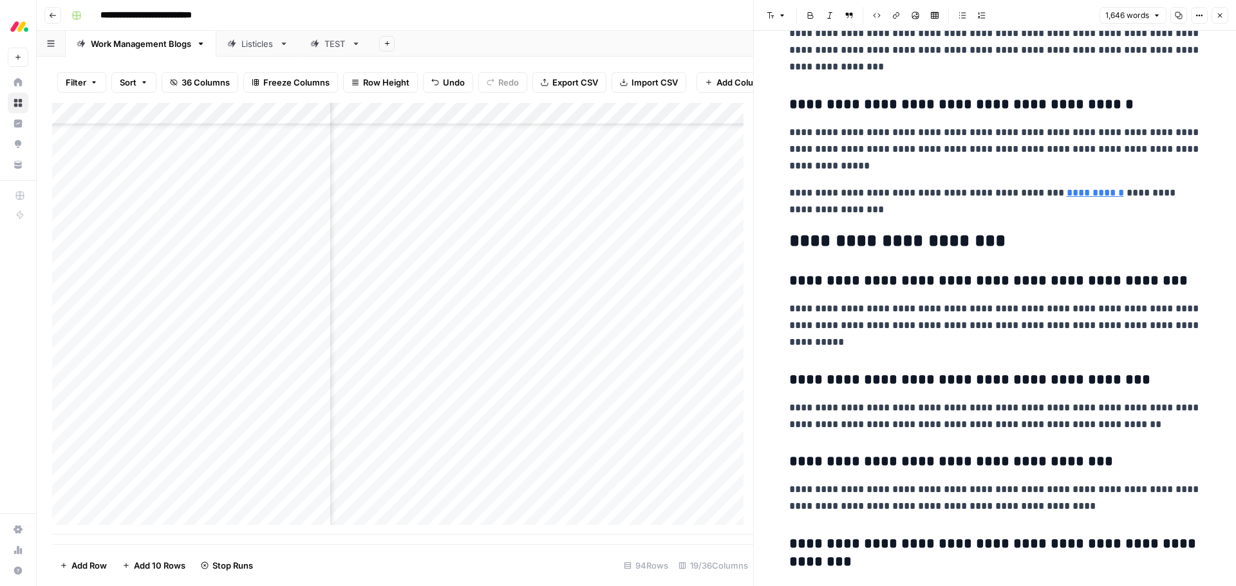
click at [1220, 19] on button "Close" at bounding box center [1219, 15] width 17 height 17
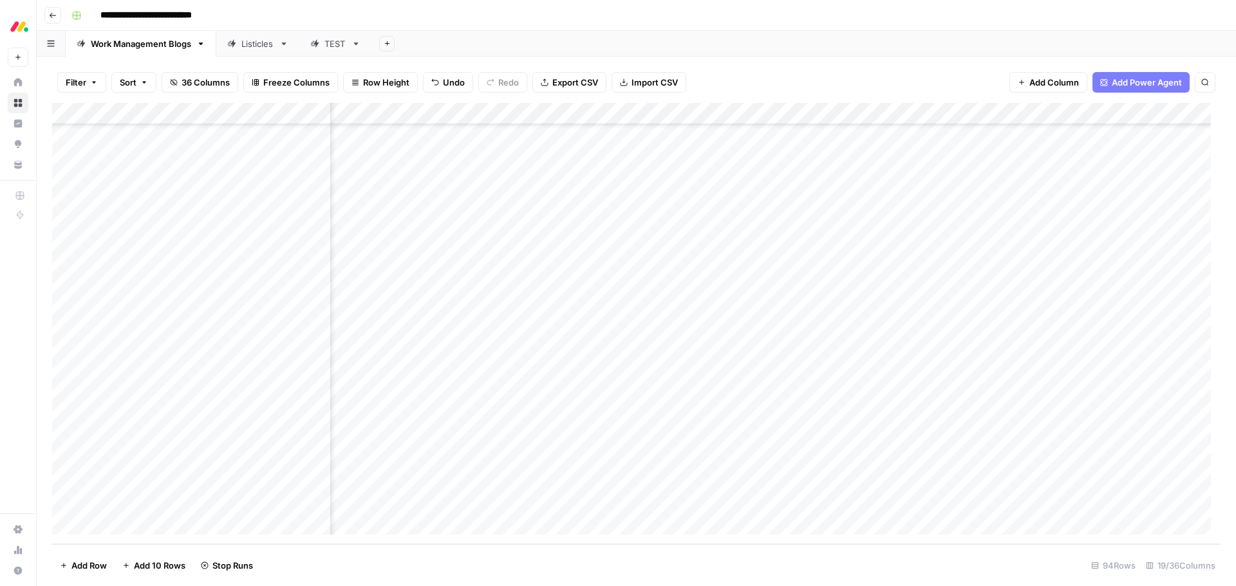
click at [859, 395] on div "Add Column" at bounding box center [636, 324] width 1168 height 442
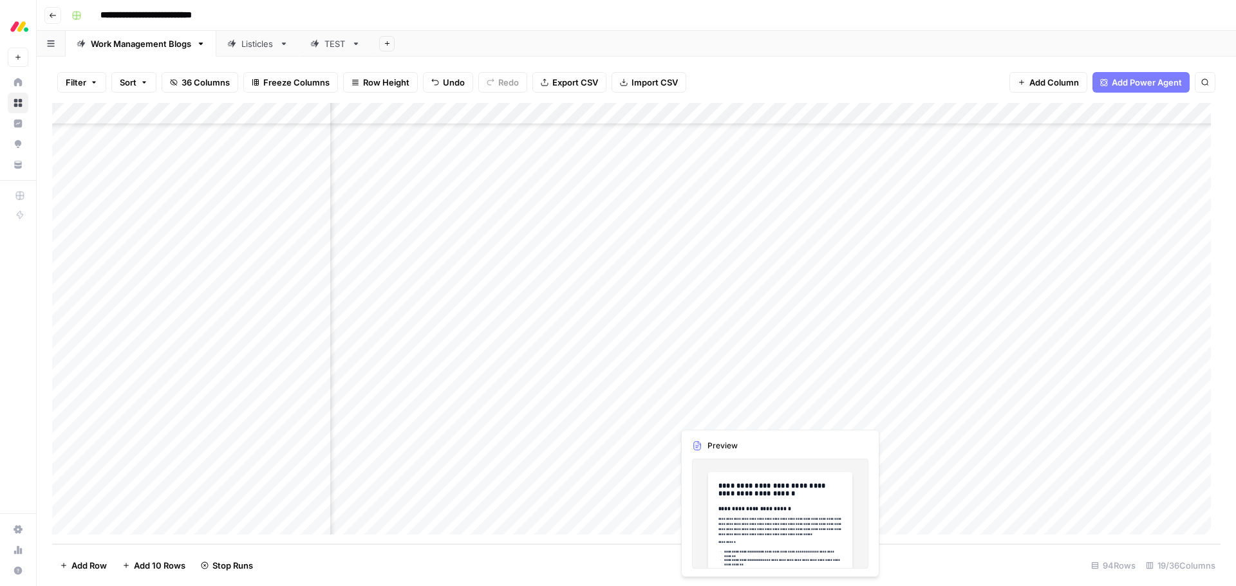
click at [714, 413] on div "Add Column" at bounding box center [636, 324] width 1168 height 442
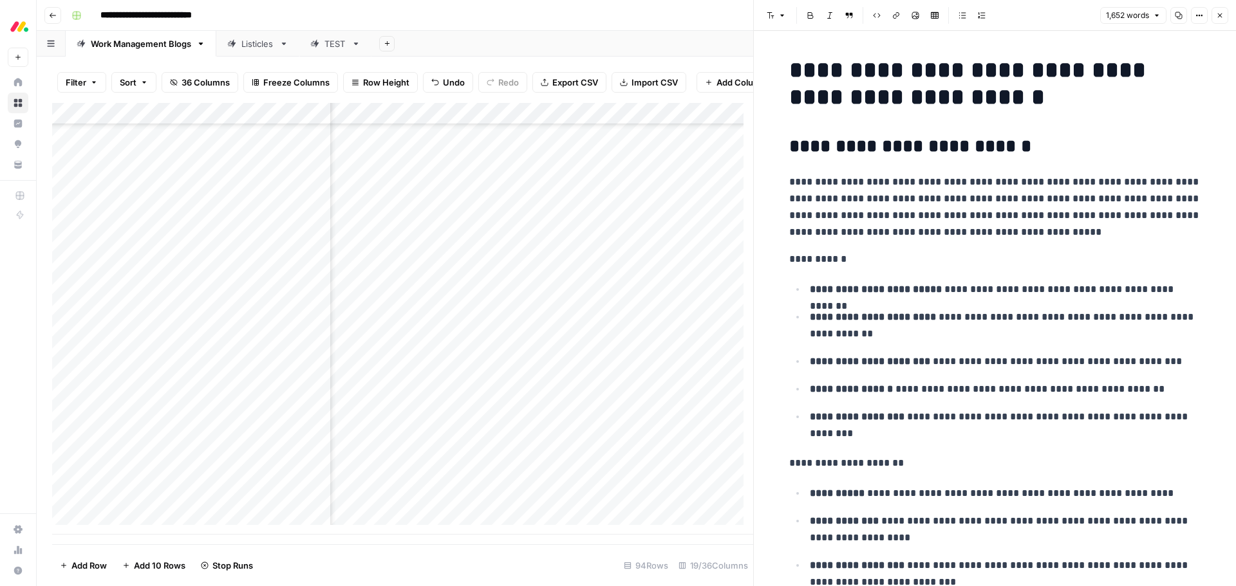
click at [1222, 22] on button "Close" at bounding box center [1219, 15] width 17 height 17
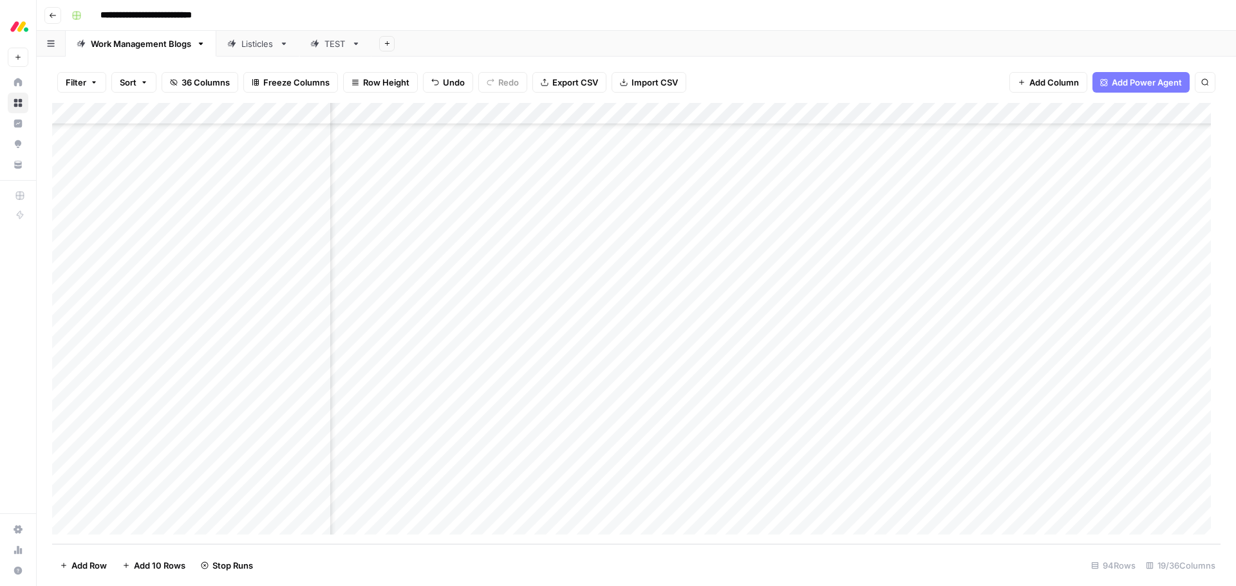
click at [854, 416] on div "Add Column" at bounding box center [636, 324] width 1168 height 442
click at [724, 440] on div "Add Column" at bounding box center [636, 324] width 1168 height 442
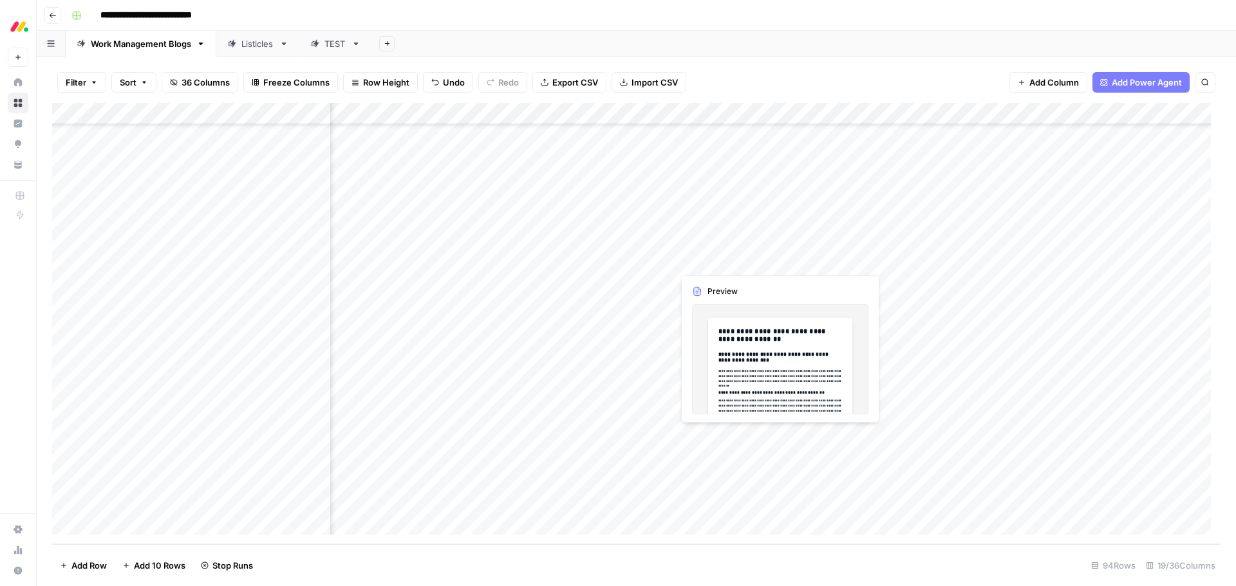
click at [724, 440] on div "Add Column" at bounding box center [636, 324] width 1168 height 442
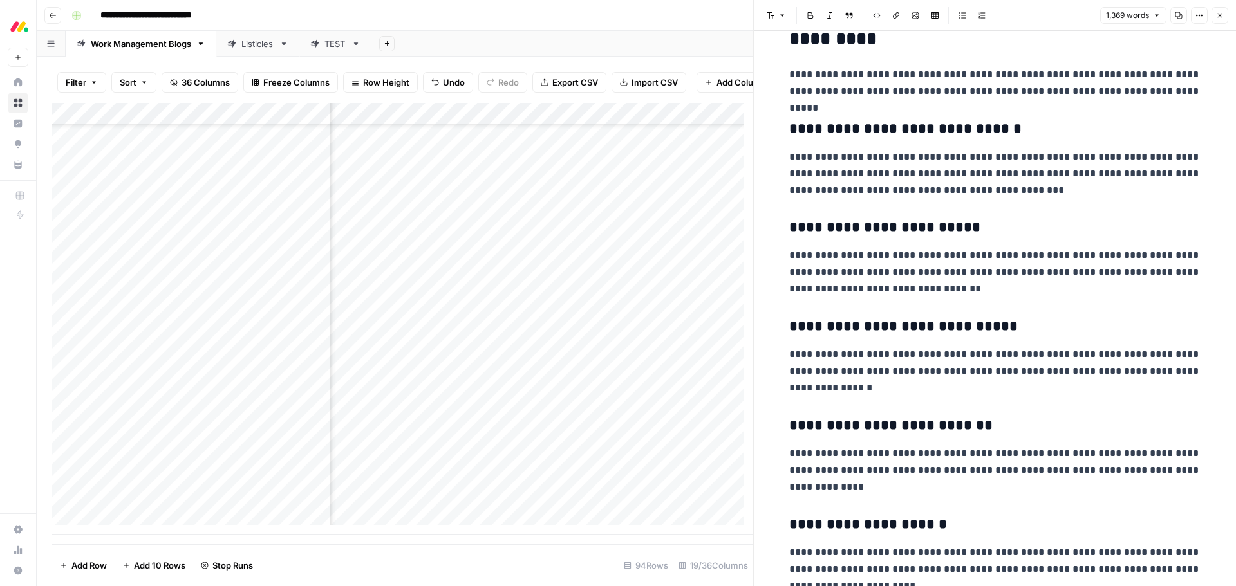
scroll to position [579, 0]
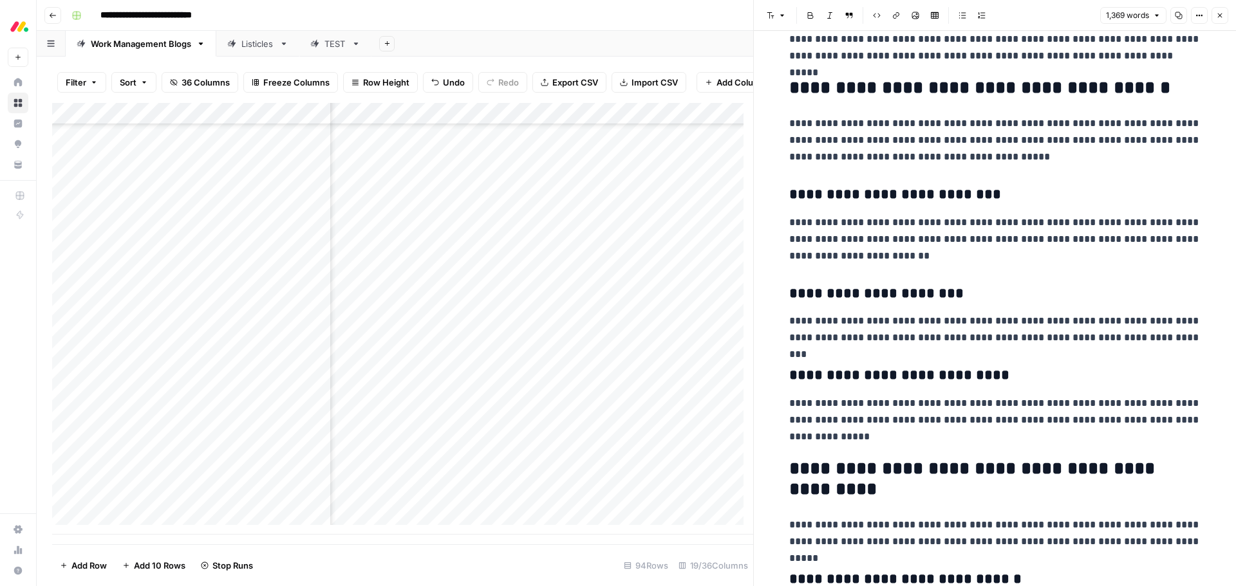
click at [1215, 16] on button "Close" at bounding box center [1219, 15] width 17 height 17
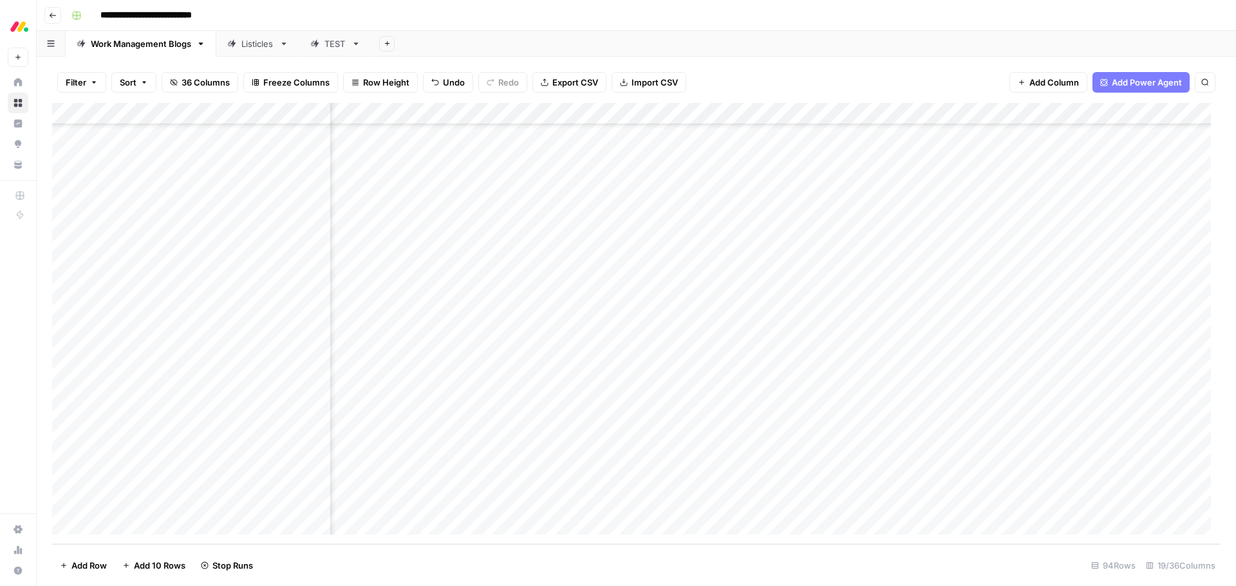
click at [855, 437] on div "Add Column" at bounding box center [636, 324] width 1168 height 442
click at [726, 460] on div "Add Column" at bounding box center [636, 324] width 1168 height 442
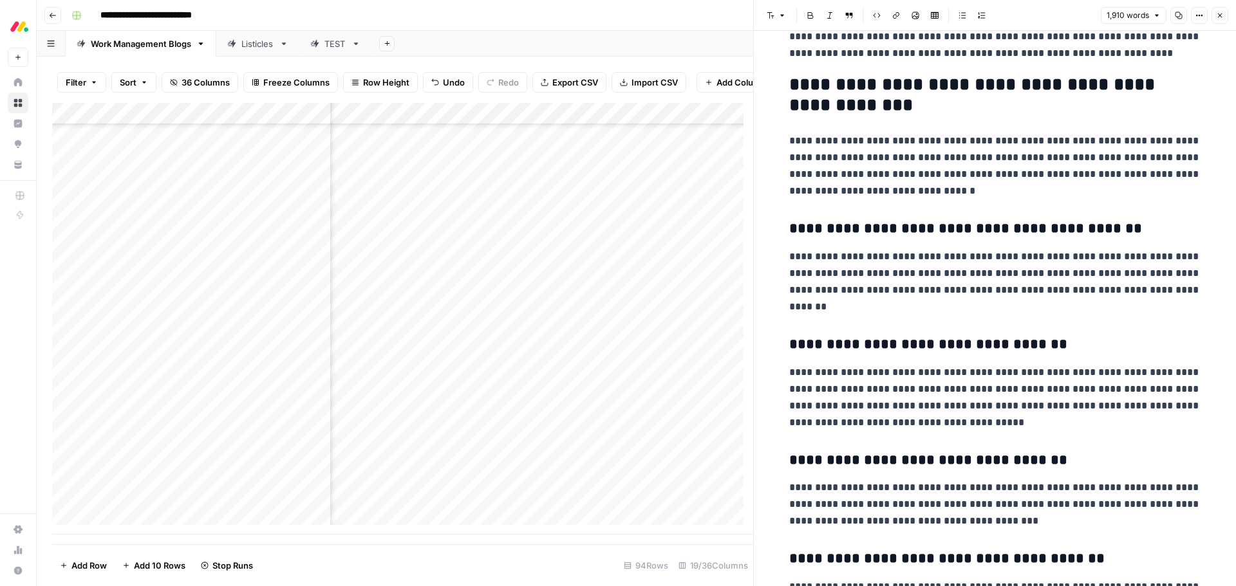
scroll to position [4892, 0]
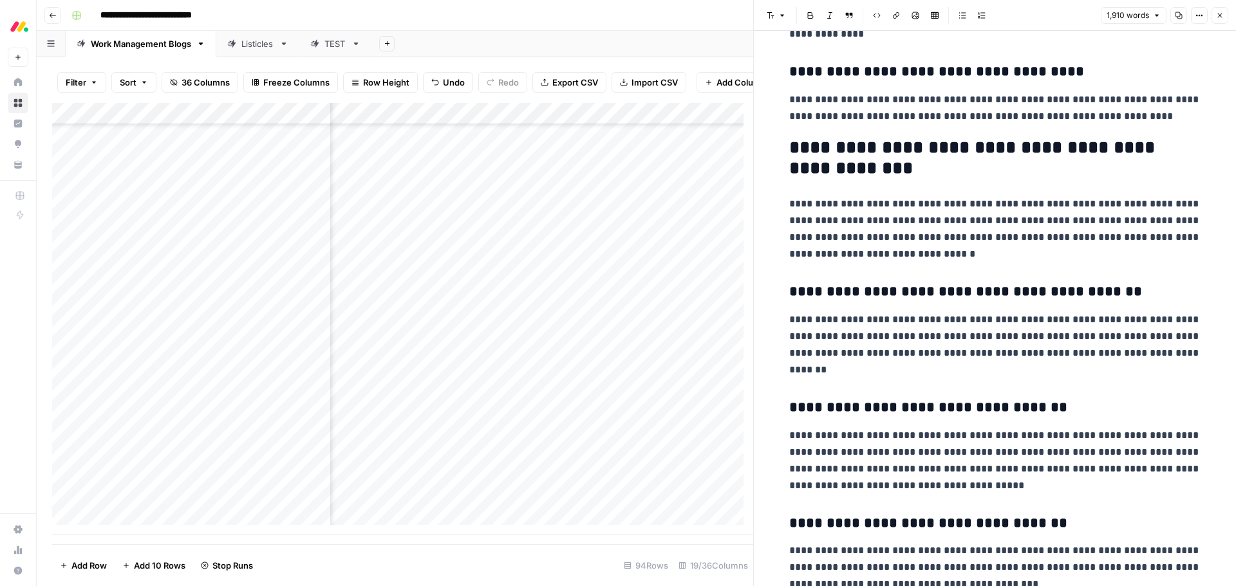
click at [1224, 14] on button "Close" at bounding box center [1219, 15] width 17 height 17
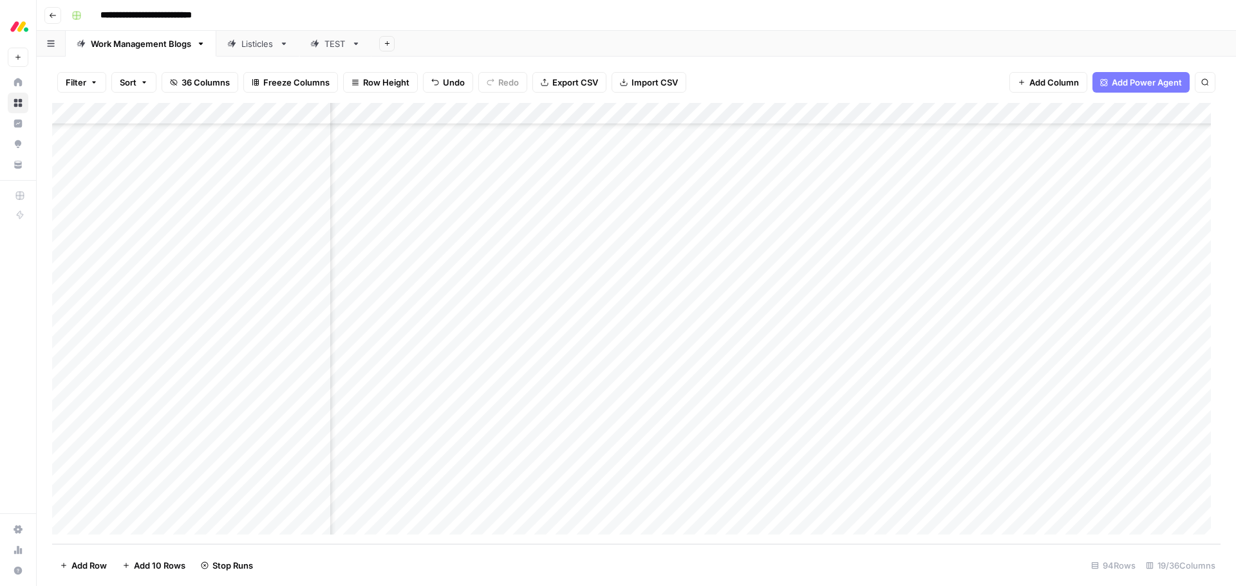
click at [855, 458] on div "Add Column" at bounding box center [636, 324] width 1168 height 442
click at [739, 481] on div "Add Column" at bounding box center [636, 324] width 1168 height 442
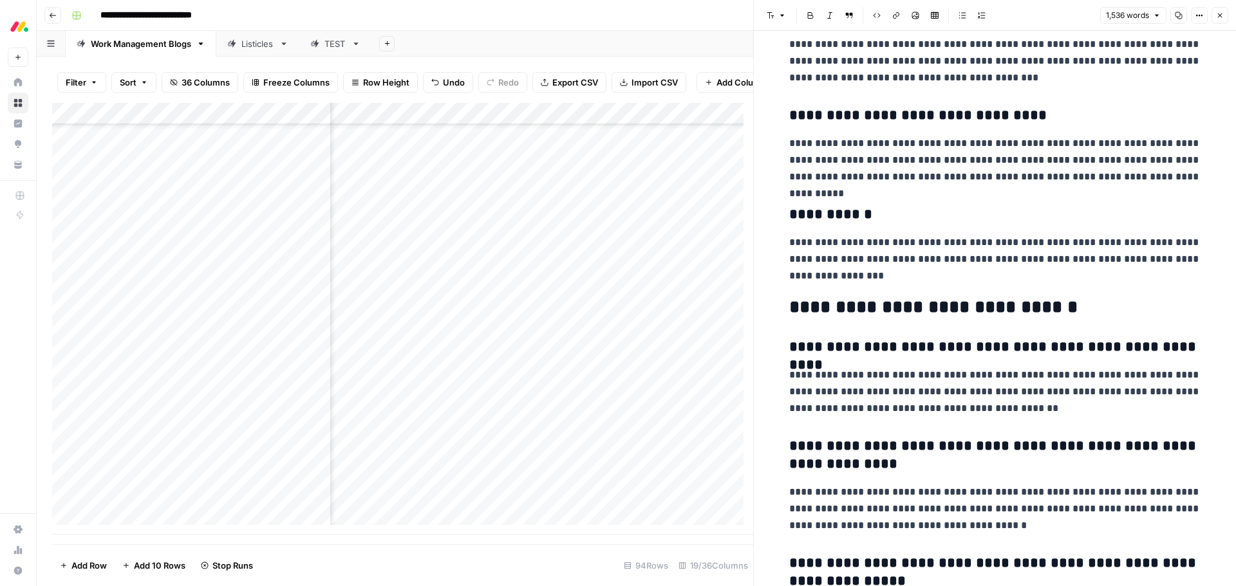
scroll to position [4313, 0]
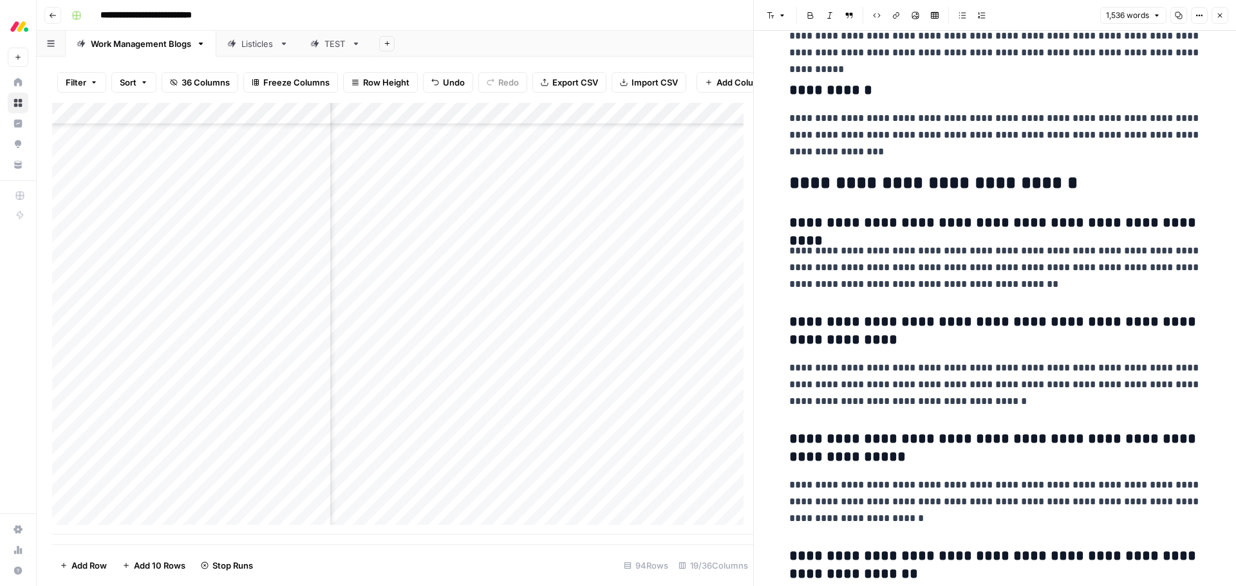
click at [1220, 18] on icon "button" at bounding box center [1220, 16] width 8 height 8
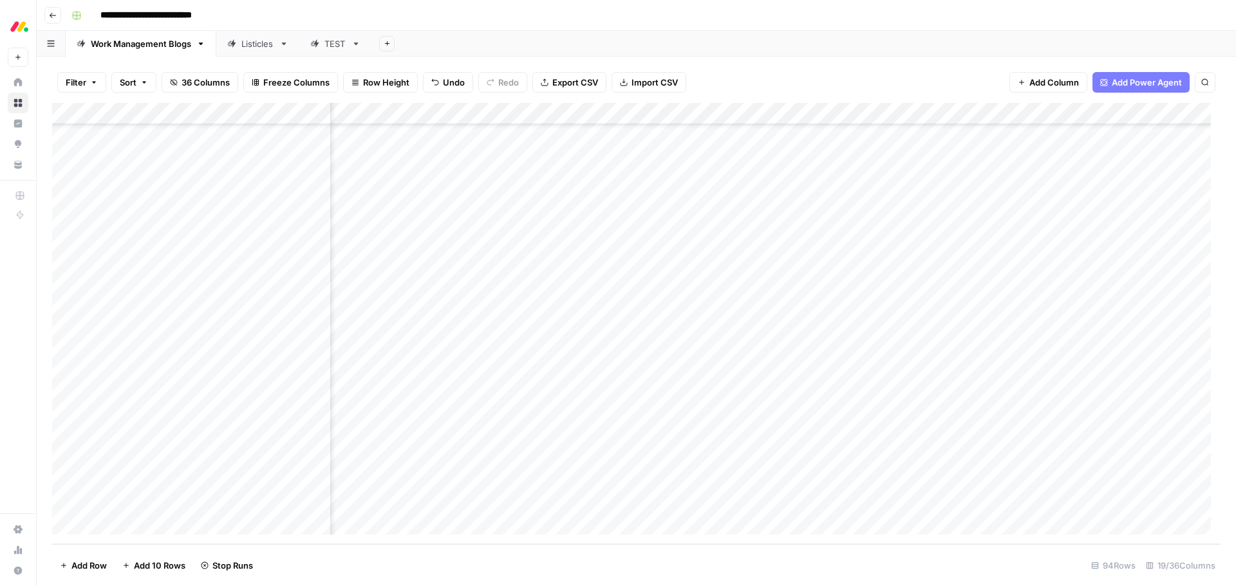
click at [857, 480] on div "Add Column" at bounding box center [636, 324] width 1168 height 442
click at [742, 503] on div "Add Column" at bounding box center [636, 324] width 1168 height 442
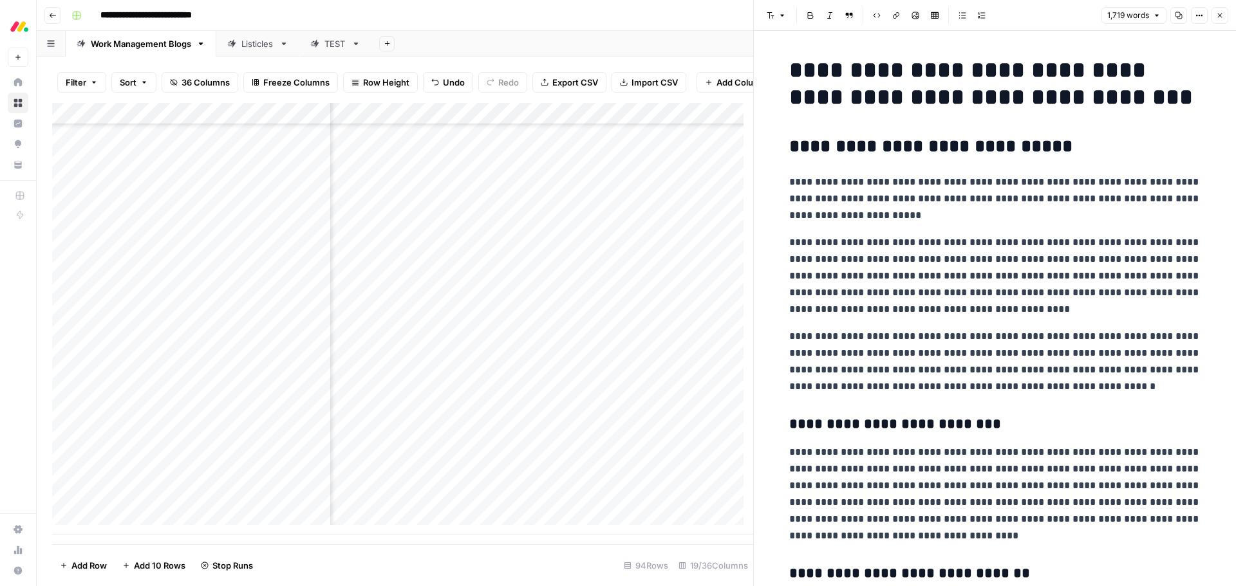
click at [1040, 140] on h2 "**********" at bounding box center [995, 146] width 412 height 21
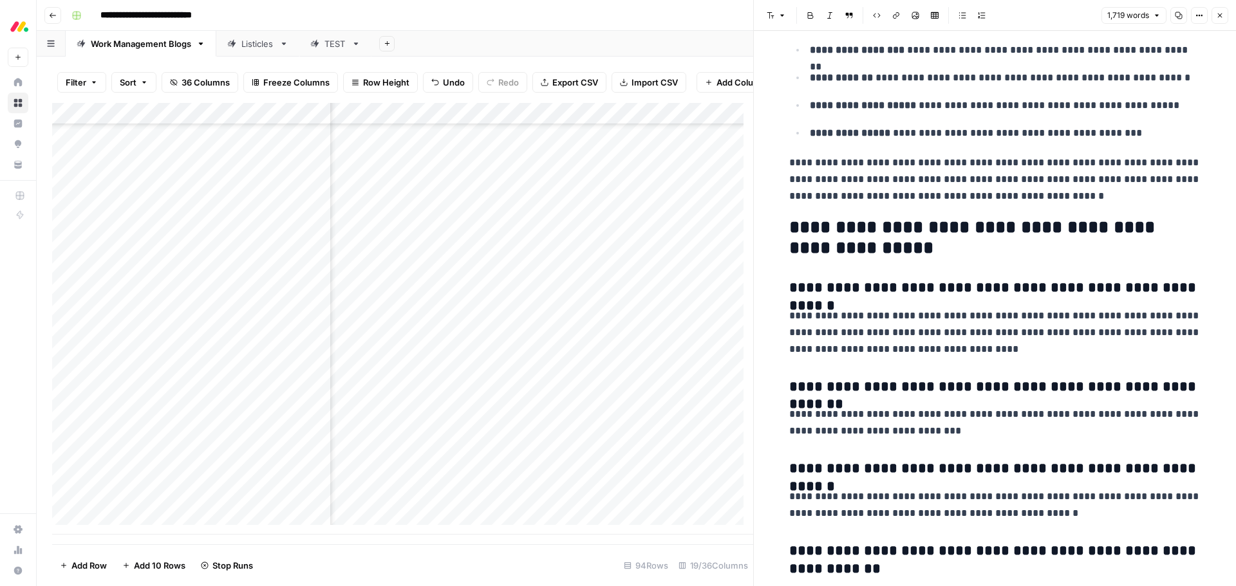
scroll to position [4441, 0]
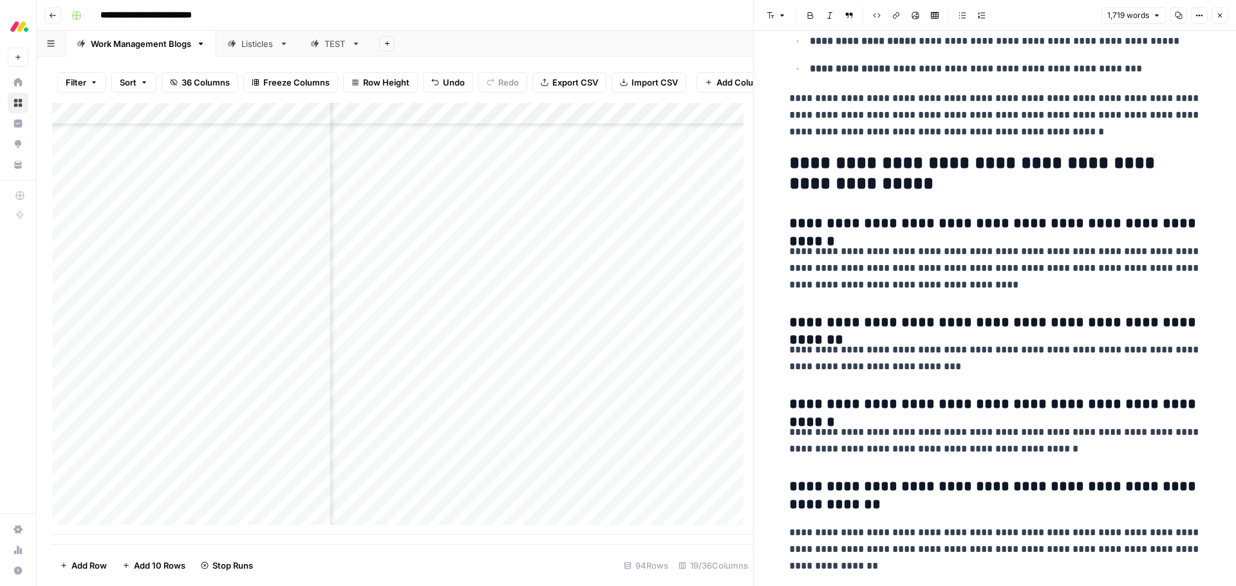
click at [1218, 14] on icon "button" at bounding box center [1220, 16] width 8 height 8
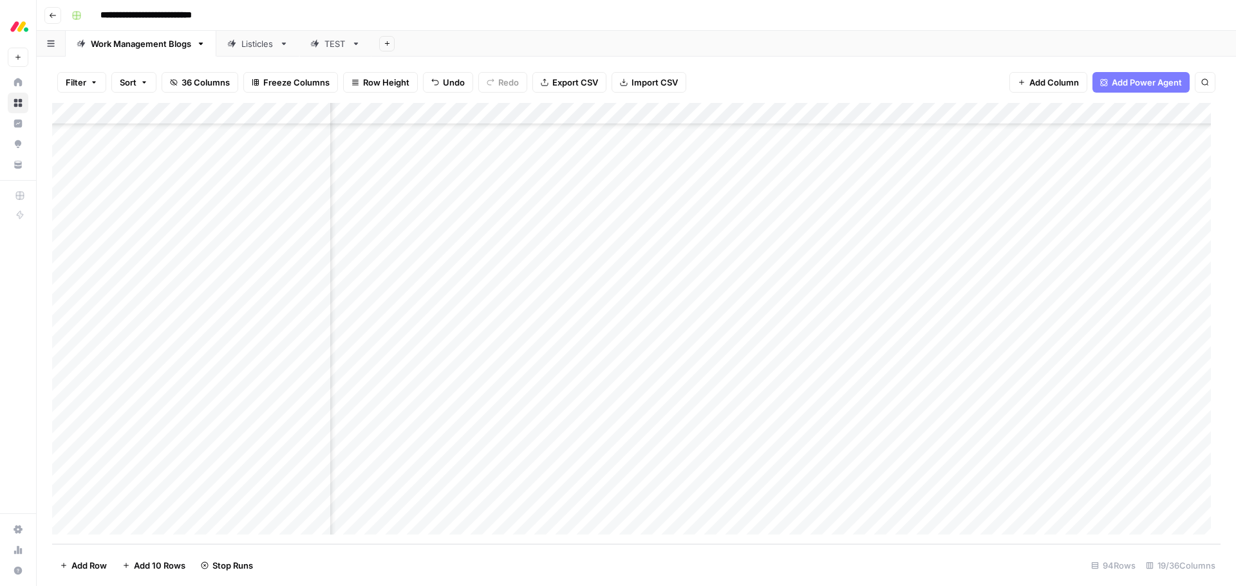
click at [854, 505] on div "Add Column" at bounding box center [636, 324] width 1168 height 442
